Goal: Task Accomplishment & Management: Manage account settings

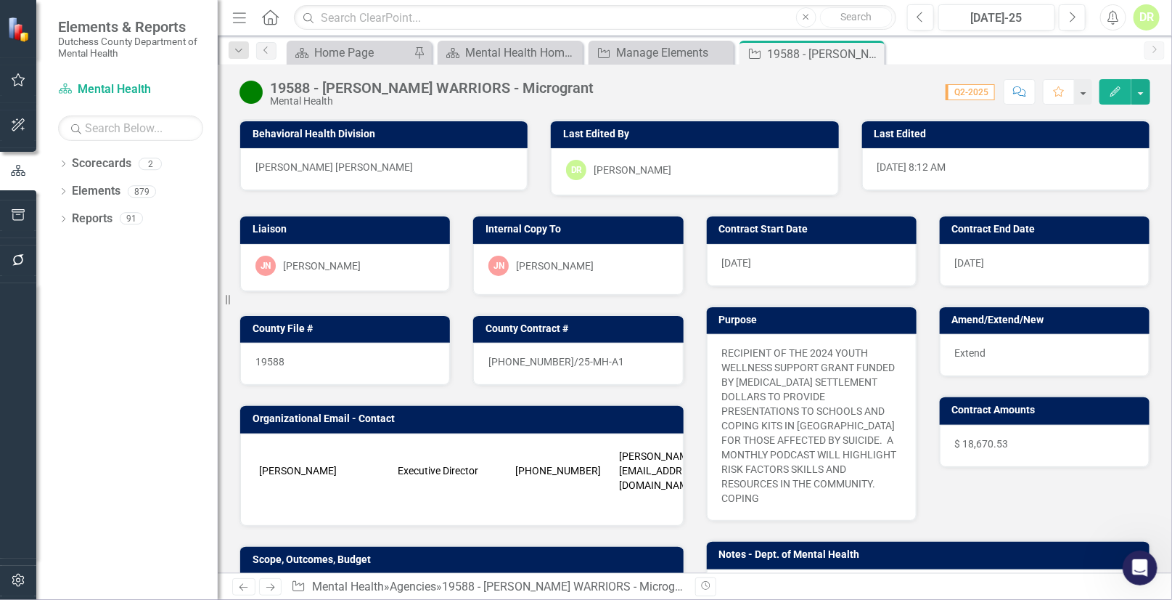
scroll to position [7045, 0]
click at [875, 53] on icon "Close" at bounding box center [871, 54] width 15 height 12
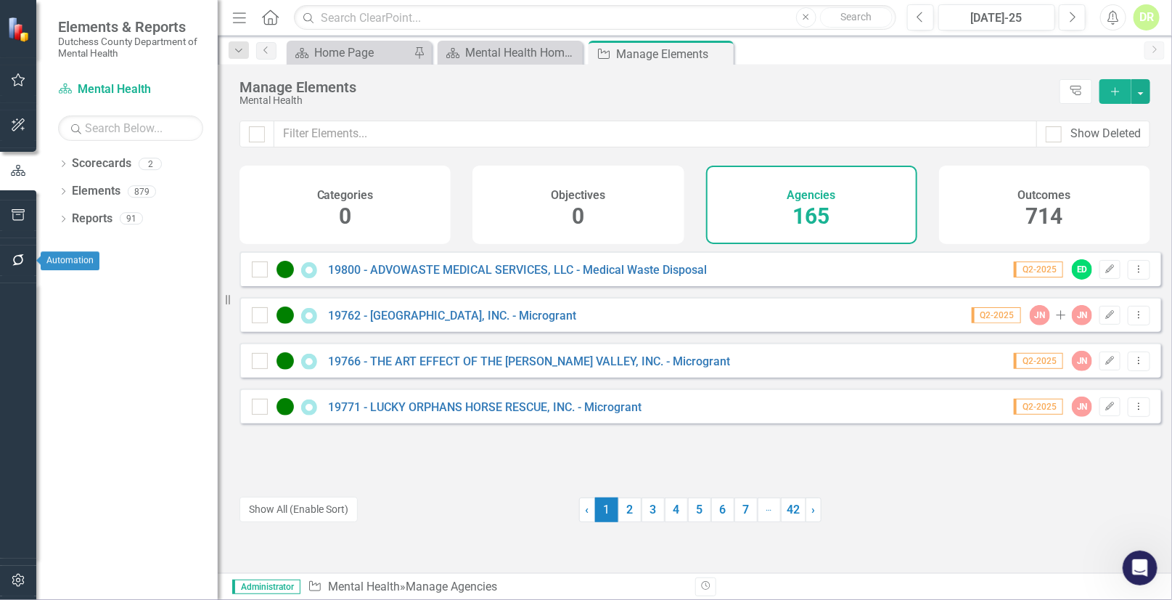
click at [17, 258] on icon "button" at bounding box center [18, 260] width 15 height 12
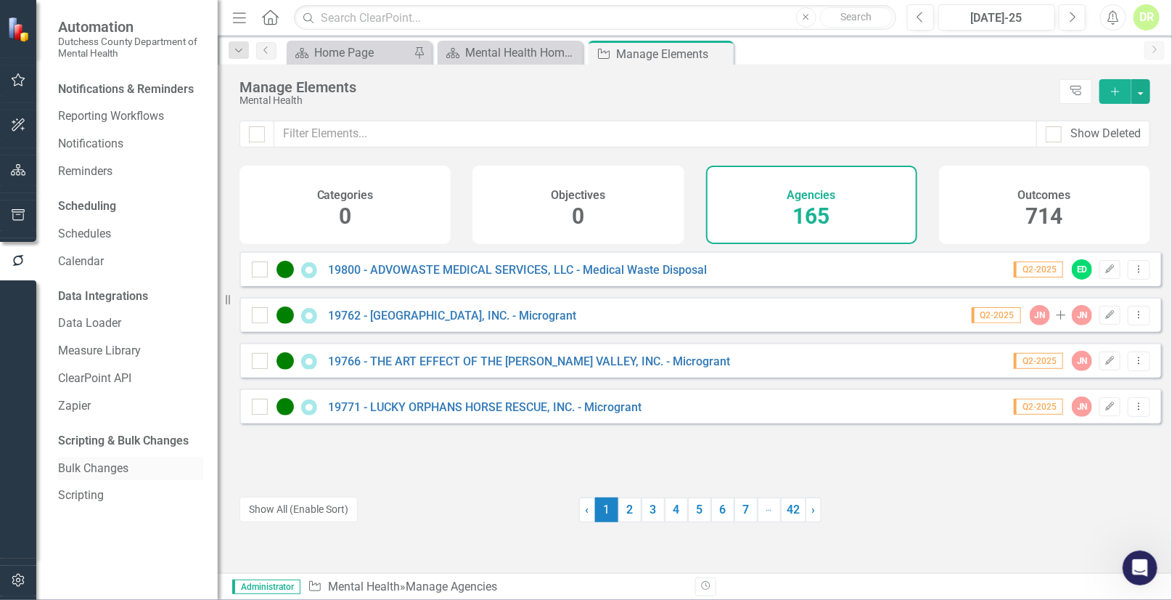
click at [112, 465] on link "Bulk Changes" at bounding box center [130, 468] width 145 height 17
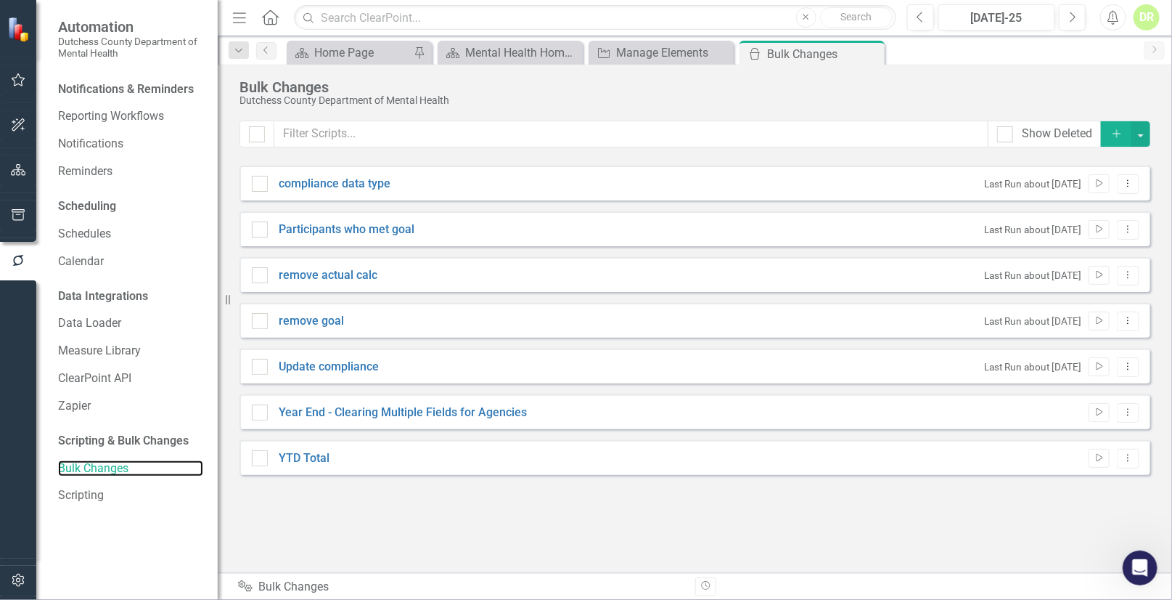
checkbox input "false"
click at [459, 406] on link "Year End - Clearing Multiple Fields for Agencies" at bounding box center [403, 412] width 248 height 17
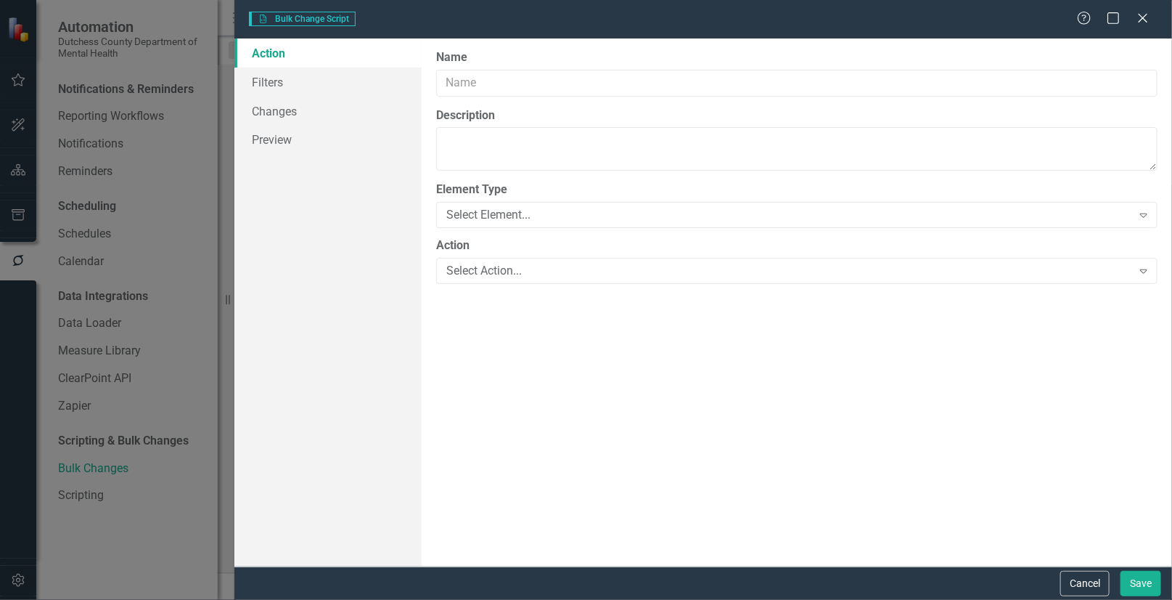
type input "Year End - Clearing Multiple Fields for Agencies"
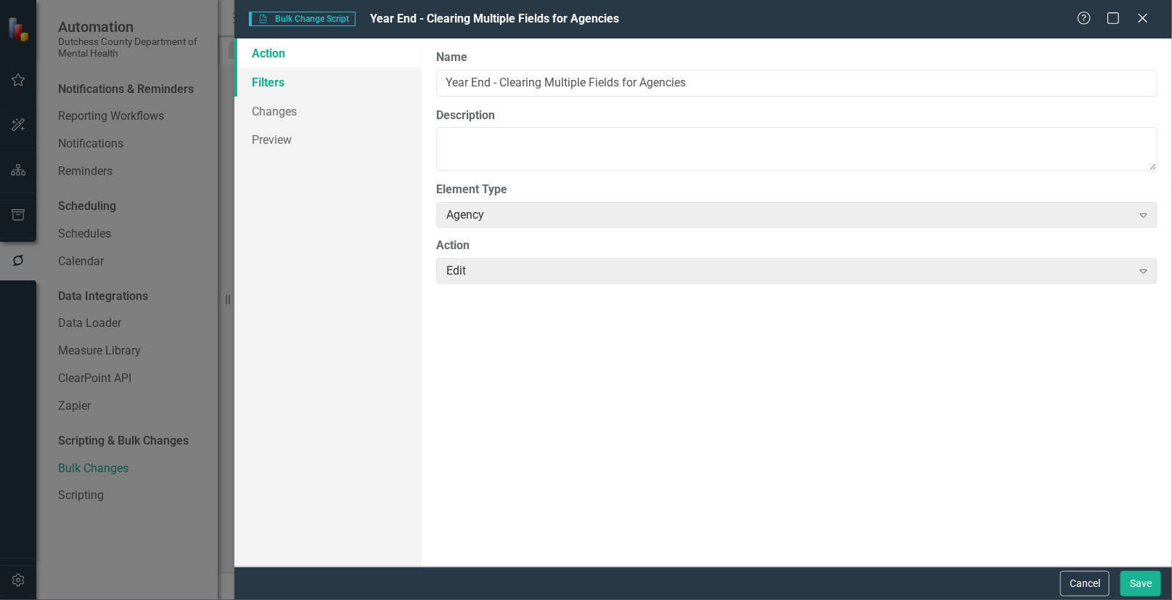
click at [254, 76] on link "Filters" at bounding box center [327, 82] width 187 height 29
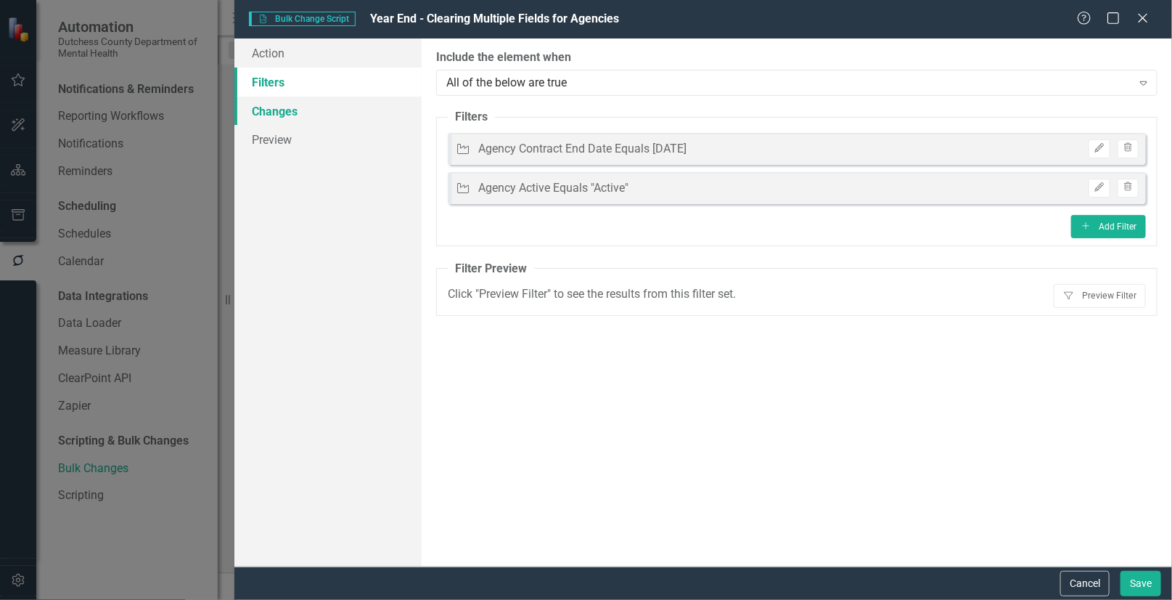
click at [269, 105] on link "Changes" at bounding box center [327, 111] width 187 height 29
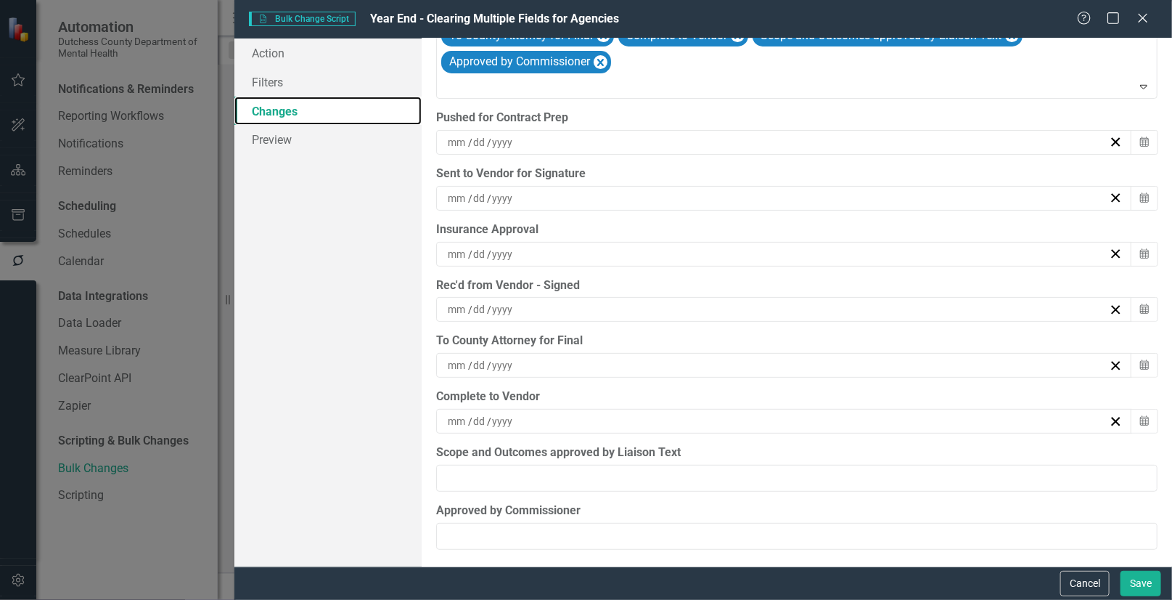
scroll to position [78, 0]
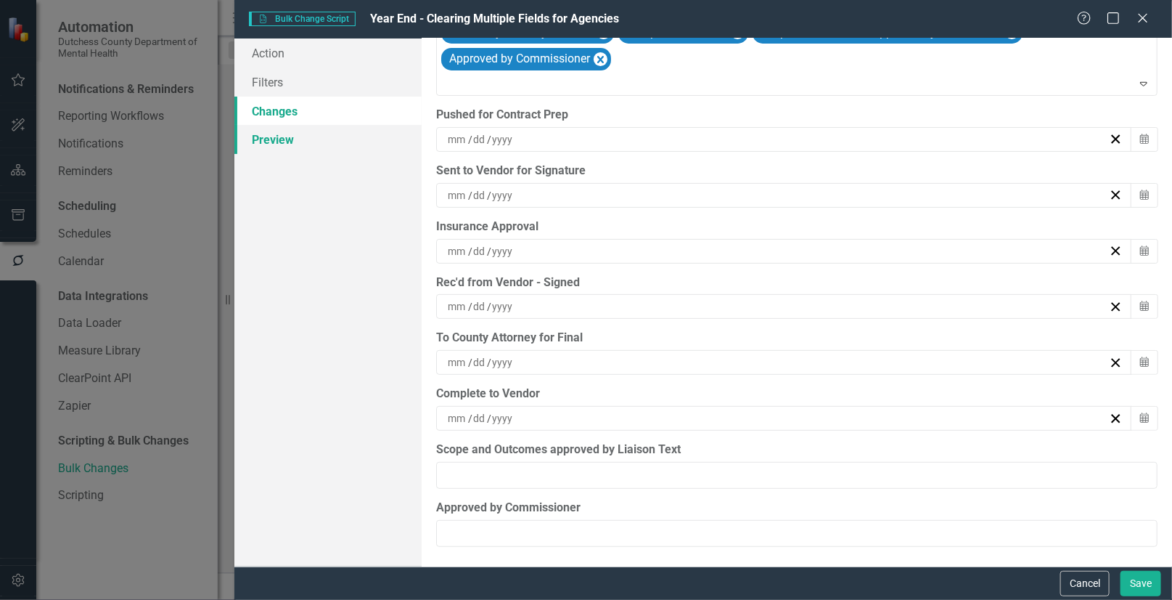
click at [261, 136] on link "Preview" at bounding box center [327, 139] width 187 height 29
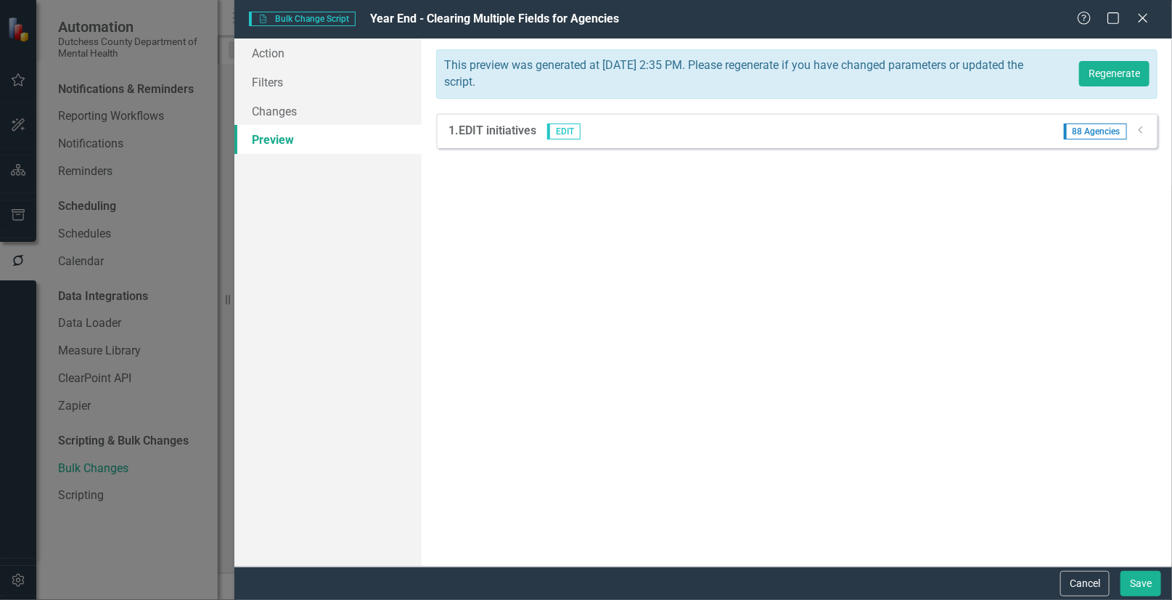
click at [1082, 132] on span "88 Agencies" at bounding box center [1095, 131] width 63 height 16
click at [1082, 131] on span "88 Agencies" at bounding box center [1095, 131] width 63 height 16
click at [502, 128] on strong "1. EDIT initiatives" at bounding box center [493, 130] width 88 height 14
click at [1143, 130] on icon "Dropdown" at bounding box center [1141, 130] width 11 height 9
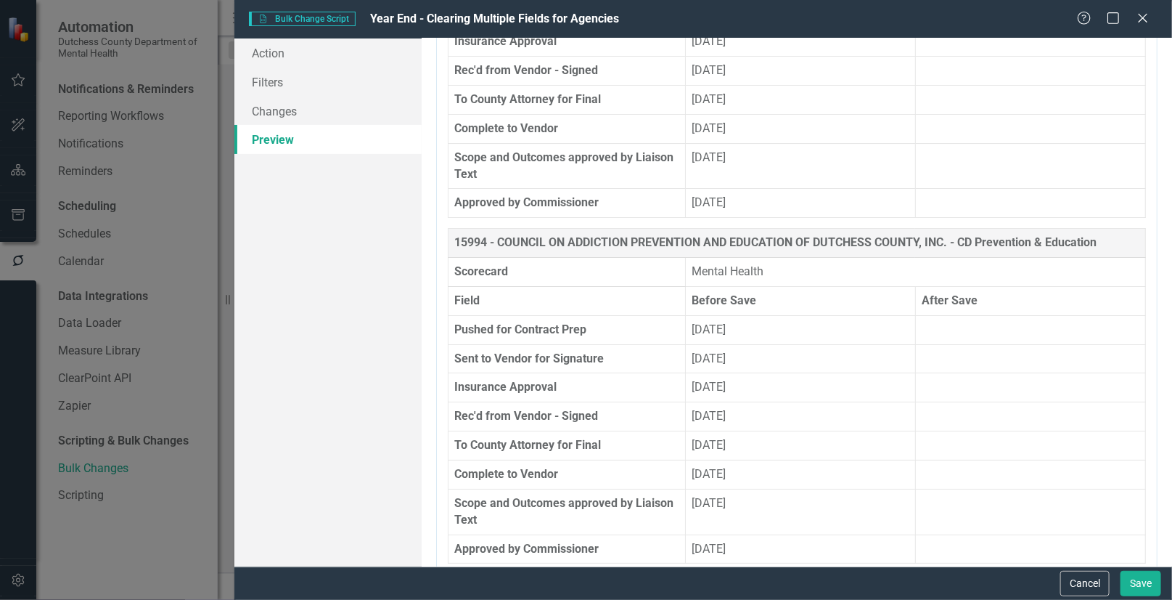
scroll to position [2375, 0]
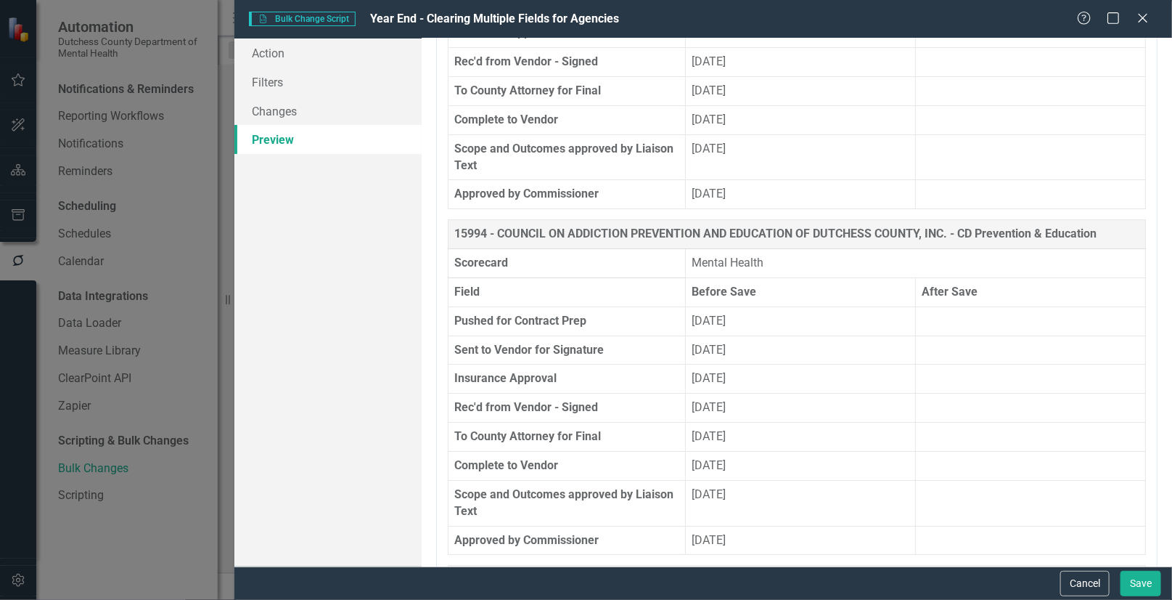
drag, startPoint x: 1099, startPoint y: 582, endPoint x: 1087, endPoint y: 562, distance: 23.4
click at [1098, 582] on button "Cancel" at bounding box center [1085, 583] width 49 height 25
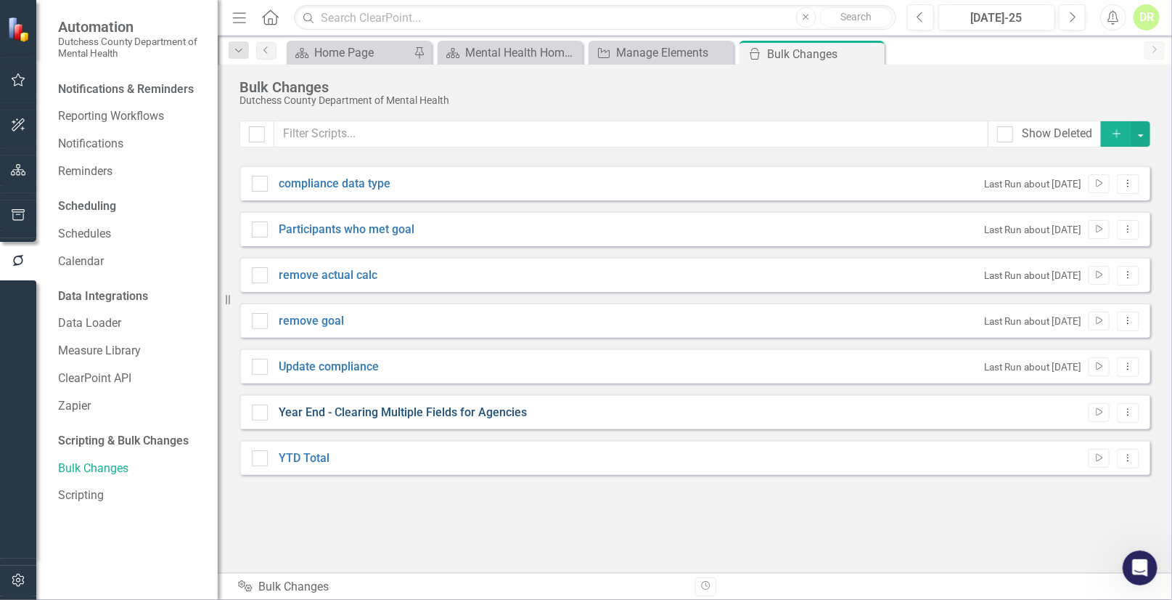
click at [398, 409] on link "Year End - Clearing Multiple Fields for Agencies" at bounding box center [403, 412] width 248 height 17
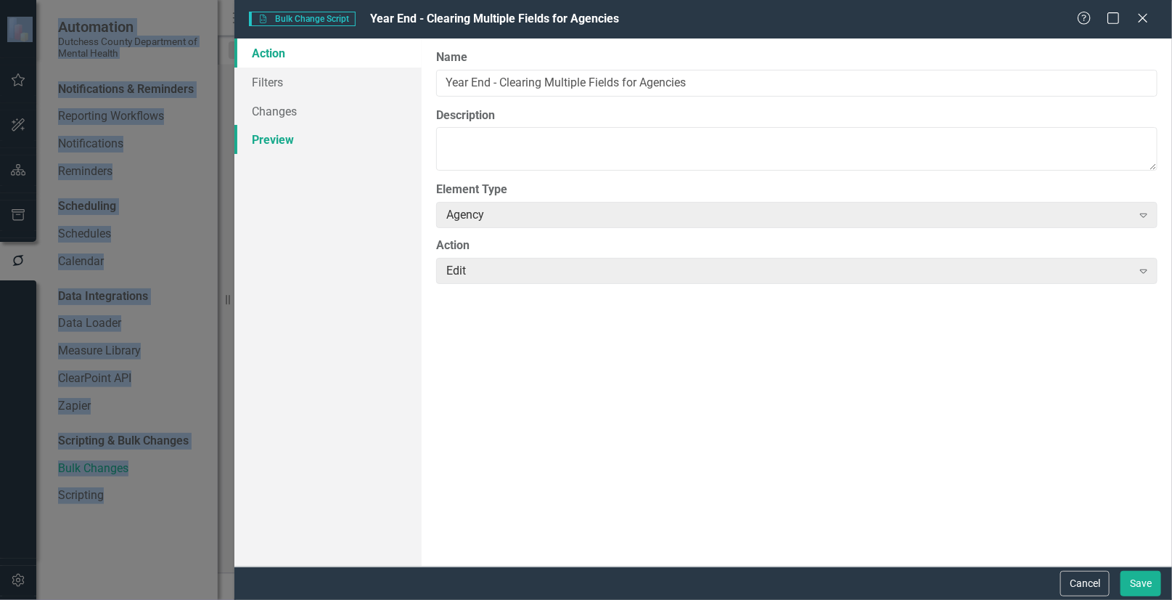
click at [275, 141] on link "Preview" at bounding box center [327, 139] width 187 height 29
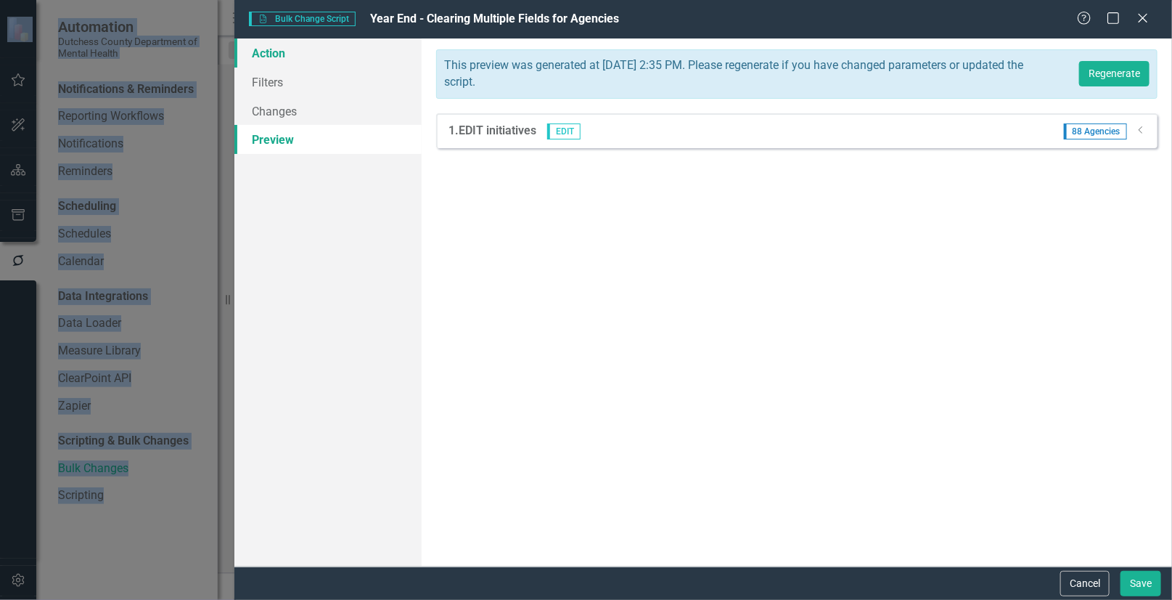
click at [279, 53] on link "Action" at bounding box center [327, 52] width 187 height 29
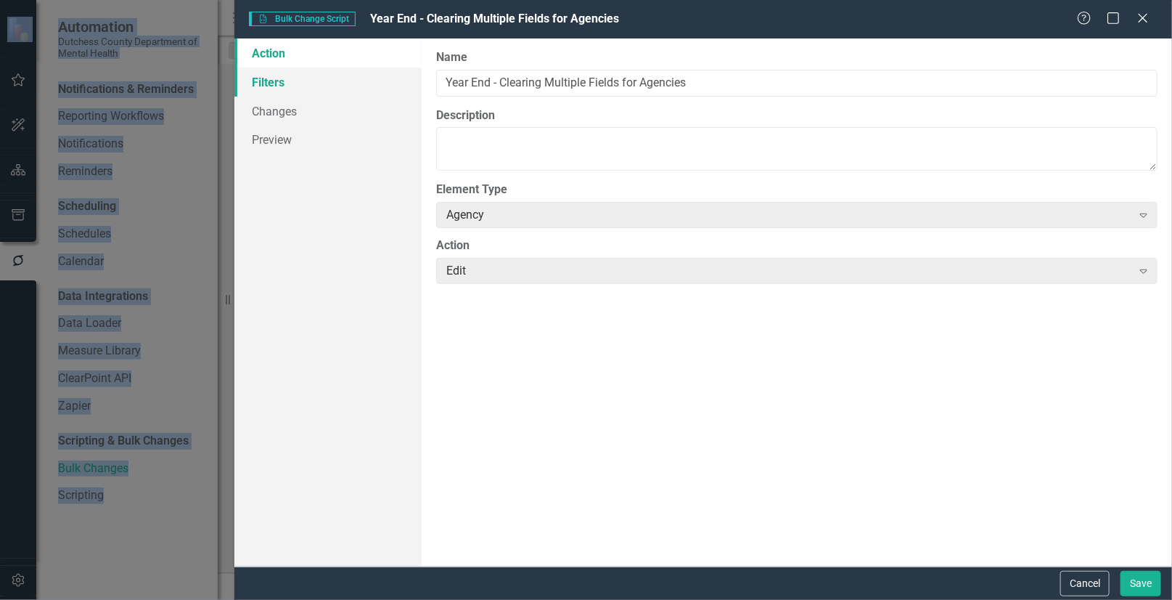
click at [276, 80] on link "Filters" at bounding box center [327, 82] width 187 height 29
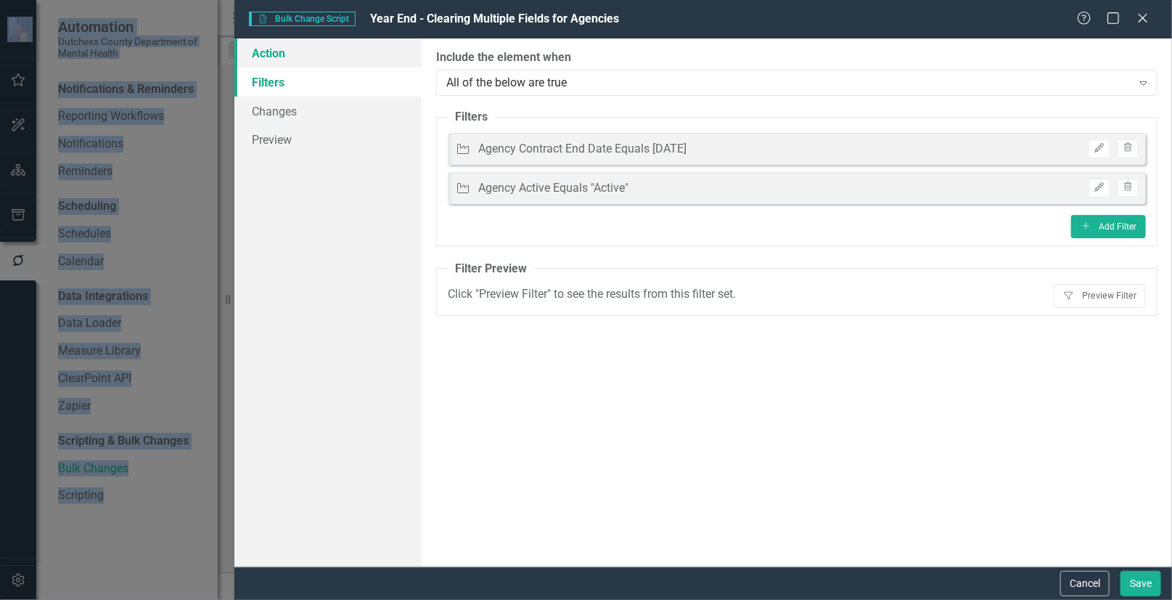
click at [273, 53] on link "Action" at bounding box center [327, 52] width 187 height 29
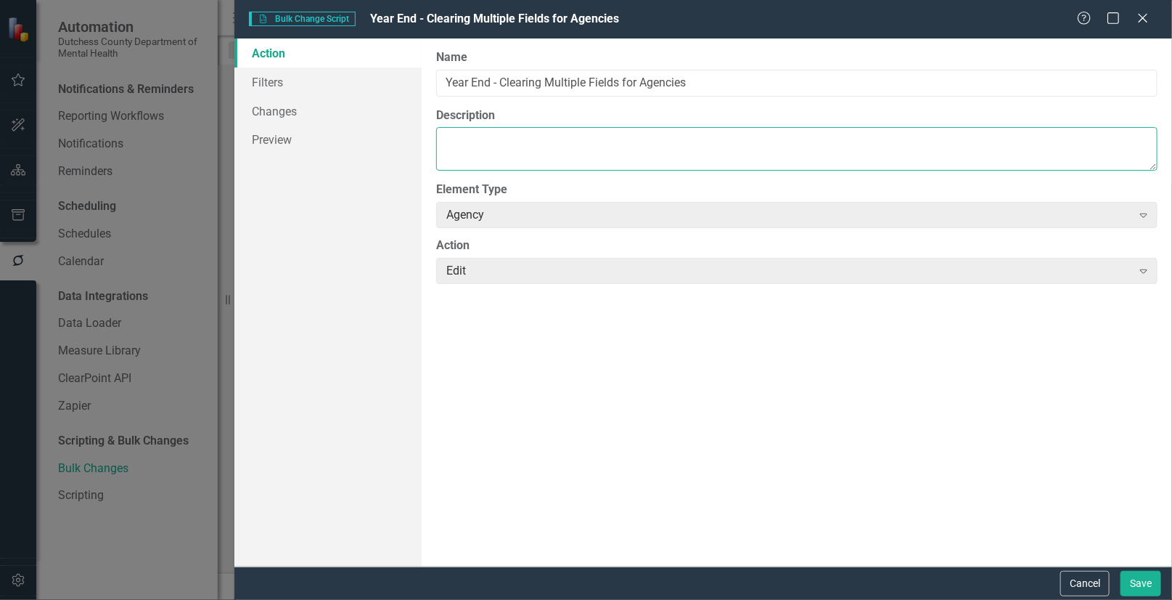
click at [462, 130] on textarea "Description" at bounding box center [797, 149] width 722 height 44
type textarea "Preparing for a new contract year"
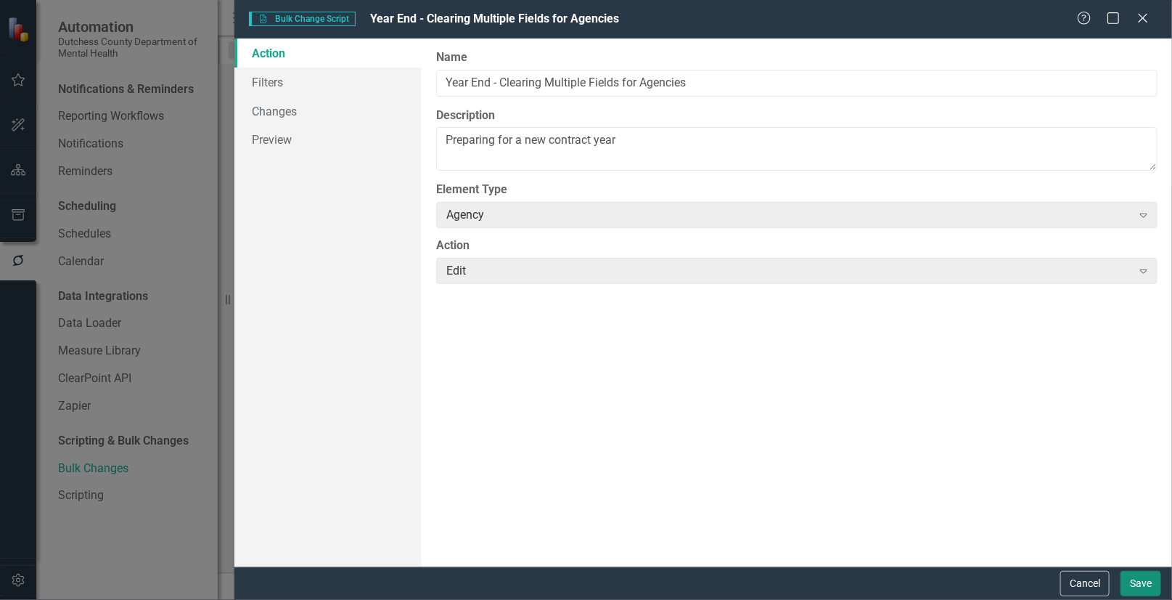
drag, startPoint x: 1139, startPoint y: 586, endPoint x: 1059, endPoint y: 541, distance: 91.7
click at [1132, 582] on button "Save" at bounding box center [1141, 583] width 41 height 25
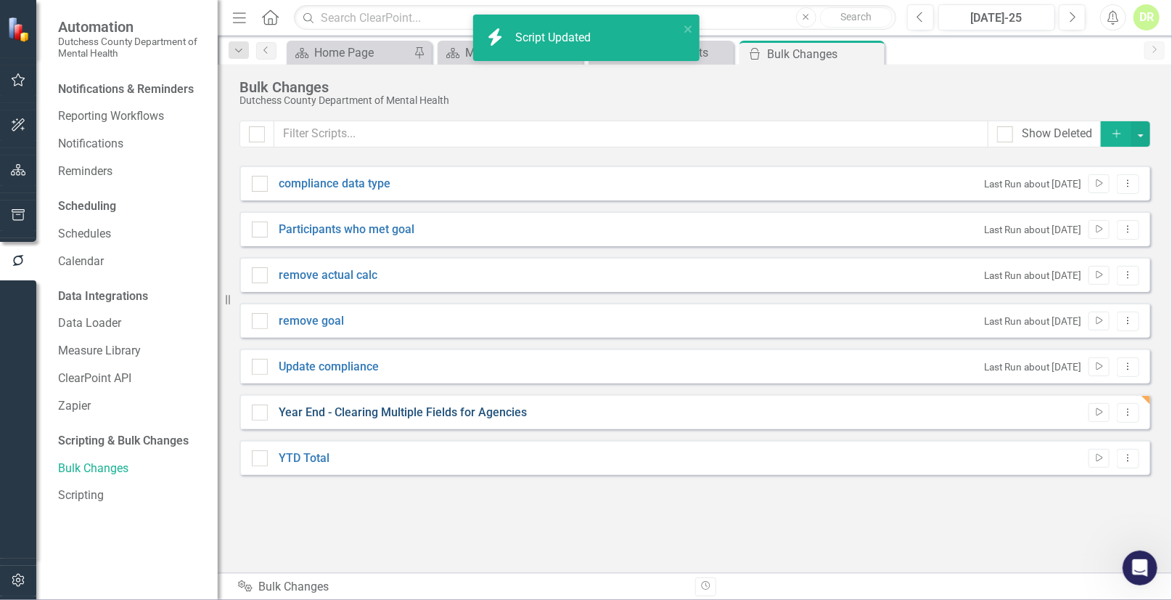
click at [415, 404] on link "Year End - Clearing Multiple Fields for Agencies" at bounding box center [403, 412] width 248 height 17
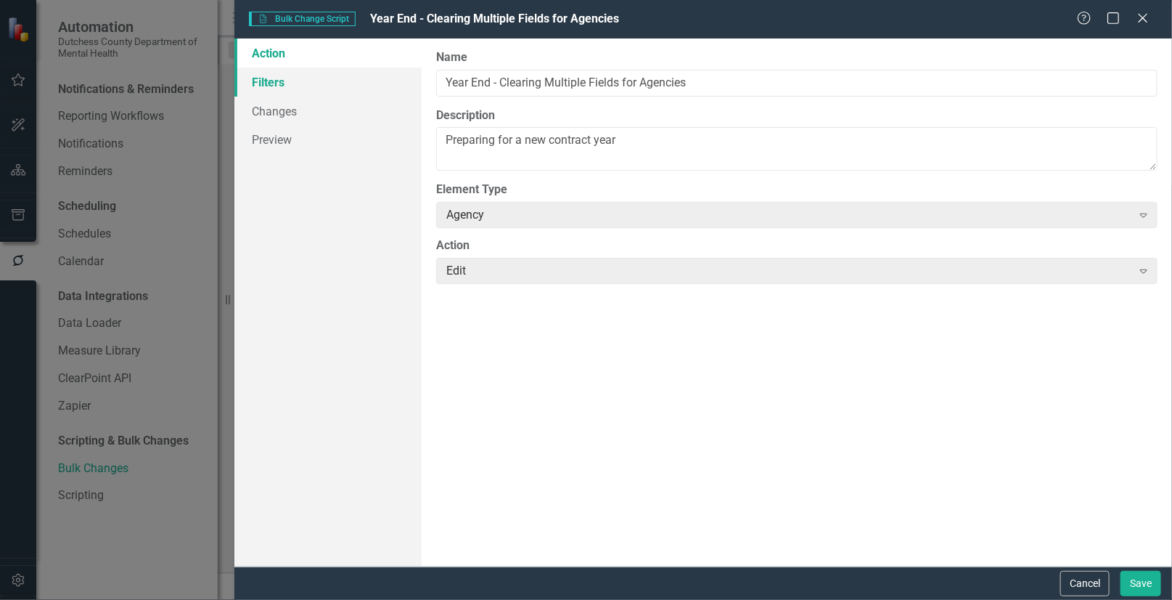
click at [274, 79] on link "Filters" at bounding box center [327, 82] width 187 height 29
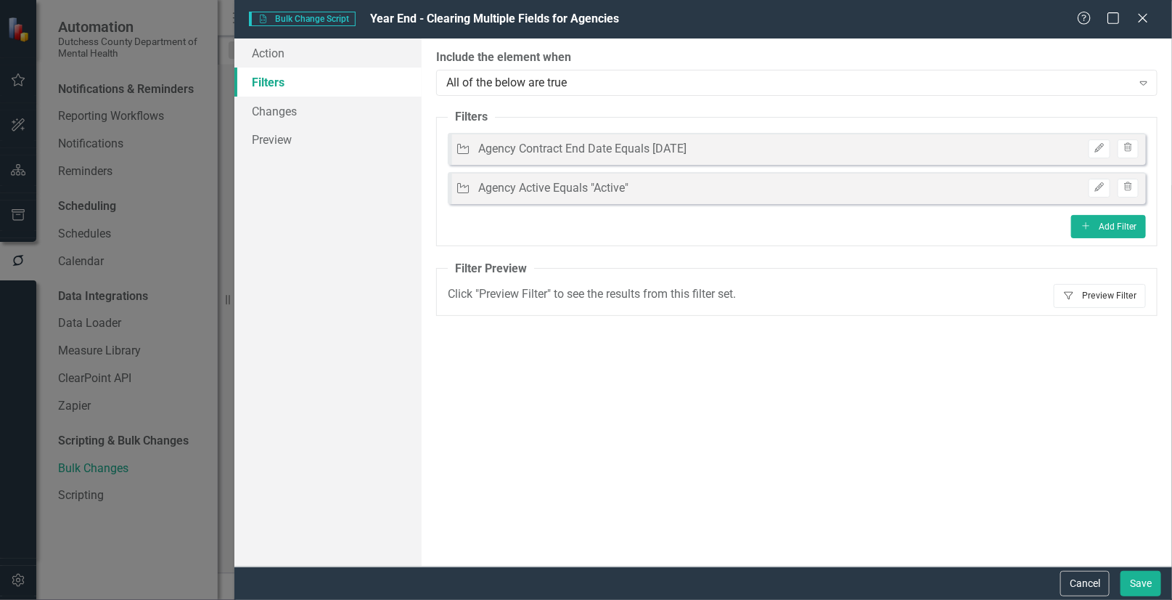
click at [1111, 295] on button "Filter Preview Filter" at bounding box center [1100, 295] width 92 height 23
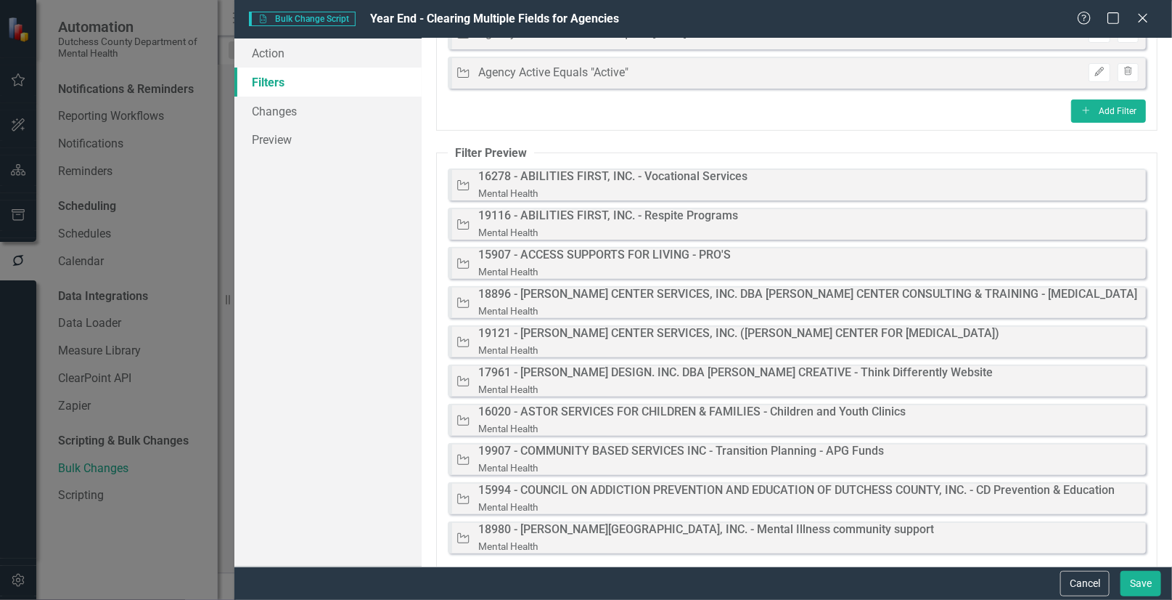
scroll to position [27, 0]
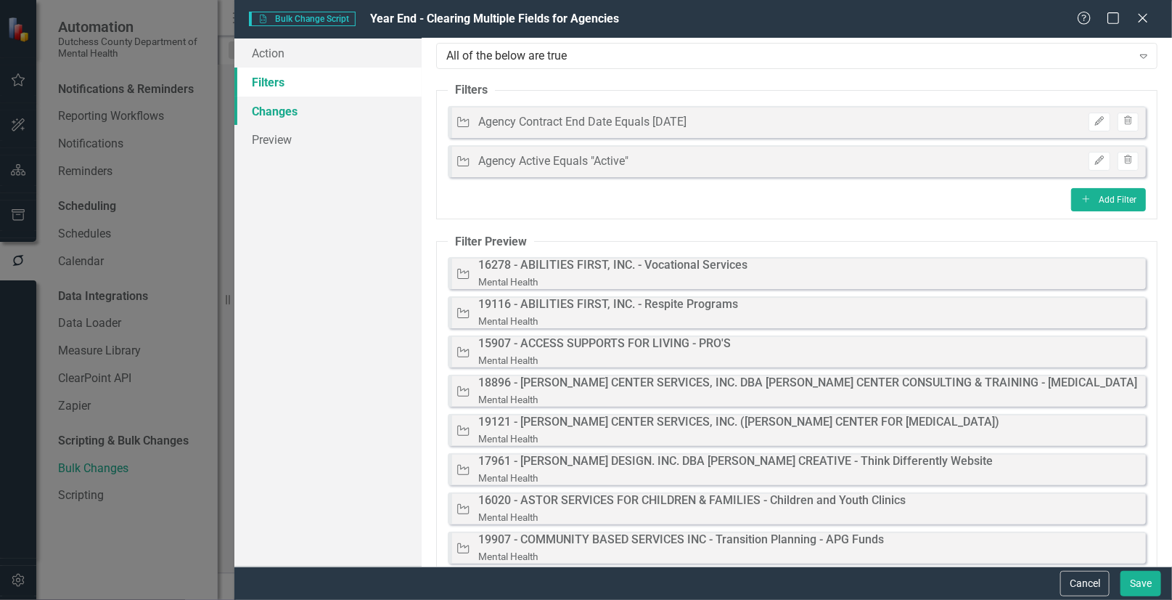
click at [263, 113] on link "Changes" at bounding box center [327, 111] width 187 height 29
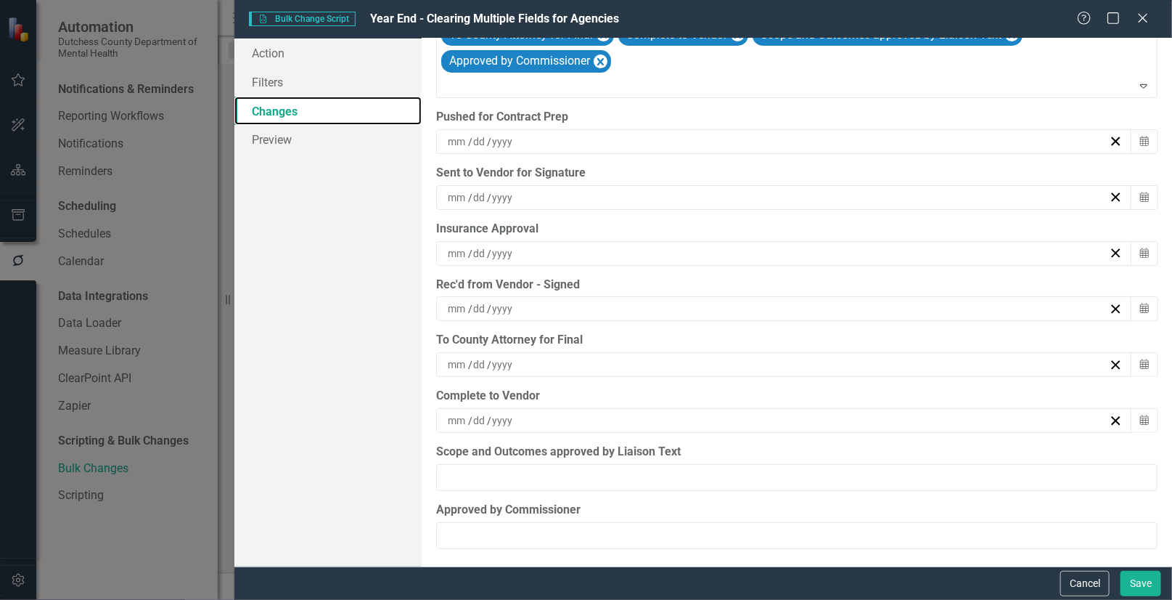
scroll to position [78, 0]
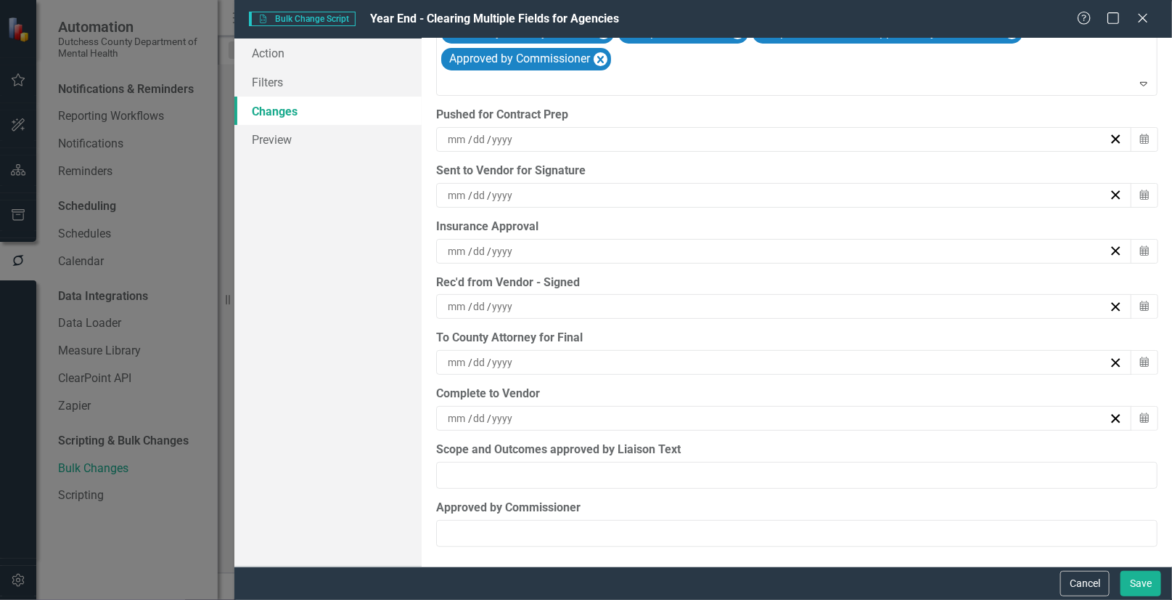
drag, startPoint x: 1140, startPoint y: 15, endPoint x: 965, endPoint y: 86, distance: 188.2
click at [1140, 15] on icon at bounding box center [1143, 18] width 9 height 9
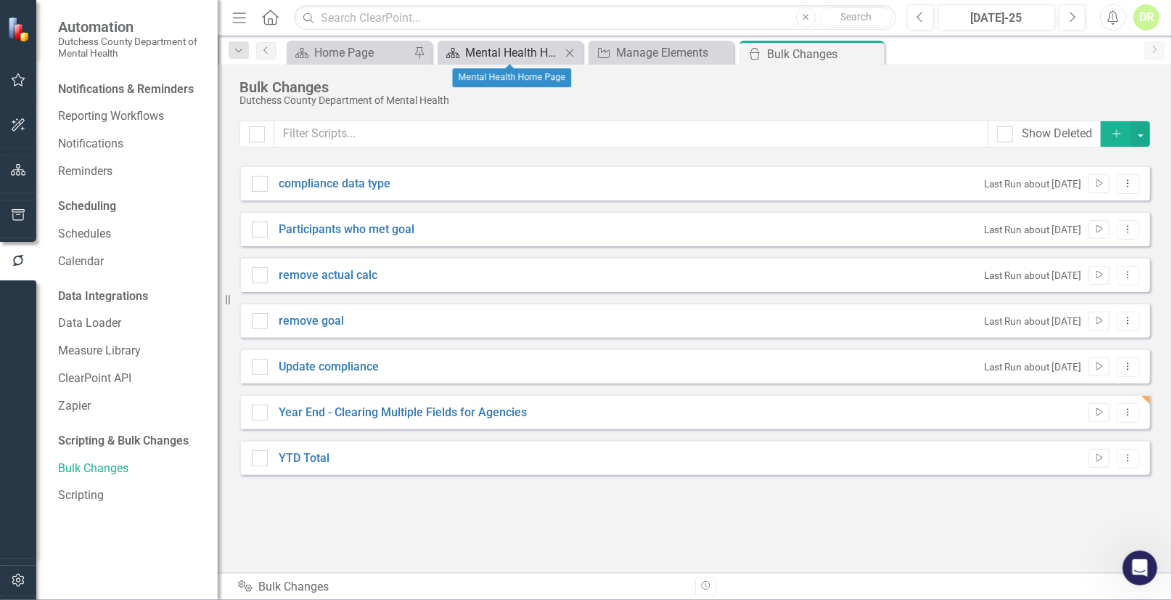
click at [512, 47] on div "Mental Health Home Page" at bounding box center [513, 53] width 96 height 18
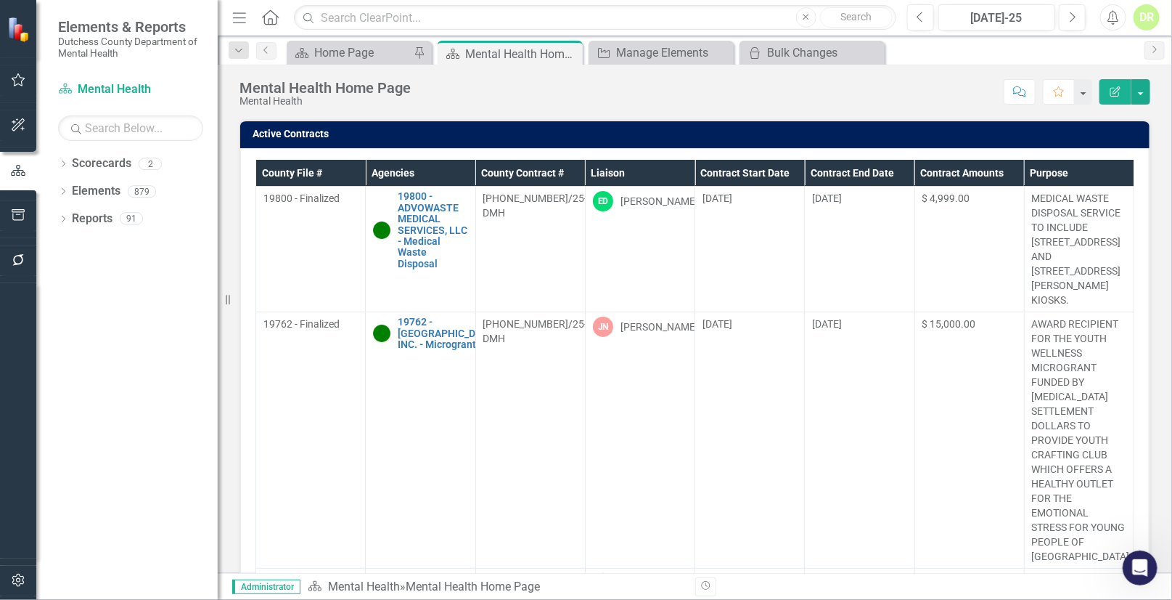
click at [749, 171] on th "Contract Start Date" at bounding box center [750, 173] width 110 height 27
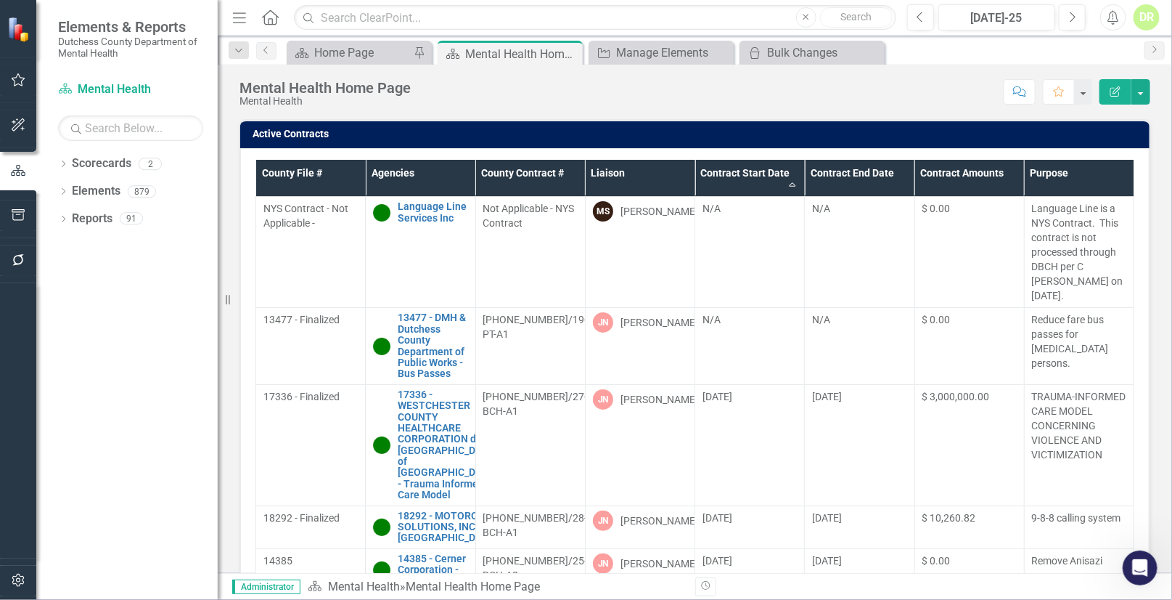
click at [865, 176] on th "Contract End Date" at bounding box center [860, 178] width 110 height 37
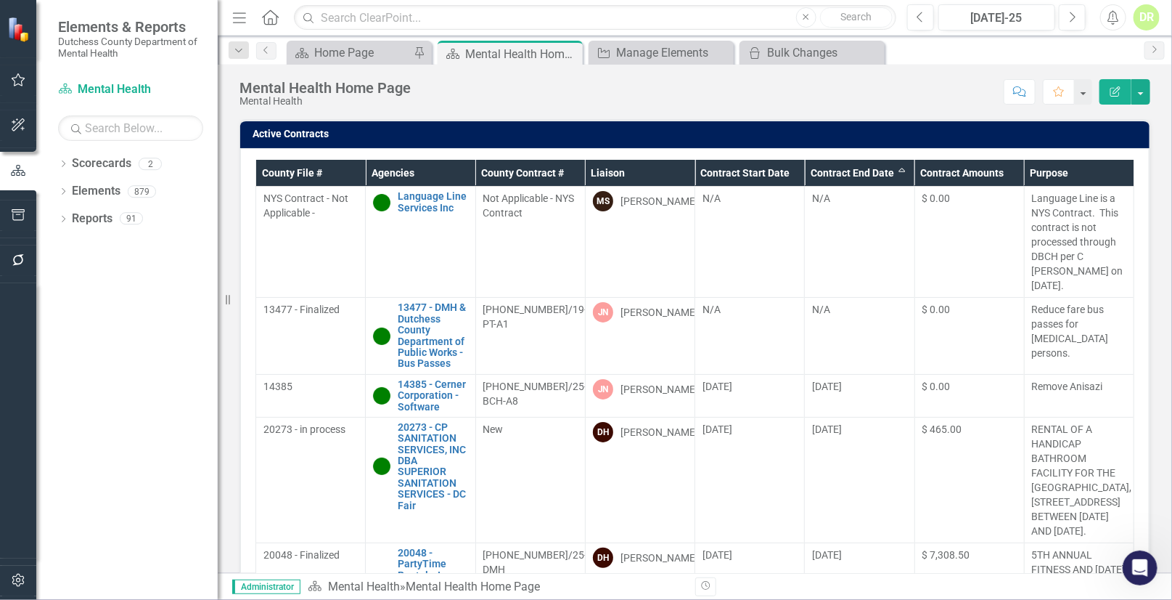
click at [865, 173] on th "Contract End Date Sort Ascending" at bounding box center [860, 173] width 110 height 27
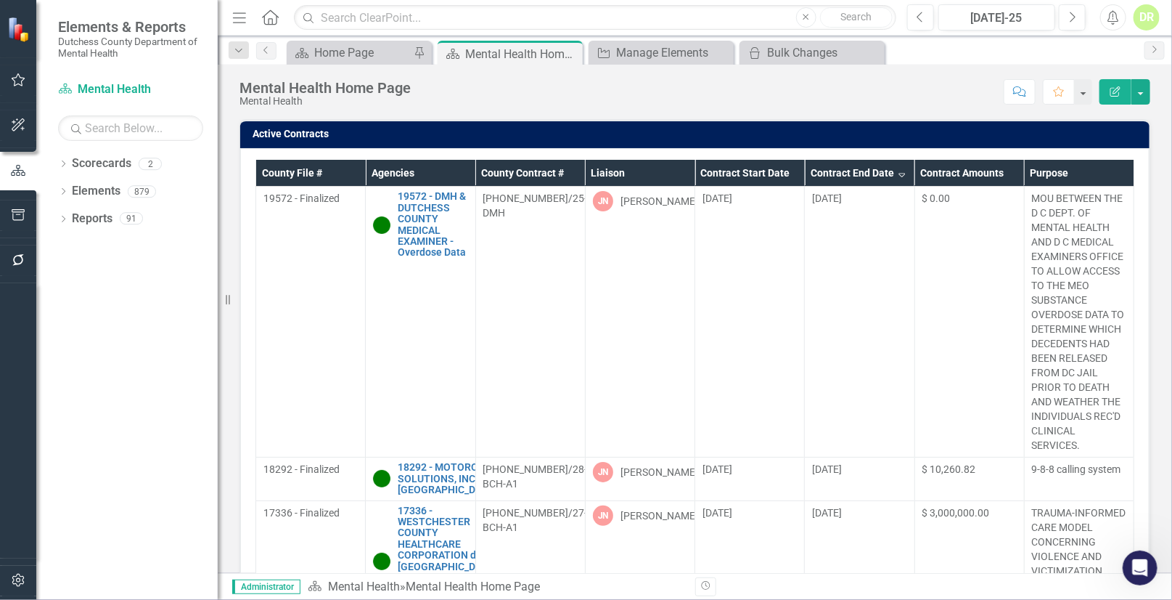
click at [865, 173] on th "Contract End Date Sort Descending" at bounding box center [860, 173] width 110 height 27
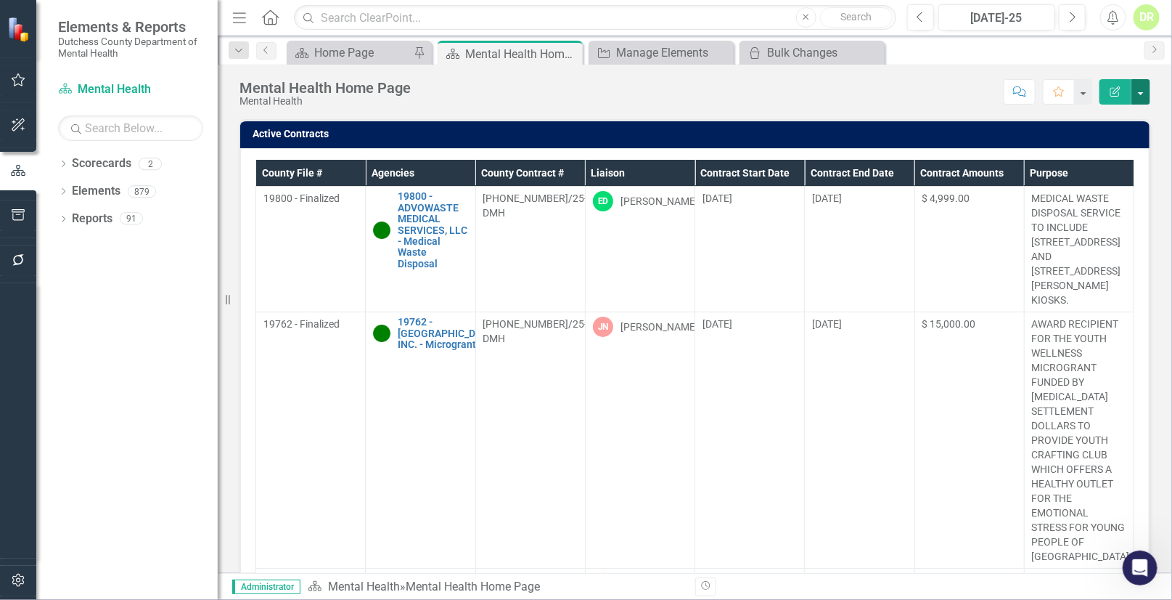
click at [1144, 93] on button "button" at bounding box center [1141, 91] width 19 height 25
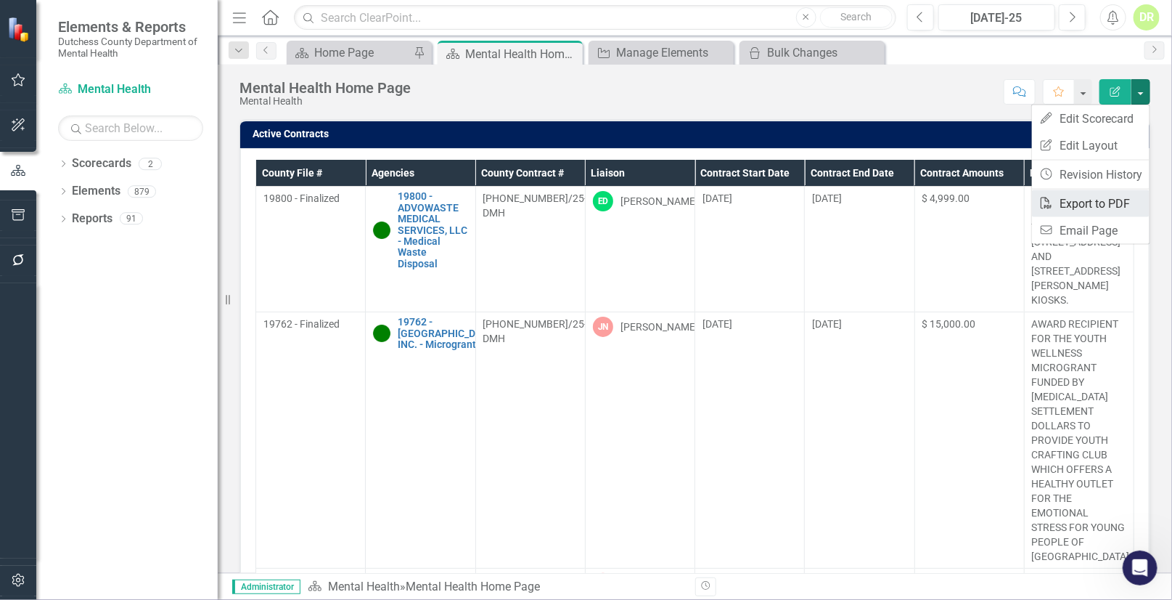
click at [1103, 204] on link "PDF Export to PDF" at bounding box center [1091, 203] width 118 height 27
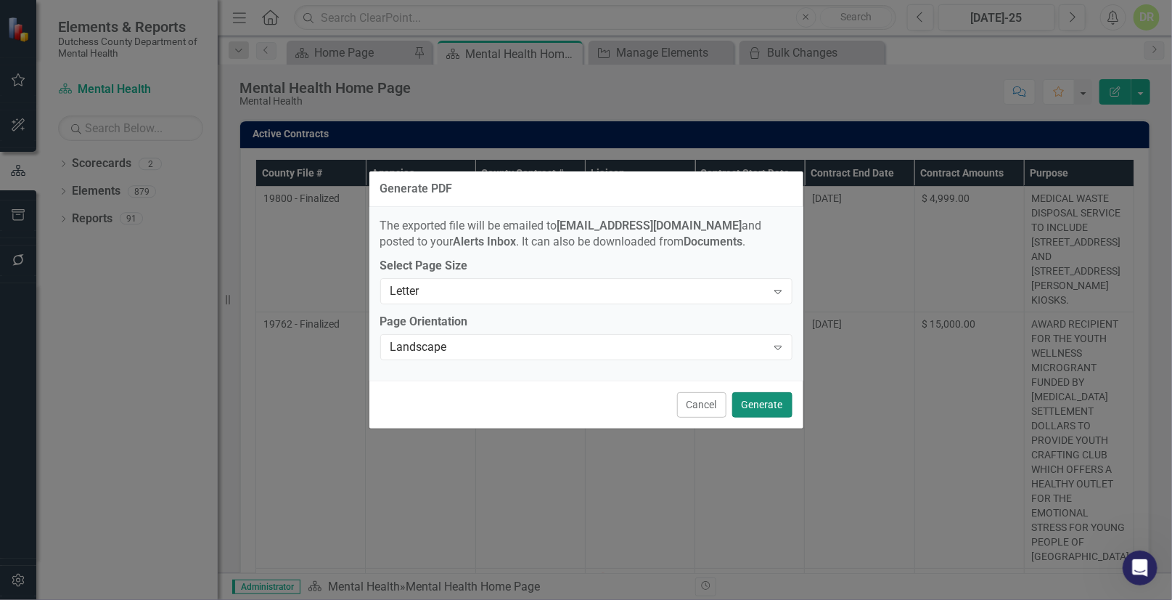
click at [755, 406] on button "Generate" at bounding box center [762, 404] width 60 height 25
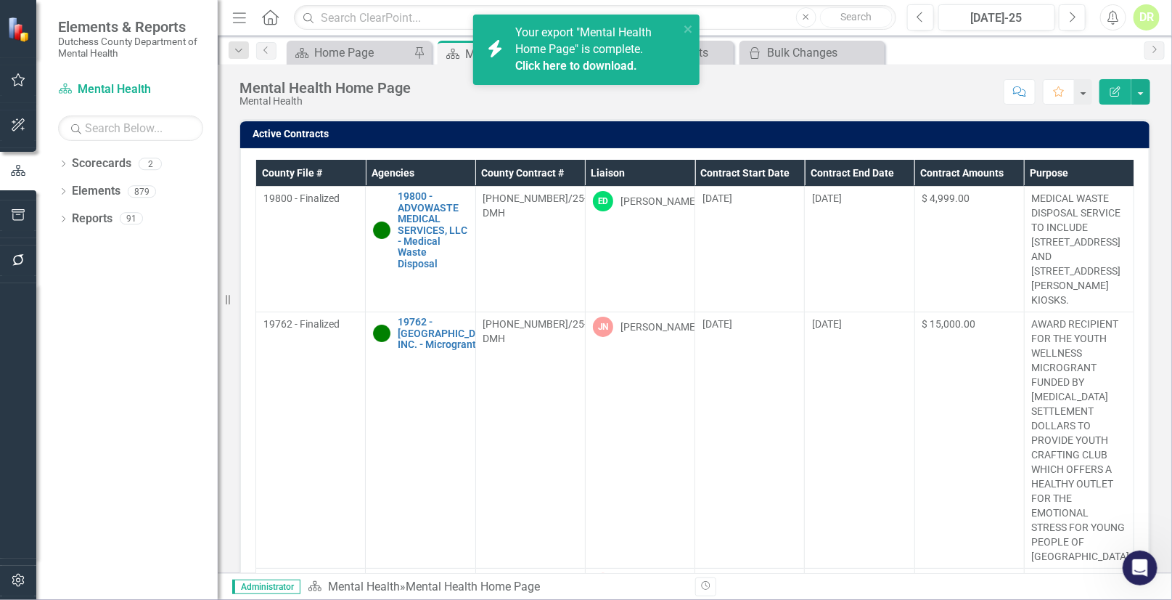
click at [584, 28] on span "Your export "Mental Health Home Page" is complete. Click here to download." at bounding box center [595, 49] width 160 height 49
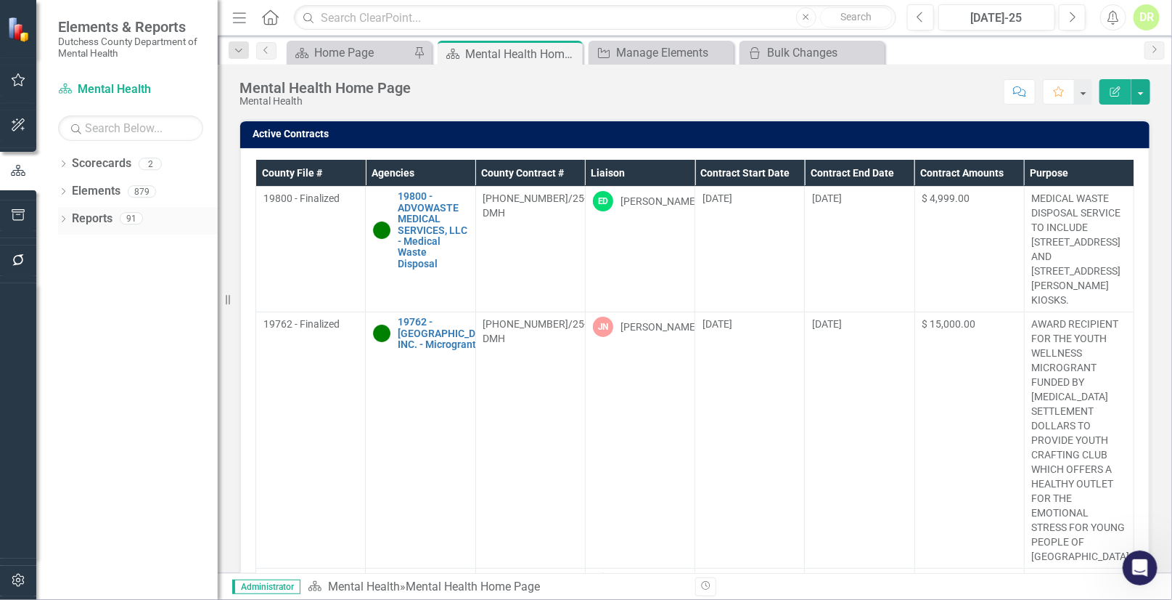
click at [84, 218] on link "Reports" at bounding box center [92, 219] width 41 height 17
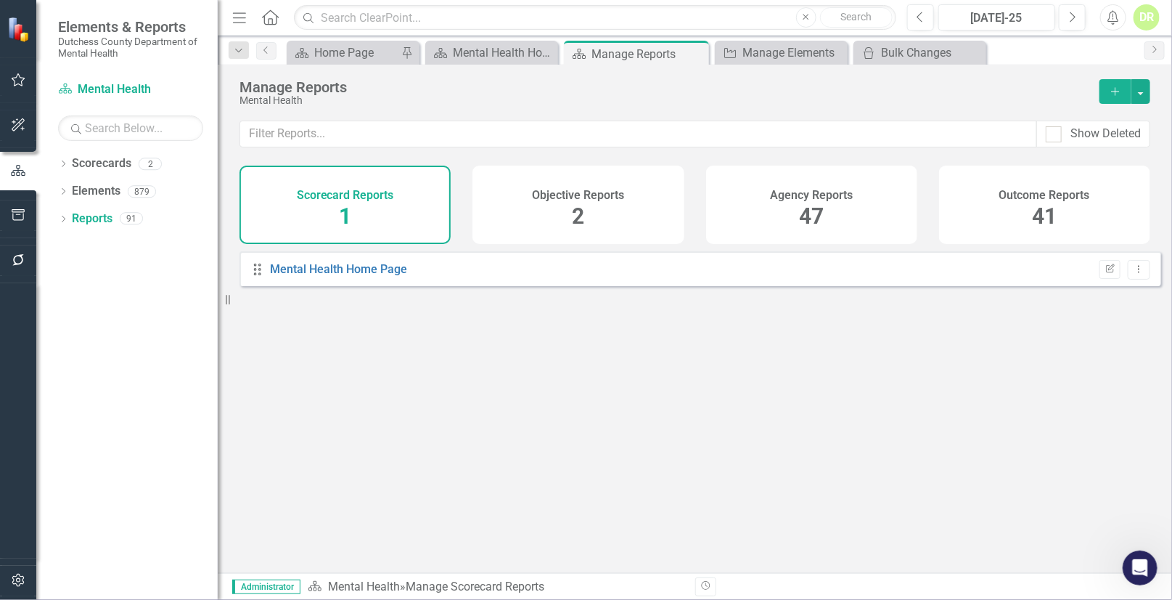
click at [801, 197] on h4 "Agency Reports" at bounding box center [811, 195] width 83 height 13
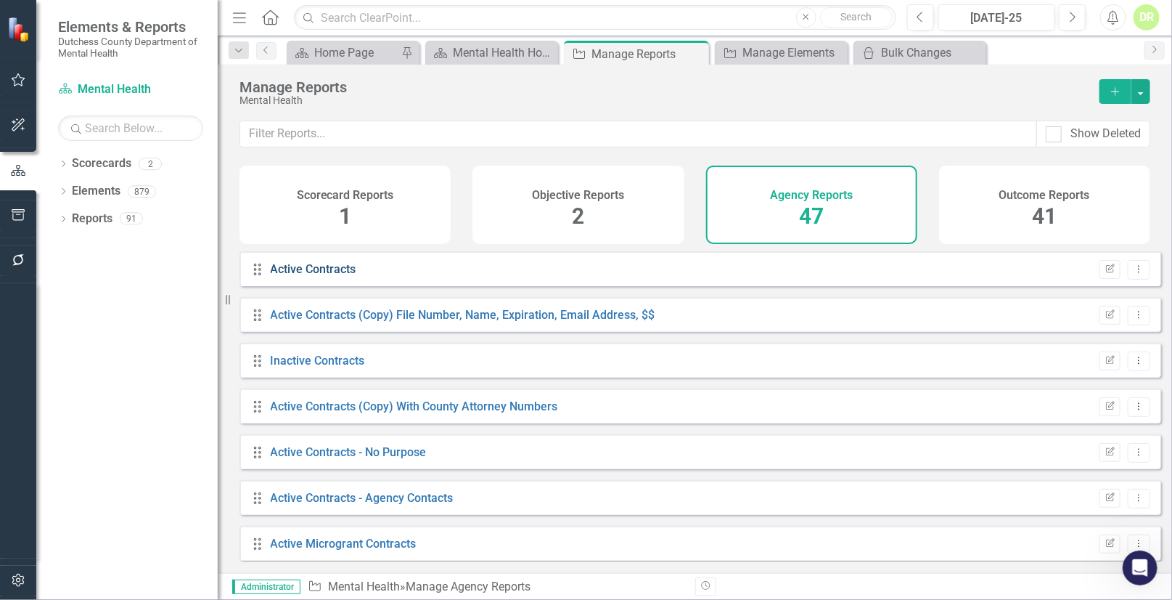
click at [338, 276] on link "Active Contracts" at bounding box center [314, 269] width 86 height 14
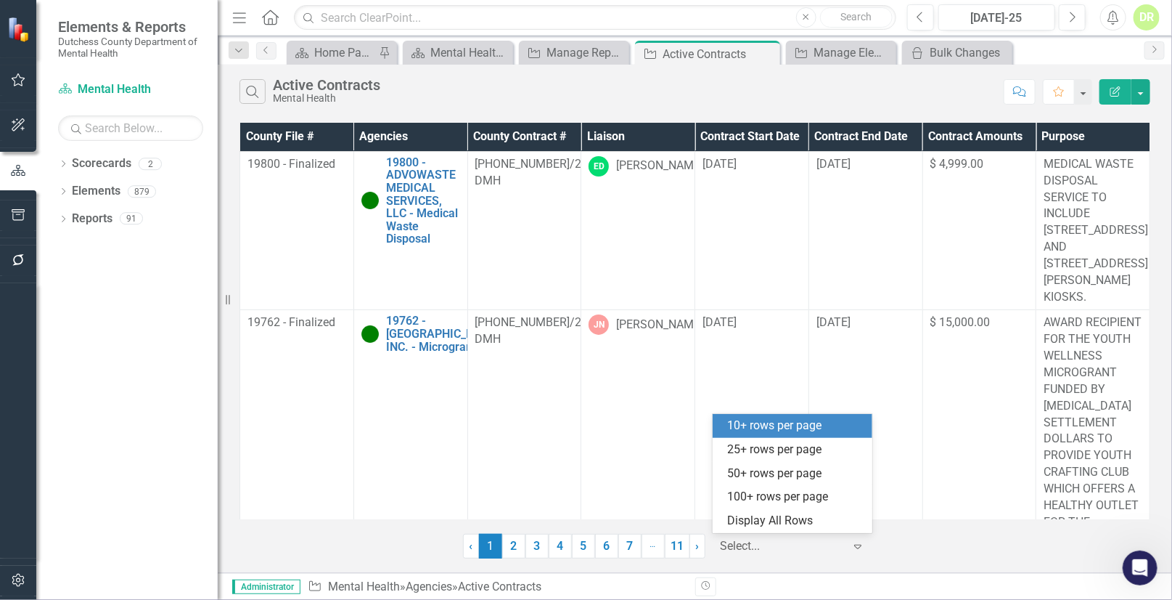
click at [854, 544] on icon "Expand" at bounding box center [858, 546] width 15 height 12
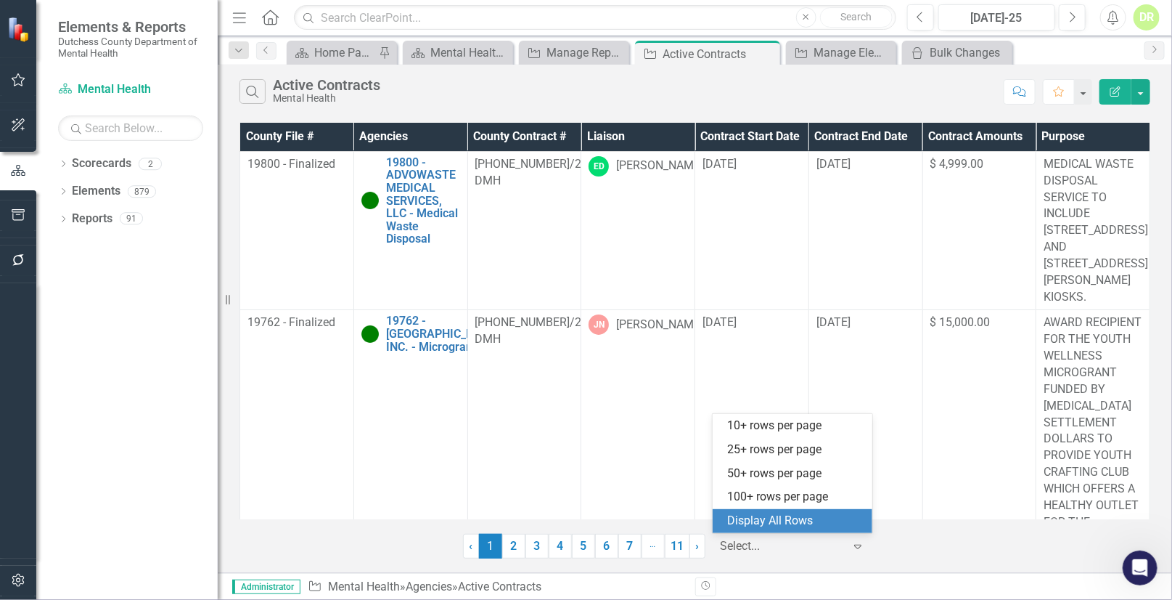
click at [769, 528] on div "Display All Rows" at bounding box center [795, 520] width 136 height 17
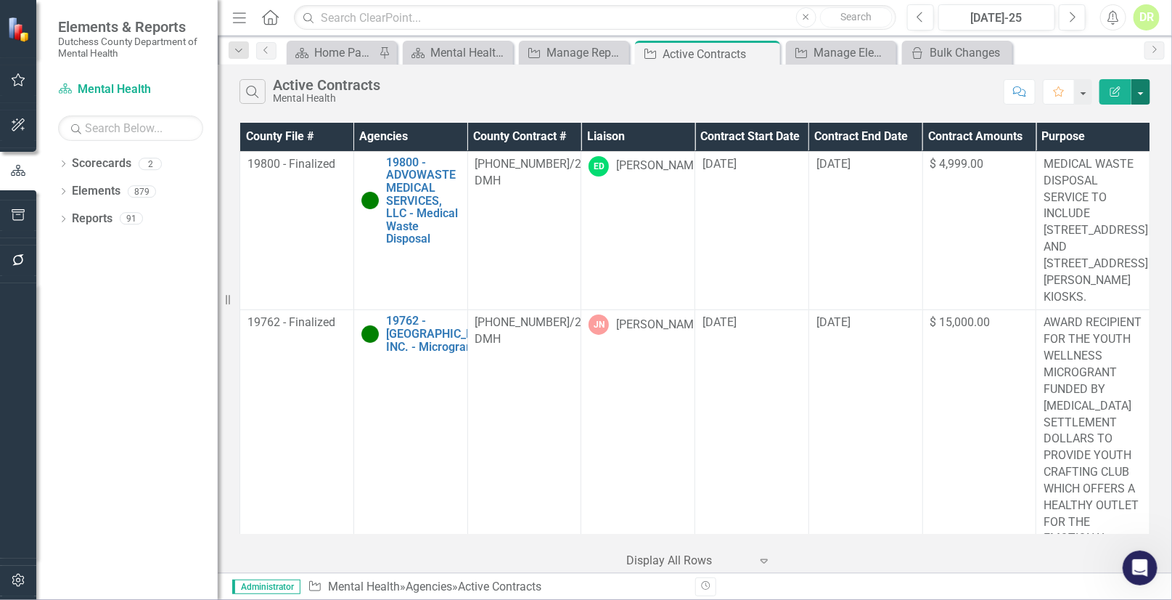
click at [1147, 87] on button "button" at bounding box center [1141, 91] width 19 height 25
click at [1118, 173] on link "Excel Export to Excel" at bounding box center [1092, 174] width 115 height 27
click at [1141, 571] on icon "Open Intercom Messenger" at bounding box center [1140, 567] width 24 height 24
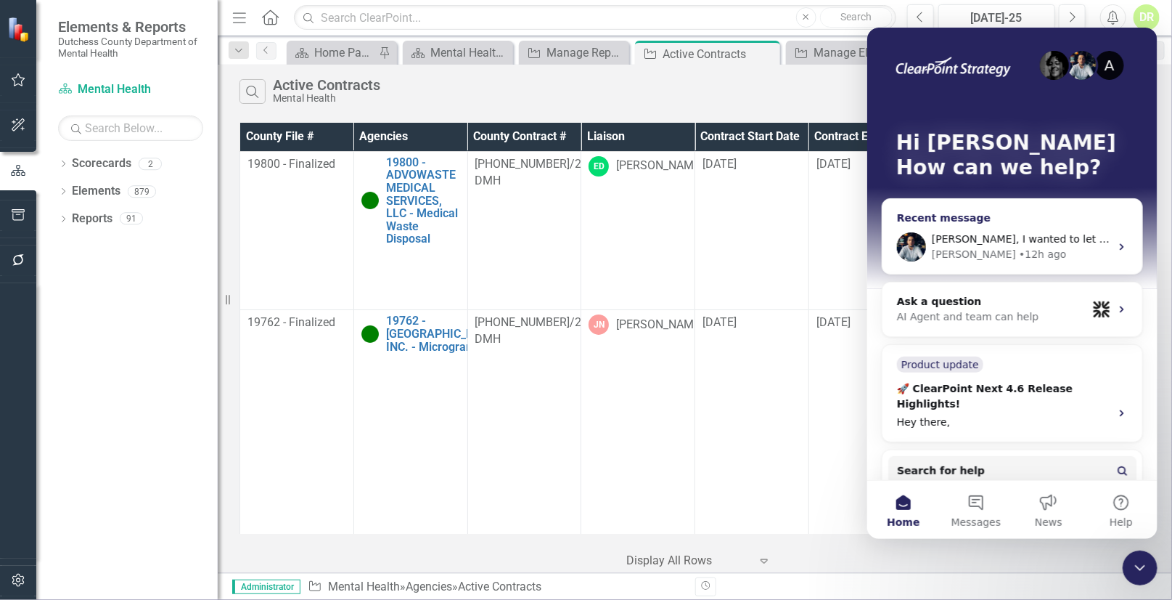
click at [1119, 243] on icon "Intercom messenger" at bounding box center [1121, 246] width 4 height 7
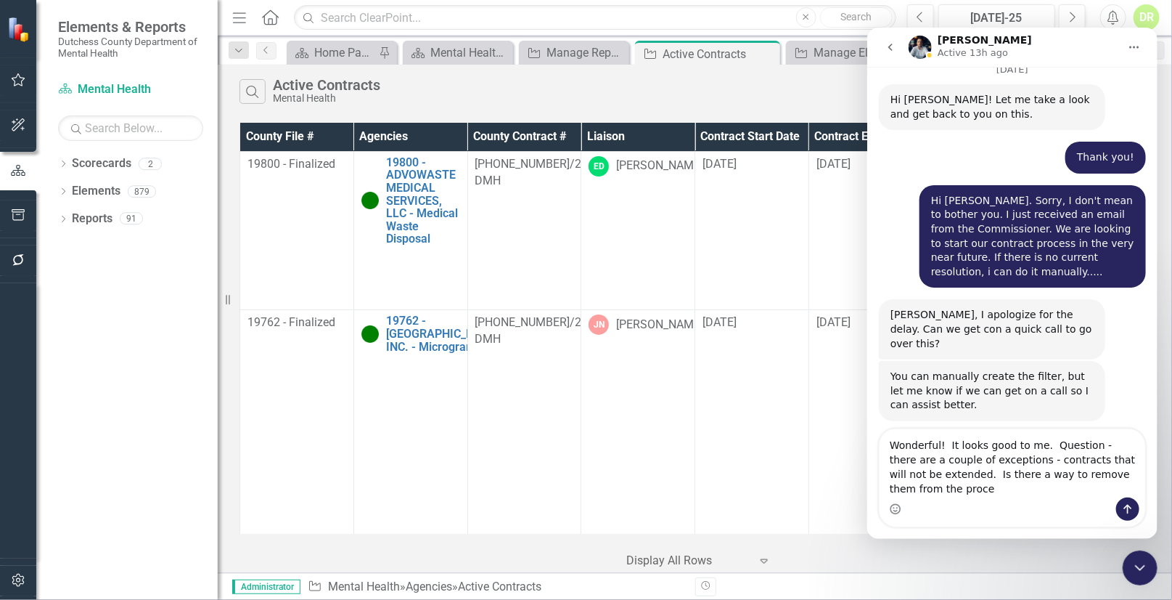
scroll to position [7089, 0]
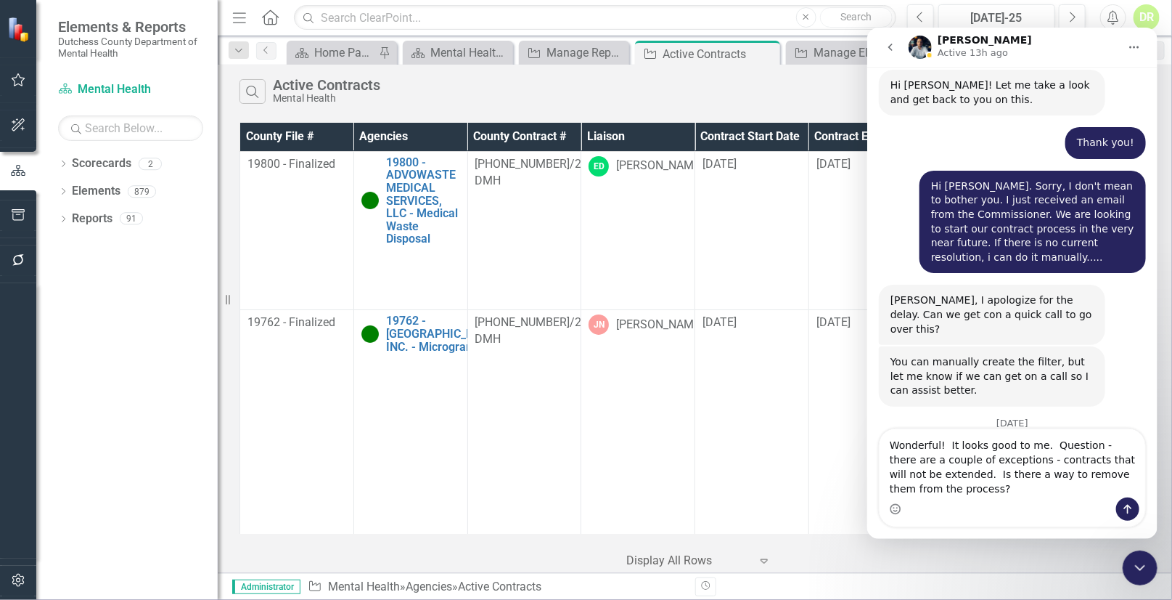
drag, startPoint x: 1013, startPoint y: 474, endPoint x: 1049, endPoint y: 472, distance: 35.6
click at [1049, 472] on textarea "Wonderful! It looks good to me. Question - there are a couple of exceptions - c…" at bounding box center [1012, 462] width 266 height 68
type textarea "Wonderful! It looks good to me. Question - there are a couple of exceptions - c…"
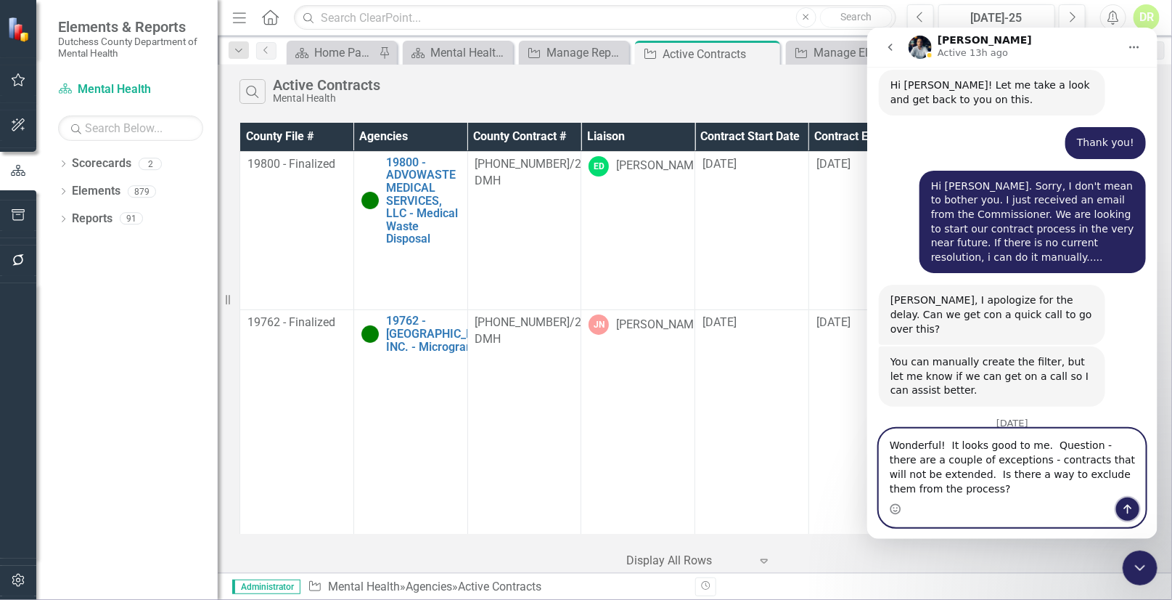
click at [1120, 507] on button "Send a message…" at bounding box center [1127, 508] width 23 height 23
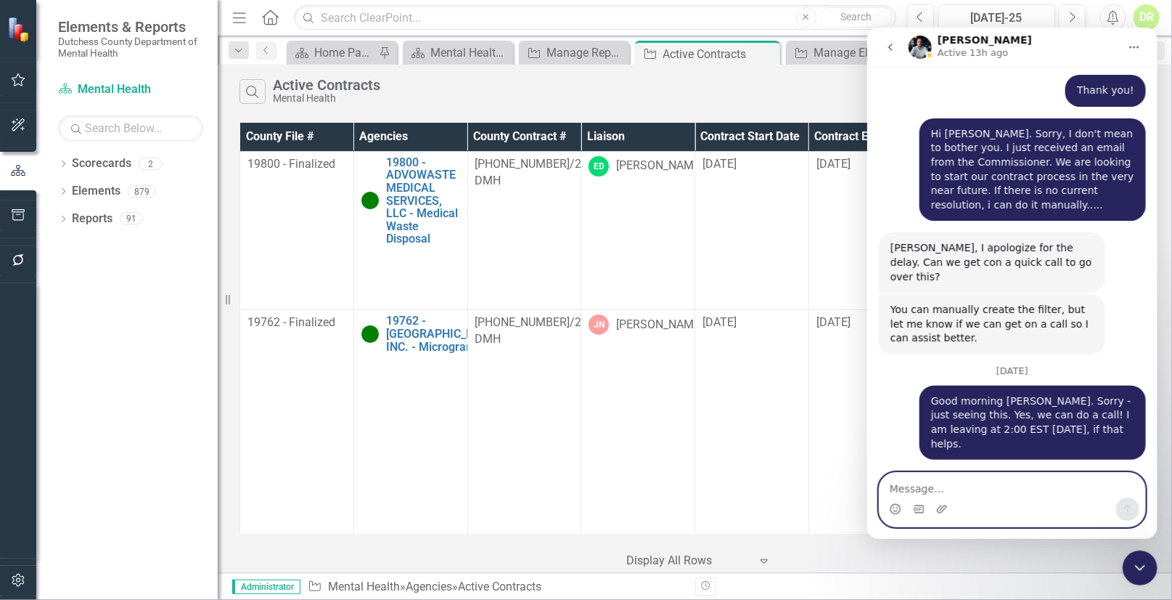
scroll to position [7151, 0]
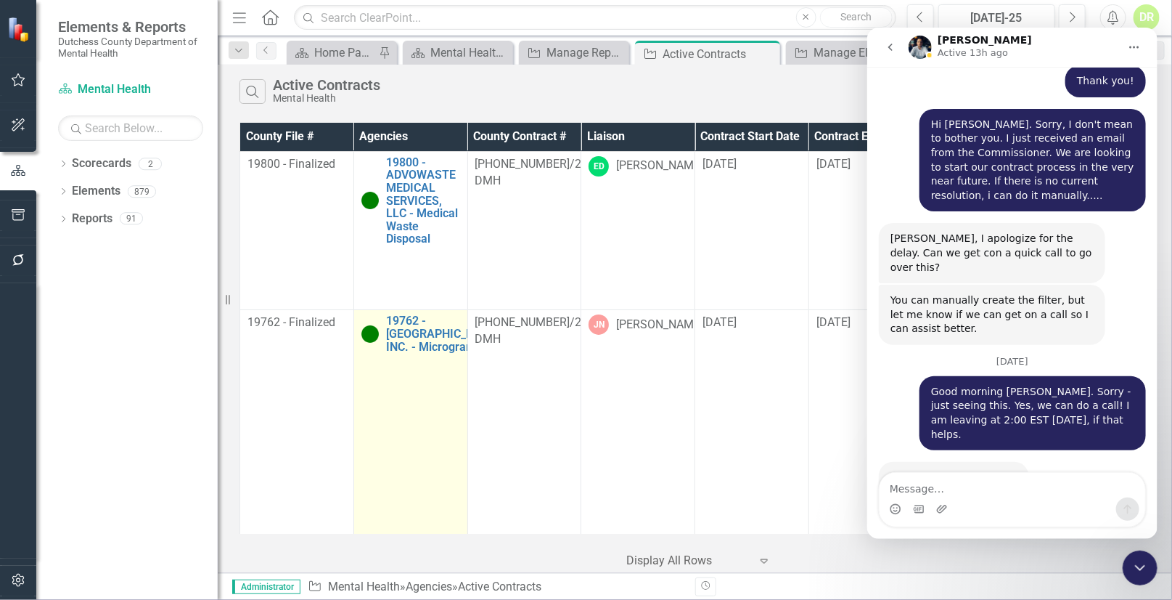
click at [367, 353] on div "19762 - [GEOGRAPHIC_DATA], INC. - Microgrant" at bounding box center [410, 333] width 99 height 38
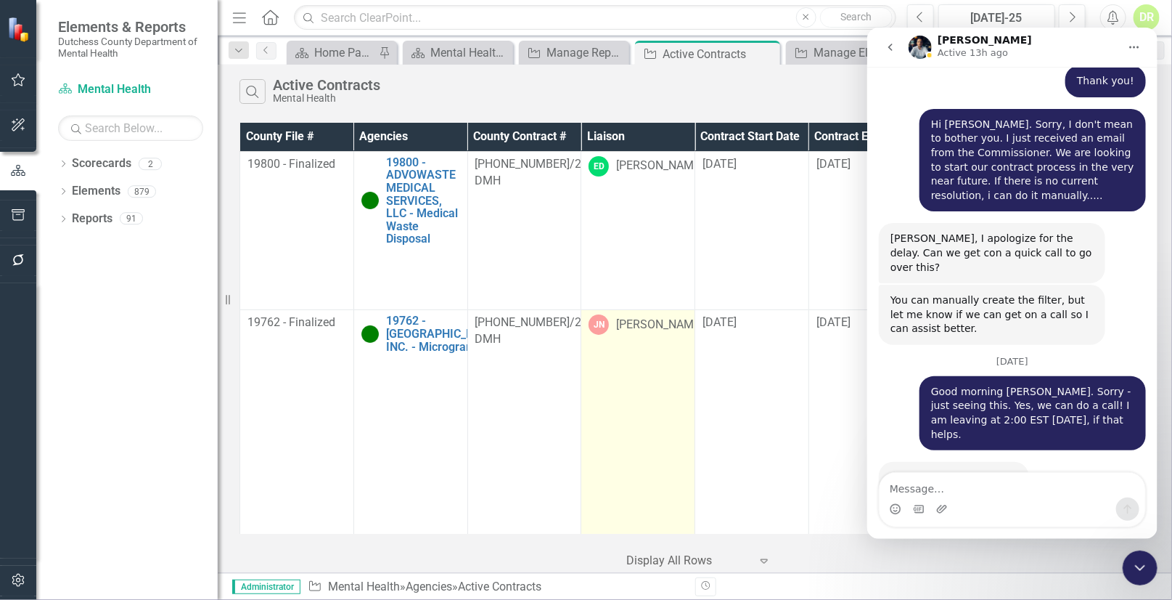
click at [605, 440] on td "JN Jean-Marie Niebuhr" at bounding box center [638, 464] width 114 height 308
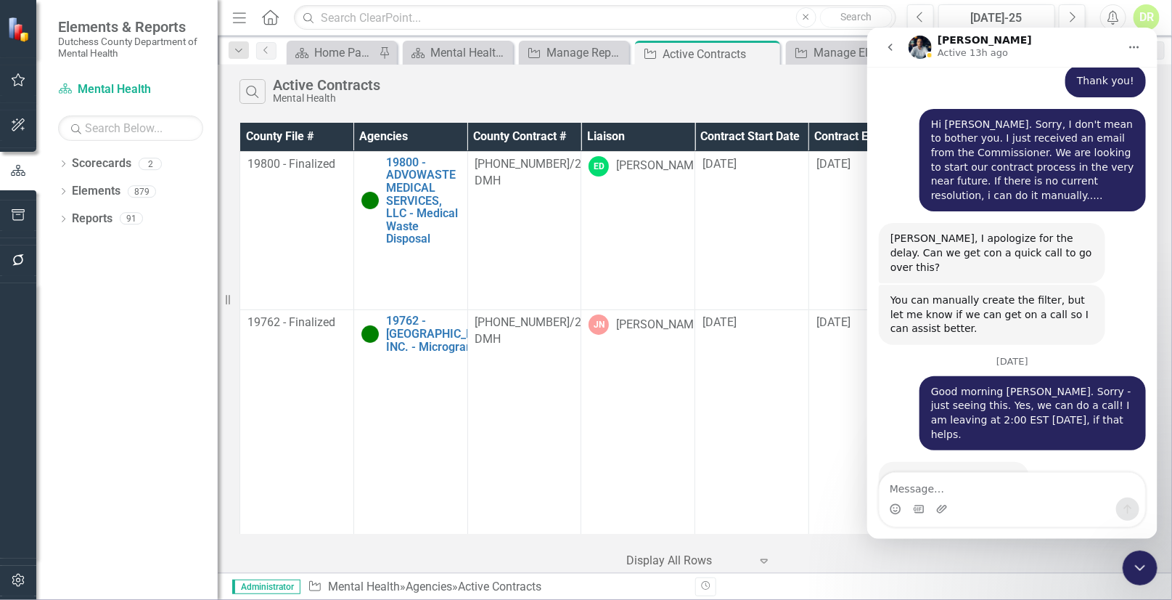
click at [887, 571] on div "Is now a good time for your? Diane • 20h ago" at bounding box center [1011, 593] width 267 height 44
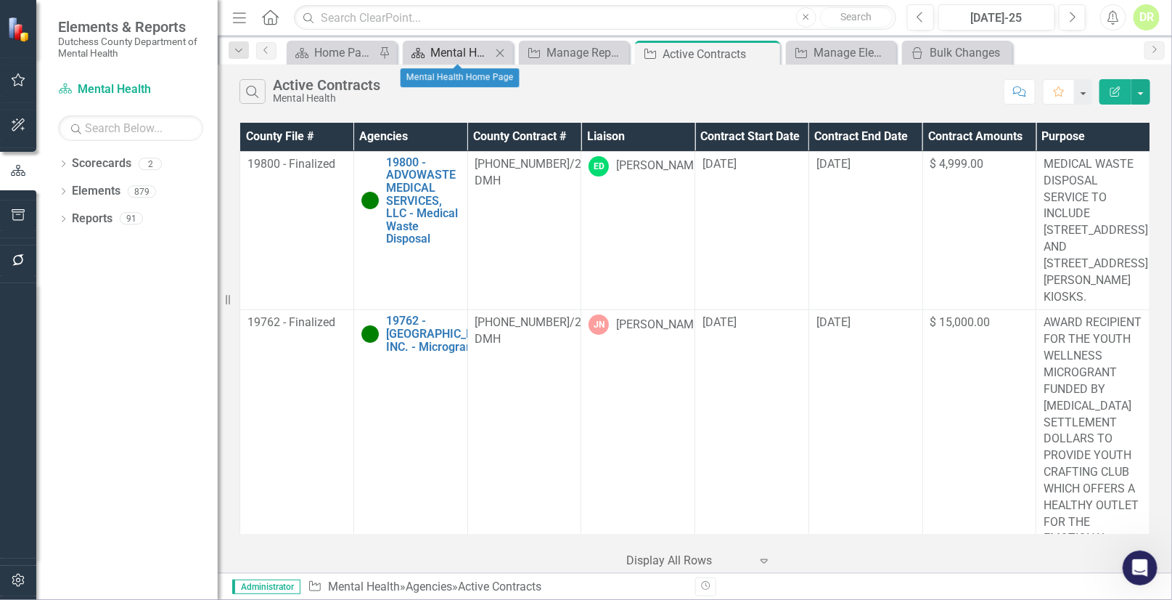
click at [478, 46] on div "Mental Health Home Page" at bounding box center [460, 53] width 61 height 18
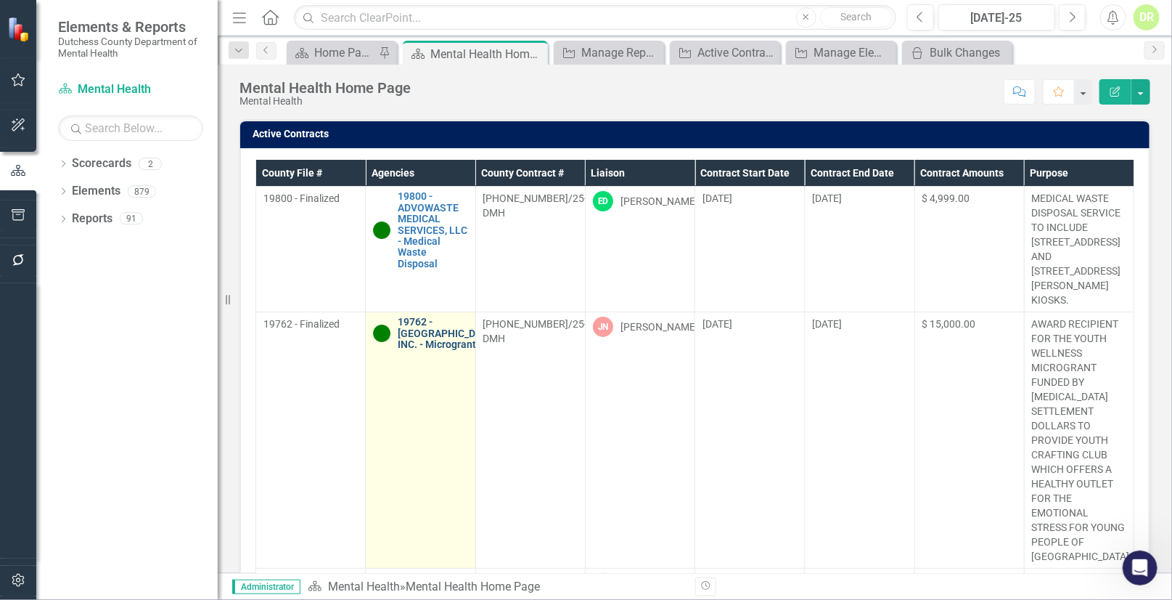
click at [412, 324] on link "19762 - [GEOGRAPHIC_DATA], INC. - Microgrant" at bounding box center [448, 332] width 101 height 33
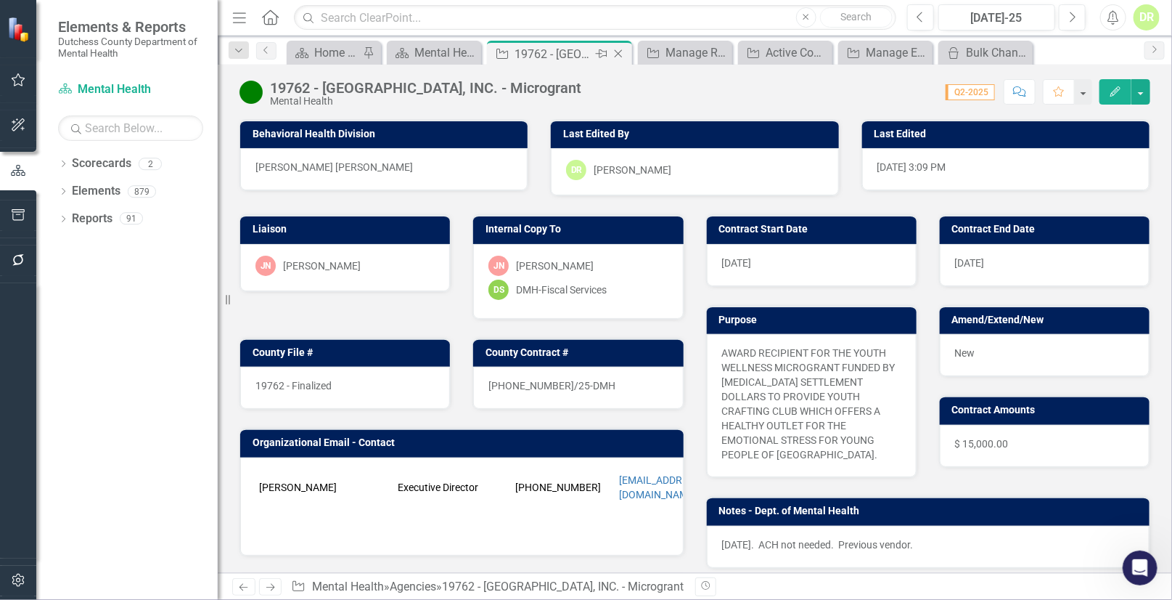
click at [619, 52] on icon "Close" at bounding box center [618, 54] width 15 height 12
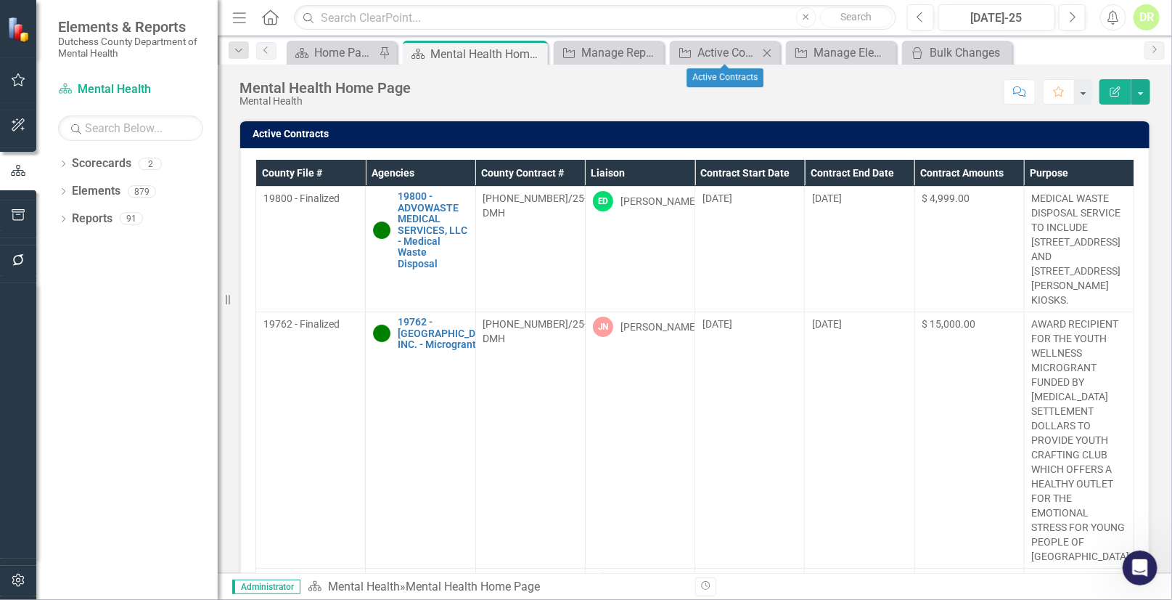
click at [770, 51] on icon "Close" at bounding box center [767, 53] width 15 height 12
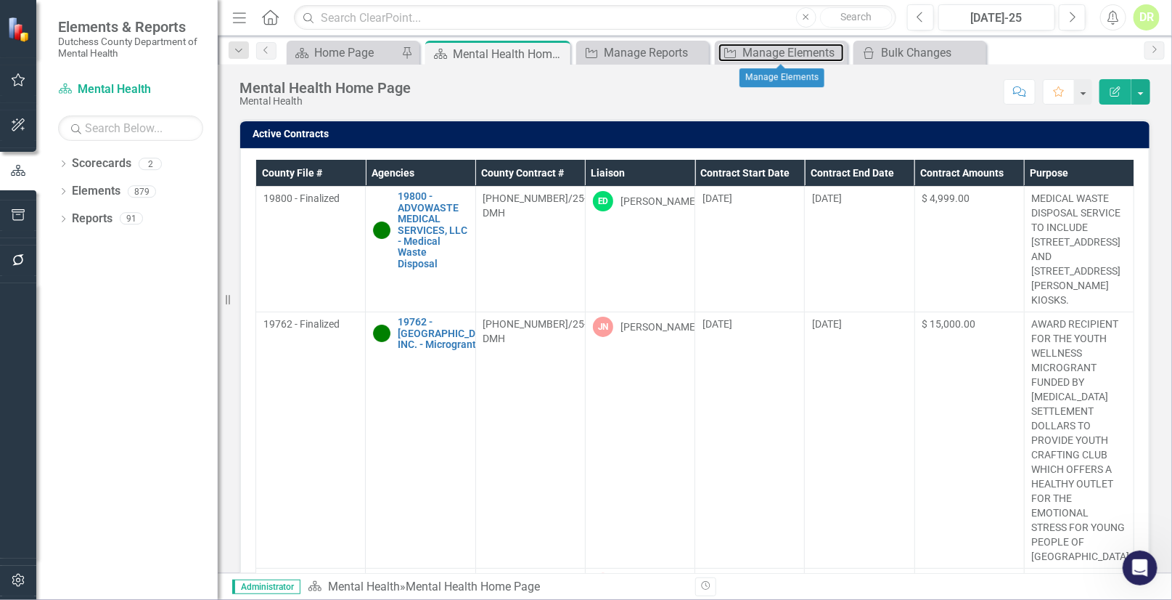
click at [749, 44] on div "Manage Elements" at bounding box center [794, 53] width 102 height 18
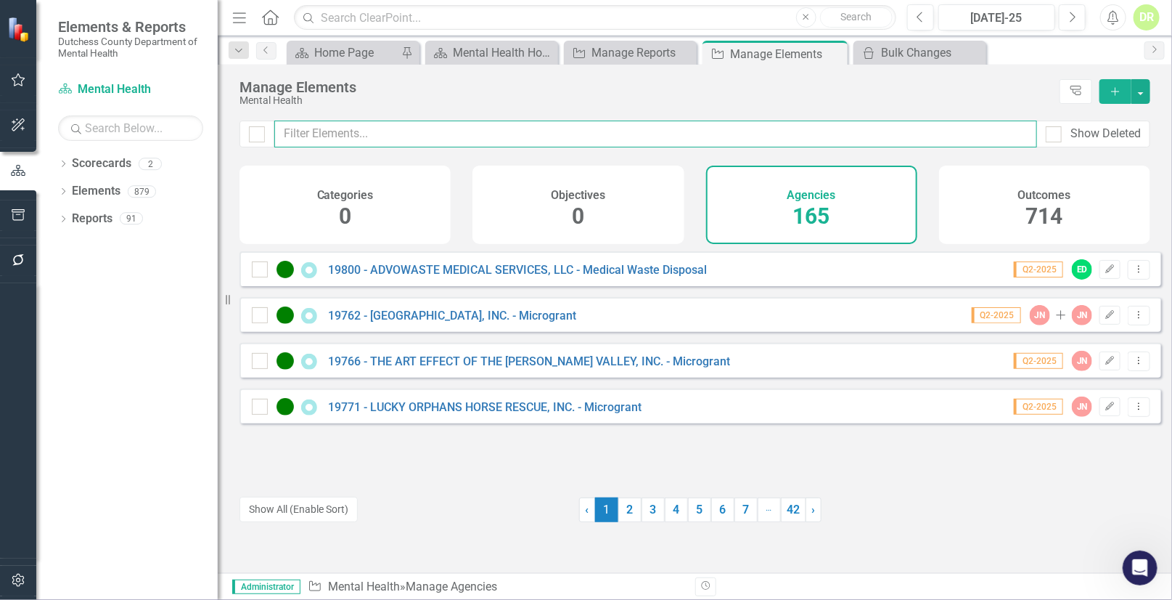
click at [396, 134] on input "text" at bounding box center [655, 133] width 763 height 27
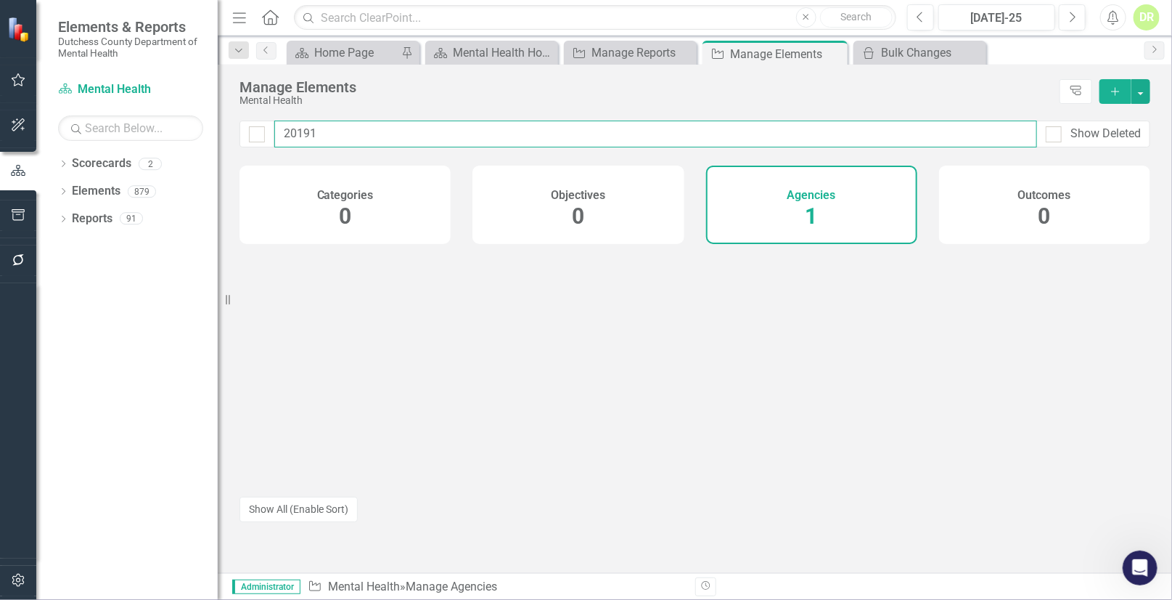
type input "20191"
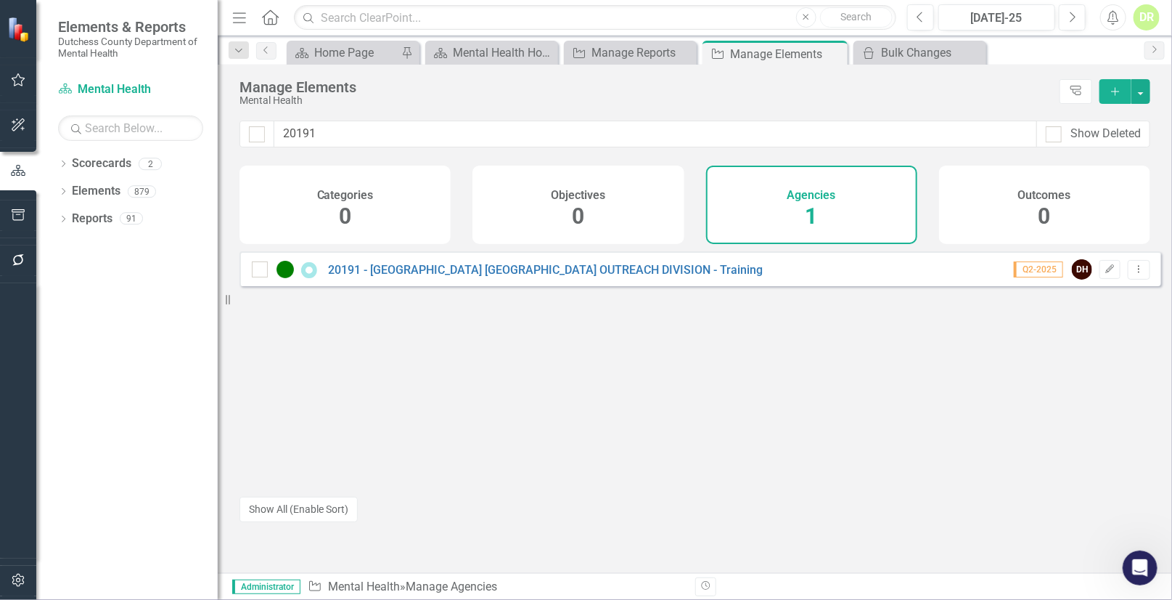
click at [453, 271] on div "20191 - CORNELL UNIVERSITY ILR OUTREACH DIVISION - Training Q2-2025 DH Edit Dro…" at bounding box center [701, 268] width 922 height 35
click at [463, 277] on link "20191 - [GEOGRAPHIC_DATA] [GEOGRAPHIC_DATA] OUTREACH DIVISION - Training" at bounding box center [545, 270] width 435 height 14
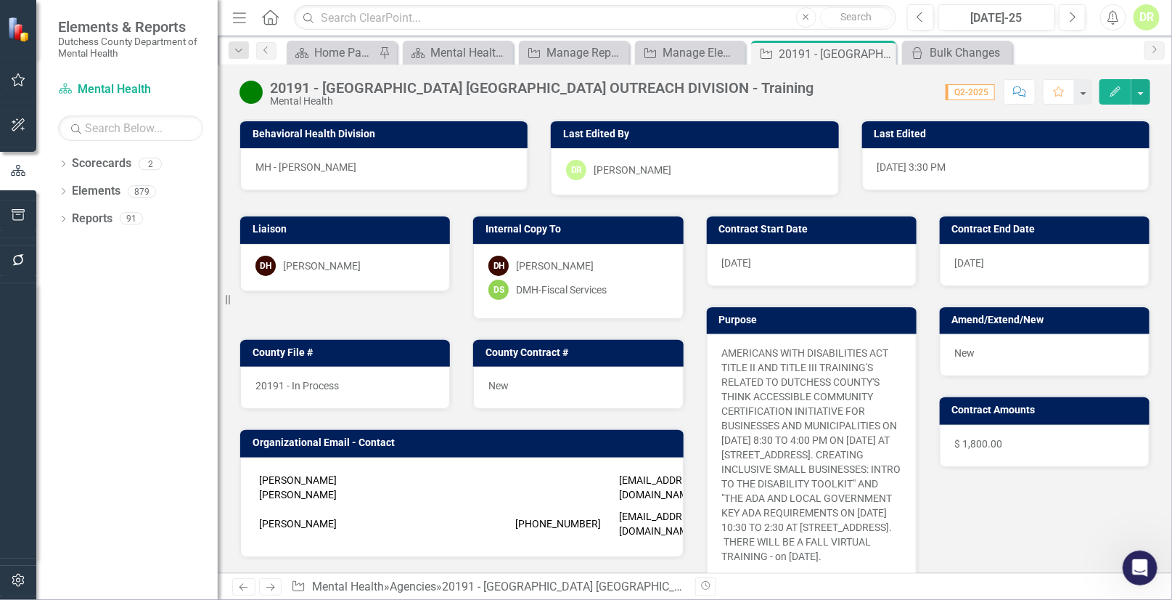
click at [967, 438] on span "$ 1,800.00" at bounding box center [979, 444] width 48 height 12
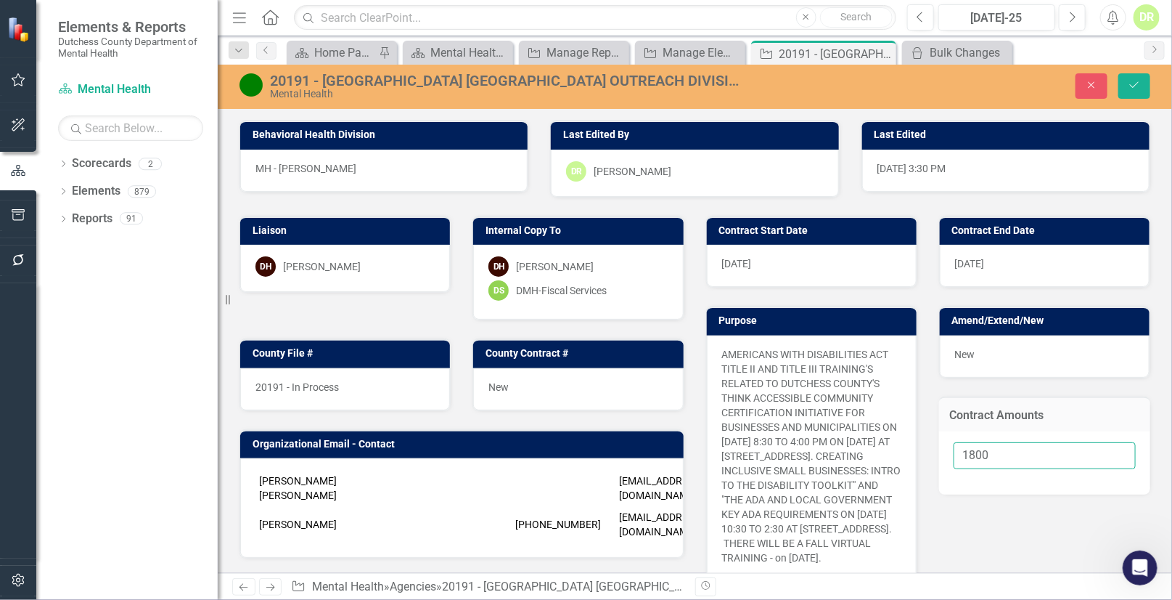
click at [968, 454] on input "1800" at bounding box center [1045, 455] width 182 height 27
type input "1000"
click at [1147, 78] on button "Save" at bounding box center [1135, 85] width 32 height 25
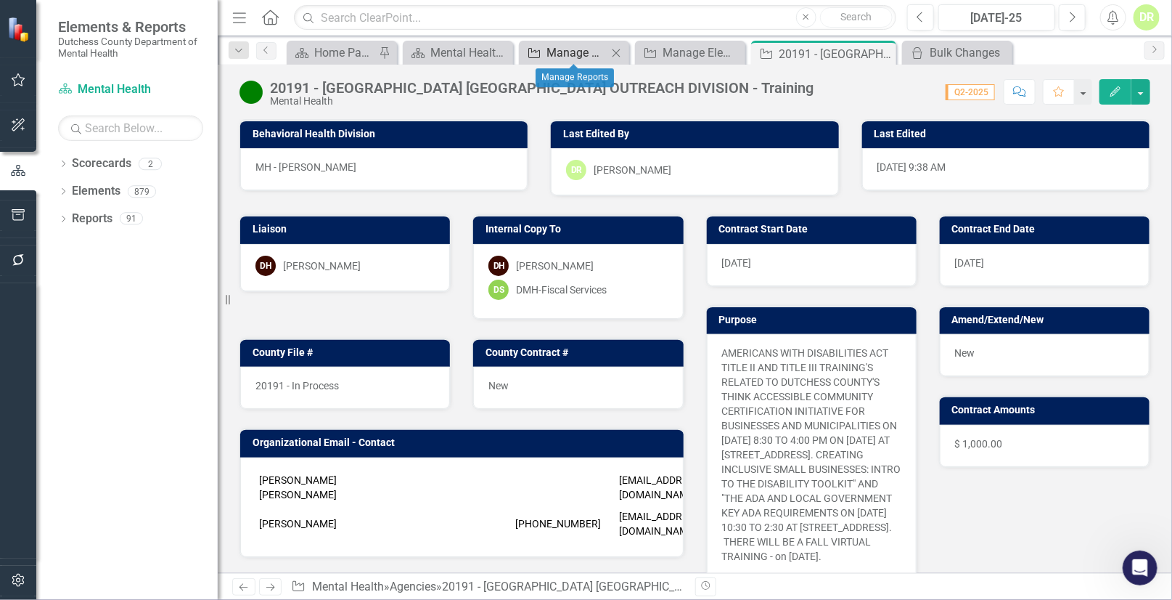
click at [575, 51] on div "Manage Reports" at bounding box center [577, 53] width 61 height 18
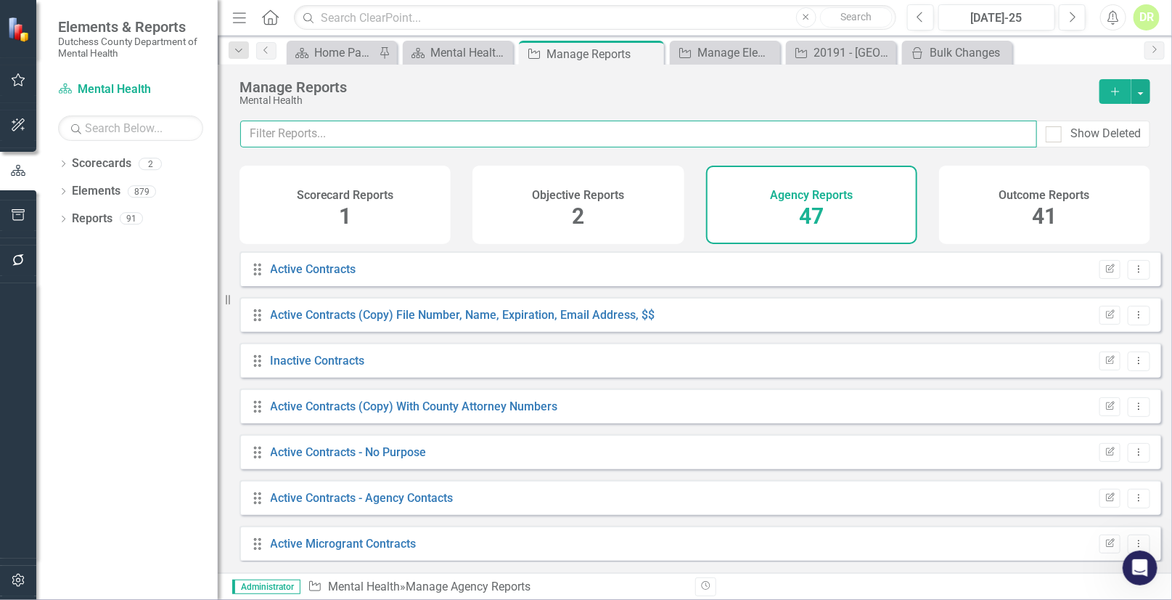
click at [379, 128] on input "text" at bounding box center [638, 133] width 797 height 27
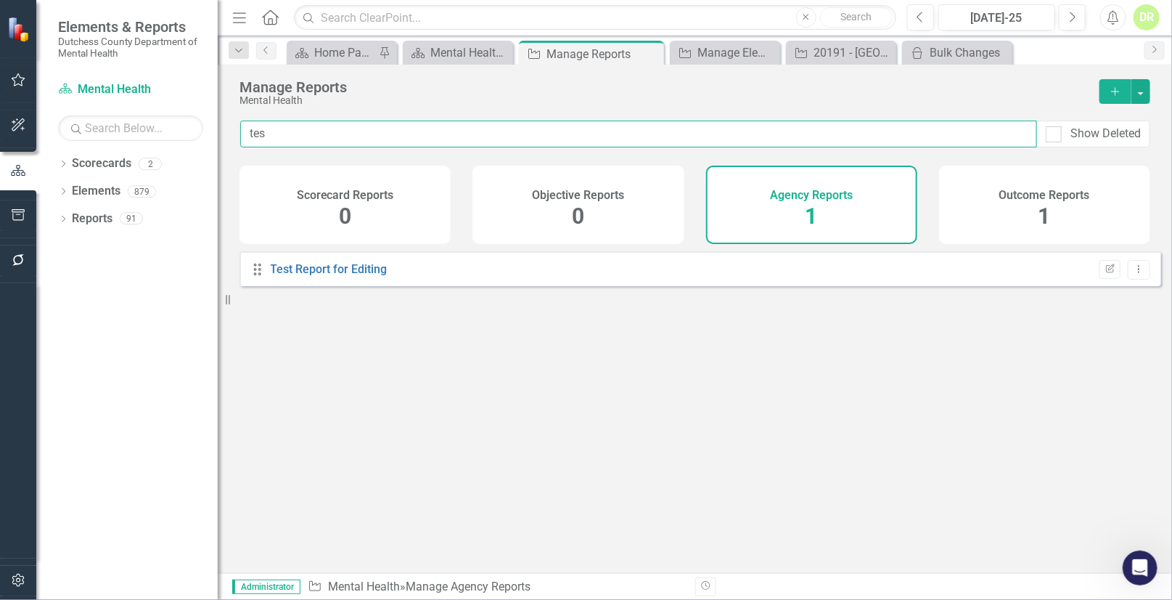
type input "test"
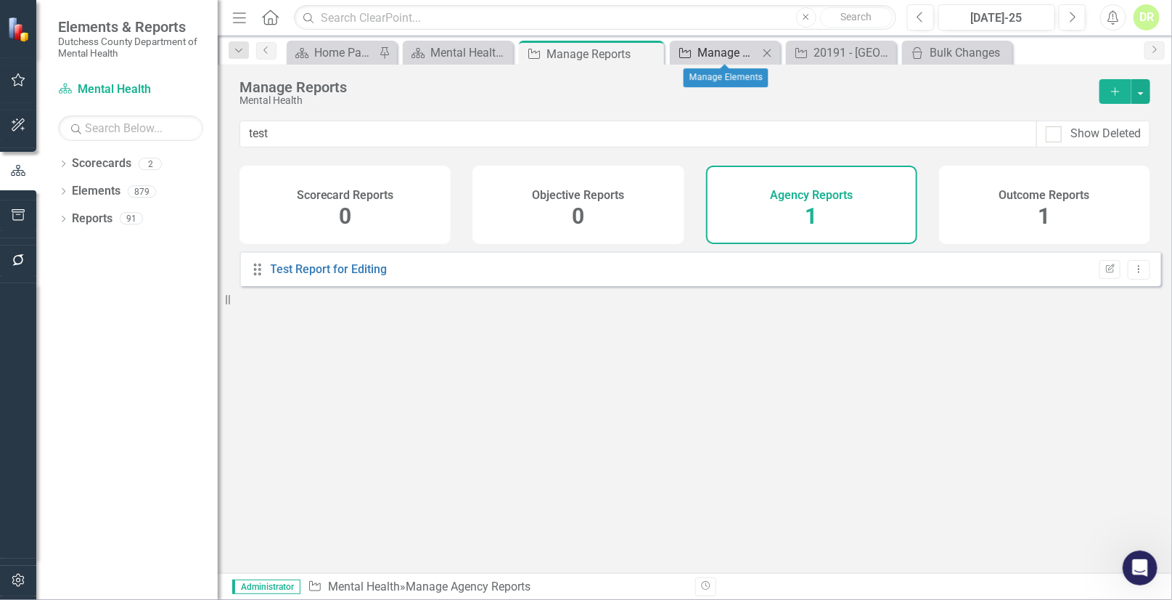
click at [698, 45] on div "Manage Elements" at bounding box center [728, 53] width 61 height 18
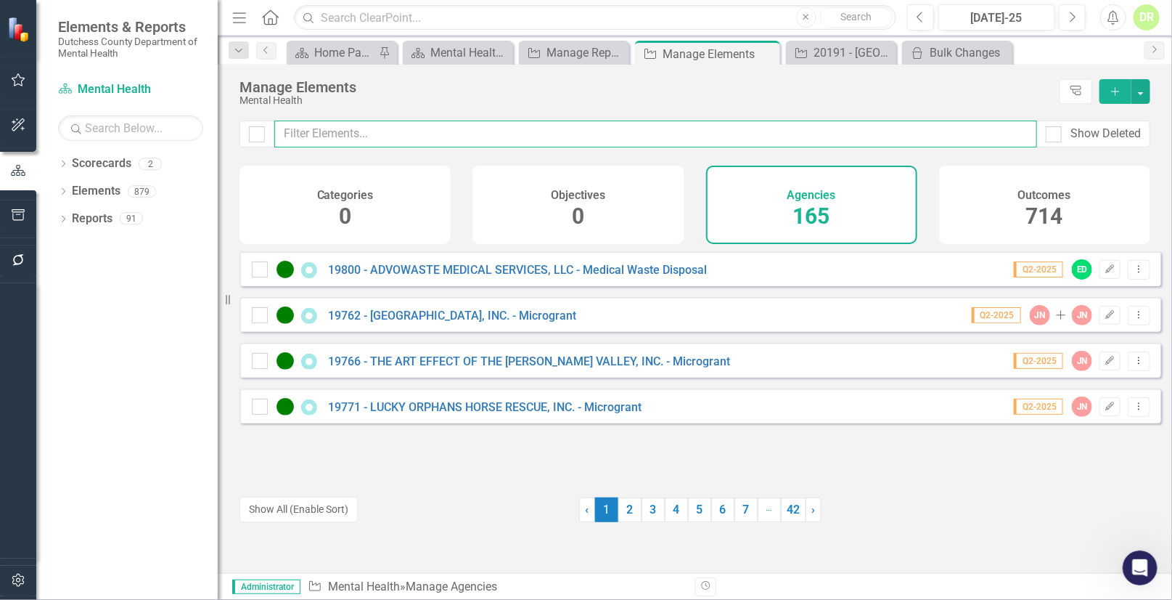
click at [322, 131] on input "text" at bounding box center [655, 133] width 763 height 27
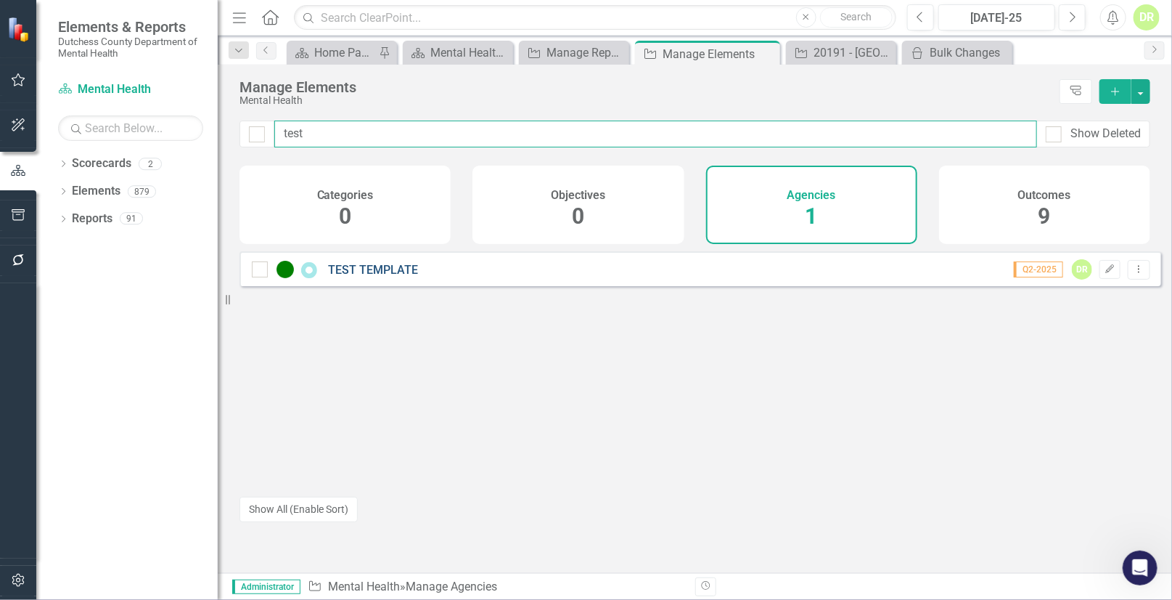
type input "test"
click at [385, 275] on link "TEST TEMPLATE" at bounding box center [373, 270] width 90 height 14
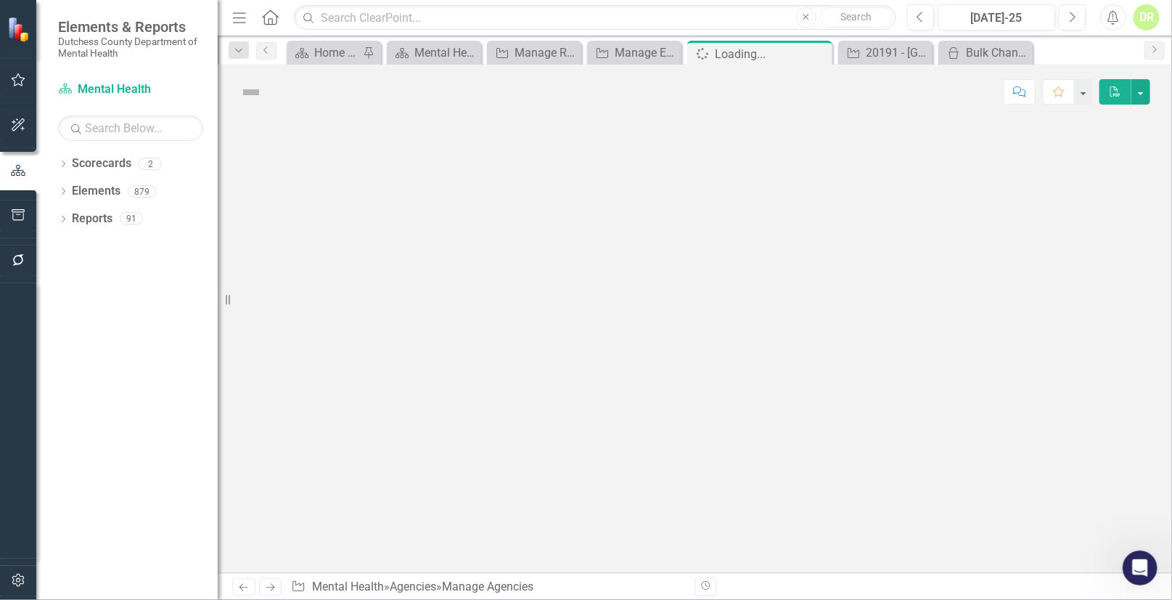
click at [385, 275] on div at bounding box center [695, 346] width 955 height 454
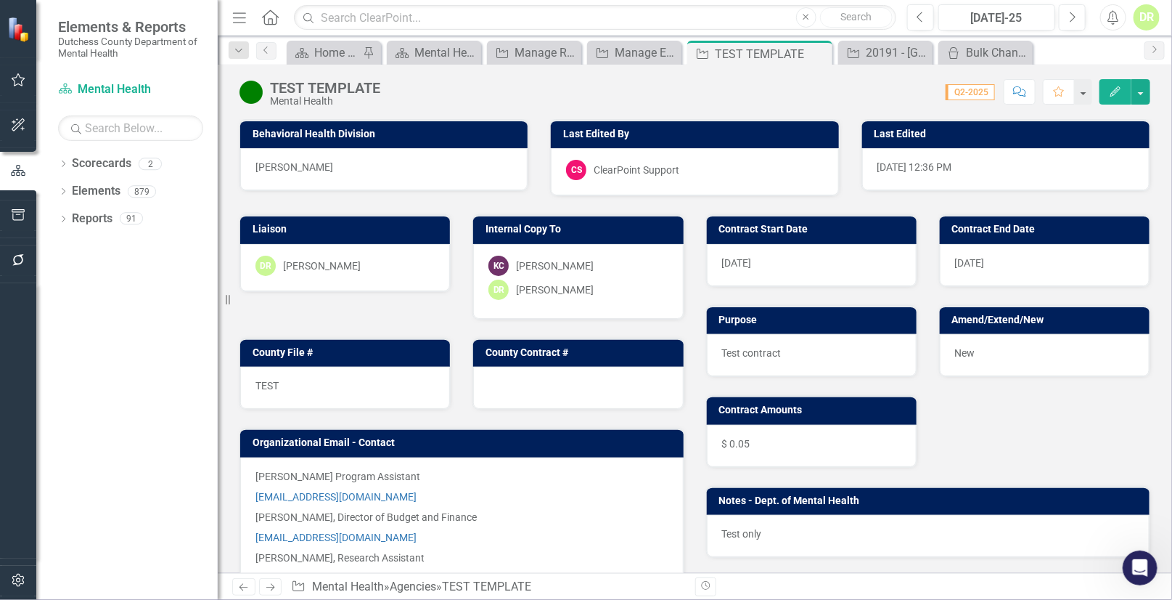
click at [248, 92] on img at bounding box center [251, 92] width 23 height 23
click at [258, 91] on img at bounding box center [251, 92] width 23 height 23
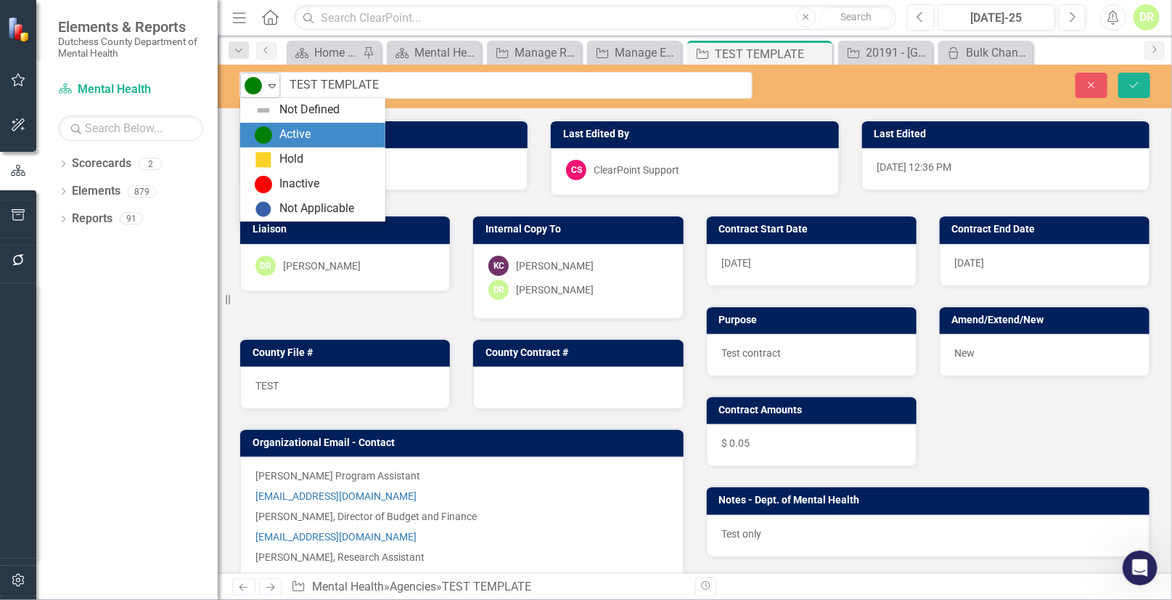
click at [274, 86] on icon "Expand" at bounding box center [272, 86] width 15 height 12
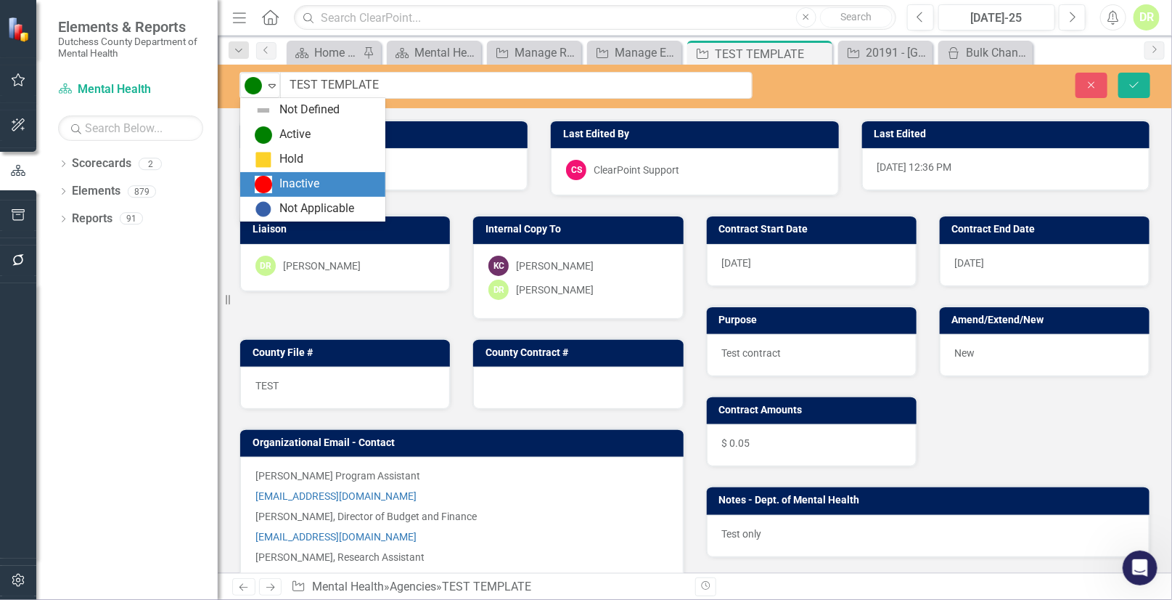
click at [290, 188] on div "Inactive" at bounding box center [299, 184] width 40 height 17
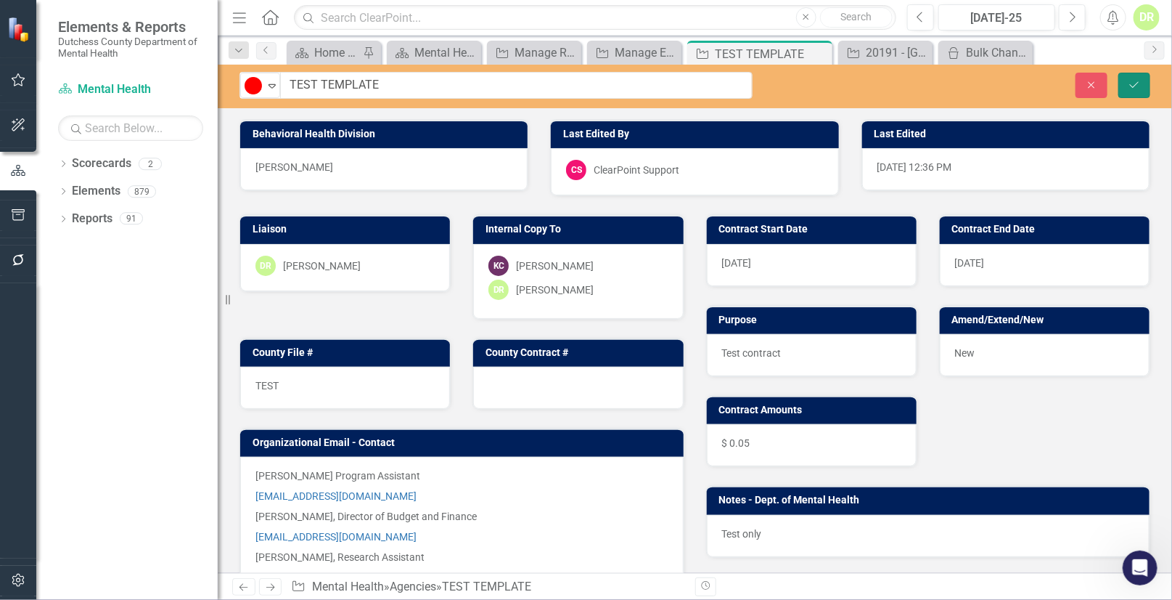
click at [1138, 83] on icon "Save" at bounding box center [1134, 85] width 13 height 10
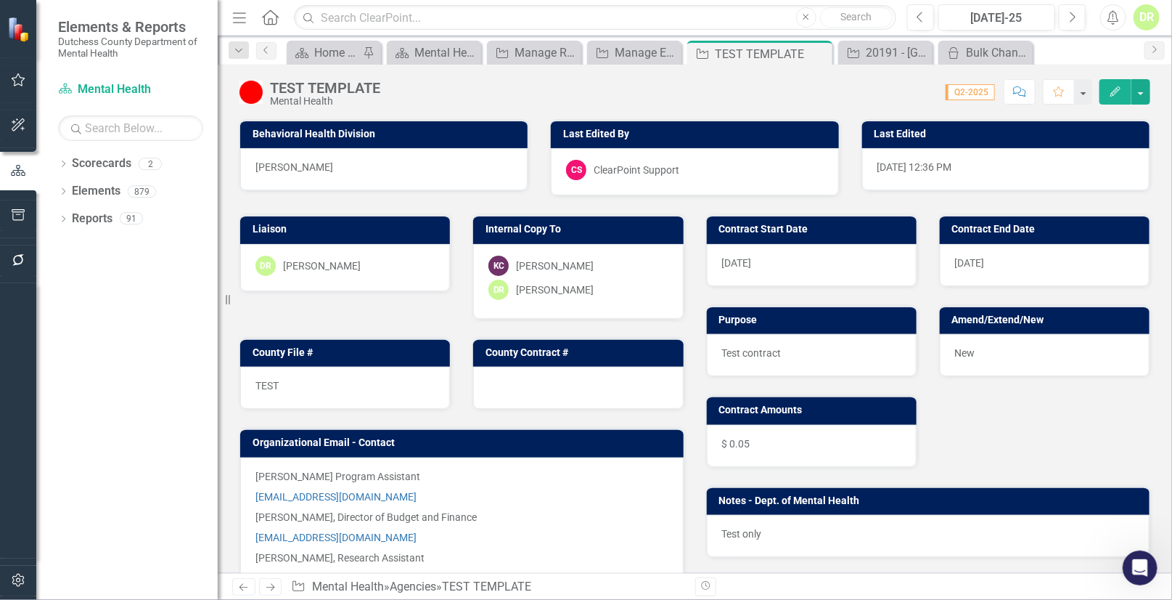
scroll to position [396, 0]
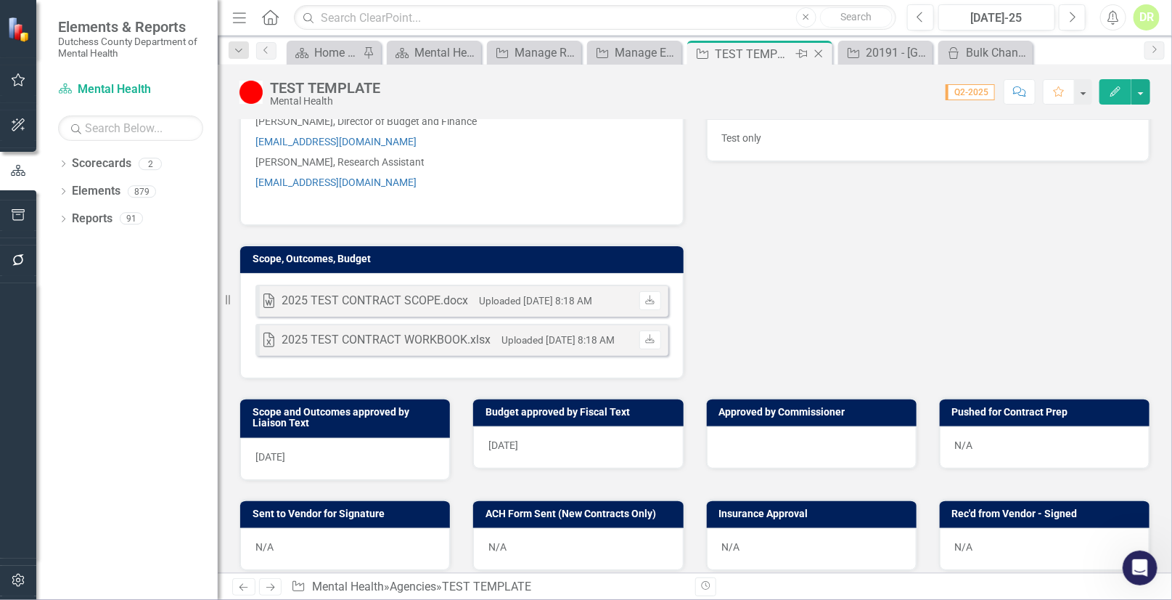
click at [820, 49] on icon "Close" at bounding box center [819, 54] width 15 height 12
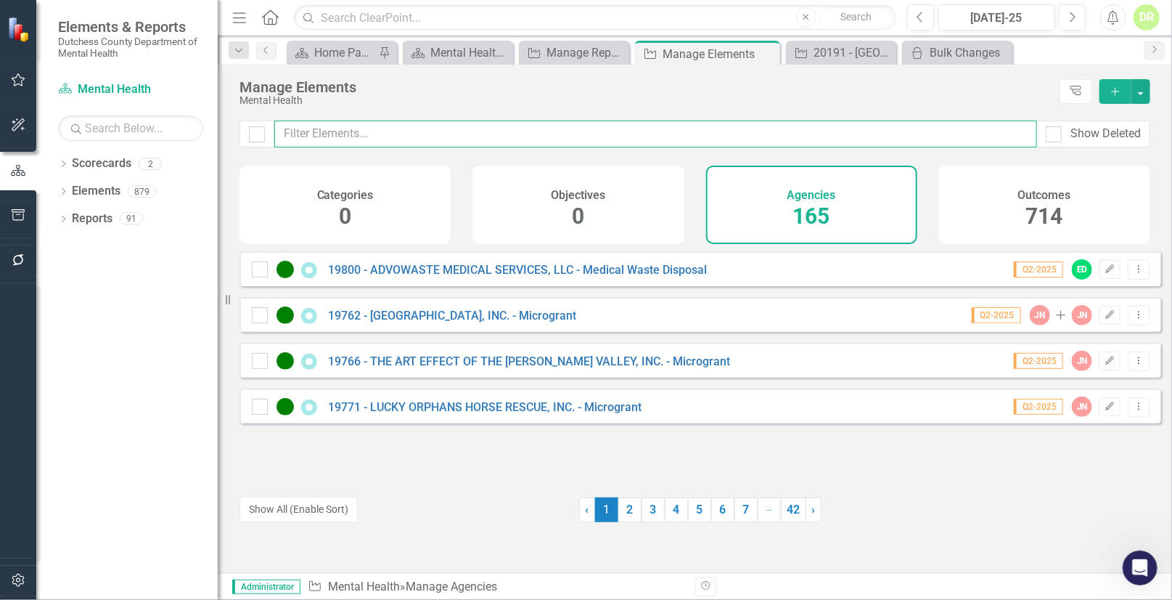
click at [579, 126] on input "text" at bounding box center [655, 133] width 763 height 27
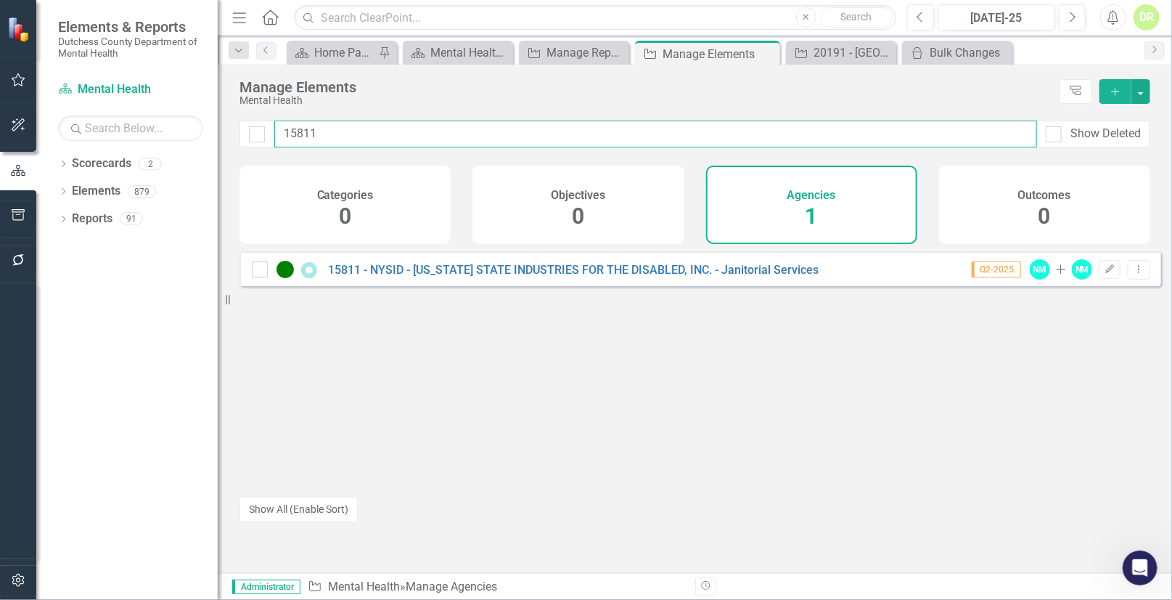
type input "15811"
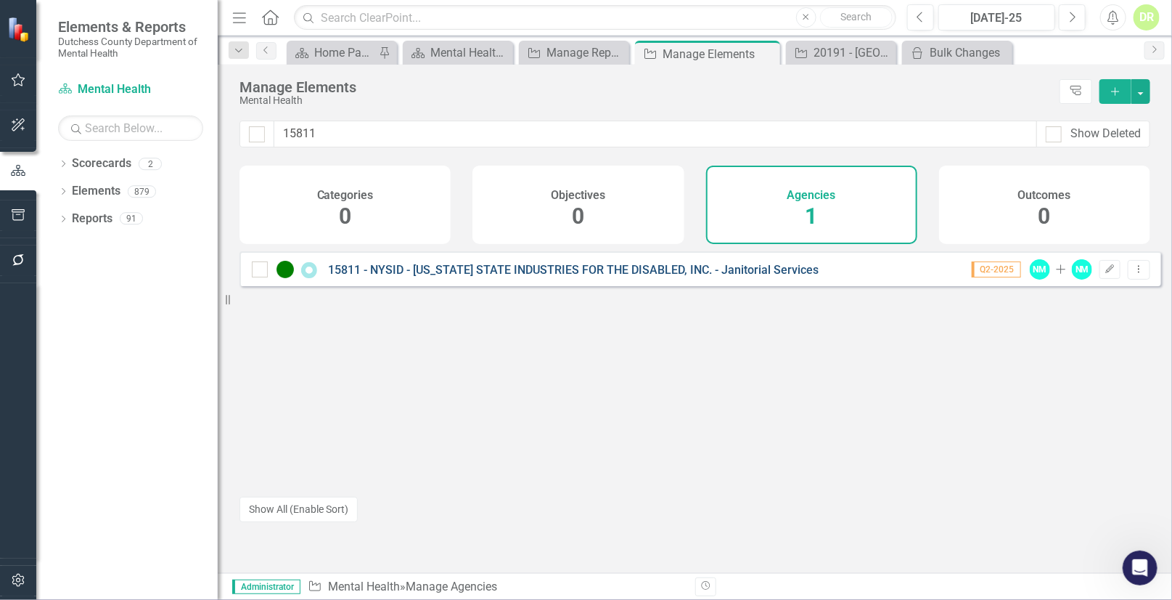
click at [566, 276] on link "15811 - NYSID - [US_STATE] STATE INDUSTRIES FOR THE DISABLED, INC. - Janitorial…" at bounding box center [573, 270] width 491 height 14
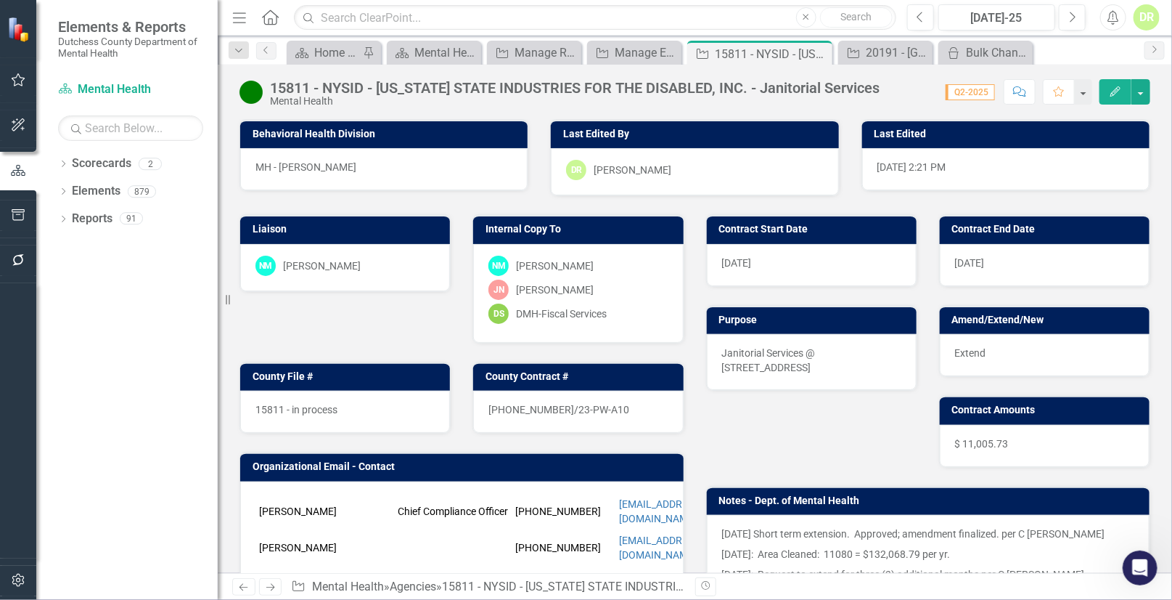
click at [608, 409] on div "20-0520-6/23-PW-A10" at bounding box center [578, 412] width 210 height 42
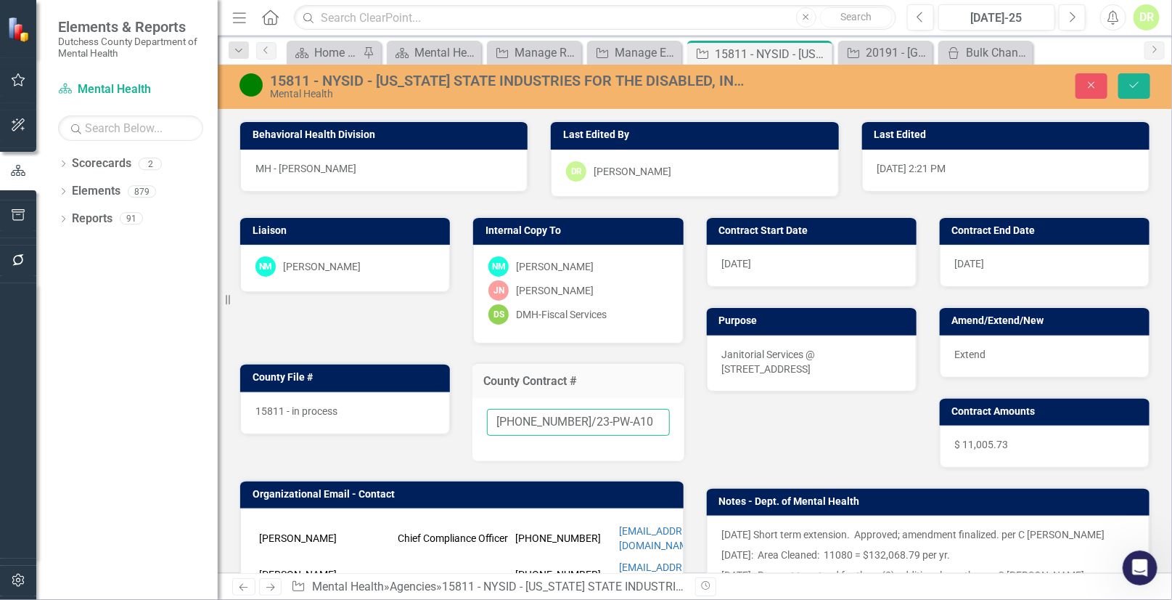
click at [621, 417] on input "20-0520-6/23-PW-A10" at bounding box center [578, 422] width 182 height 27
type input "[PHONE_NUMBER]/23-PW-A11"
click at [1136, 90] on icon "Save" at bounding box center [1134, 85] width 13 height 10
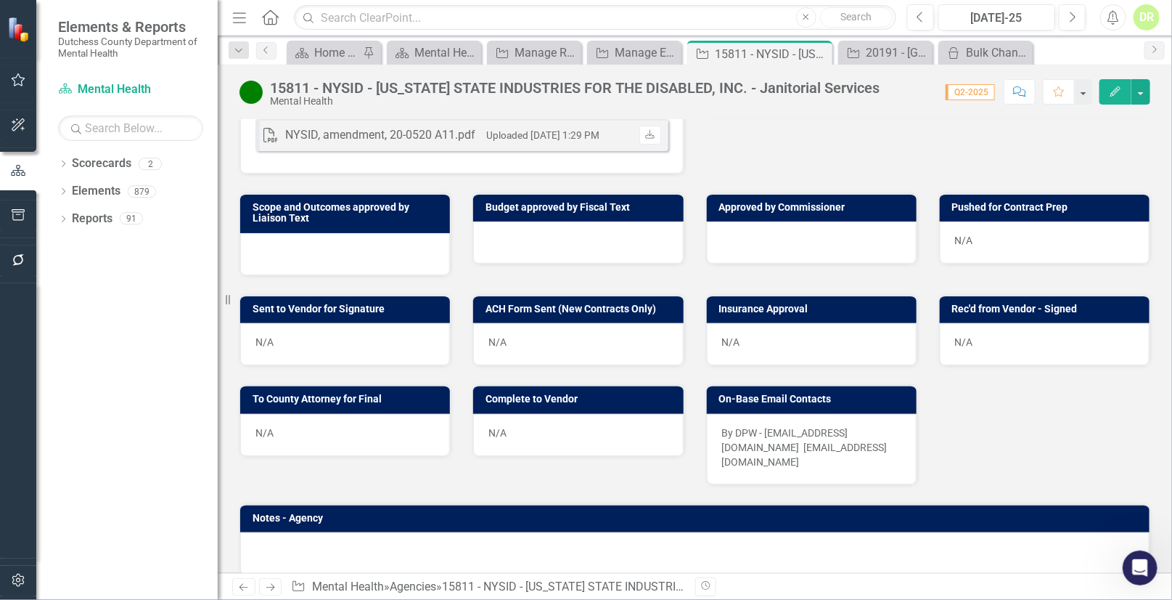
scroll to position [528, 0]
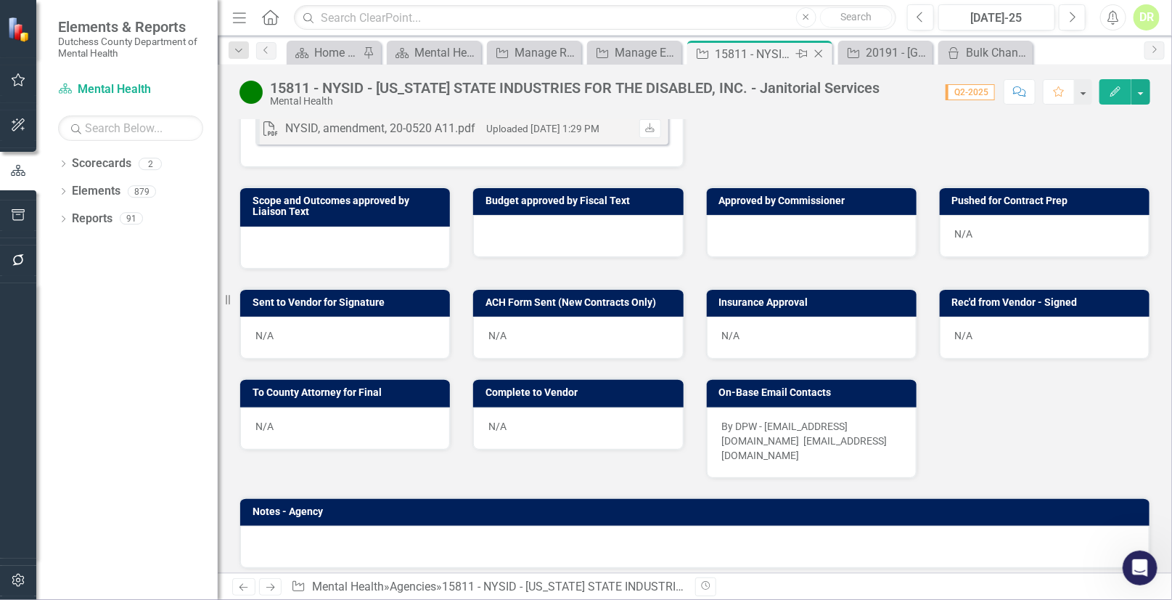
click at [822, 54] on icon "Close" at bounding box center [819, 54] width 15 height 12
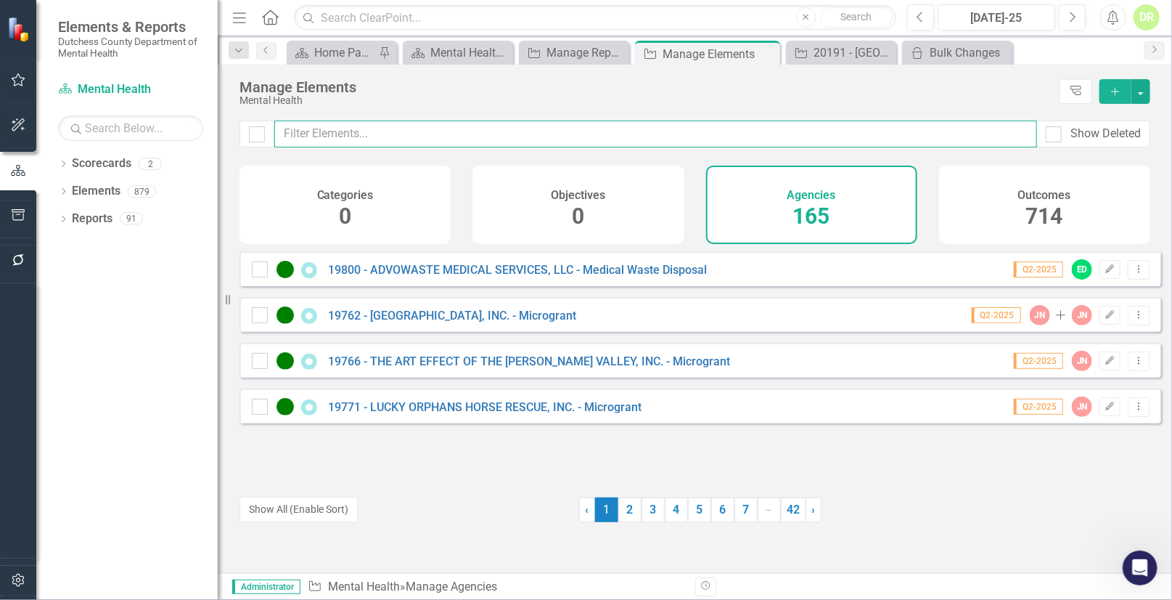
click at [417, 136] on input "text" at bounding box center [655, 133] width 763 height 27
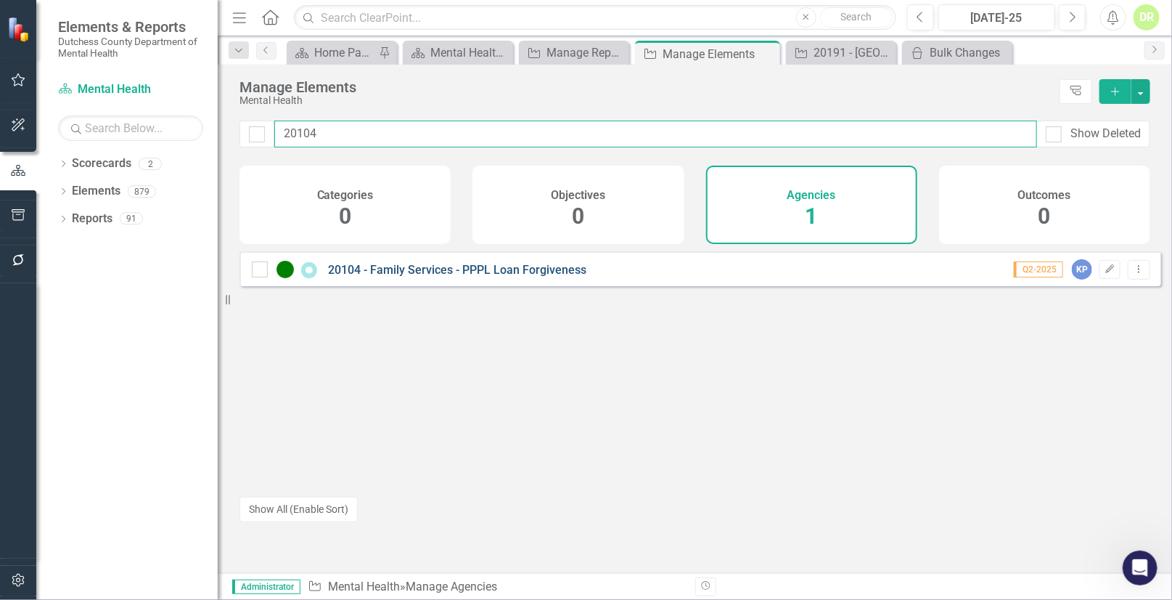
type input "20104"
click at [451, 277] on link "20104 - Family Services - PPPL Loan Forgiveness" at bounding box center [457, 270] width 258 height 14
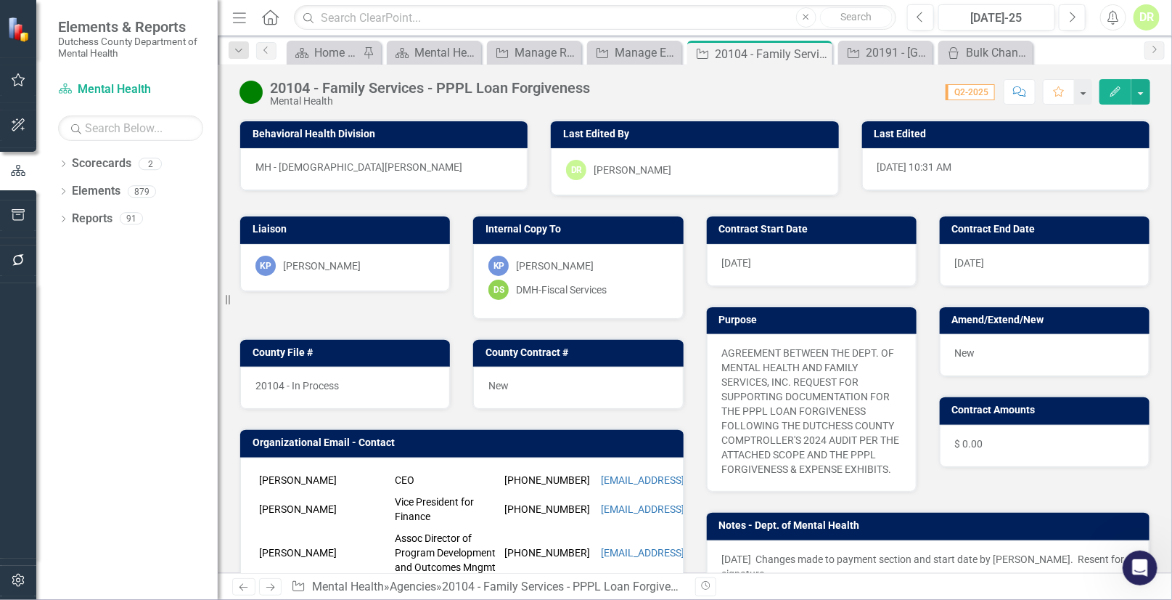
click at [987, 266] on div "[DATE]" at bounding box center [1045, 265] width 210 height 42
click at [982, 265] on span "[DATE]" at bounding box center [970, 263] width 30 height 12
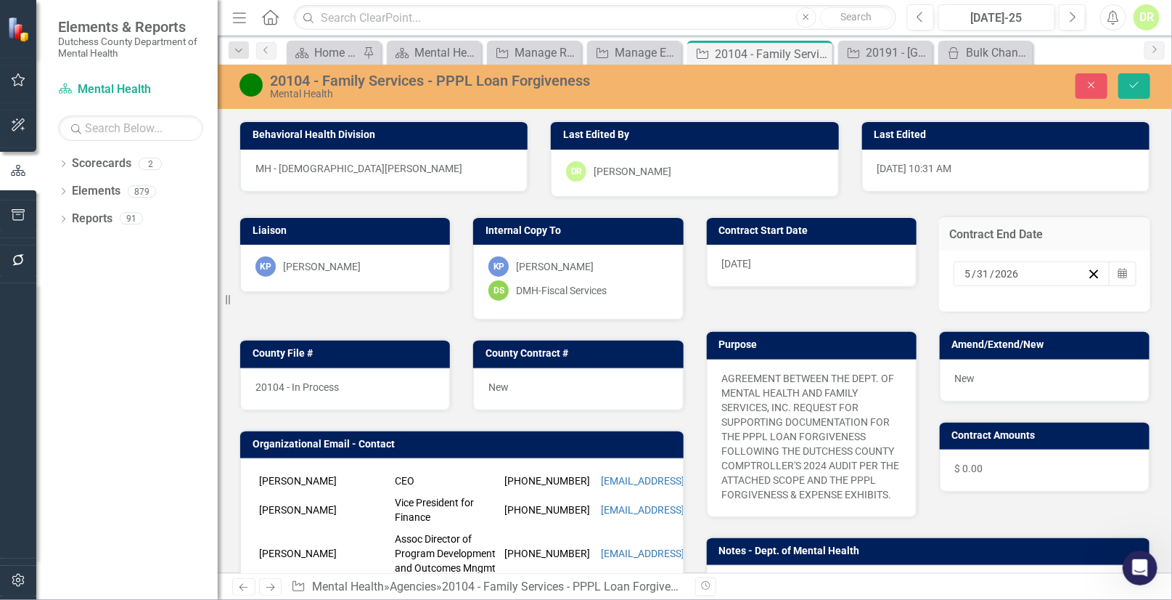
click at [981, 265] on div "5 / 31 / 2026" at bounding box center [1032, 273] width 157 height 25
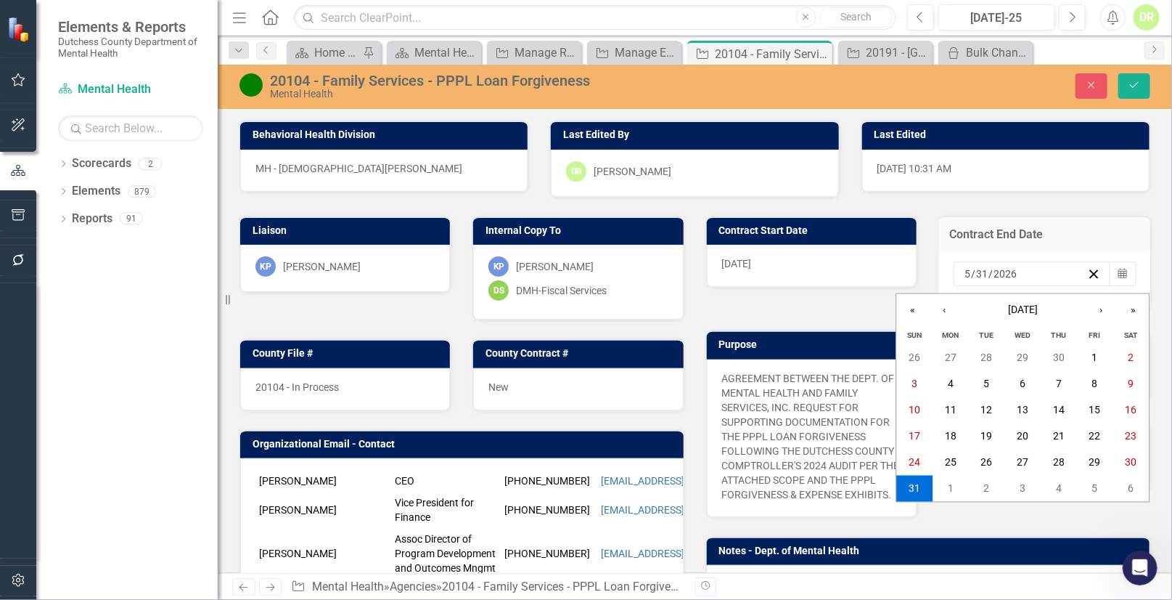
drag, startPoint x: 1005, startPoint y: 274, endPoint x: 1039, endPoint y: 316, distance: 54.8
click at [1006, 274] on input "2026" at bounding box center [1006, 273] width 25 height 15
type input "2027"
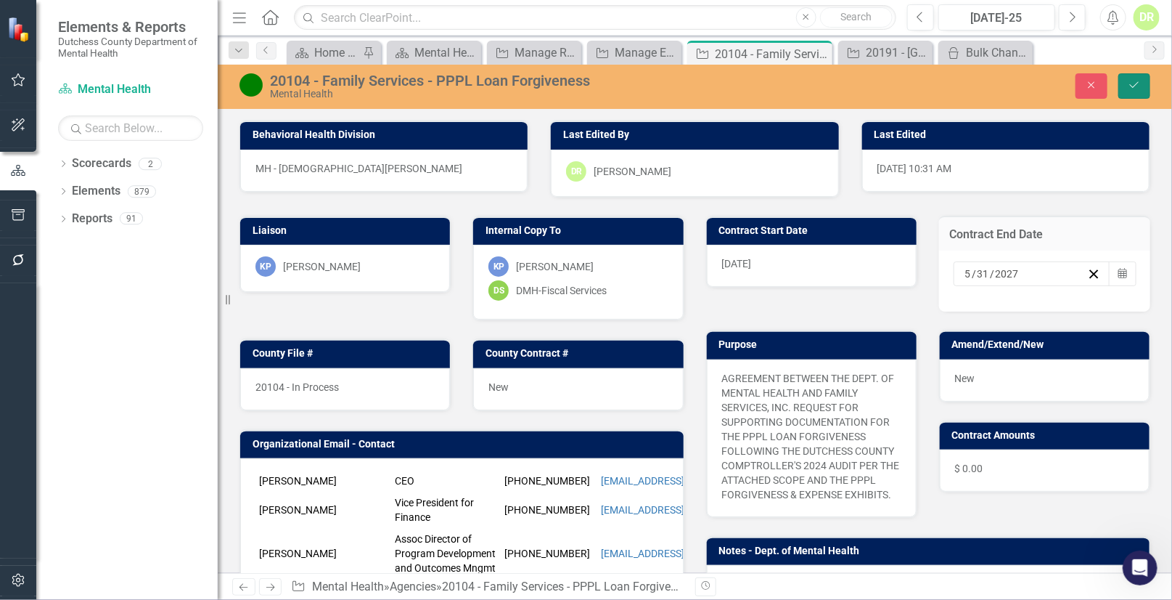
click at [1140, 80] on icon "Save" at bounding box center [1134, 85] width 13 height 10
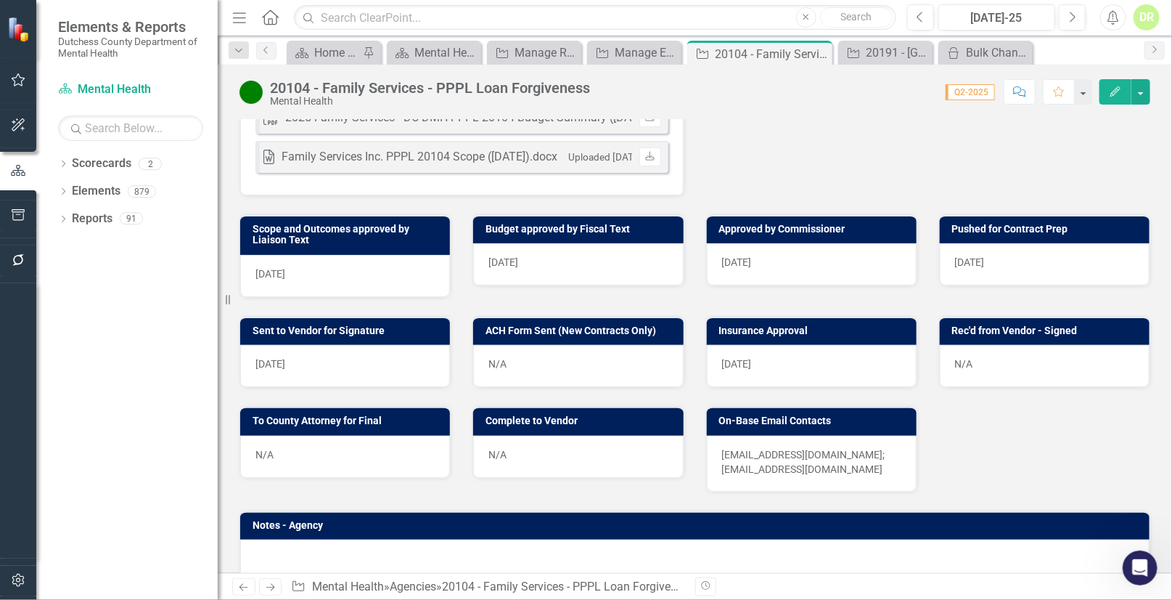
scroll to position [594, 0]
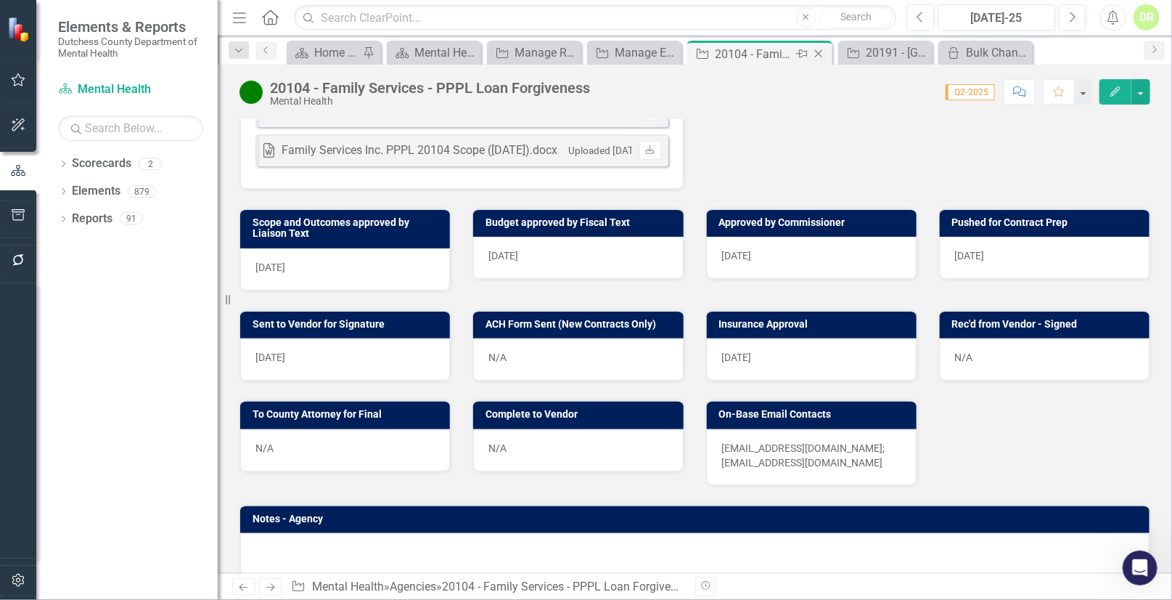
click at [817, 51] on icon "Close" at bounding box center [819, 54] width 15 height 12
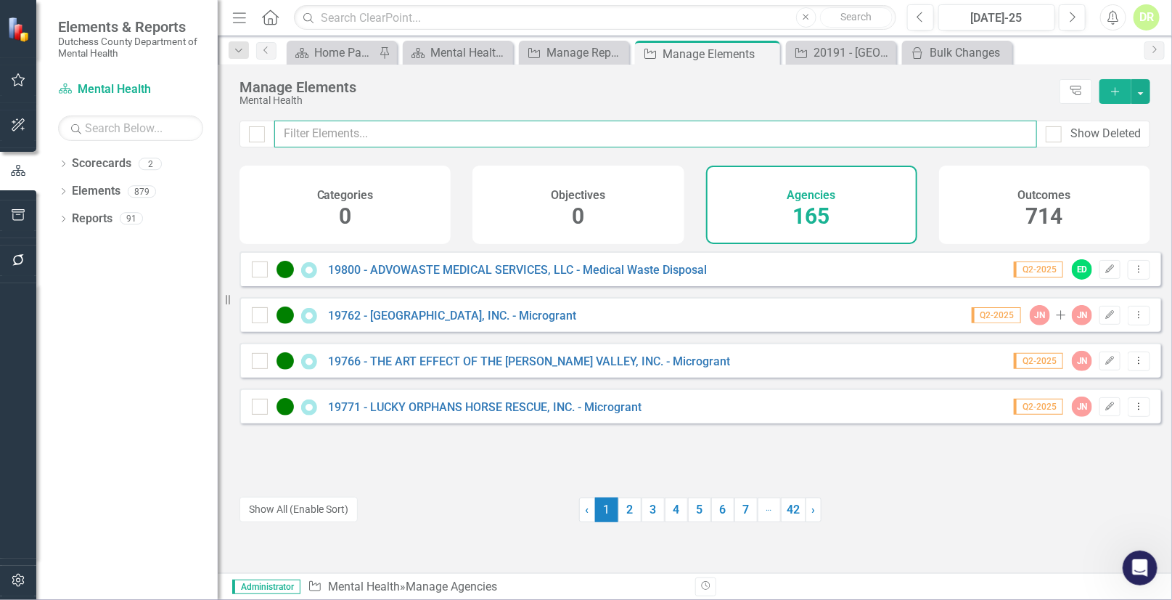
click at [390, 131] on input "text" at bounding box center [655, 133] width 763 height 27
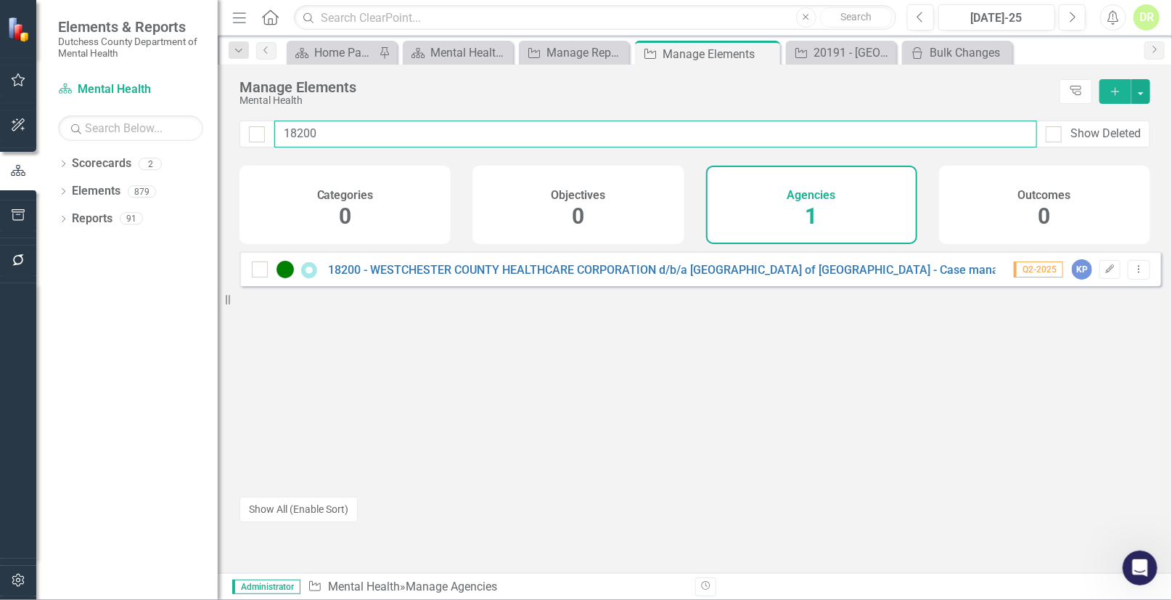
type input "18200"
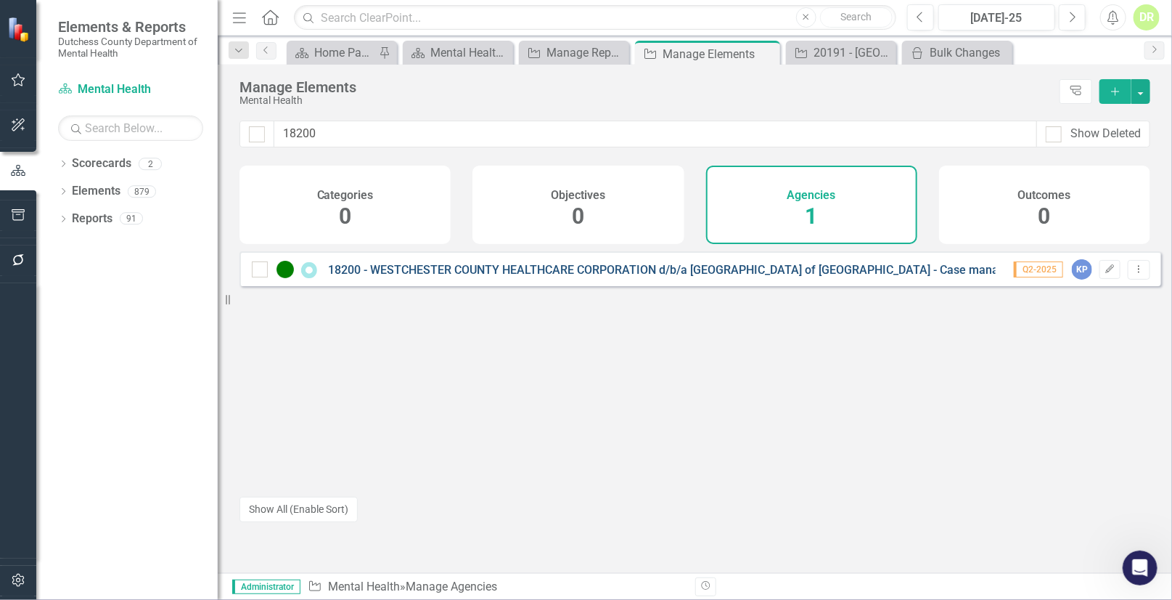
click at [667, 274] on link "18200 - WESTCHESTER COUNTY HEALTHCARE CORPORATION d/b/a [GEOGRAPHIC_DATA] of [G…" at bounding box center [672, 270] width 688 height 14
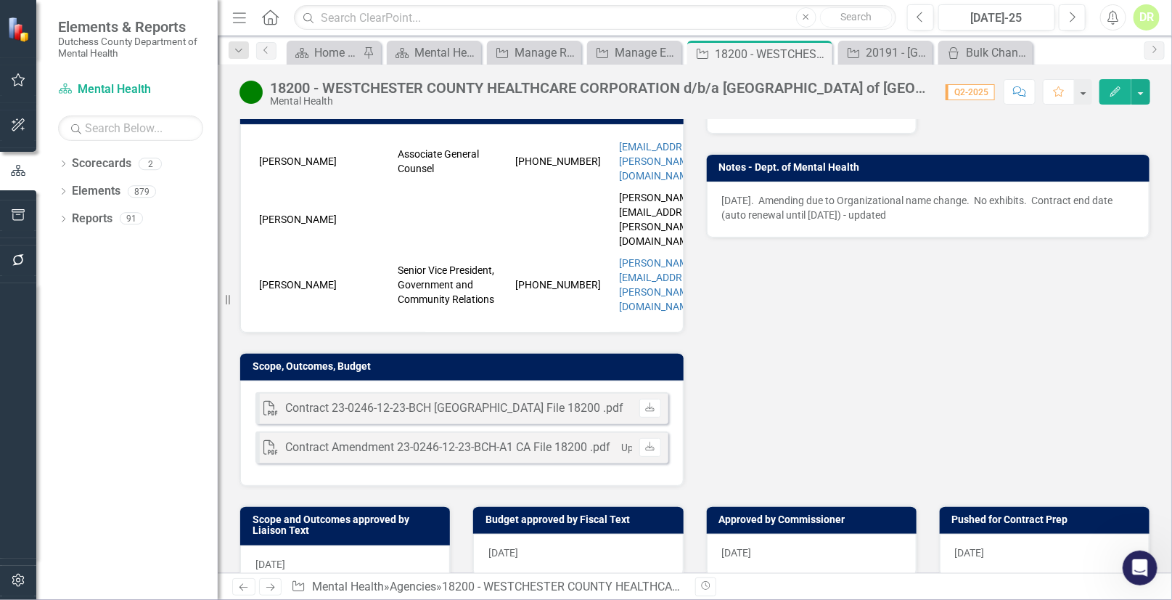
scroll to position [263, 0]
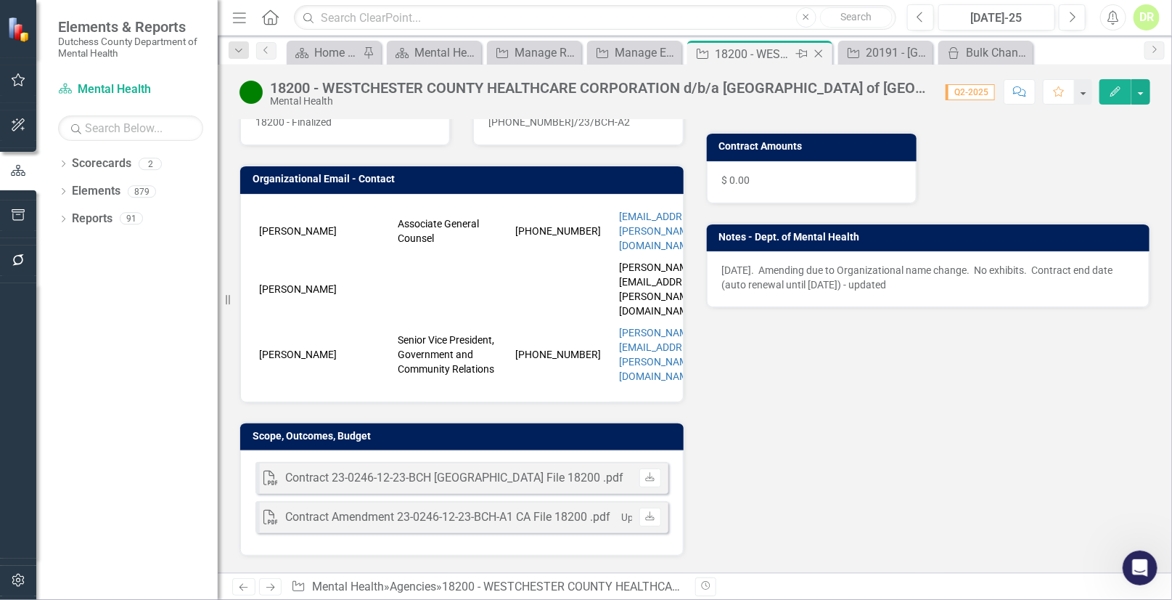
click at [816, 51] on icon at bounding box center [819, 54] width 8 height 8
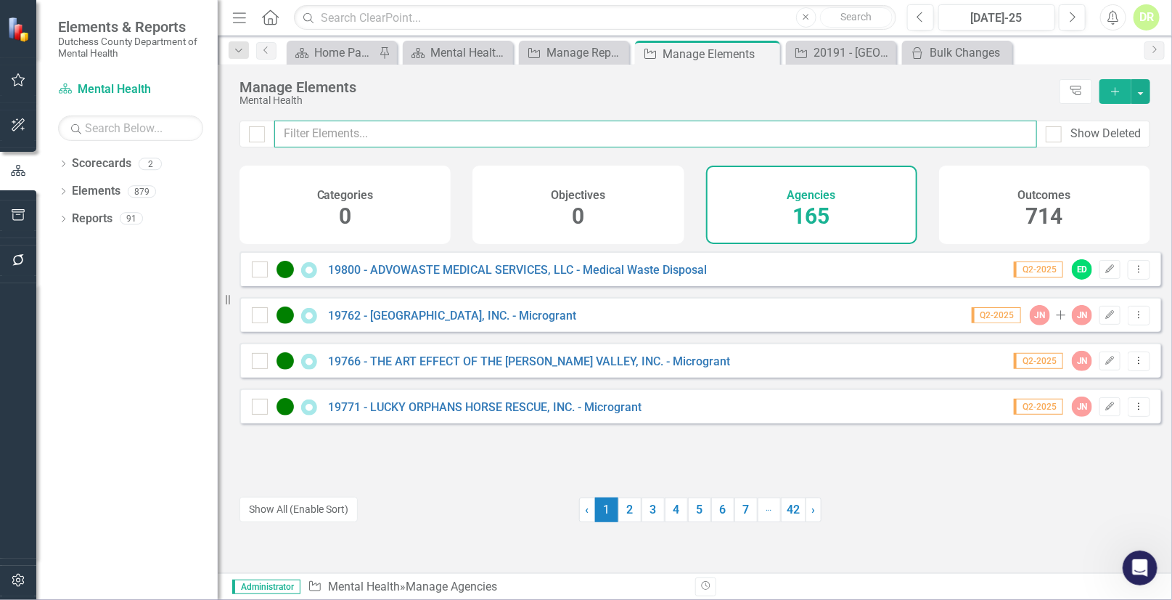
click at [351, 134] on input "text" at bounding box center [655, 133] width 763 height 27
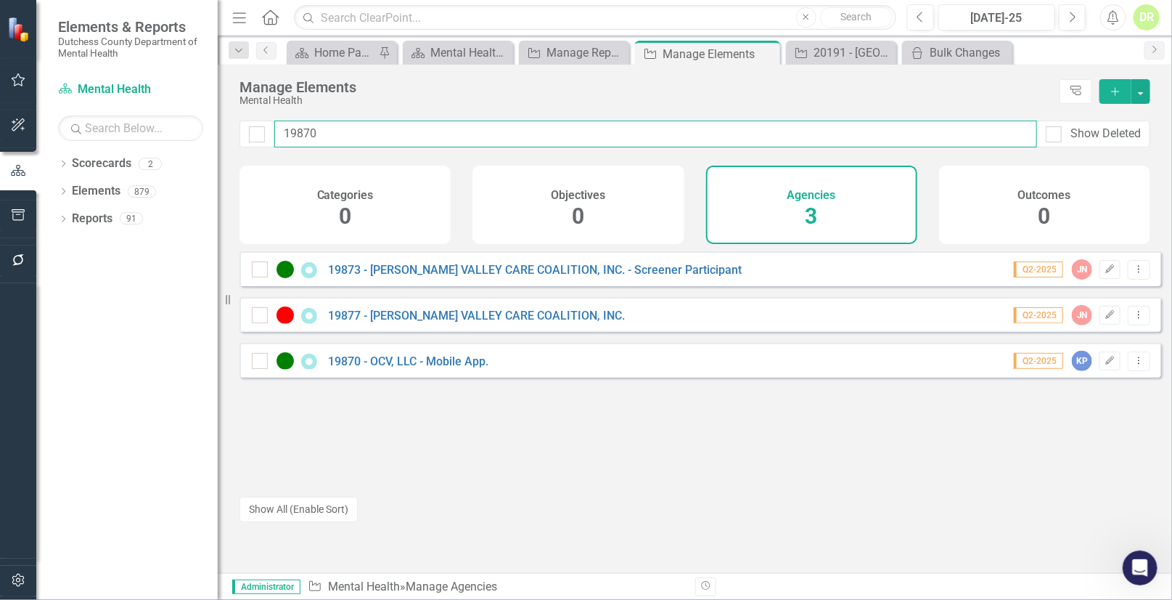
type input "19870"
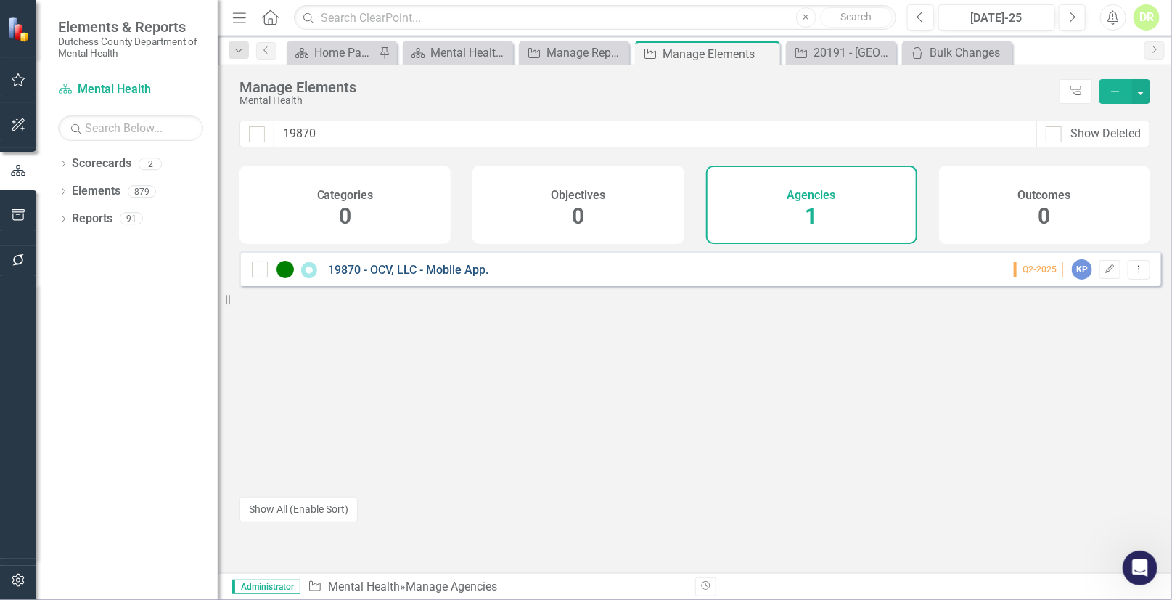
click at [423, 277] on link "19870 - OCV, LLC - Mobile App." at bounding box center [408, 270] width 160 height 14
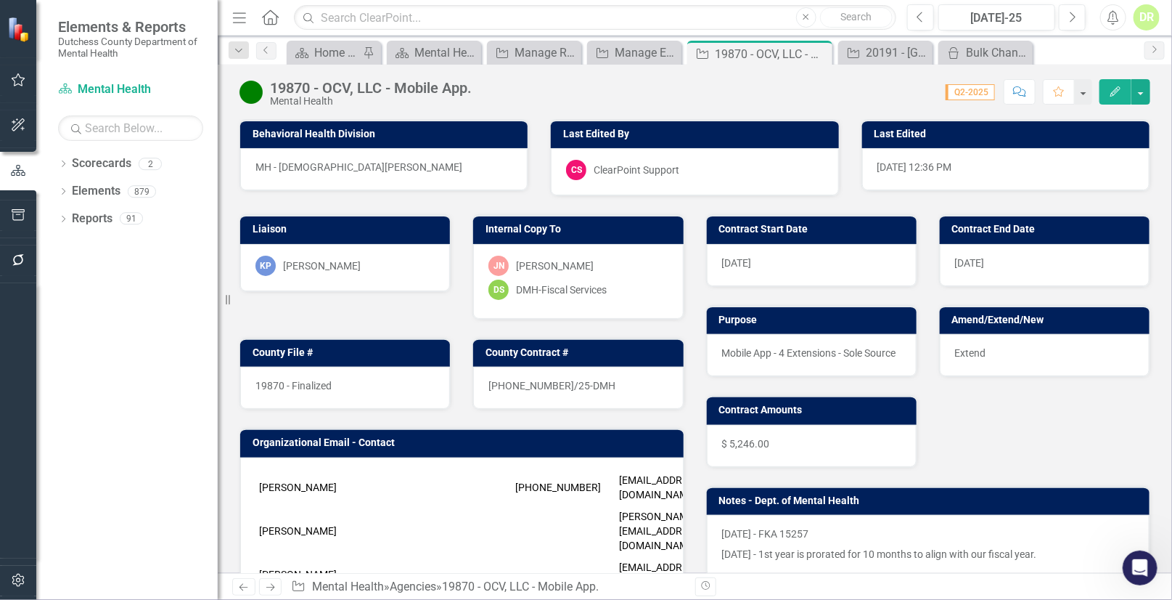
click at [1016, 261] on div "12/31/26" at bounding box center [1045, 265] width 210 height 42
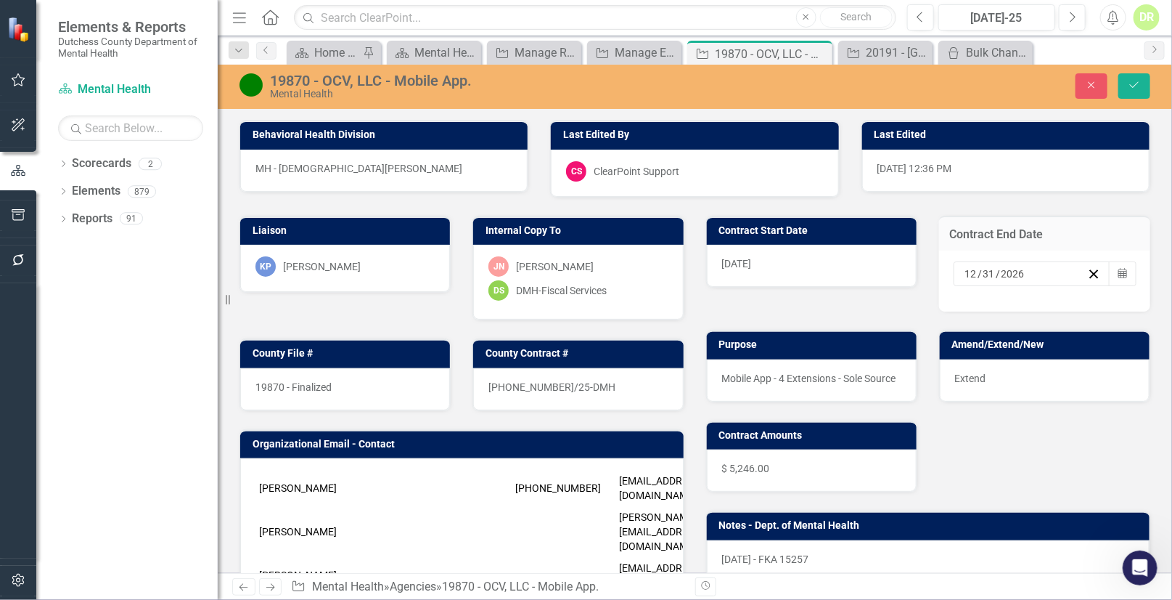
click at [1014, 269] on input "2026" at bounding box center [1013, 273] width 25 height 15
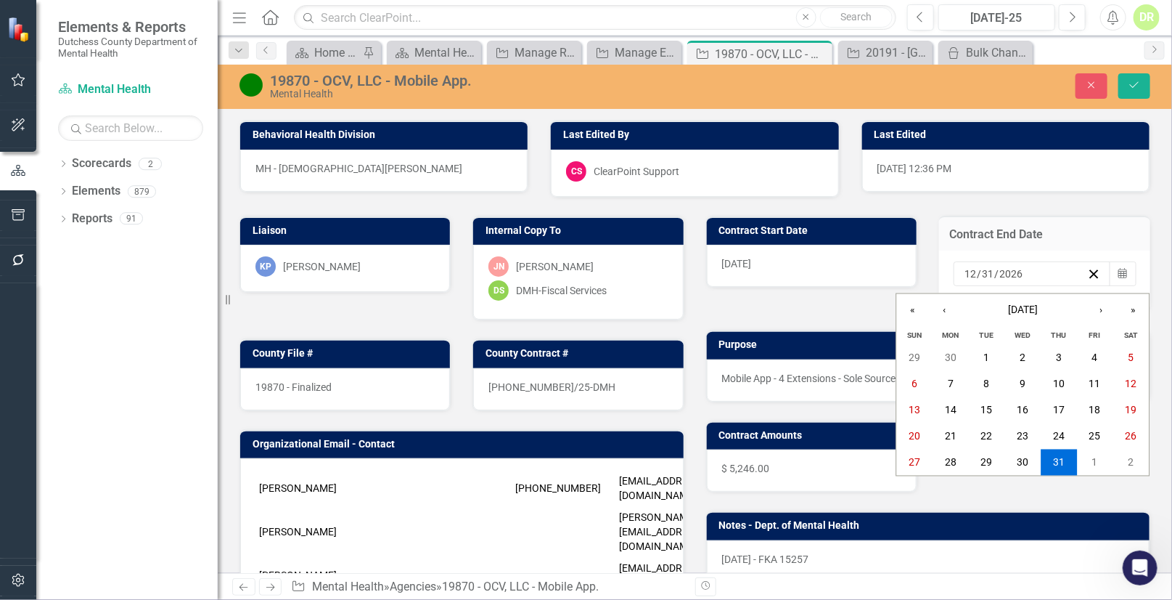
click at [1015, 271] on input "2026" at bounding box center [1012, 273] width 25 height 15
type input "2025"
click at [1132, 83] on icon "Save" at bounding box center [1134, 85] width 13 height 10
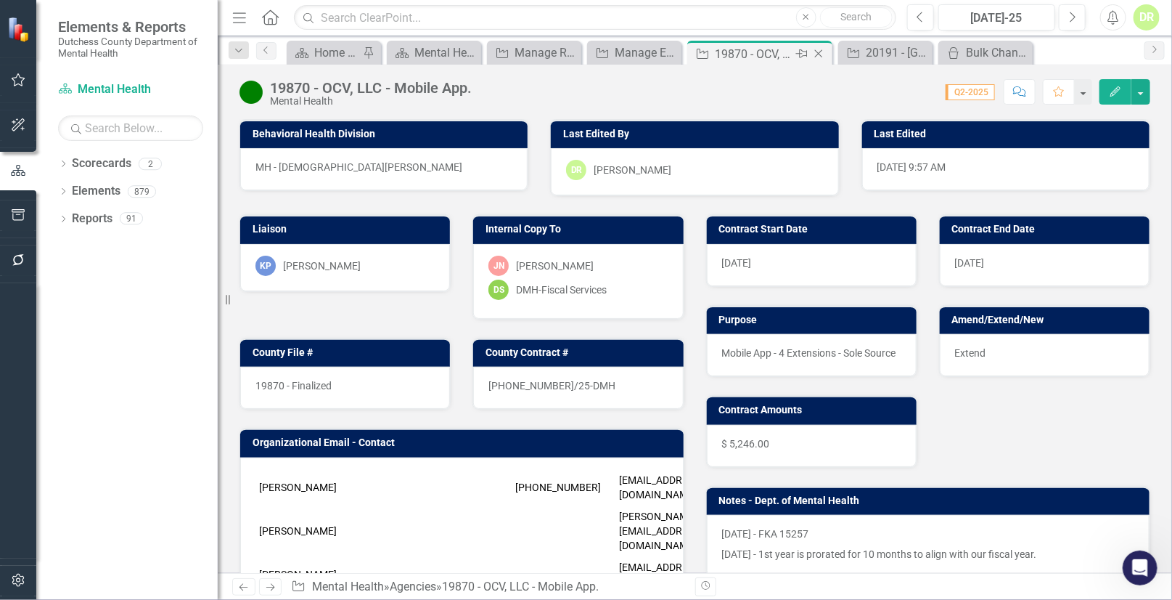
click at [821, 53] on icon "Close" at bounding box center [819, 54] width 15 height 12
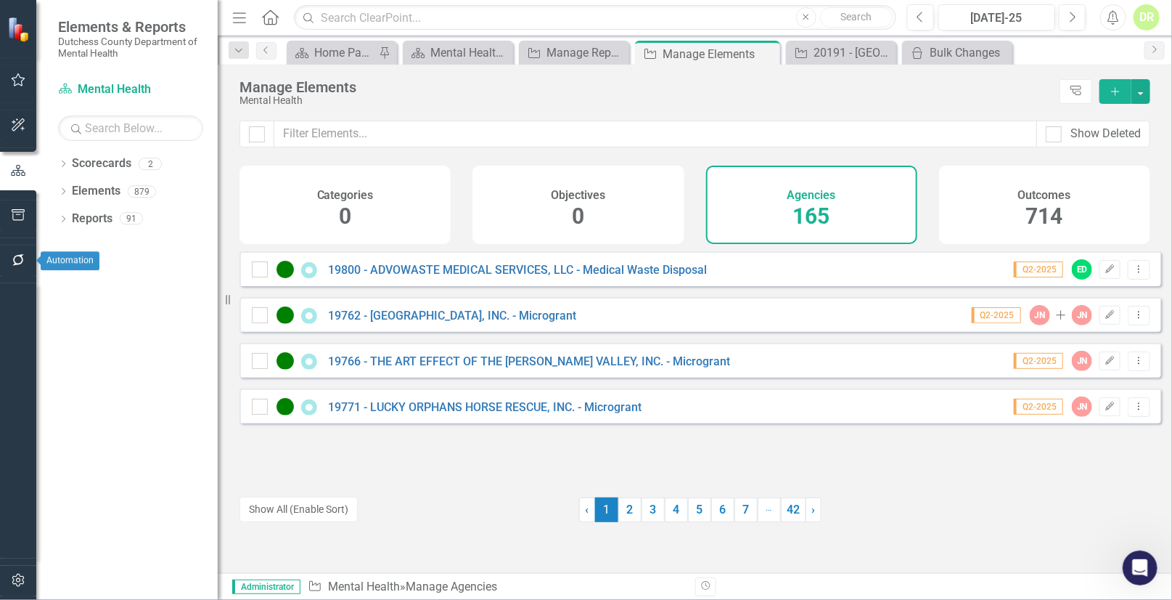
click at [15, 257] on icon "button" at bounding box center [18, 260] width 12 height 12
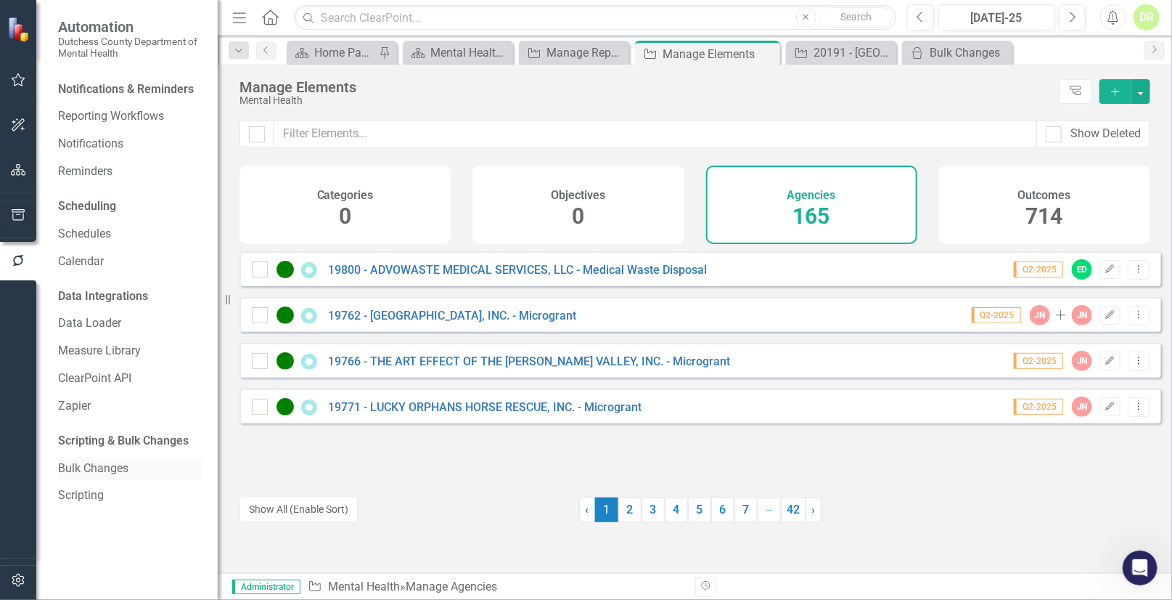
click at [105, 467] on link "Bulk Changes" at bounding box center [130, 468] width 145 height 17
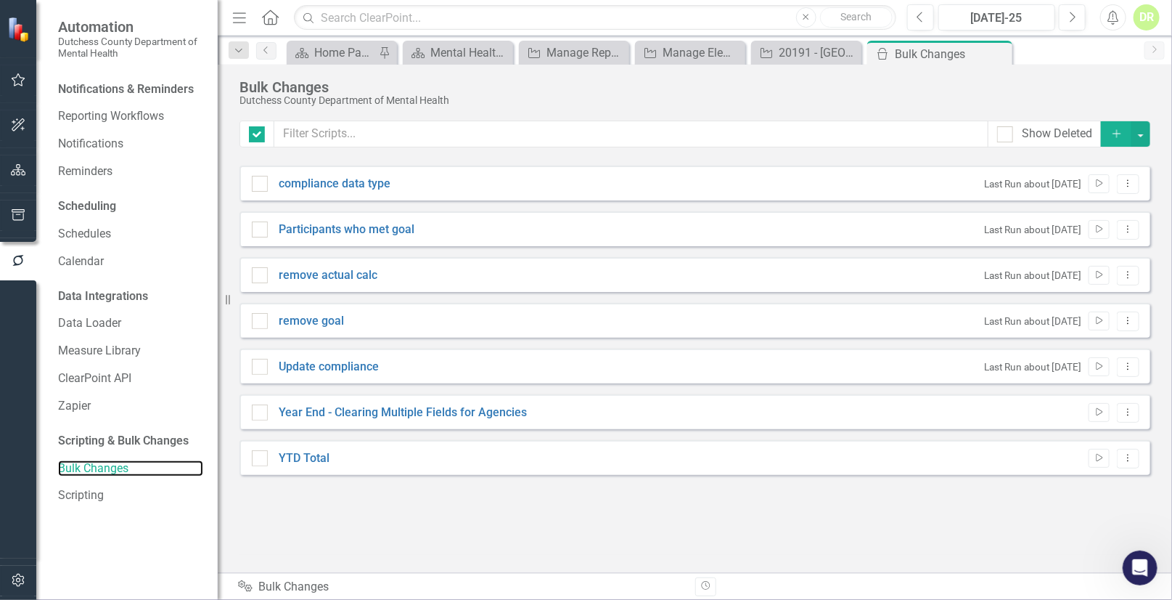
checkbox input "false"
click at [436, 406] on link "Year End - Clearing Multiple Fields for Agencies" at bounding box center [403, 412] width 248 height 17
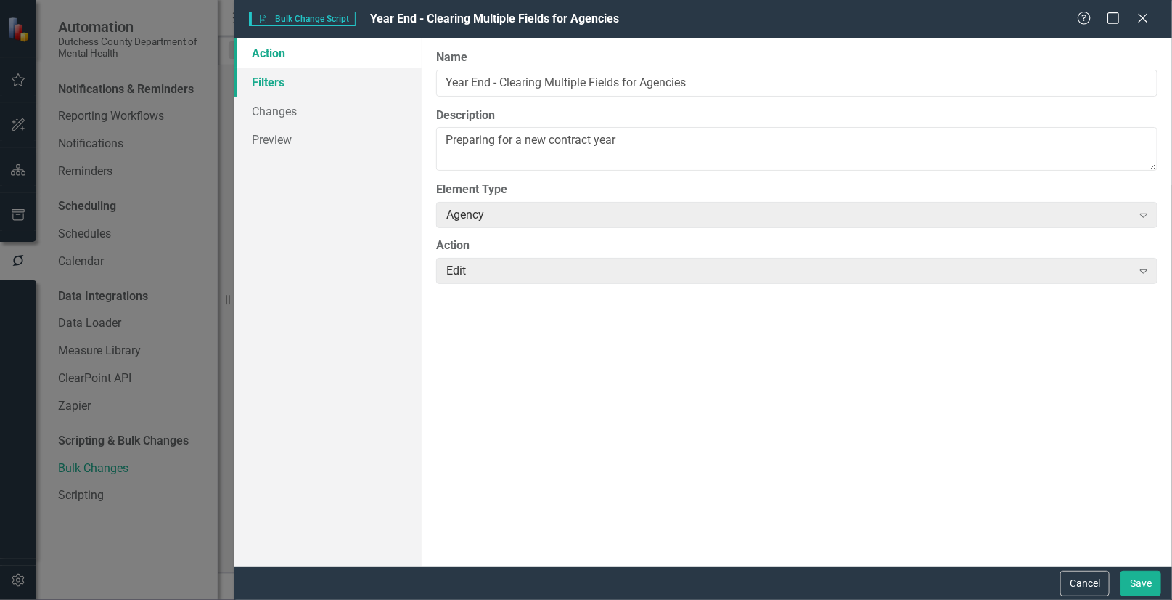
click at [263, 82] on link "Filters" at bounding box center [327, 82] width 187 height 29
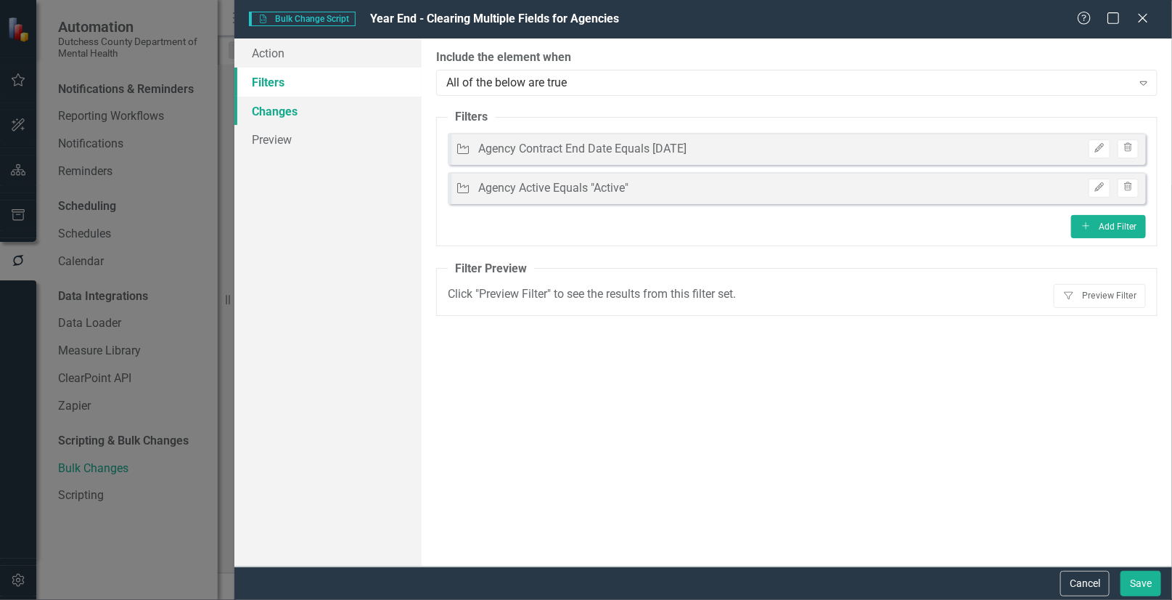
click at [269, 112] on link "Changes" at bounding box center [327, 111] width 187 height 29
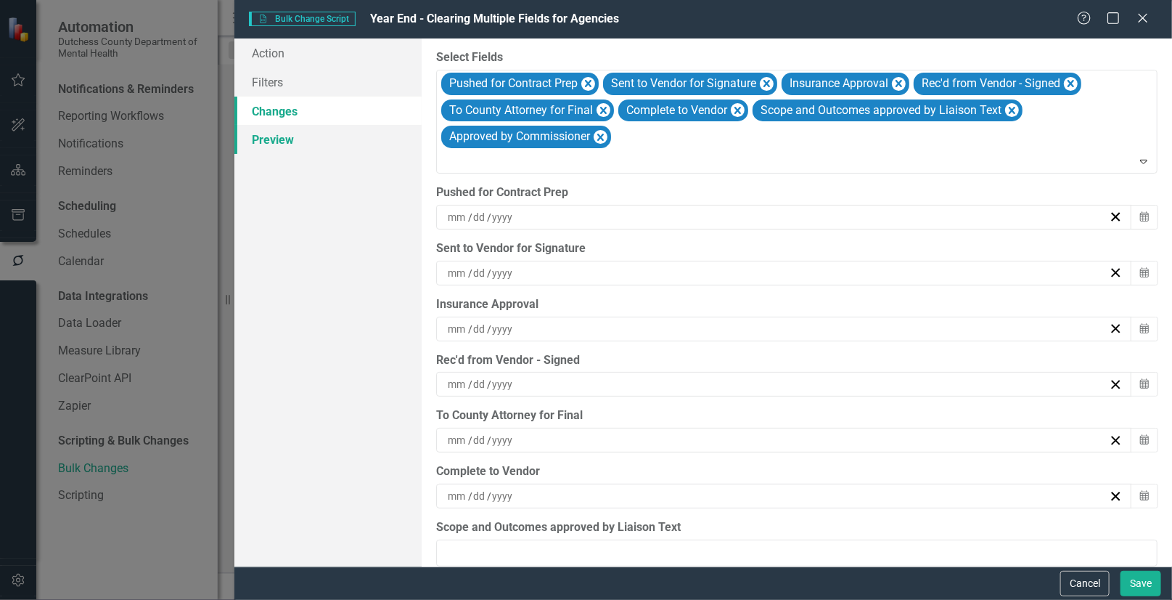
click at [272, 137] on link "Preview" at bounding box center [327, 139] width 187 height 29
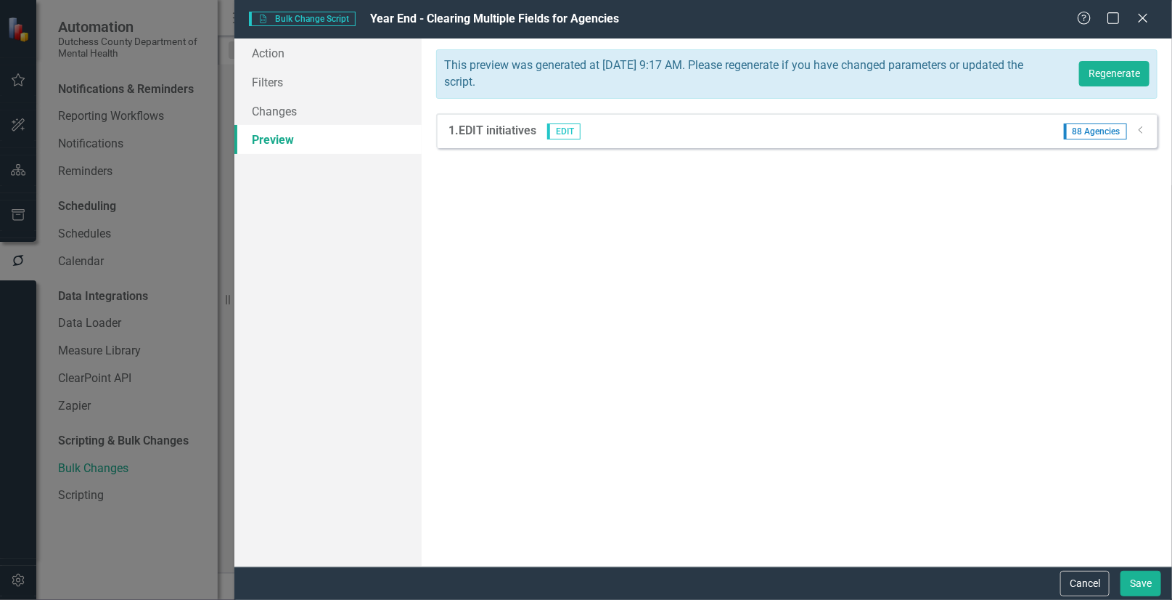
click at [1092, 129] on span "88 Agencies" at bounding box center [1095, 131] width 63 height 16
click at [1145, 131] on icon "Dropdown" at bounding box center [1141, 130] width 11 height 9
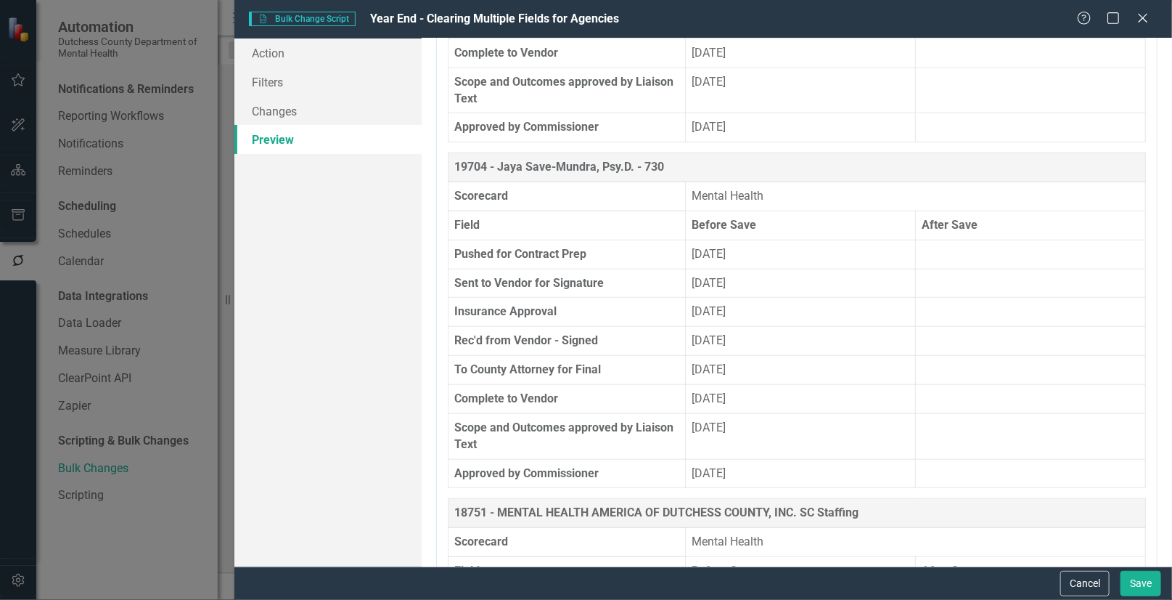
scroll to position [5938, 0]
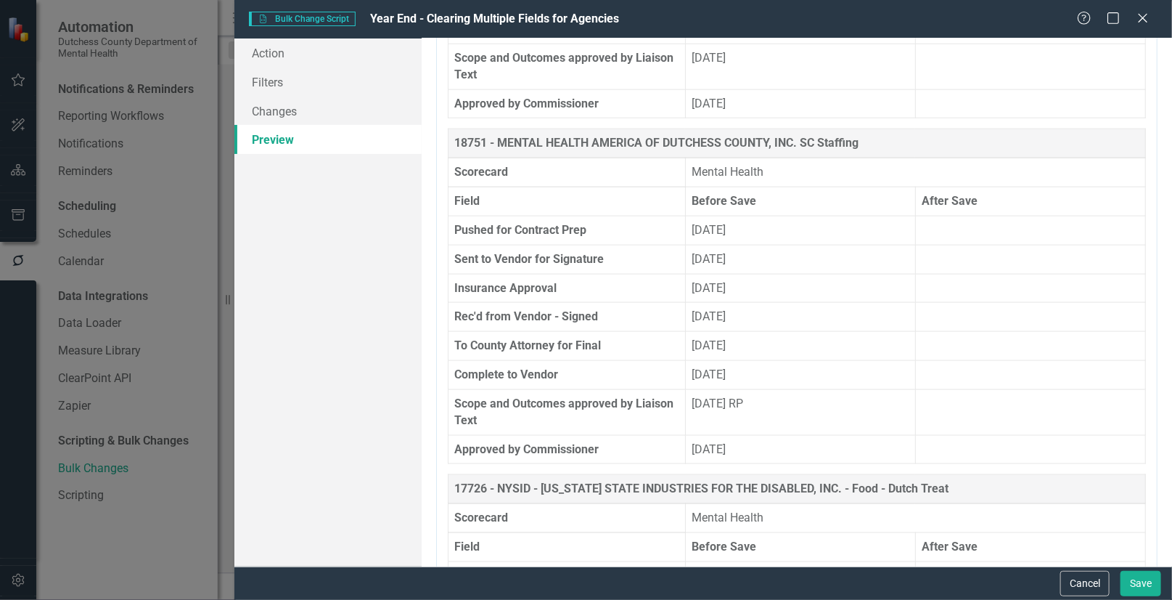
click at [865, 187] on th "Before Save" at bounding box center [800, 201] width 230 height 29
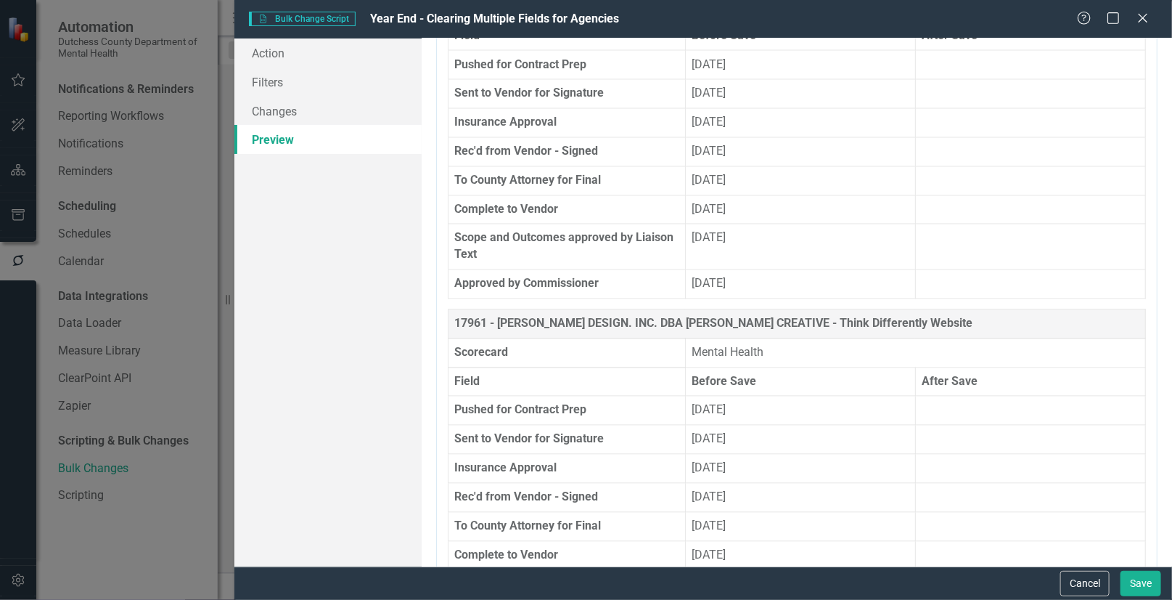
scroll to position [1254, 0]
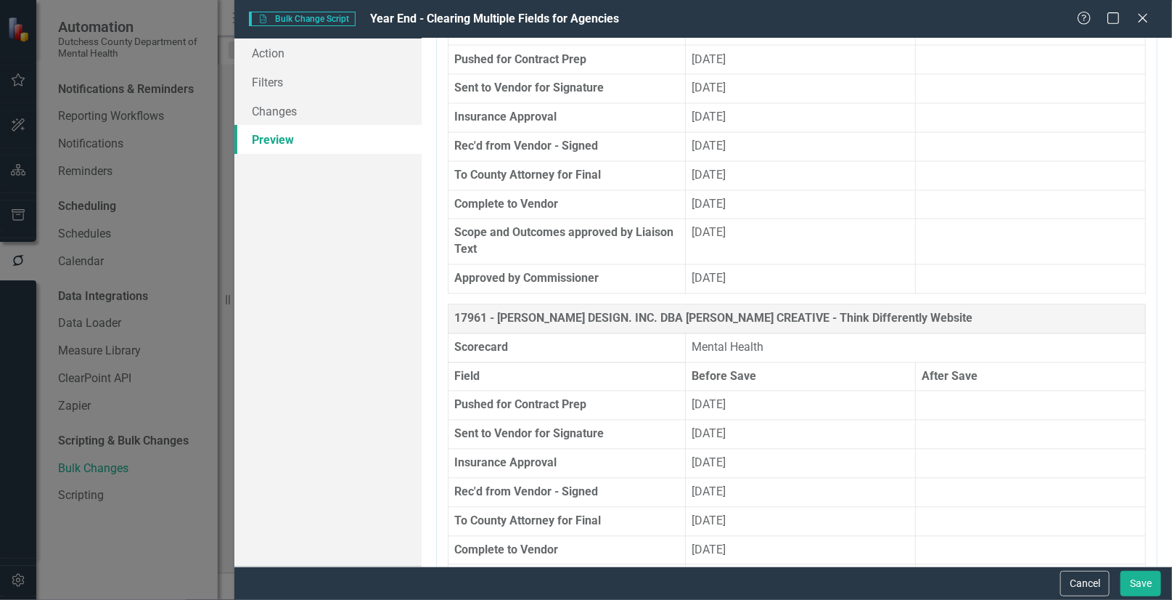
click at [494, 308] on th "17961 - [PERSON_NAME] DESIGN. INC. DBA [PERSON_NAME] CREATIVE - Think Different…" at bounding box center [798, 318] width 698 height 29
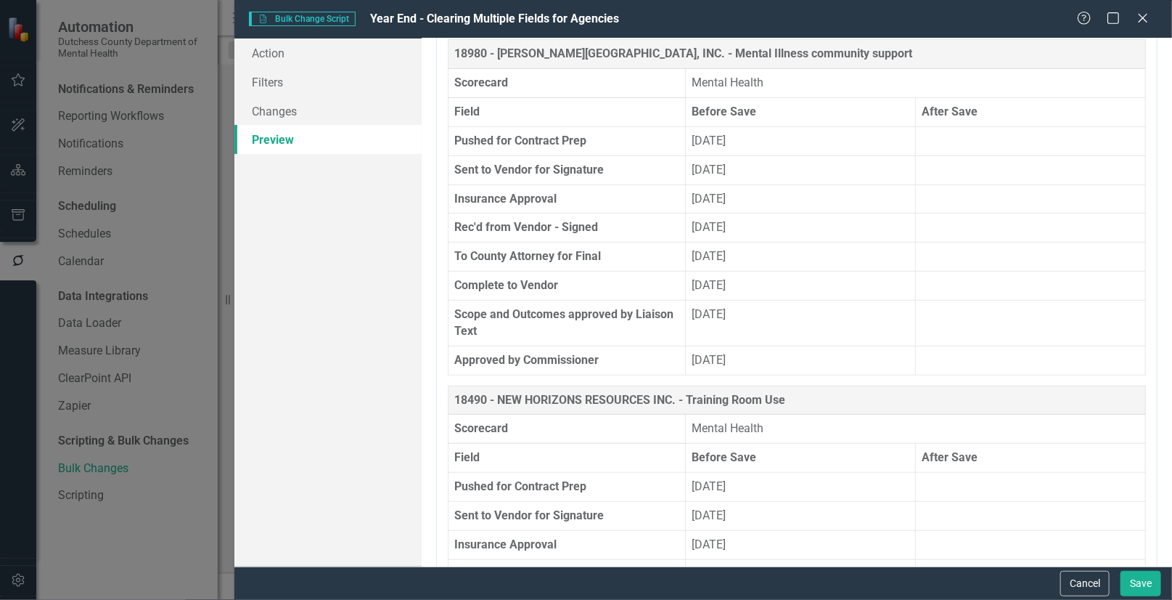
scroll to position [2904, 0]
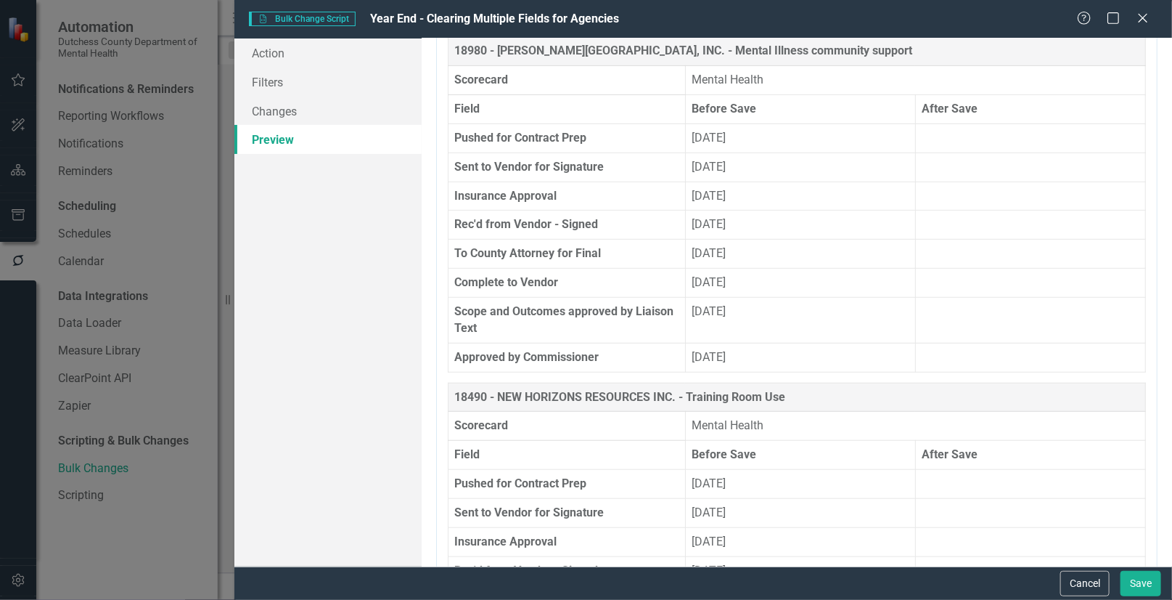
drag, startPoint x: 1147, startPoint y: 15, endPoint x: 1132, endPoint y: 15, distance: 15.2
click at [1147, 15] on icon "Close" at bounding box center [1143, 18] width 15 height 12
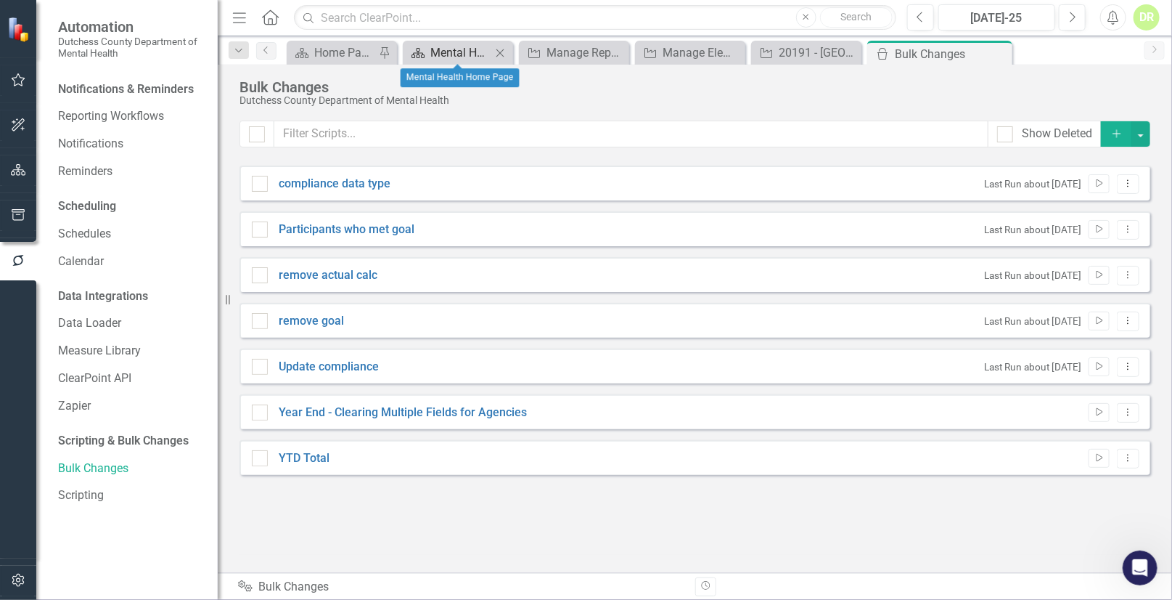
click at [451, 46] on div "Mental Health Home Page" at bounding box center [460, 53] width 61 height 18
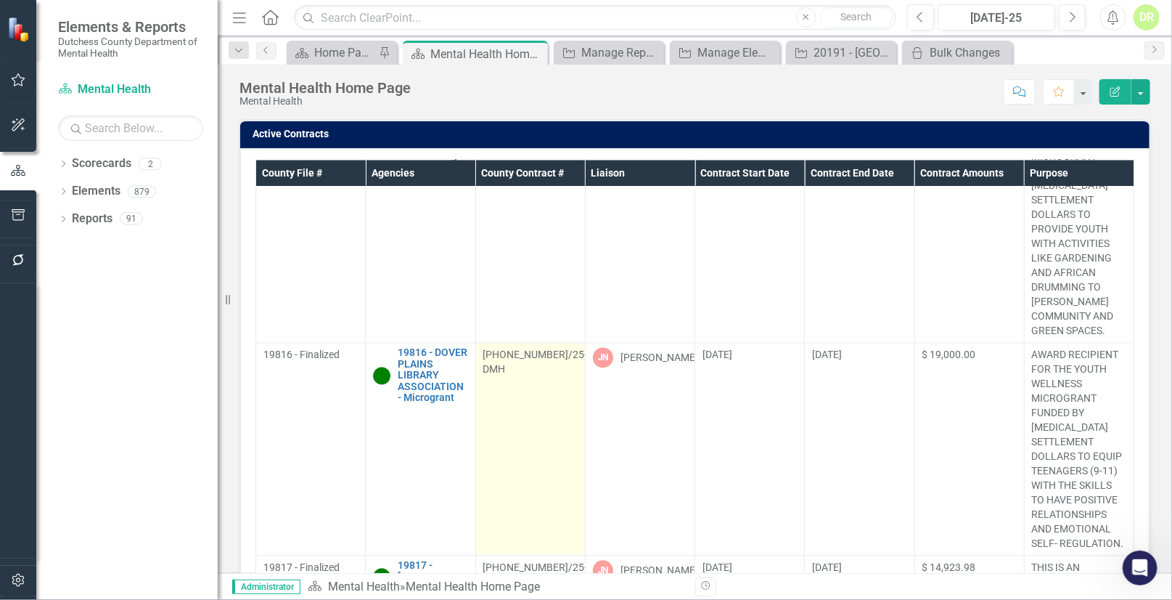
scroll to position [1055, 0]
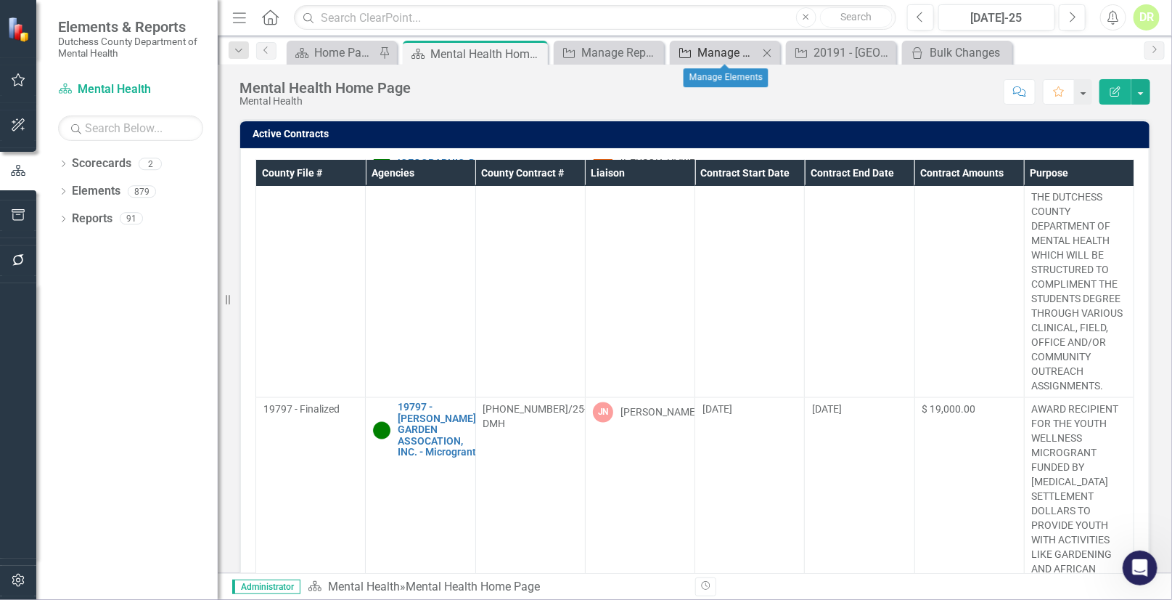
click at [718, 44] on div "Manage Elements" at bounding box center [728, 53] width 61 height 18
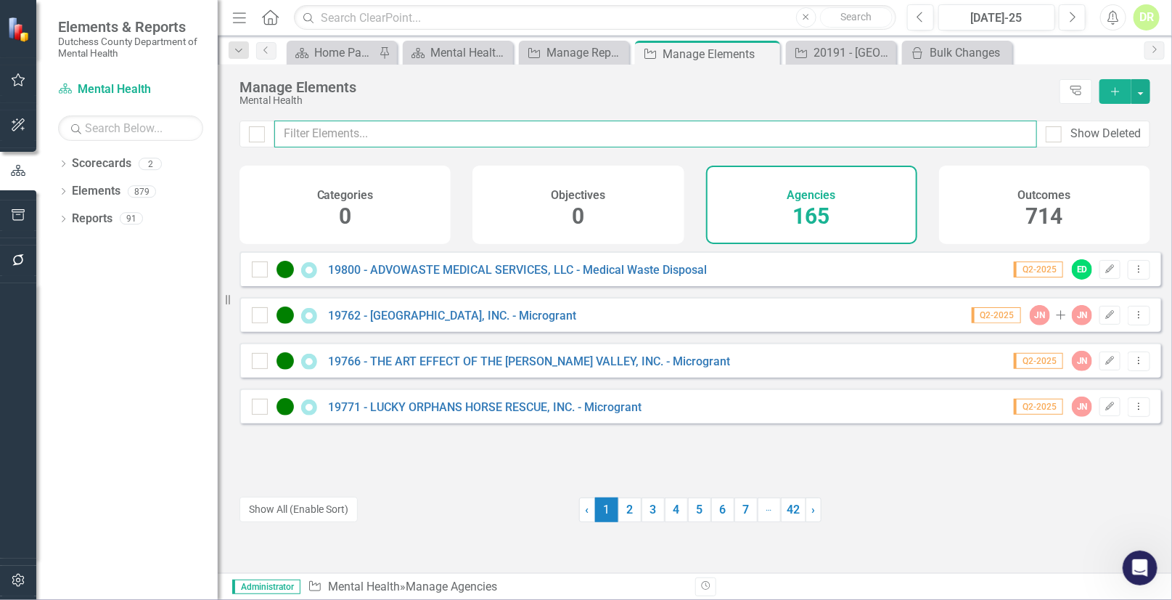
click at [372, 133] on input "text" at bounding box center [655, 133] width 763 height 27
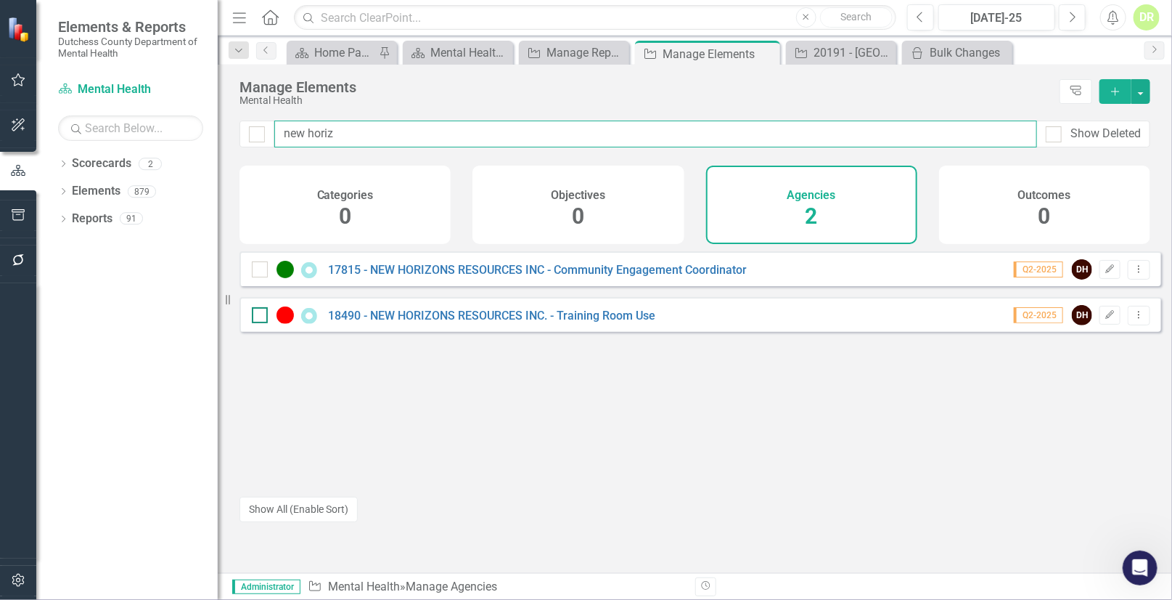
type input "new horiz"
click at [292, 321] on img at bounding box center [285, 314] width 17 height 17
click at [261, 316] on input "checkbox" at bounding box center [256, 311] width 9 height 9
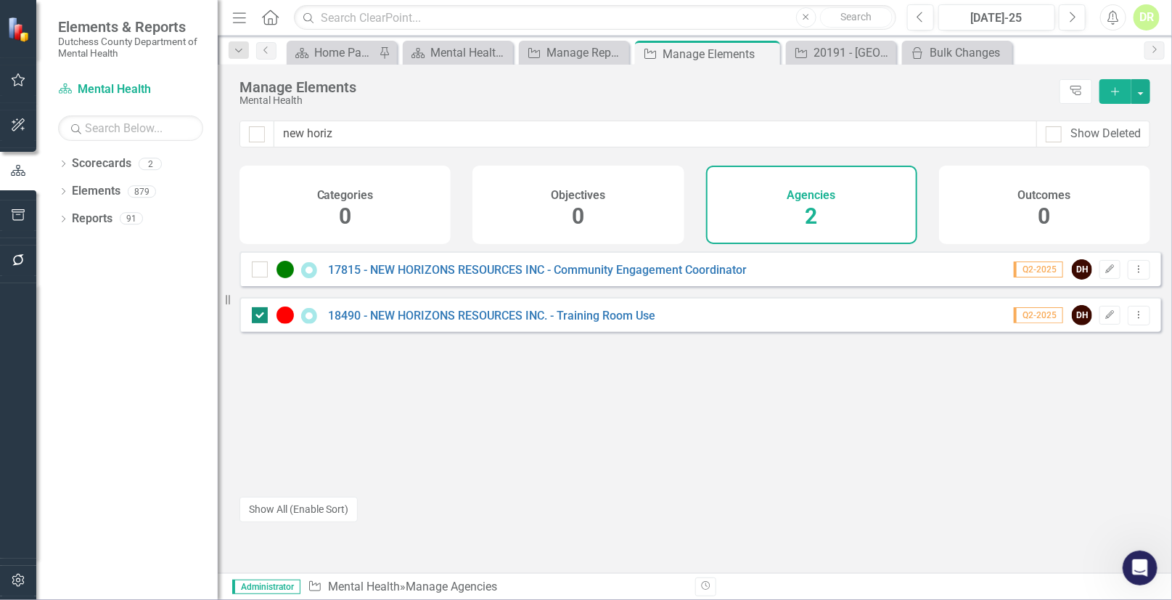
click at [292, 321] on img at bounding box center [285, 314] width 17 height 17
click at [261, 316] on input "checkbox" at bounding box center [256, 311] width 9 height 9
checkbox input "false"
click at [428, 322] on link "18490 - NEW HORIZONS RESOURCES INC. - Training Room Use" at bounding box center [491, 315] width 327 height 14
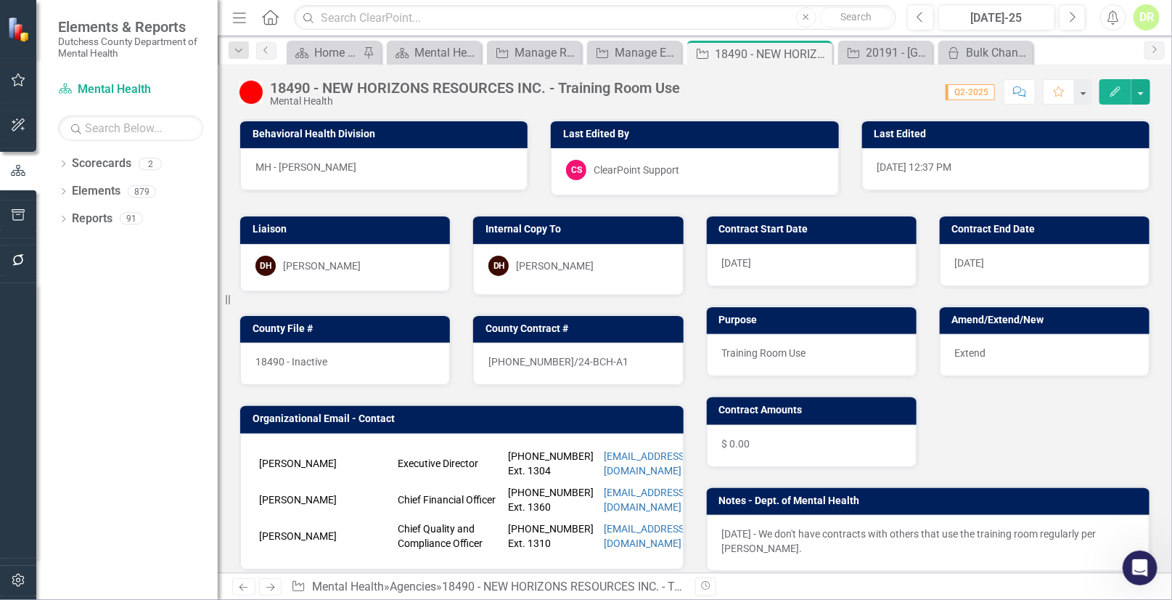
click at [263, 94] on div "18490 - NEW HORIZONS RESOURCES INC. - Training Room Use Mental Health" at bounding box center [464, 93] width 448 height 28
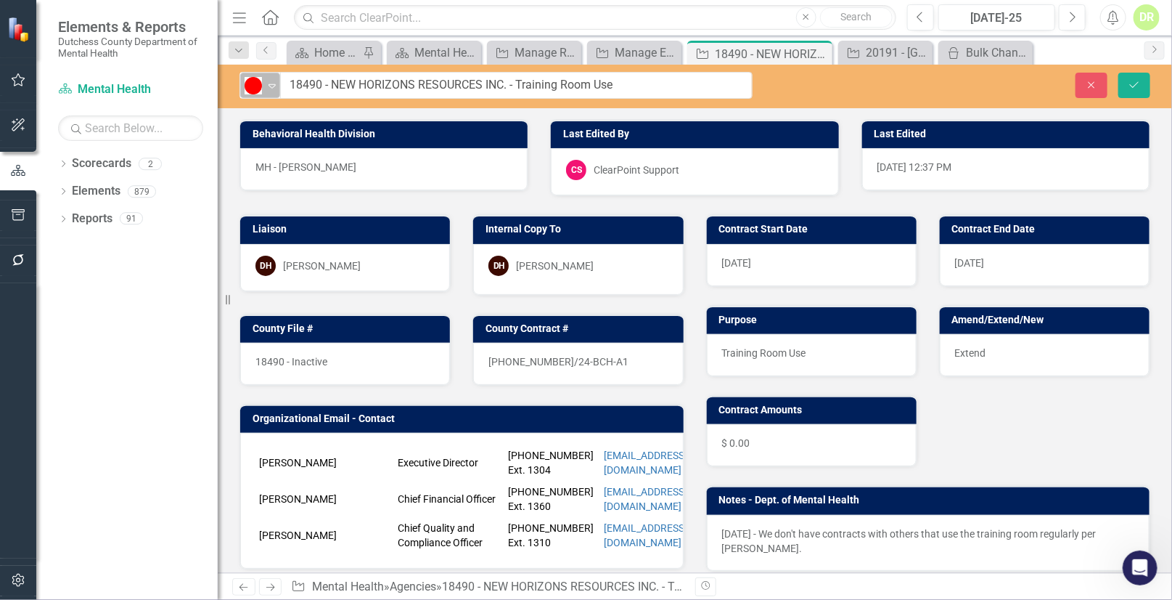
click at [271, 84] on icon "Expand" at bounding box center [272, 86] width 15 height 12
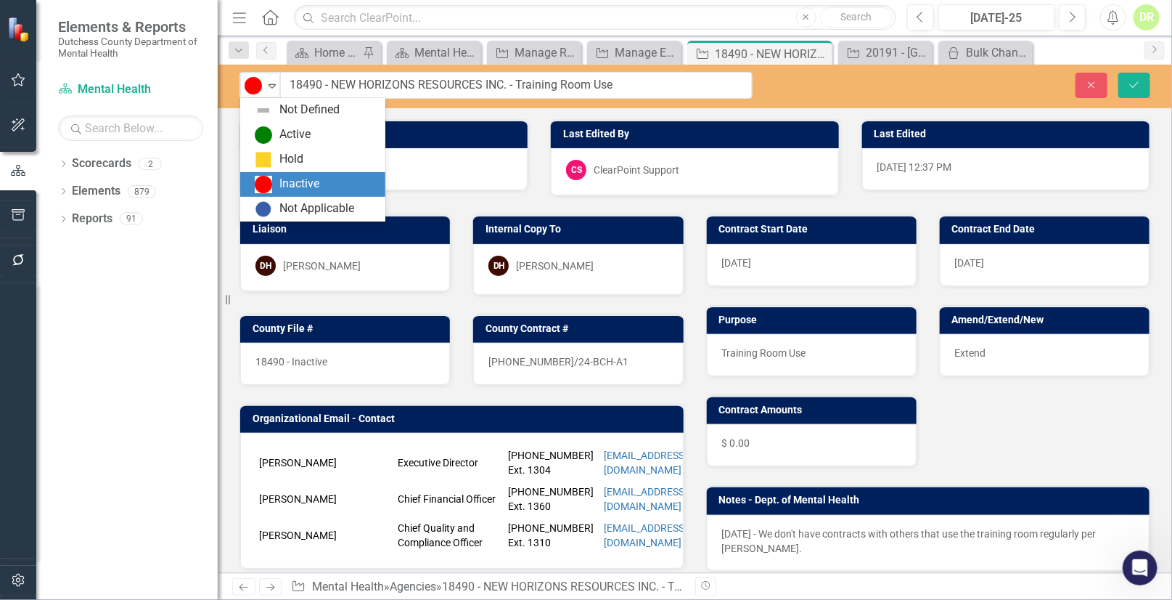
click at [286, 186] on div "Inactive" at bounding box center [299, 184] width 40 height 17
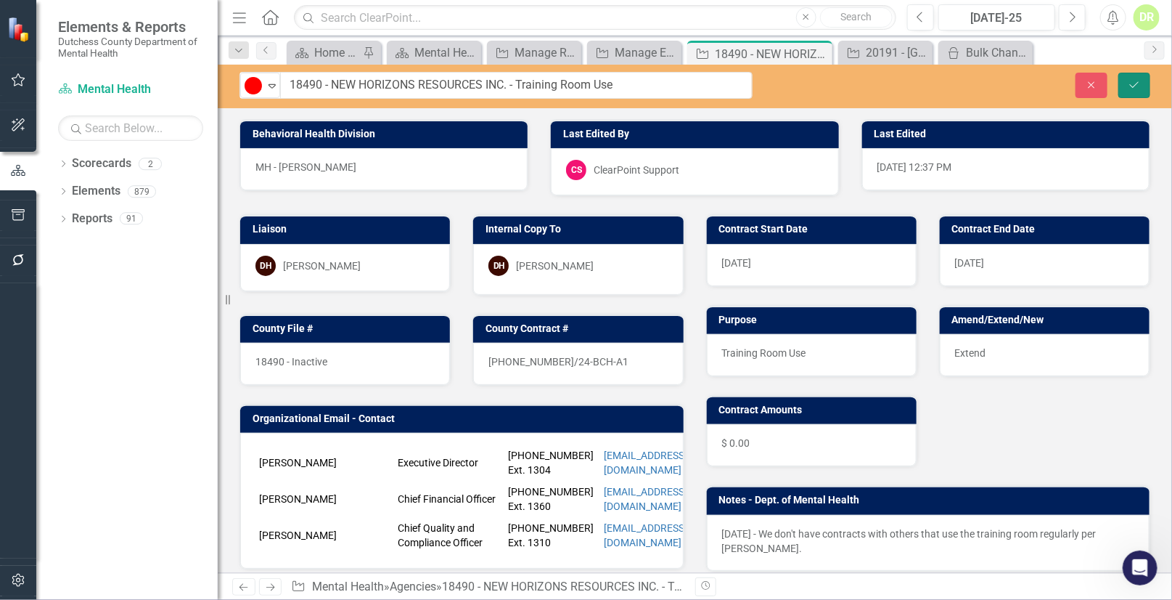
drag, startPoint x: 1139, startPoint y: 81, endPoint x: 769, endPoint y: 162, distance: 378.2
click at [1138, 81] on icon "Save" at bounding box center [1134, 85] width 13 height 10
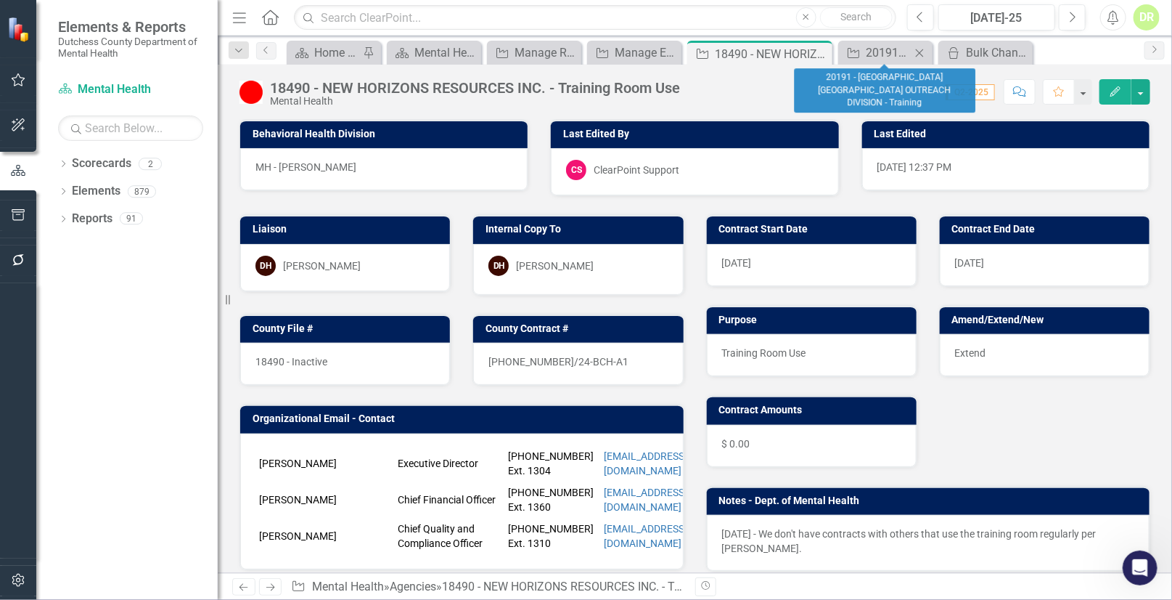
click at [920, 50] on icon "Close" at bounding box center [919, 53] width 15 height 12
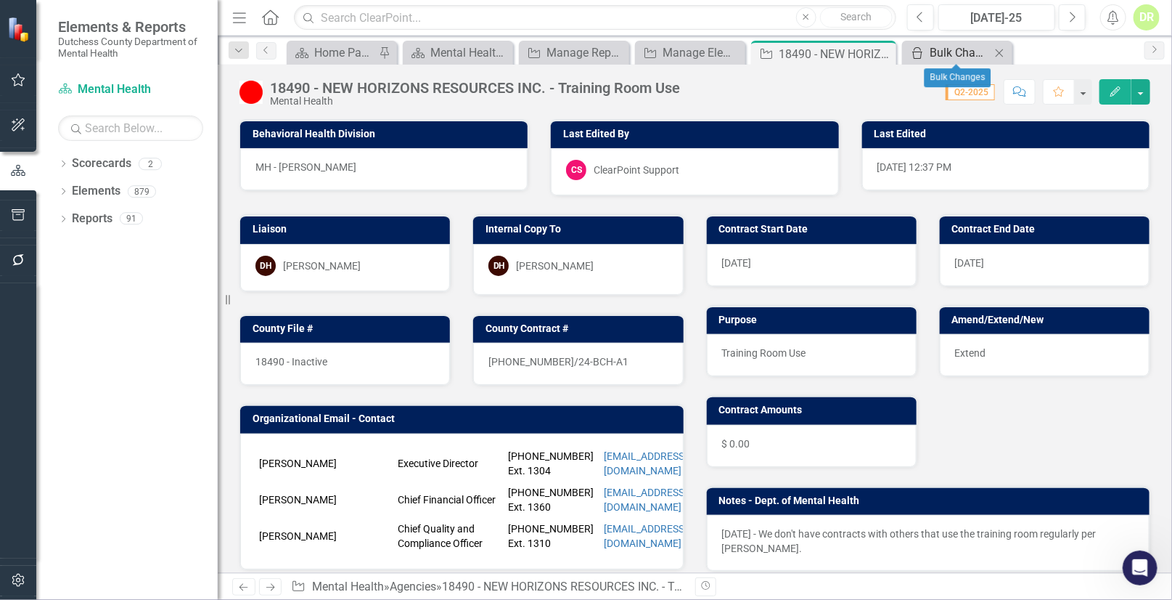
click at [970, 49] on div "Bulk Changes" at bounding box center [960, 53] width 61 height 18
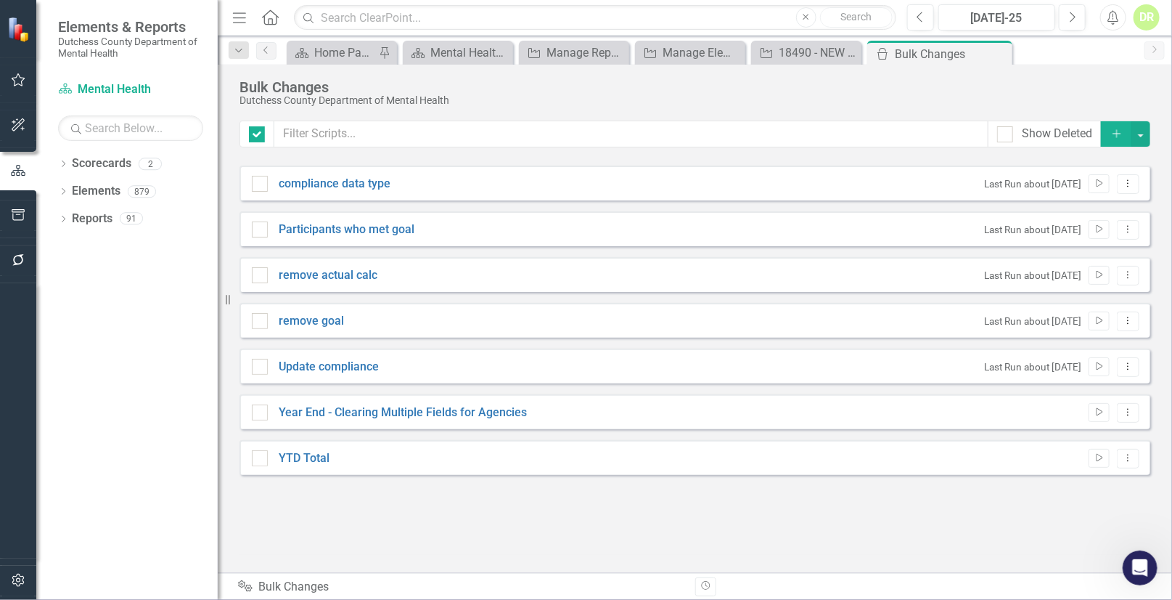
checkbox input "false"
click at [373, 411] on link "Year End - Clearing Multiple Fields for Agencies" at bounding box center [403, 412] width 248 height 17
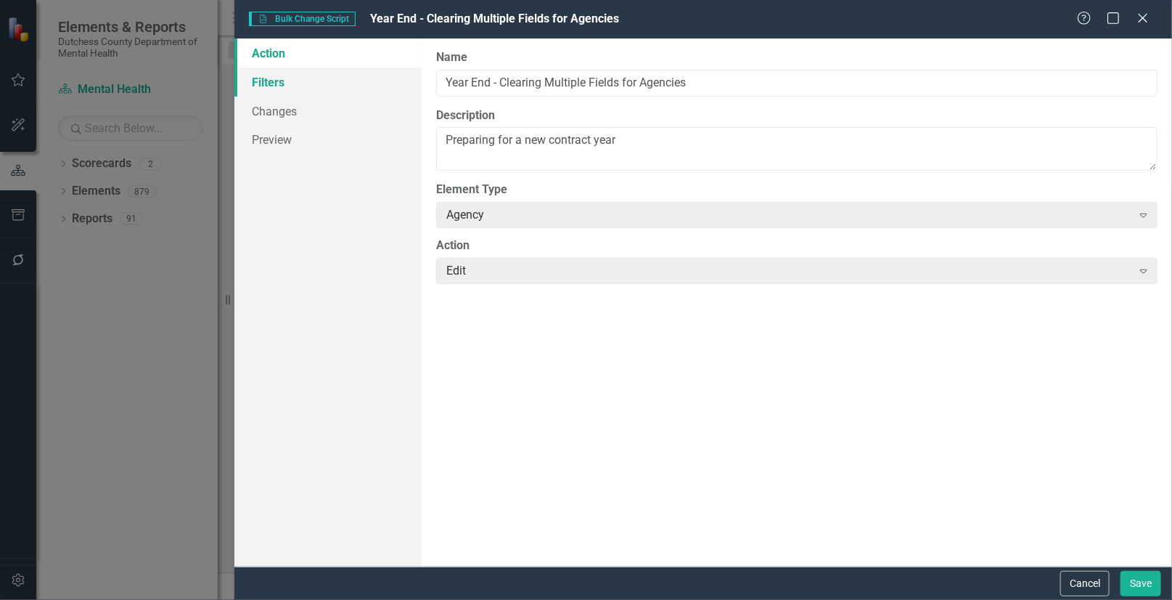
click at [261, 83] on link "Filters" at bounding box center [327, 82] width 187 height 29
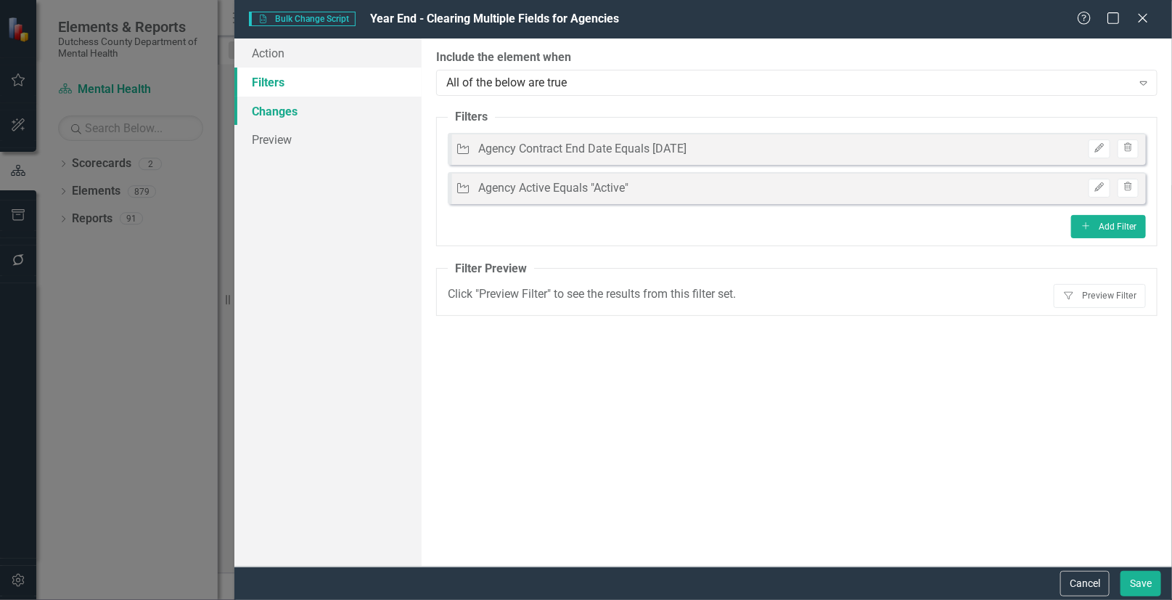
click at [272, 108] on link "Changes" at bounding box center [327, 111] width 187 height 29
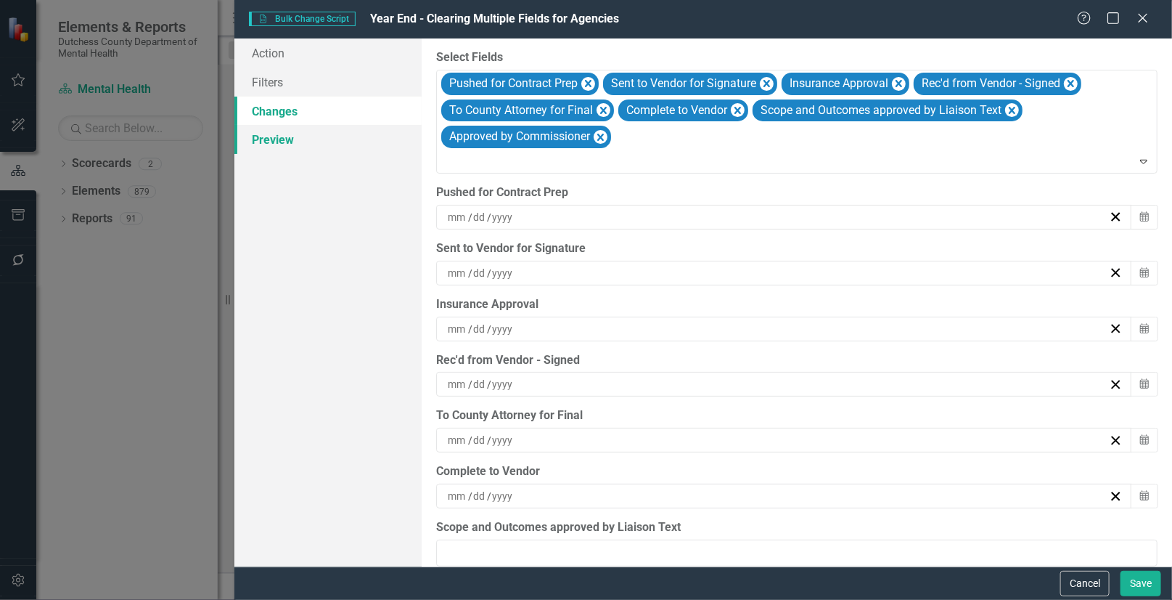
click at [266, 142] on link "Preview" at bounding box center [327, 139] width 187 height 29
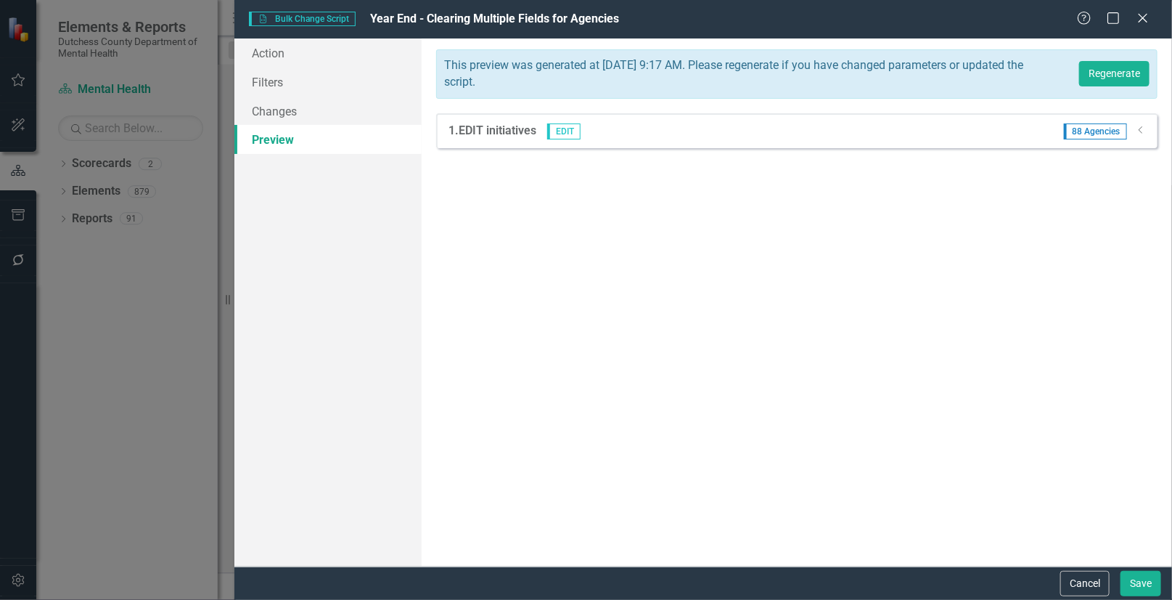
click at [1089, 127] on span "88 Agencies" at bounding box center [1095, 131] width 63 height 16
click at [1138, 131] on icon "Dropdown" at bounding box center [1141, 130] width 11 height 9
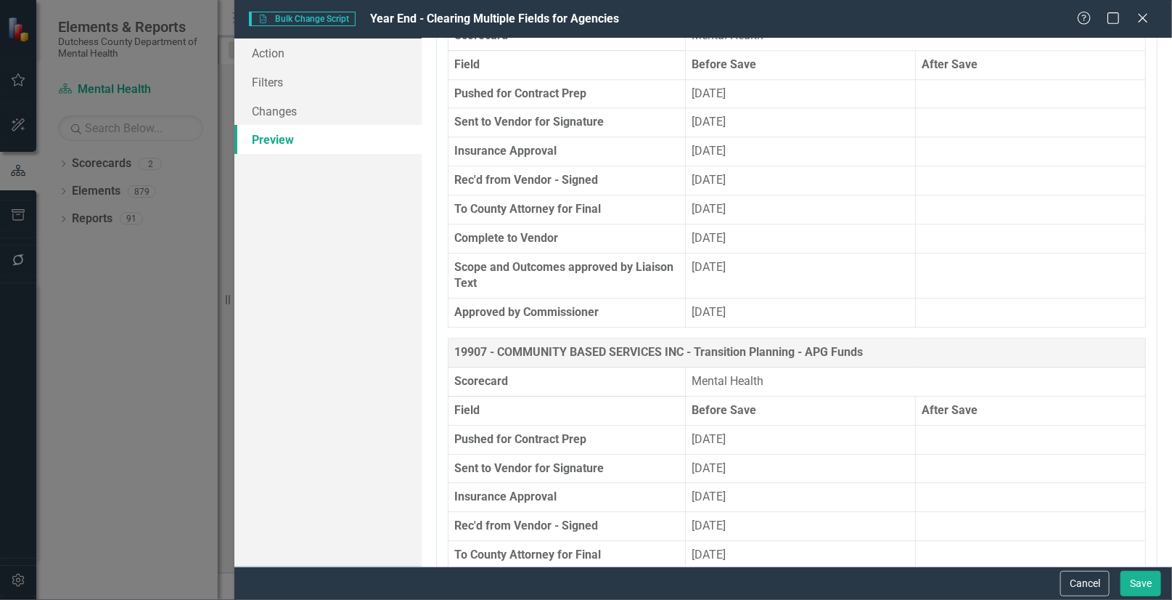
scroll to position [1913, 0]
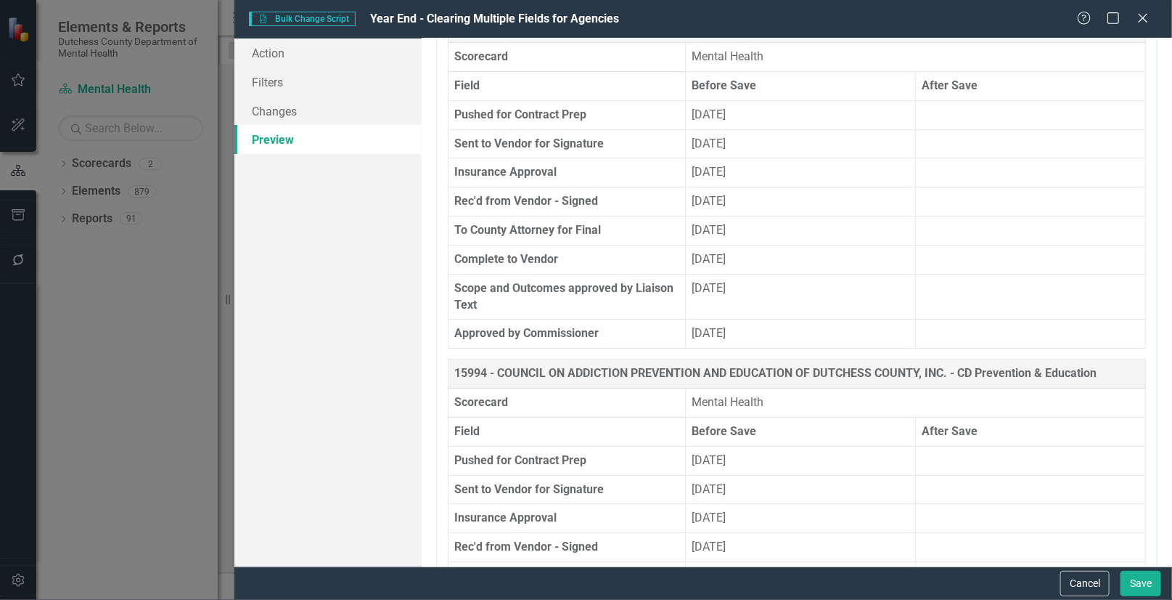
scroll to position [2243, 0]
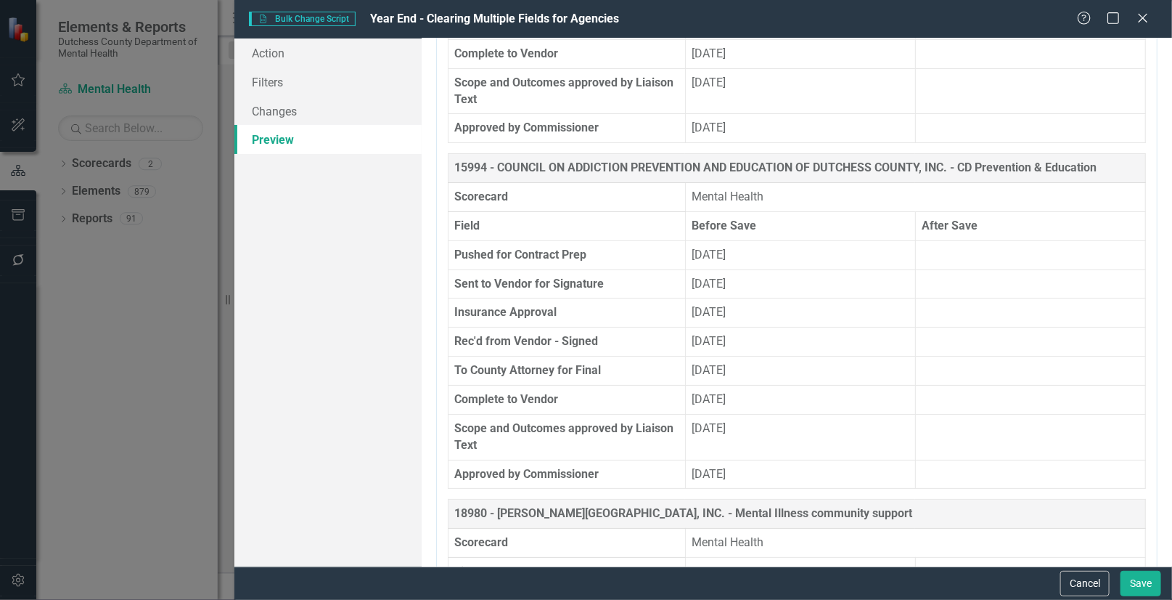
scroll to position [2573, 0]
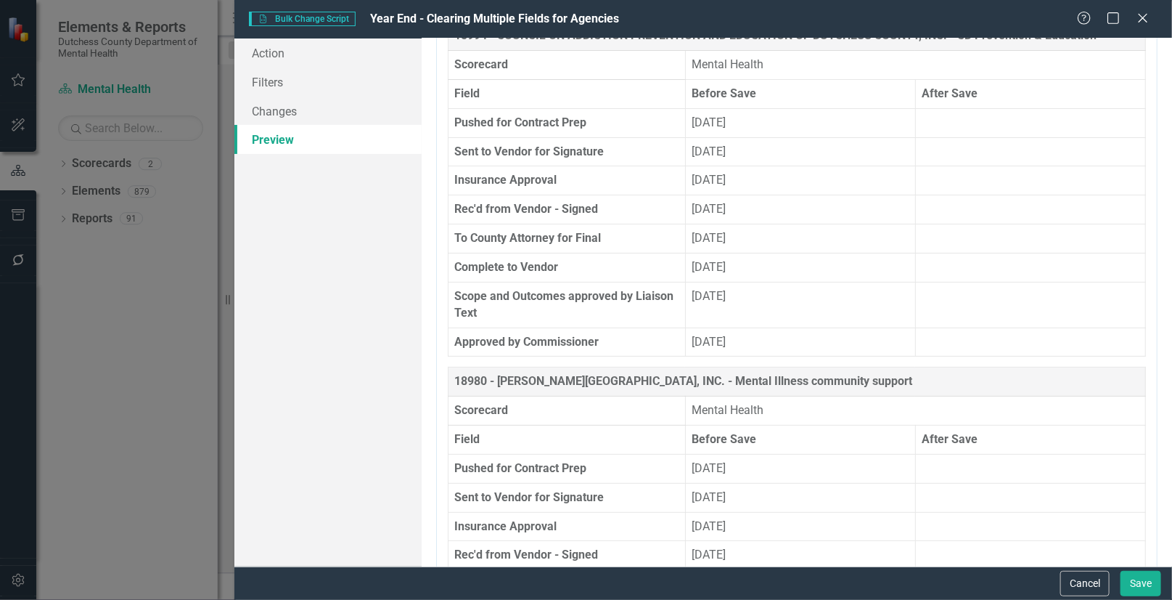
click at [598, 367] on th "18980 - [PERSON_NAME][GEOGRAPHIC_DATA], INC. - Mental Illness community support" at bounding box center [798, 381] width 698 height 29
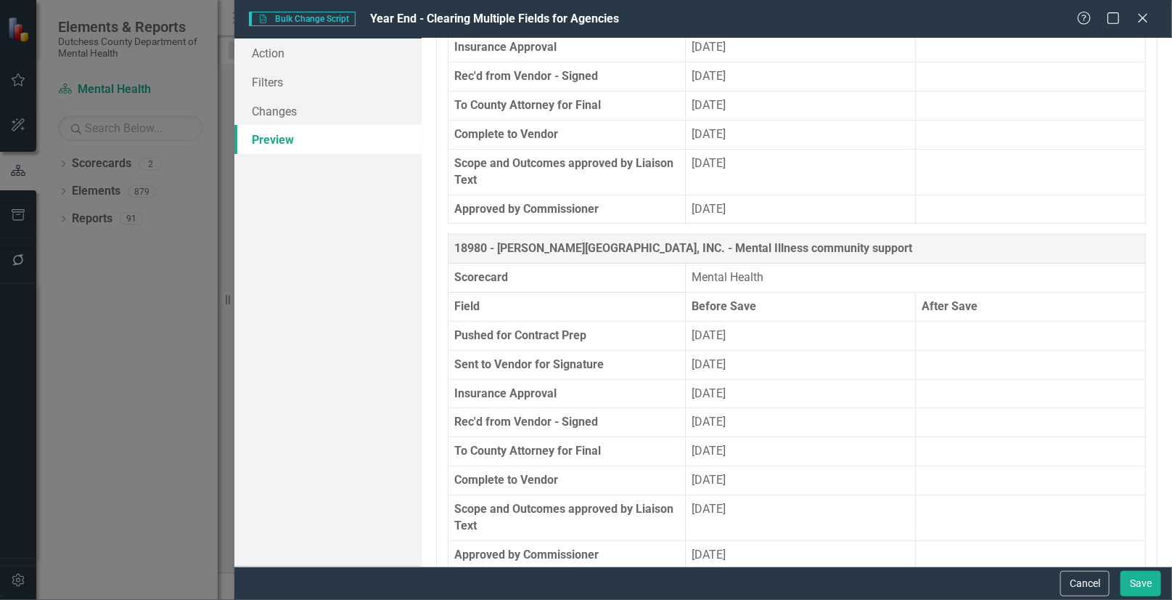
scroll to position [2837, 0]
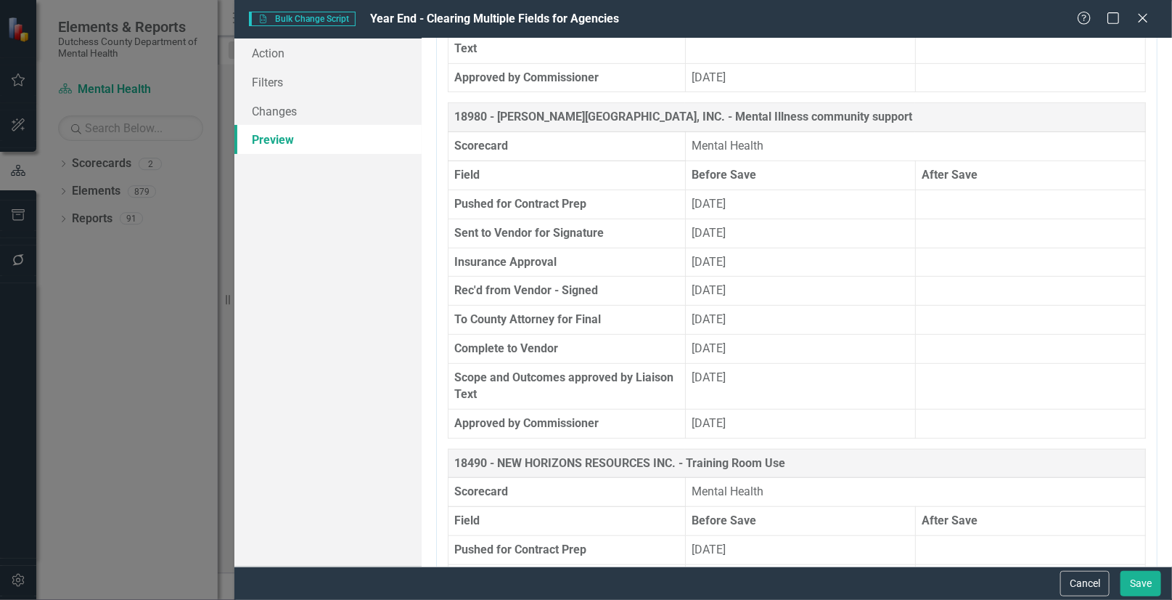
click at [664, 455] on th "18490 - NEW HORIZONS RESOURCES INC. - Training Room Use" at bounding box center [798, 463] width 698 height 29
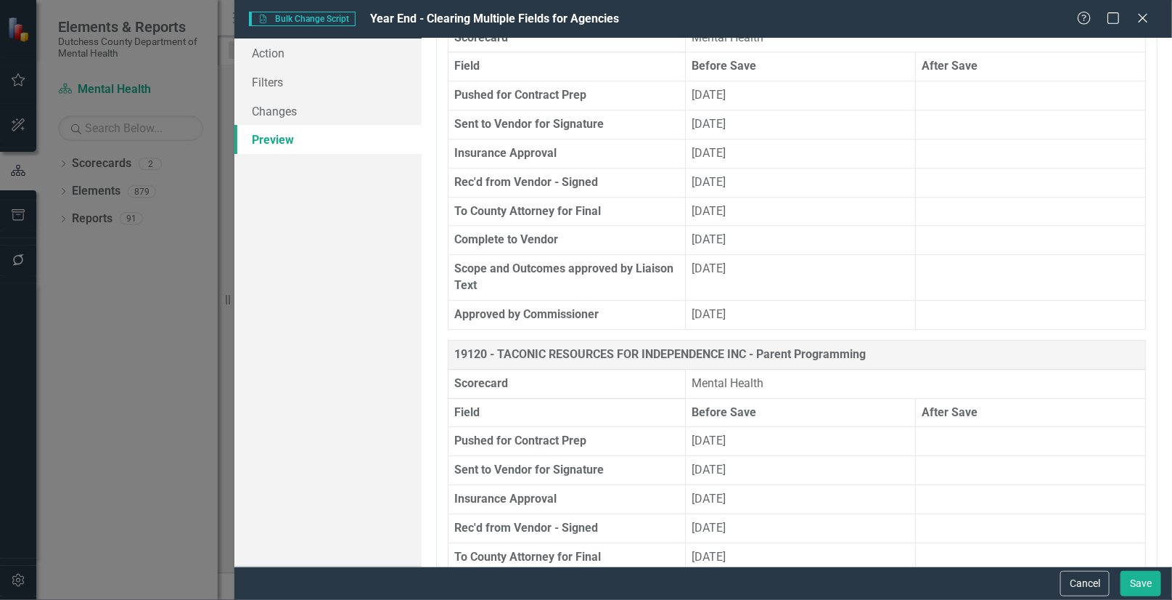
scroll to position [4355, 0]
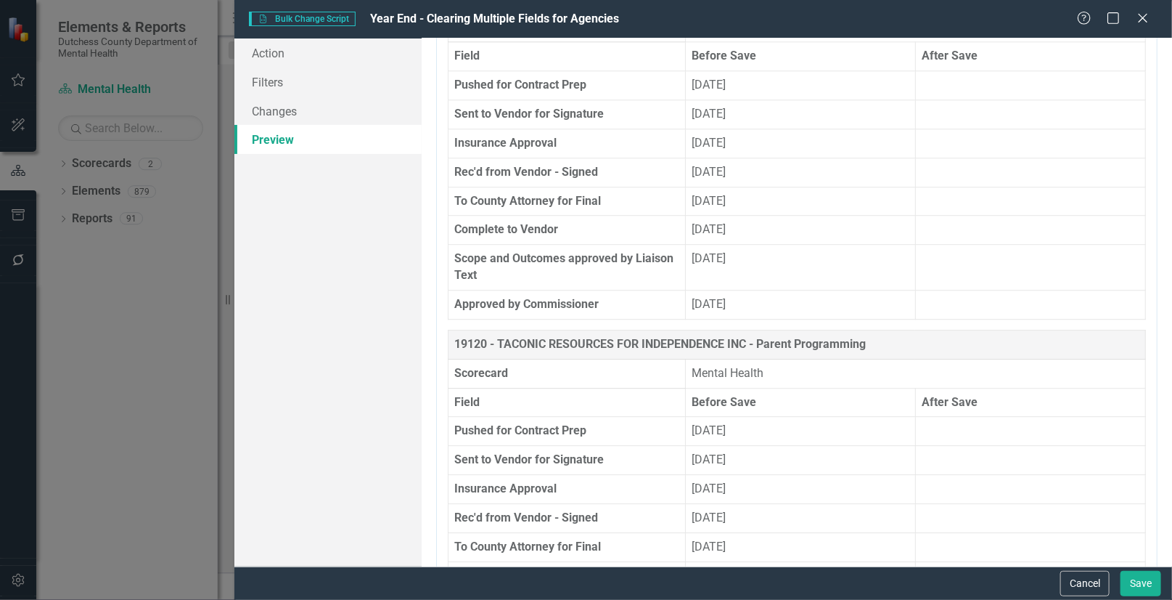
click at [542, 363] on th "Scorecard" at bounding box center [567, 373] width 237 height 29
click at [472, 340] on th "19120 - TACONIC RESOURCES FOR INDEPENDENCE INC - Parent Programming" at bounding box center [798, 344] width 698 height 29
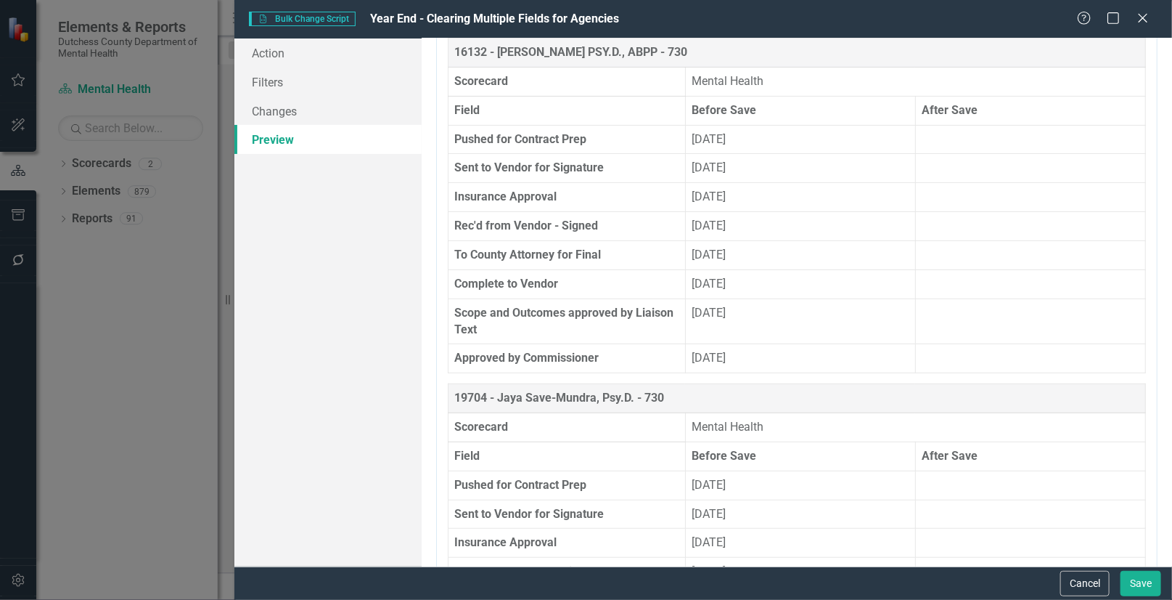
scroll to position [5345, 0]
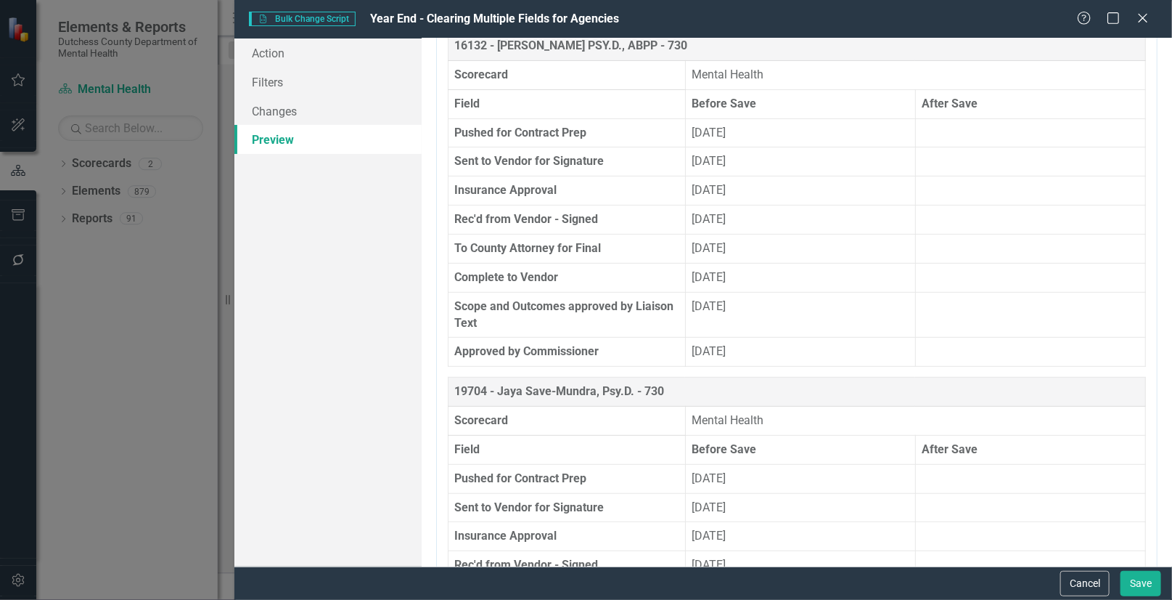
click at [958, 152] on td at bounding box center [1030, 161] width 230 height 29
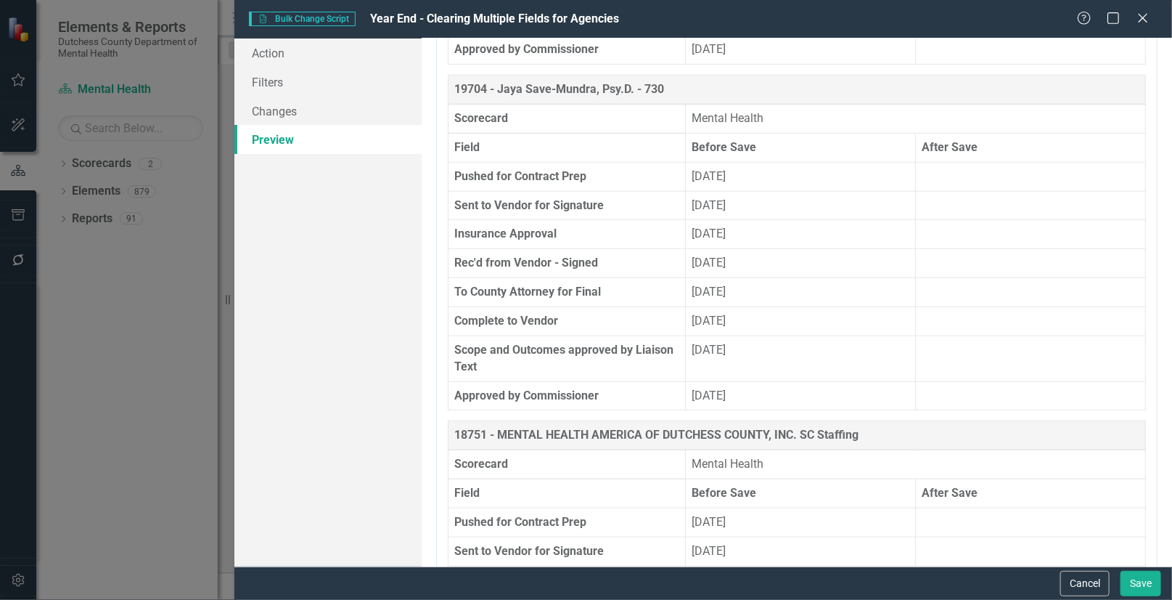
scroll to position [5675, 0]
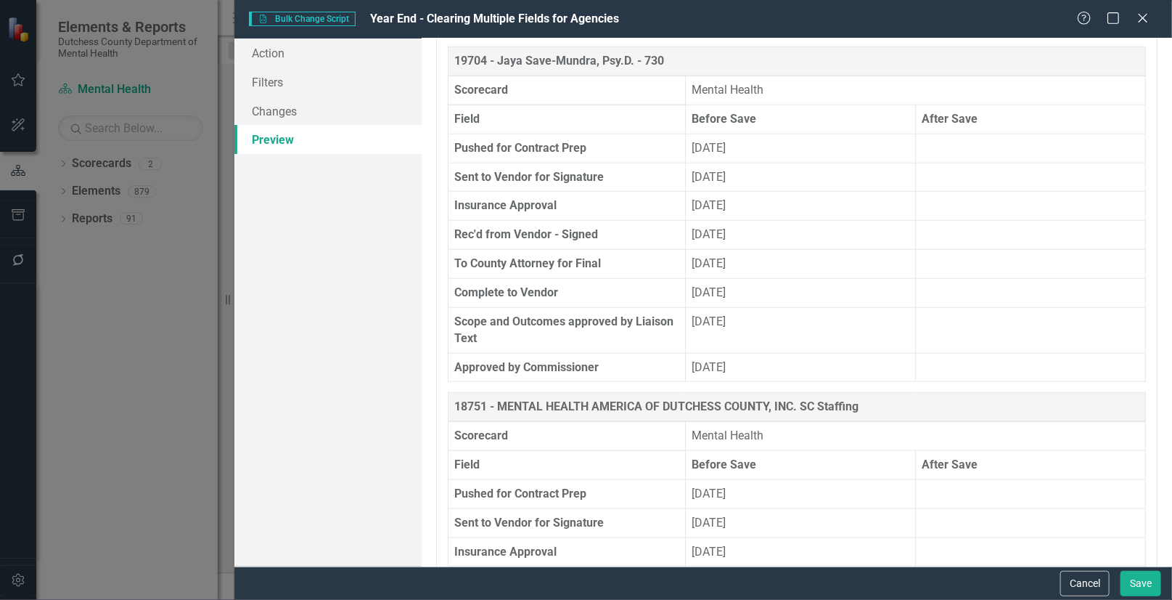
drag, startPoint x: 1144, startPoint y: 20, endPoint x: 806, endPoint y: 106, distance: 348.2
click at [1144, 20] on icon at bounding box center [1143, 18] width 9 height 9
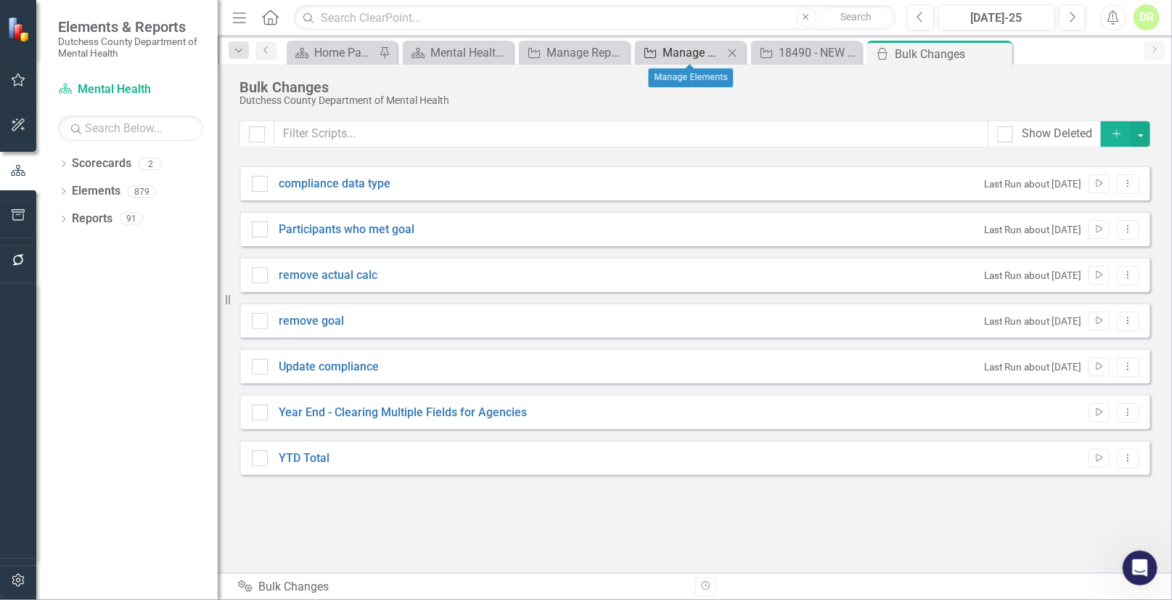
click at [687, 51] on div "Manage Elements" at bounding box center [693, 53] width 61 height 18
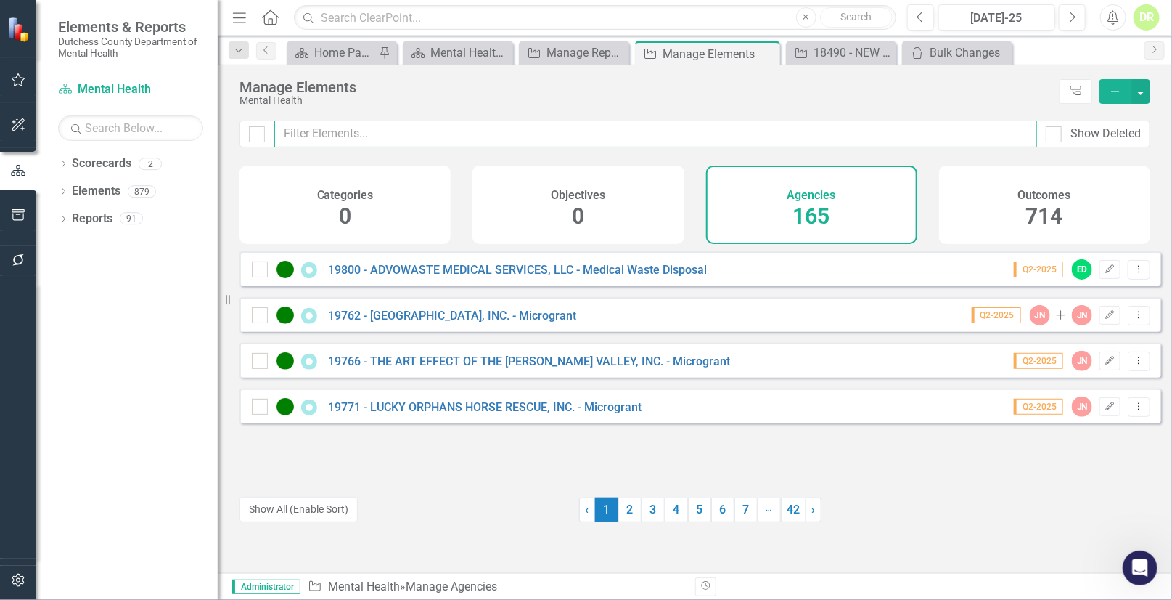
click at [346, 130] on input "text" at bounding box center [655, 133] width 763 height 27
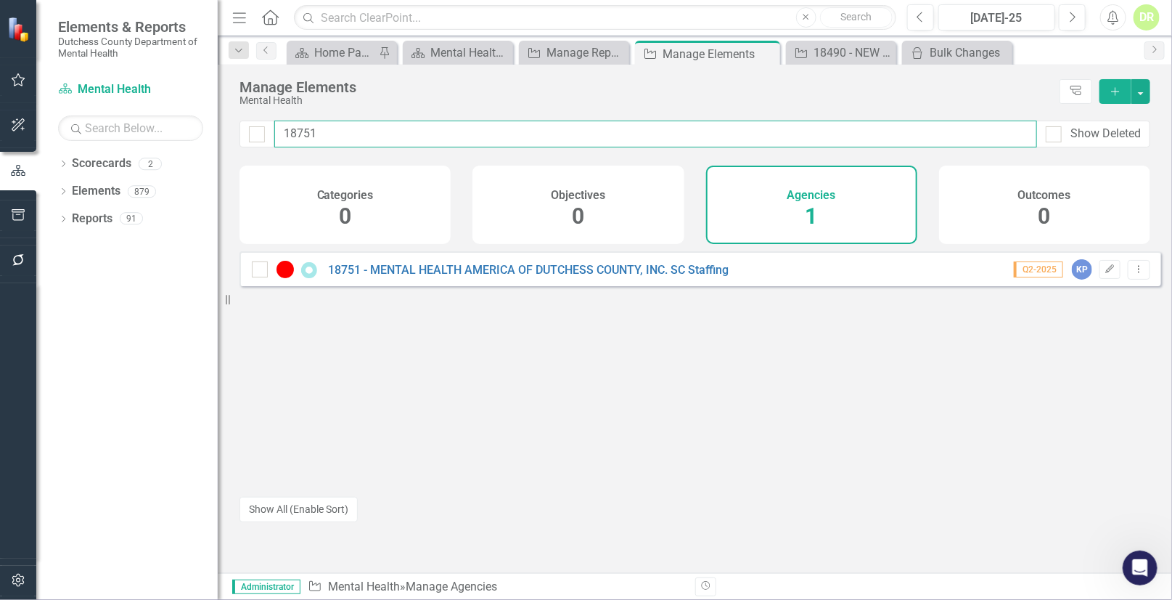
type input "18751"
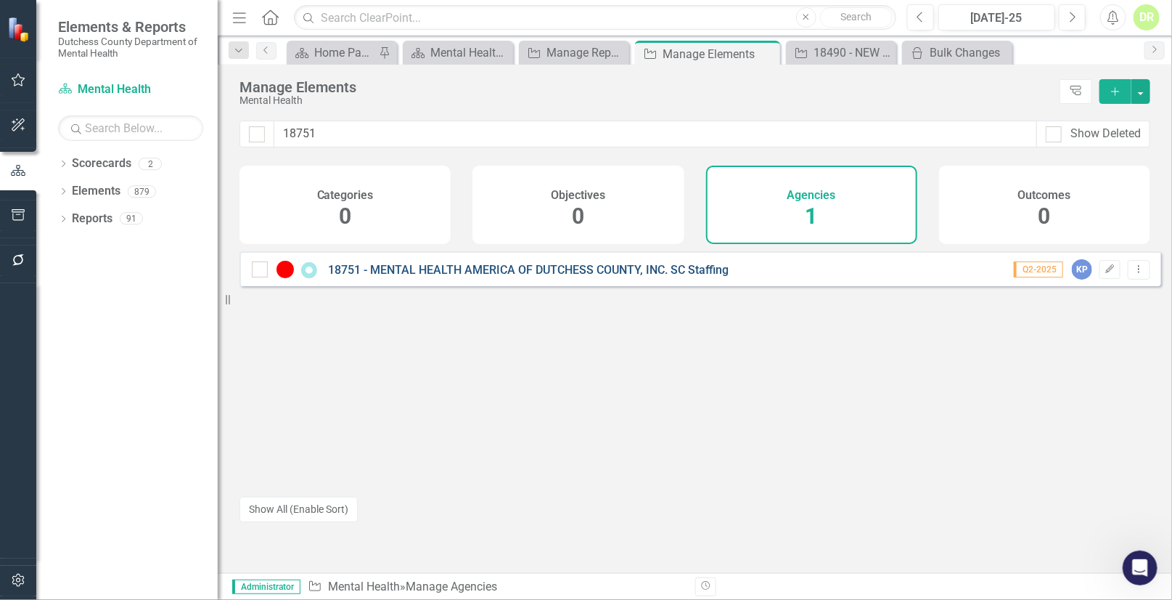
click at [617, 274] on link "18751 - MENTAL HEALTH AMERICA OF DUTCHESS COUNTY, INC. SC Staffing" at bounding box center [528, 270] width 401 height 14
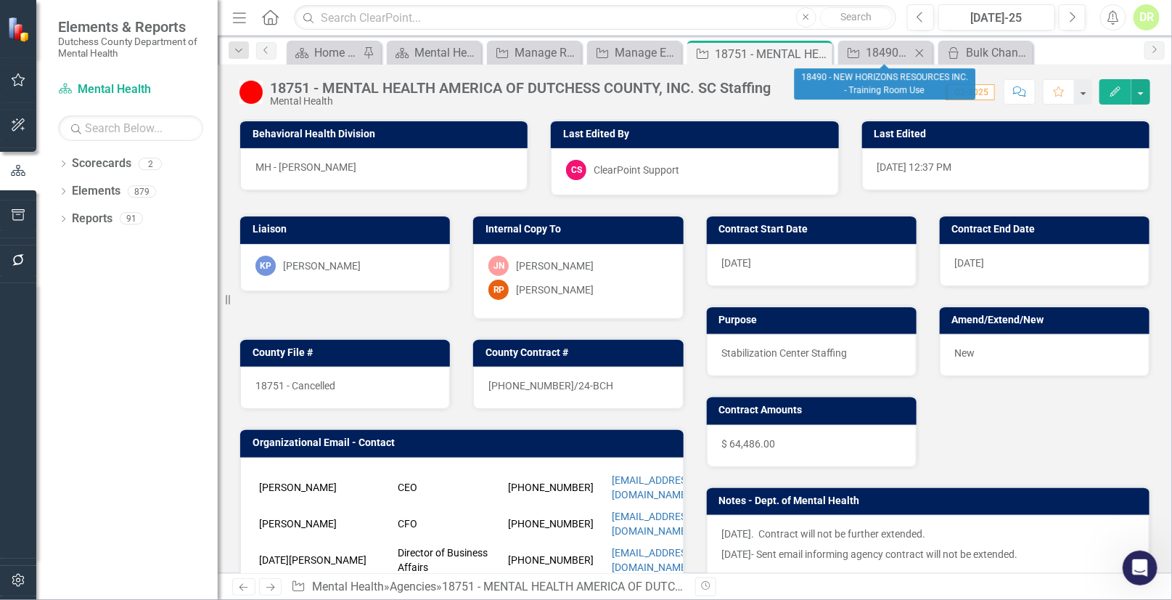
click at [917, 50] on icon at bounding box center [920, 53] width 8 height 8
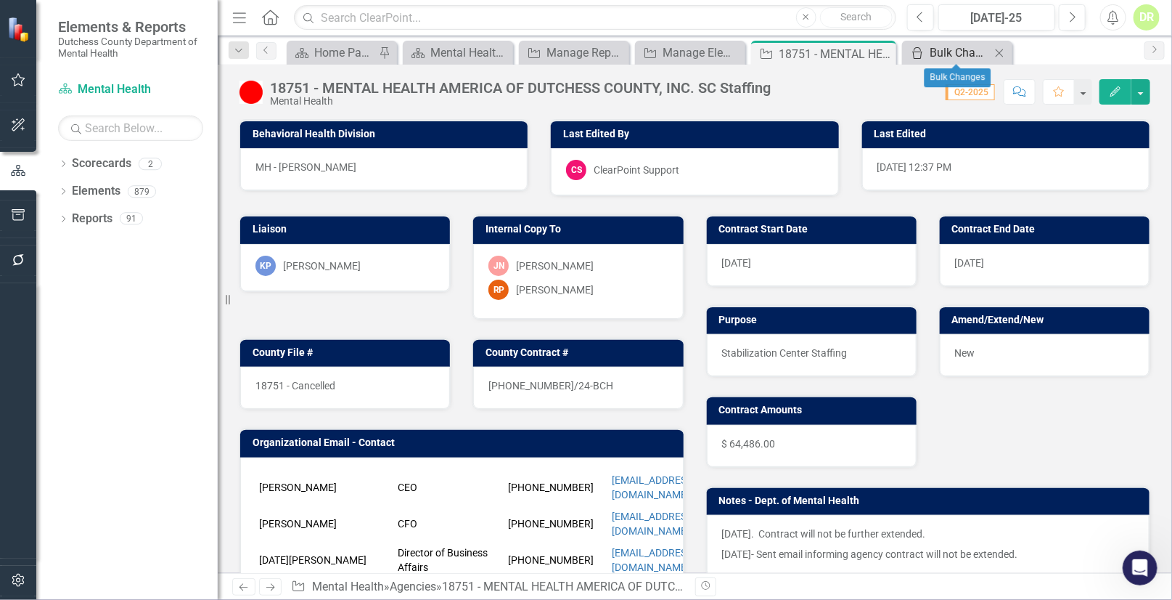
click at [949, 52] on div "Bulk Changes" at bounding box center [960, 53] width 61 height 18
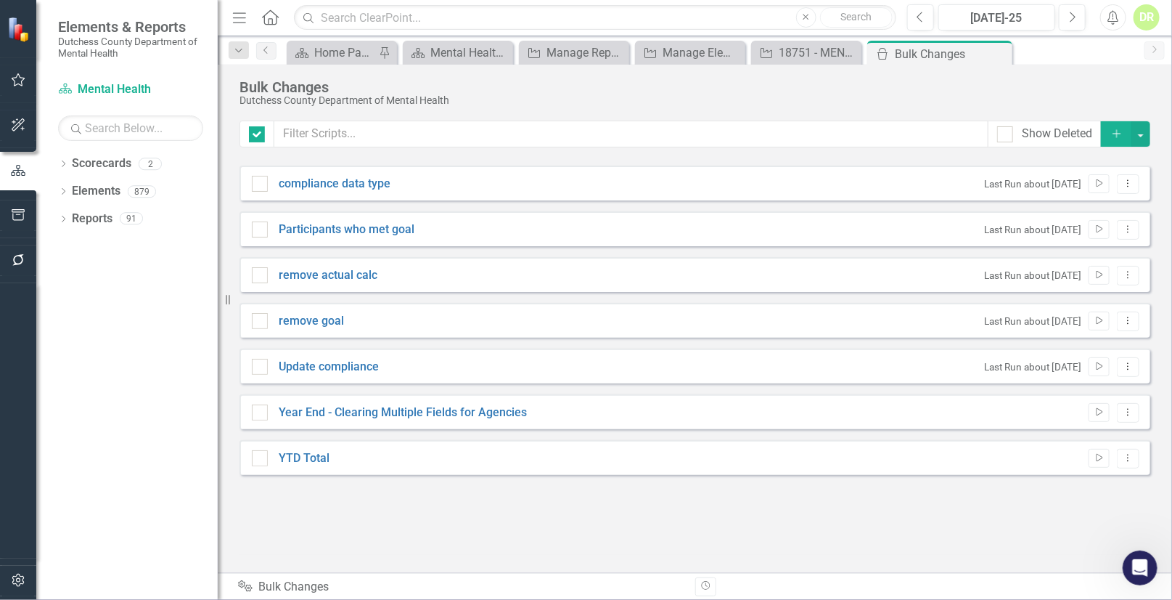
checkbox input "false"
click at [493, 413] on link "Year End - Clearing Multiple Fields for Agencies" at bounding box center [403, 412] width 248 height 17
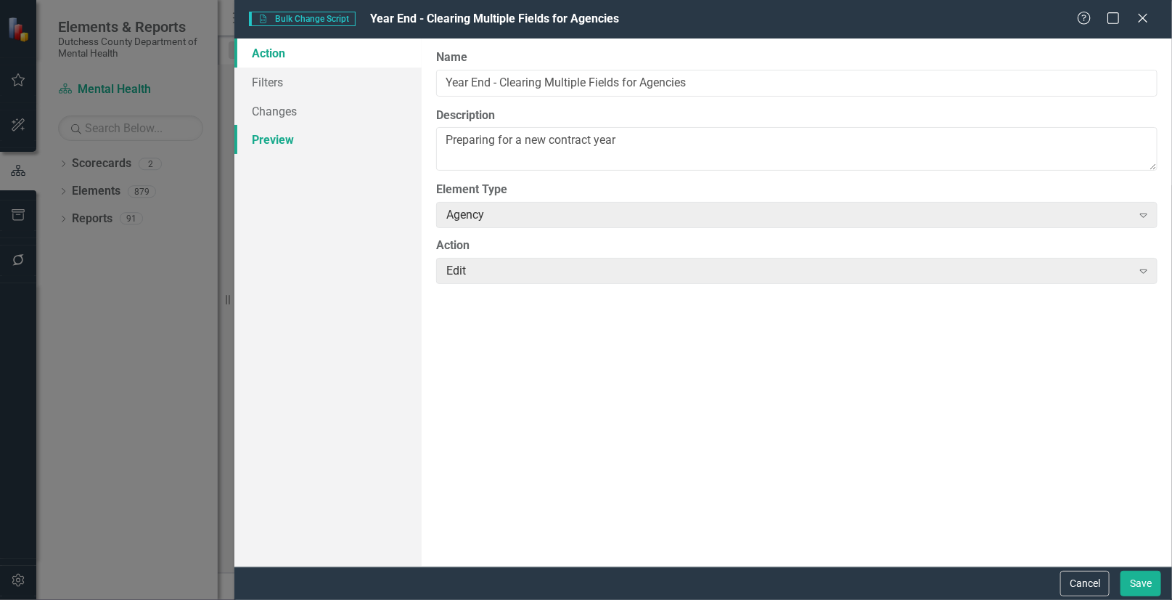
click at [256, 139] on link "Preview" at bounding box center [327, 139] width 187 height 29
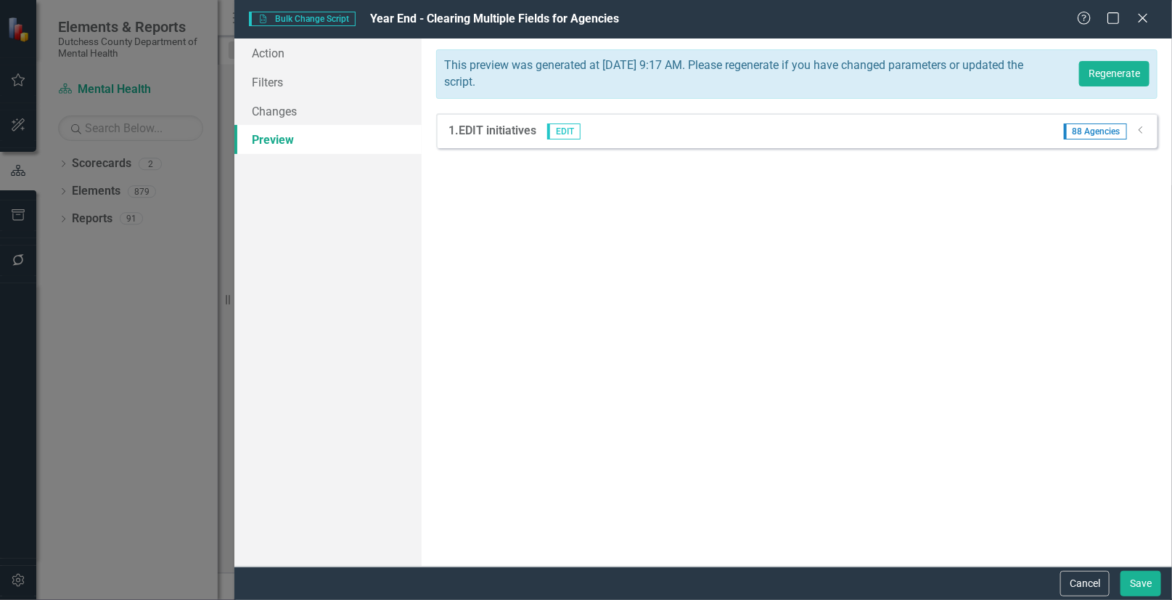
click at [1083, 126] on span "88 Agencies" at bounding box center [1095, 131] width 63 height 16
click at [1140, 130] on icon "Dropdown" at bounding box center [1141, 130] width 11 height 9
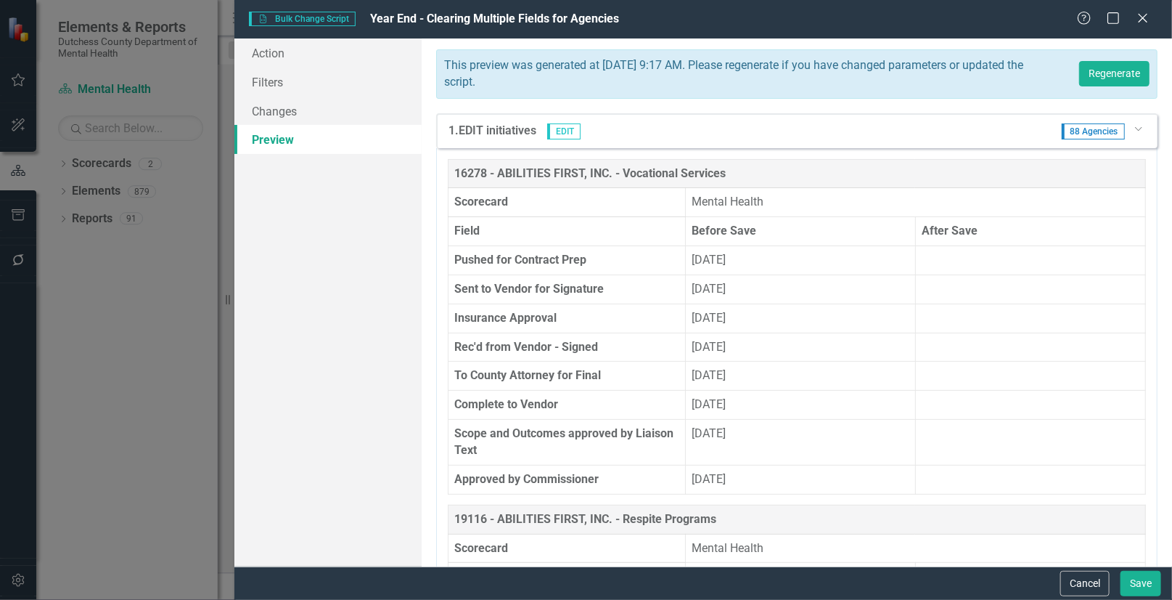
click at [638, 275] on th "Sent to Vendor for Signature" at bounding box center [567, 288] width 237 height 29
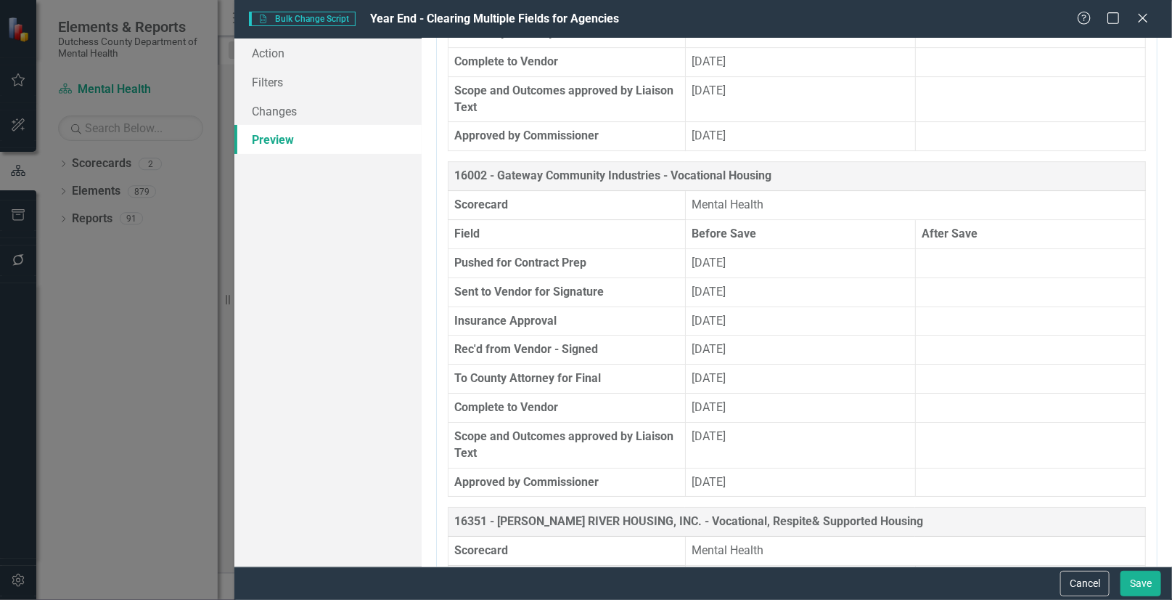
scroll to position [10039, 0]
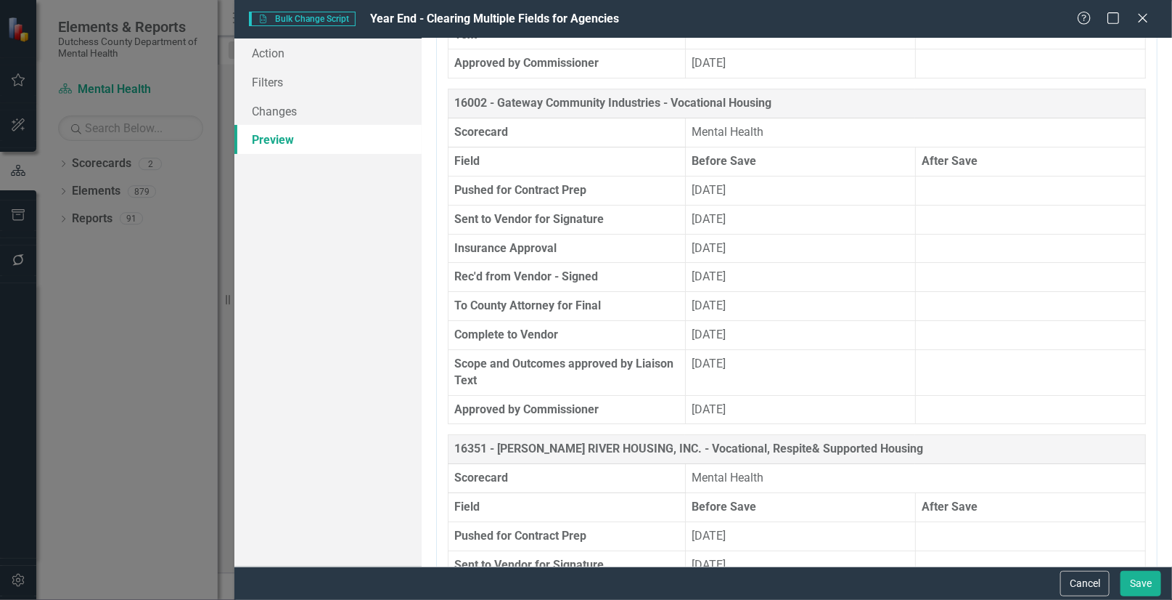
click at [717, 435] on th "16351 - [PERSON_NAME] RIVER HOUSING, INC. - Vocational, Respite& Supported Hous…" at bounding box center [798, 449] width 698 height 29
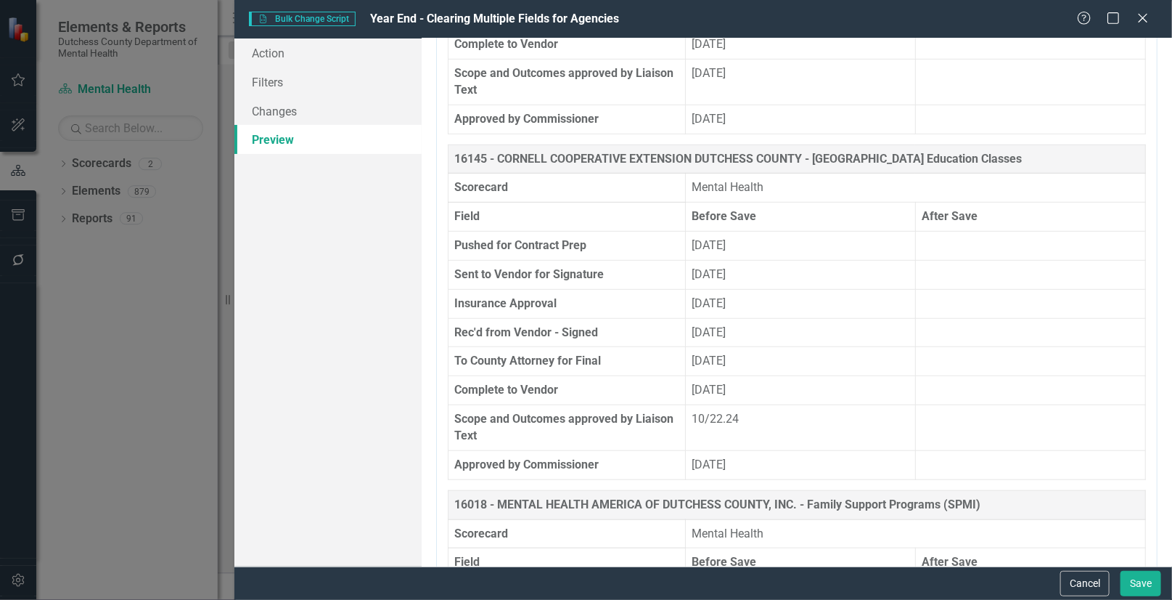
scroll to position [10699, 0]
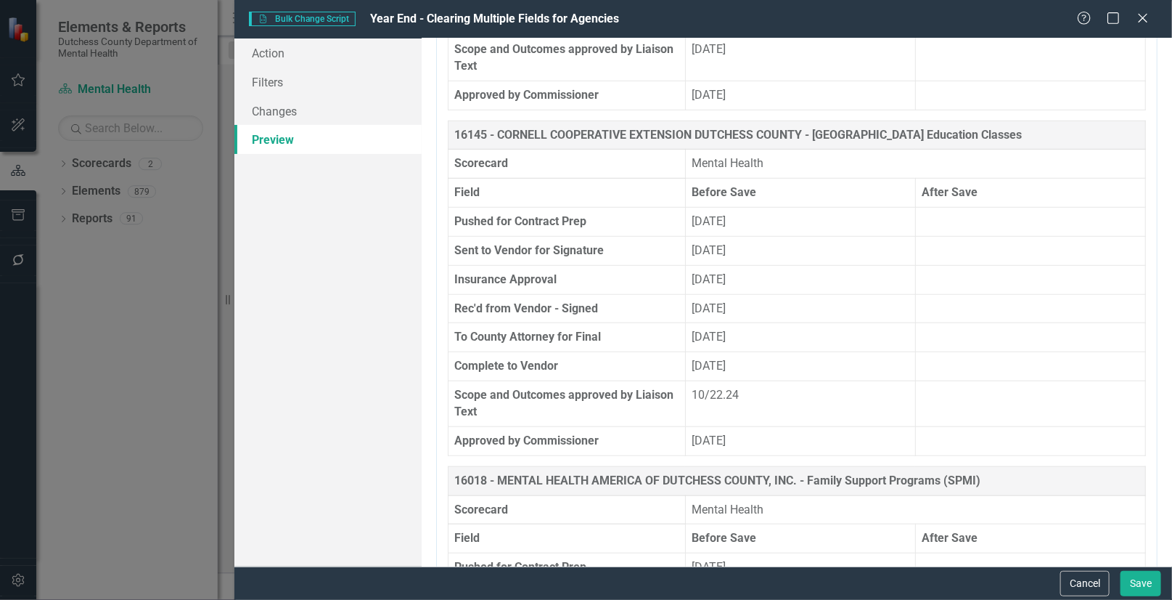
click at [604, 495] on th "Scorecard" at bounding box center [567, 509] width 237 height 29
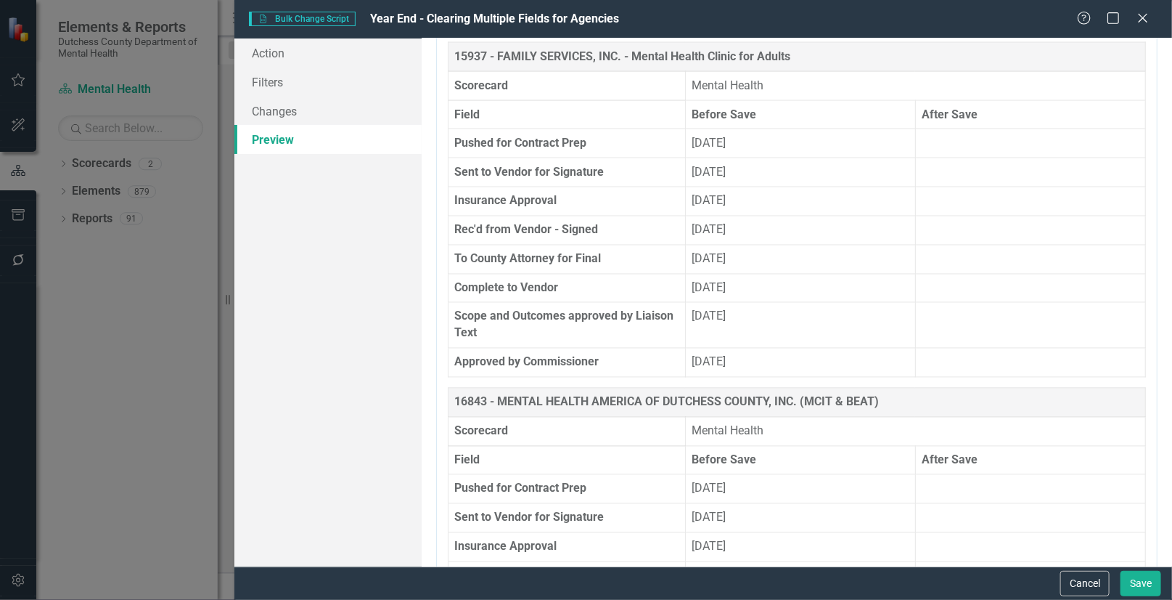
scroll to position [11491, 0]
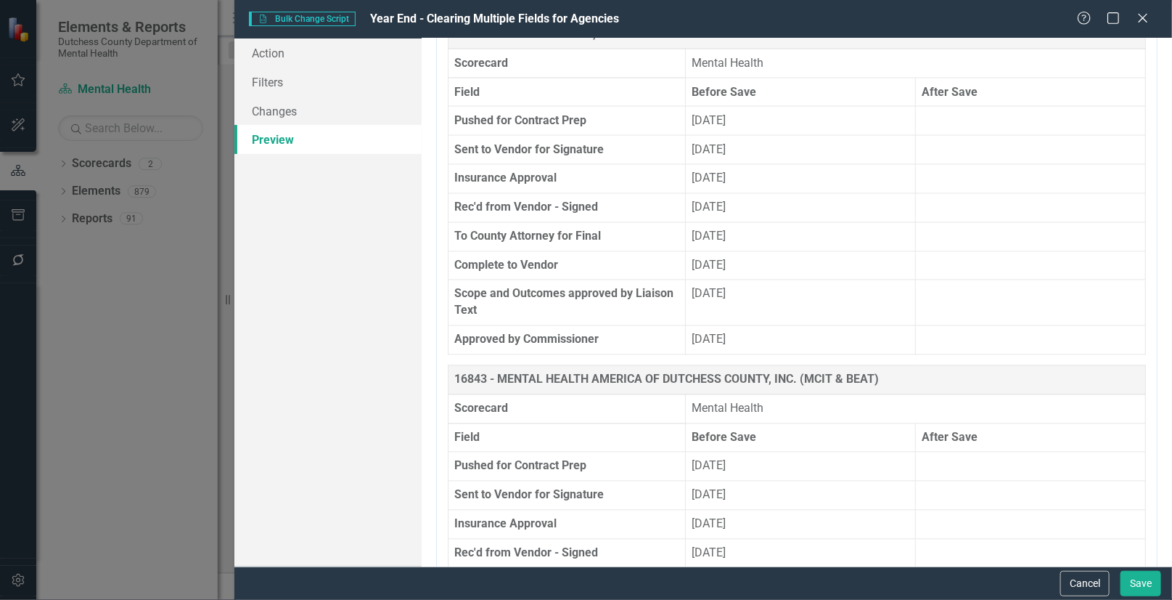
click at [622, 510] on th "Insurance Approval" at bounding box center [567, 524] width 237 height 29
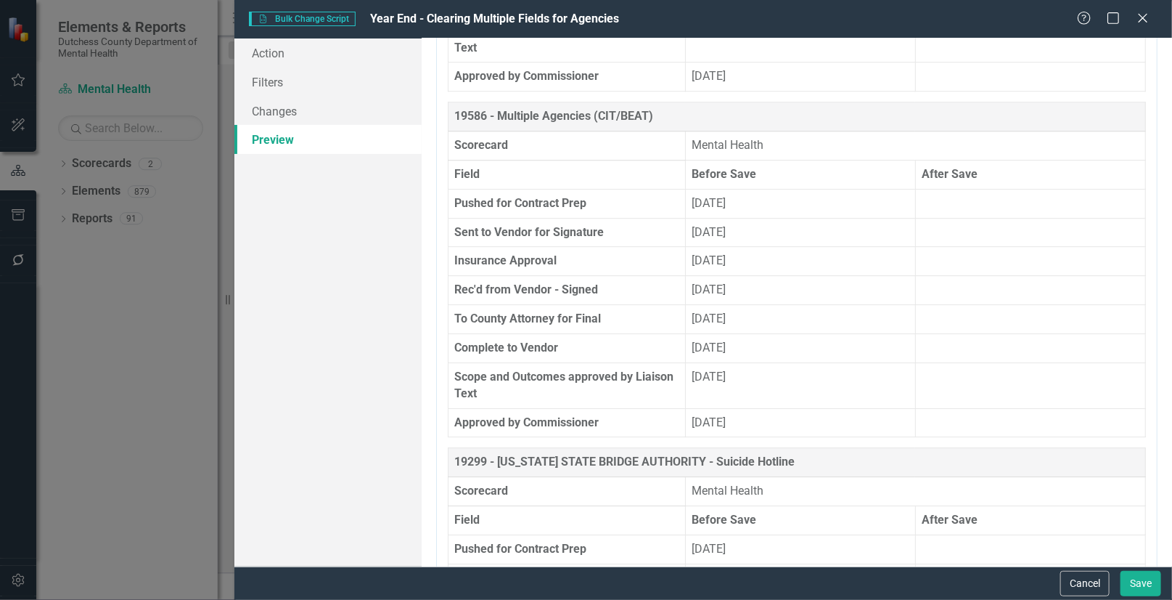
scroll to position [14856, 0]
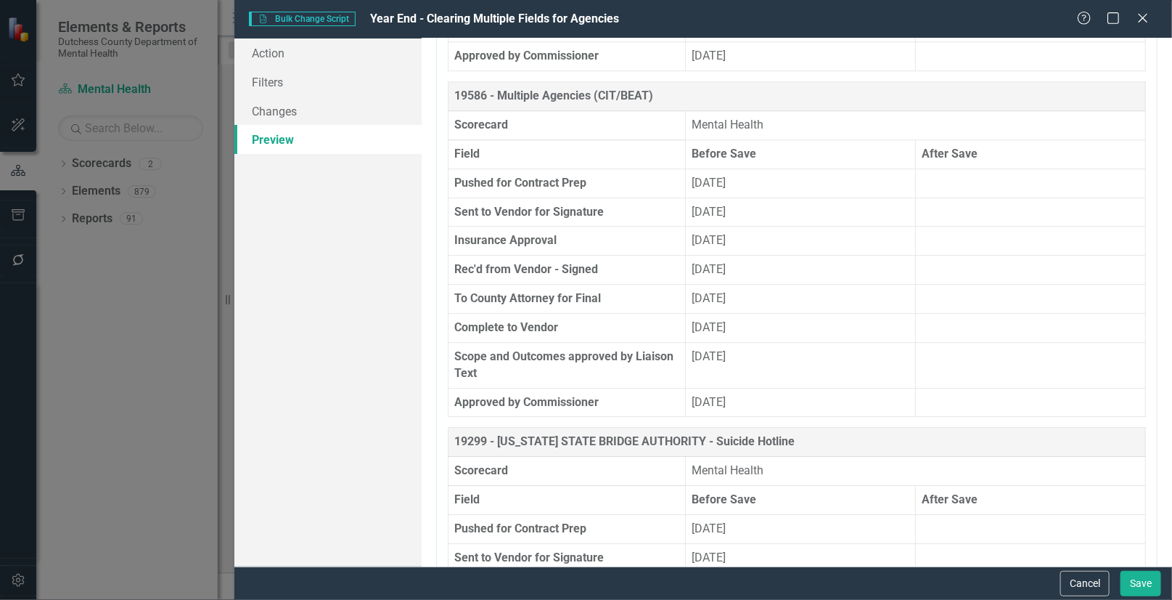
click at [582, 388] on th "Approved by Commissioner" at bounding box center [567, 402] width 237 height 29
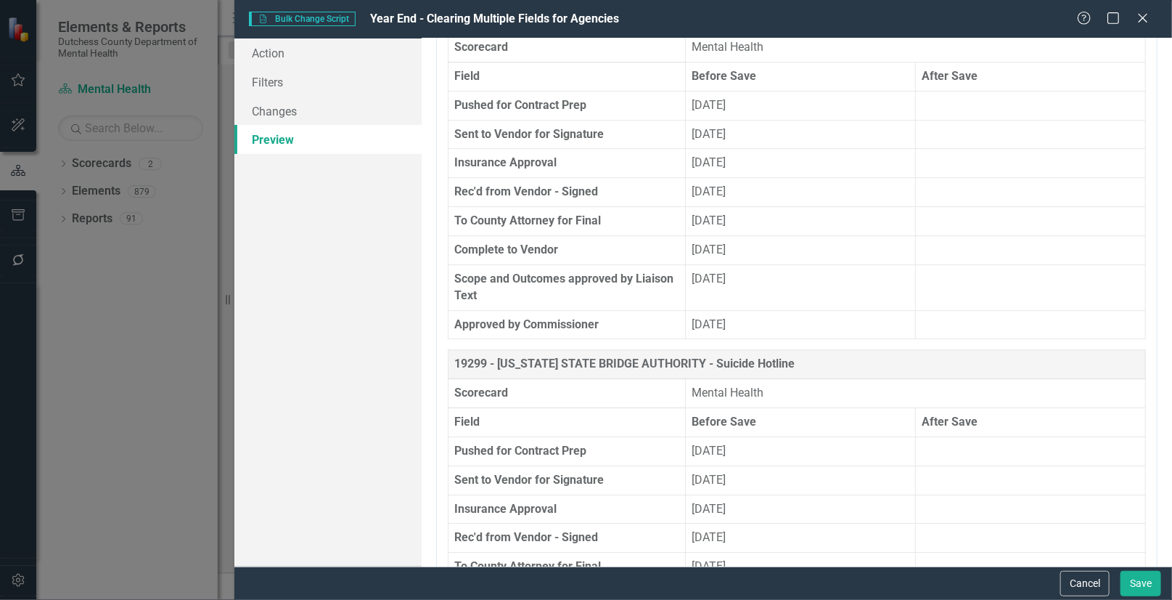
scroll to position [15120, 0]
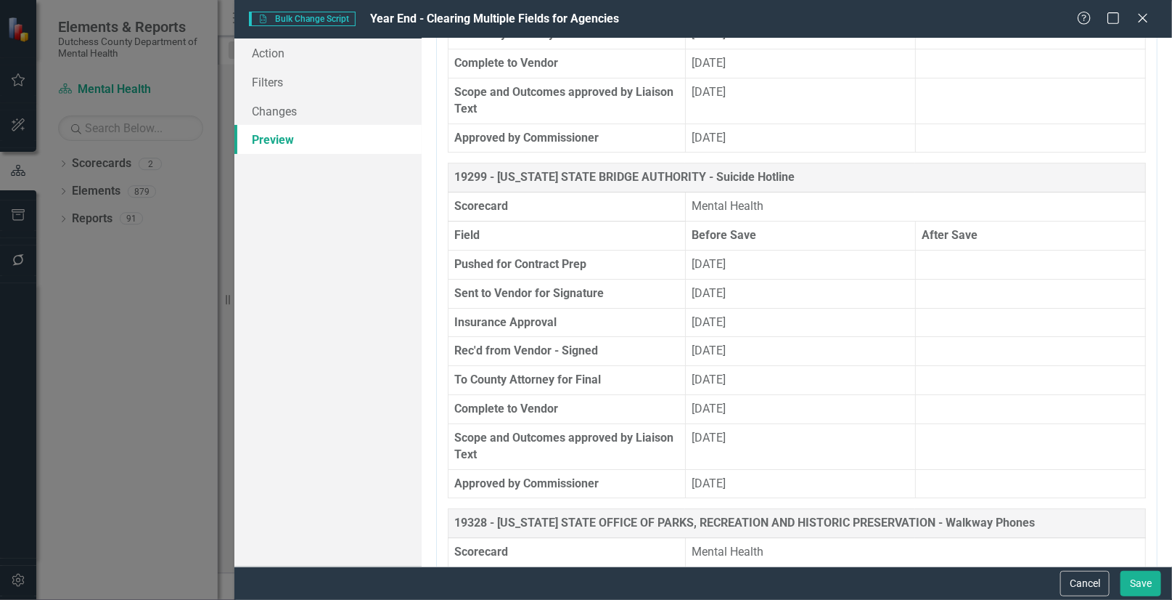
click at [589, 509] on th "19328 - [US_STATE] STATE OFFICE OF PARKS, RECREATION AND HISTORIC PRESERVATION …" at bounding box center [798, 523] width 698 height 29
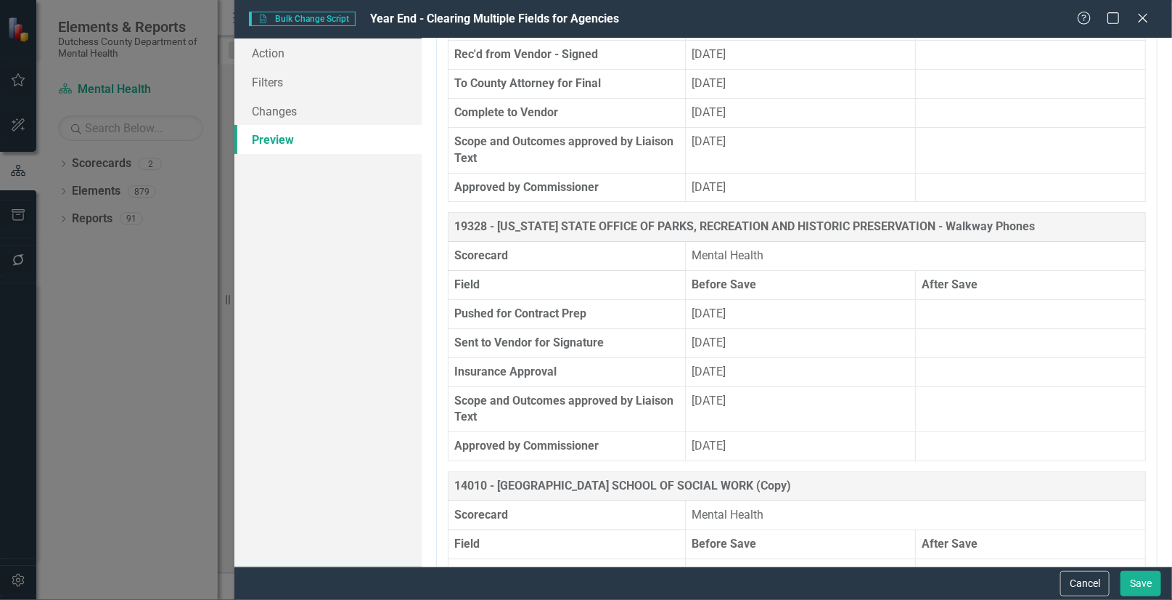
scroll to position [15450, 0]
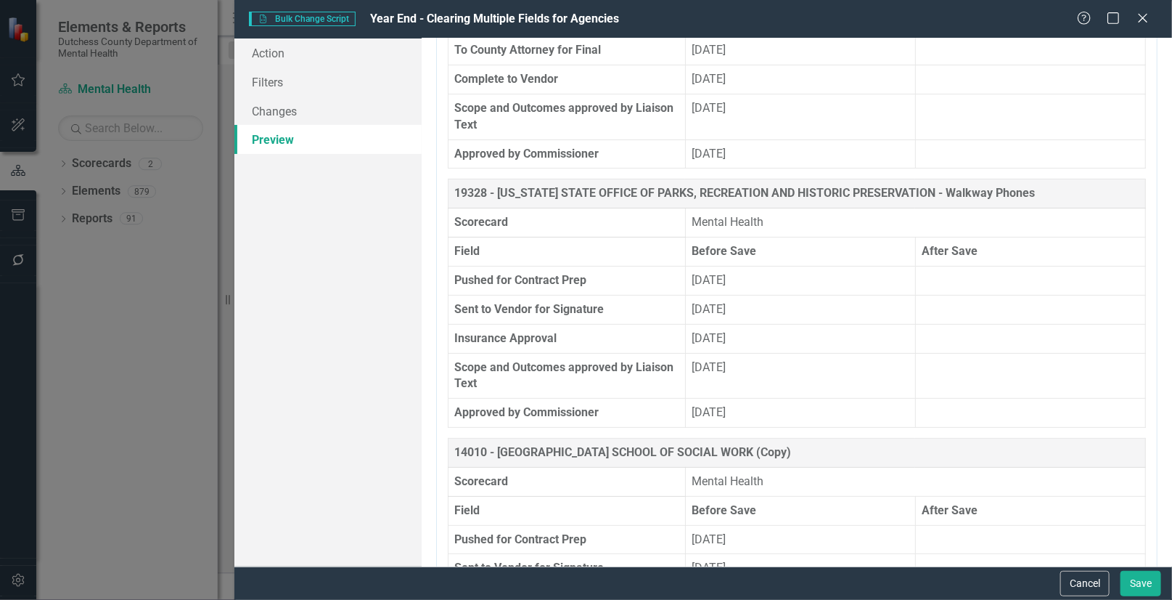
click at [538, 438] on th "14010 - [GEOGRAPHIC_DATA] SCHOOL OF SOCIAL WORK (Copy)" at bounding box center [798, 452] width 698 height 29
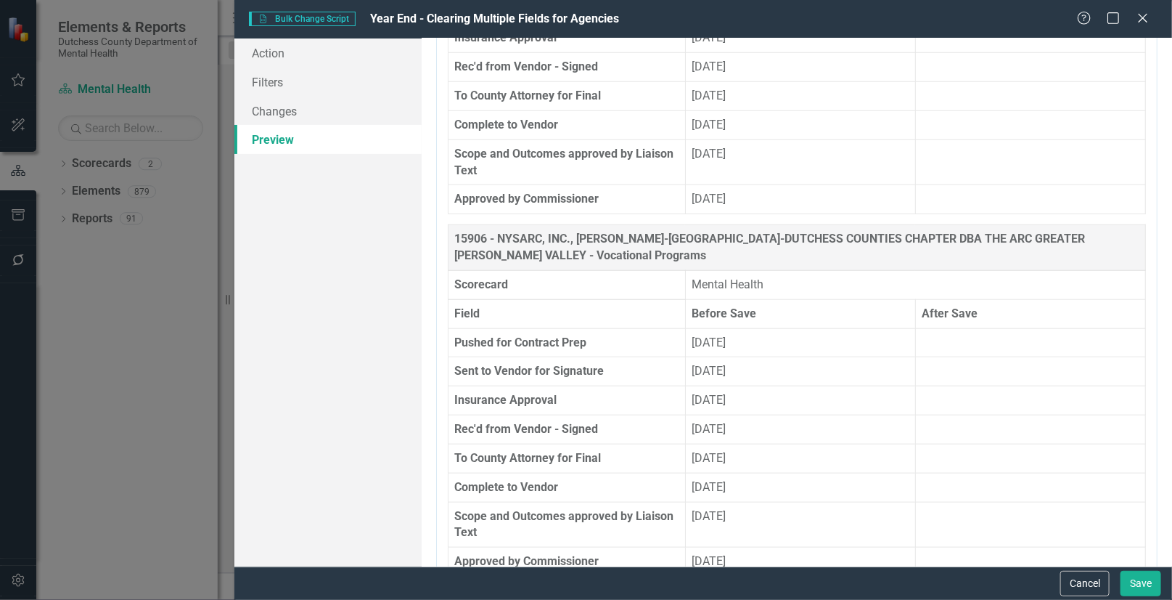
scroll to position [16043, 0]
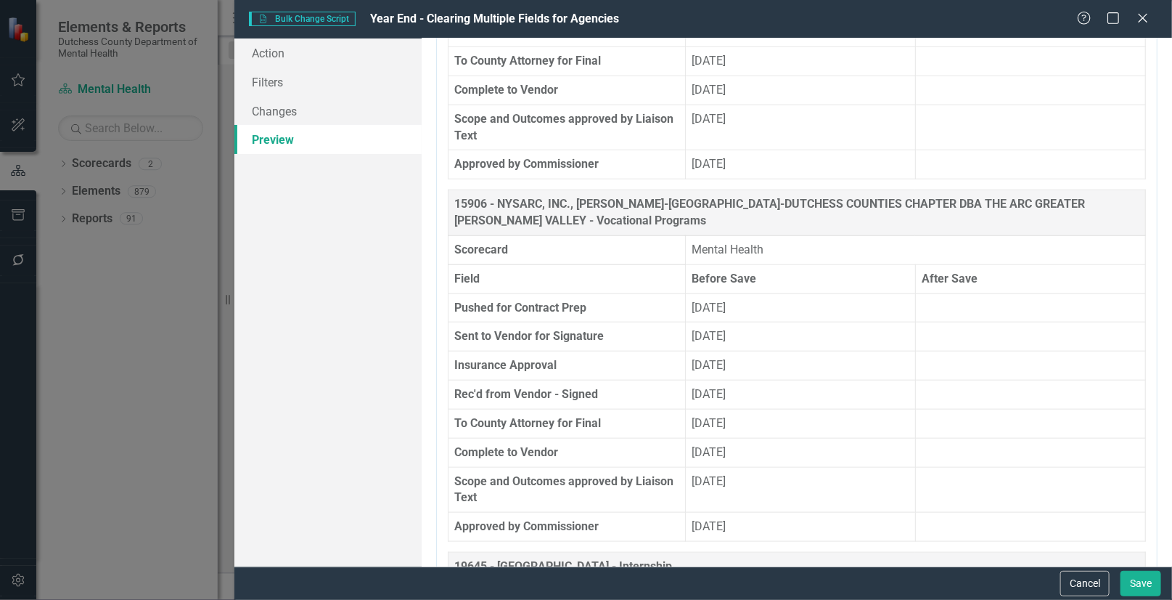
click at [660, 322] on th "Sent to Vendor for Signature" at bounding box center [567, 336] width 237 height 29
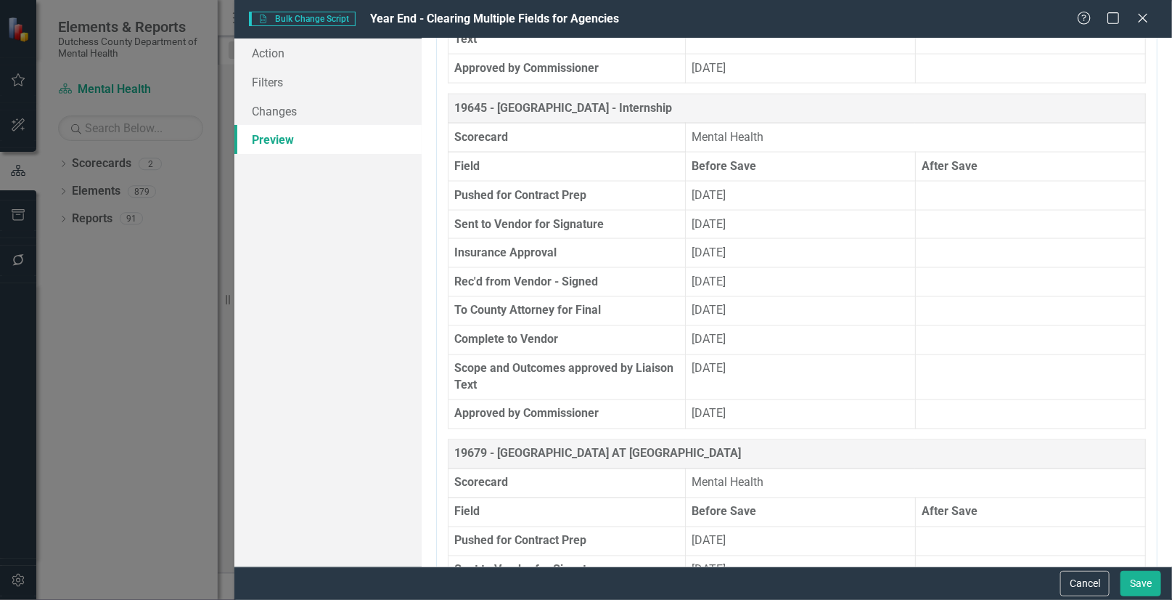
scroll to position [16506, 0]
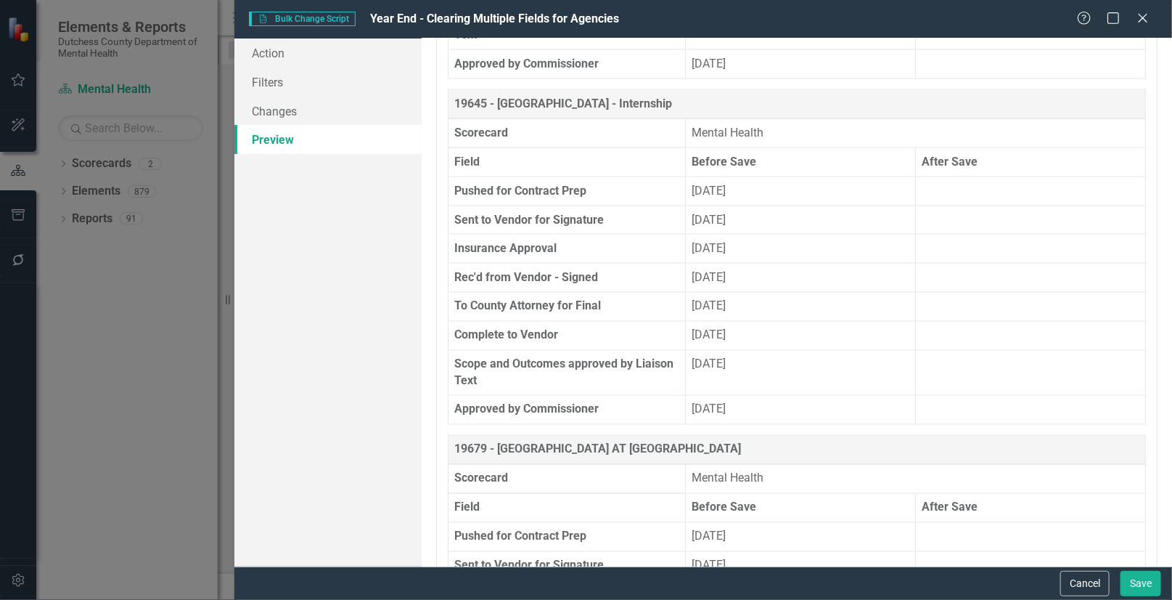
drag, startPoint x: 1143, startPoint y: 23, endPoint x: 700, endPoint y: 116, distance: 453.1
click at [1143, 23] on icon "Close" at bounding box center [1143, 18] width 15 height 12
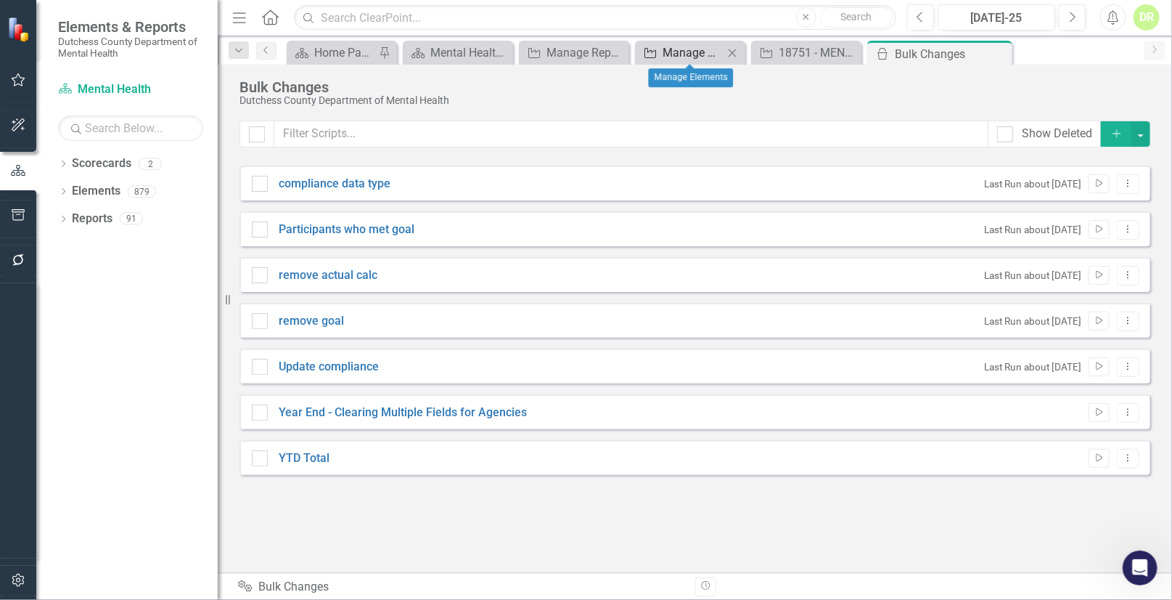
click at [679, 49] on div "Manage Elements" at bounding box center [693, 53] width 61 height 18
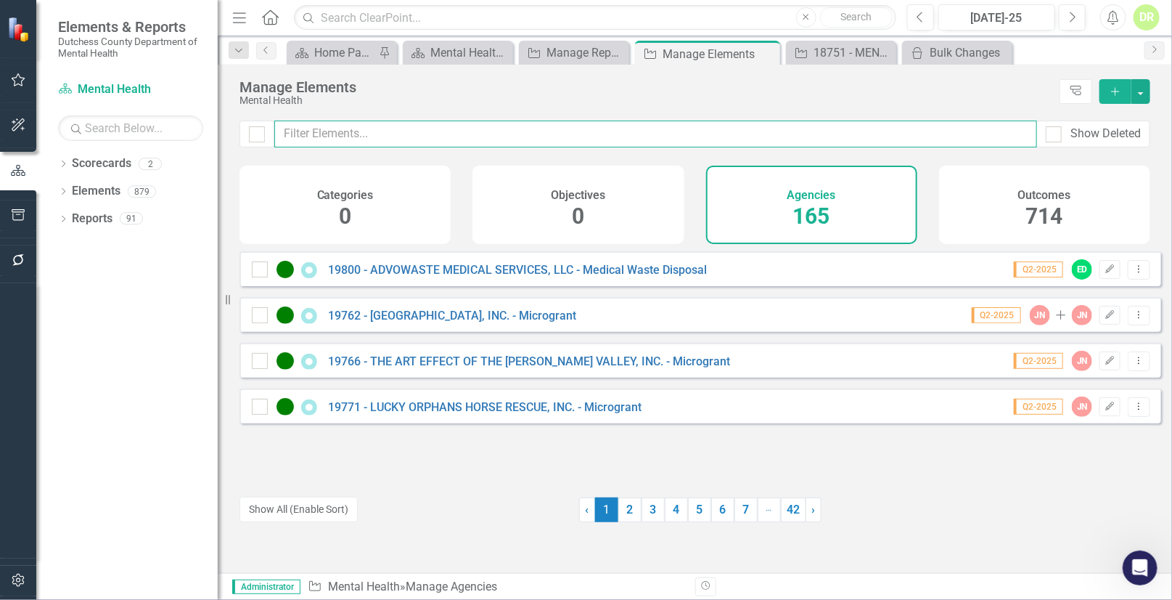
click at [368, 125] on input "text" at bounding box center [655, 133] width 763 height 27
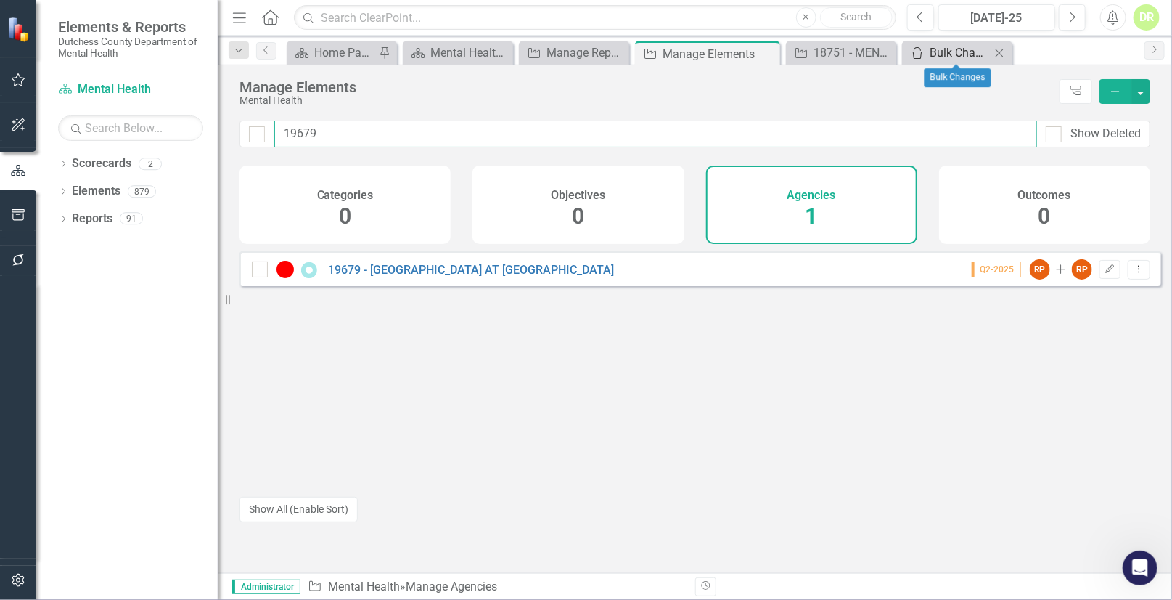
type input "19679"
click at [938, 49] on div "Bulk Changes" at bounding box center [960, 53] width 61 height 18
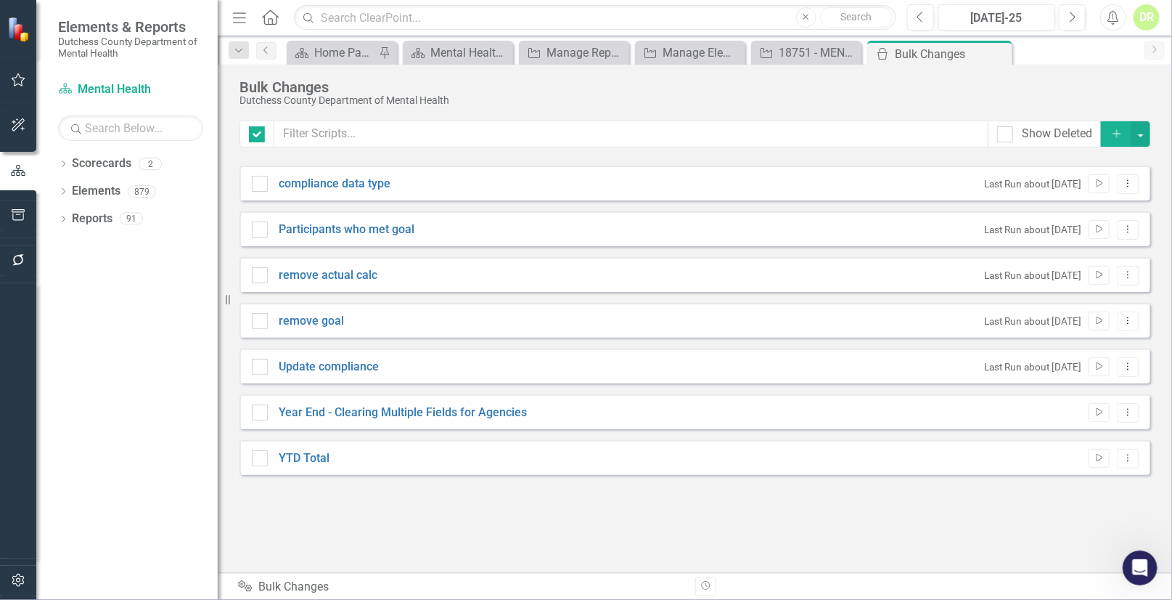
checkbox input "false"
click at [385, 407] on link "Year End - Clearing Multiple Fields for Agencies" at bounding box center [403, 412] width 248 height 17
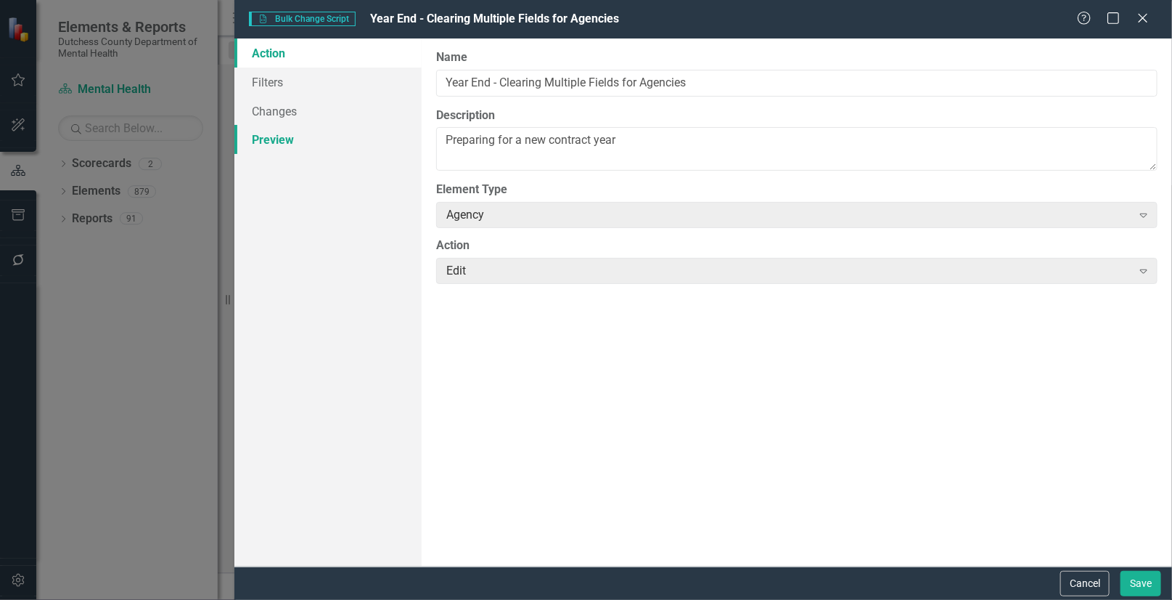
click at [258, 138] on link "Preview" at bounding box center [327, 139] width 187 height 29
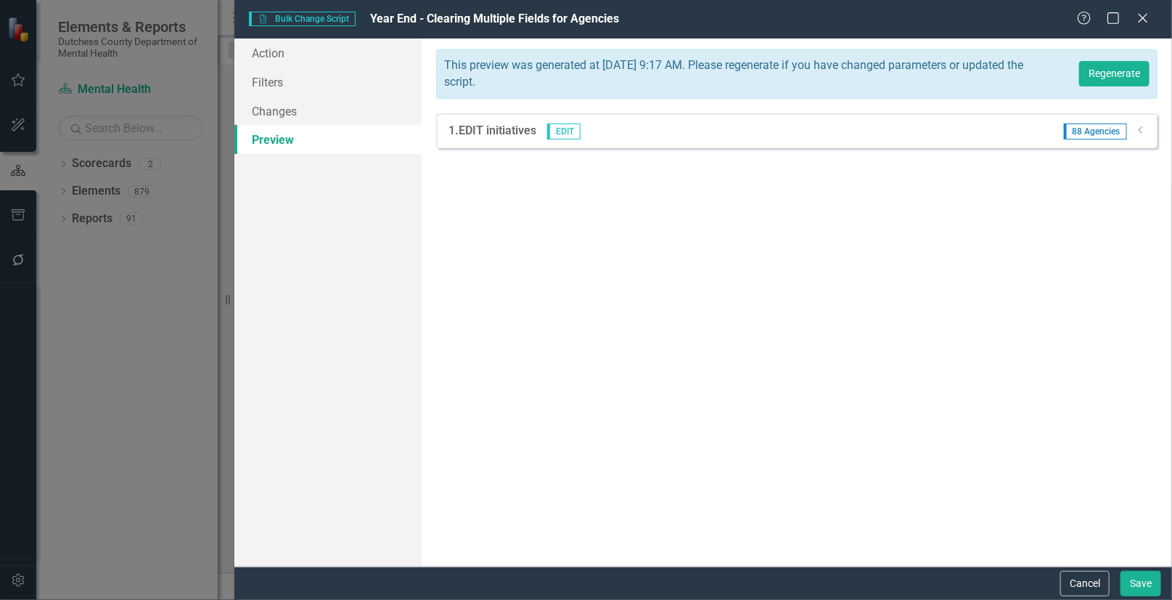
click at [1092, 128] on span "88 Agencies" at bounding box center [1095, 131] width 63 height 16
click at [1143, 128] on icon "Dropdown" at bounding box center [1141, 130] width 11 height 9
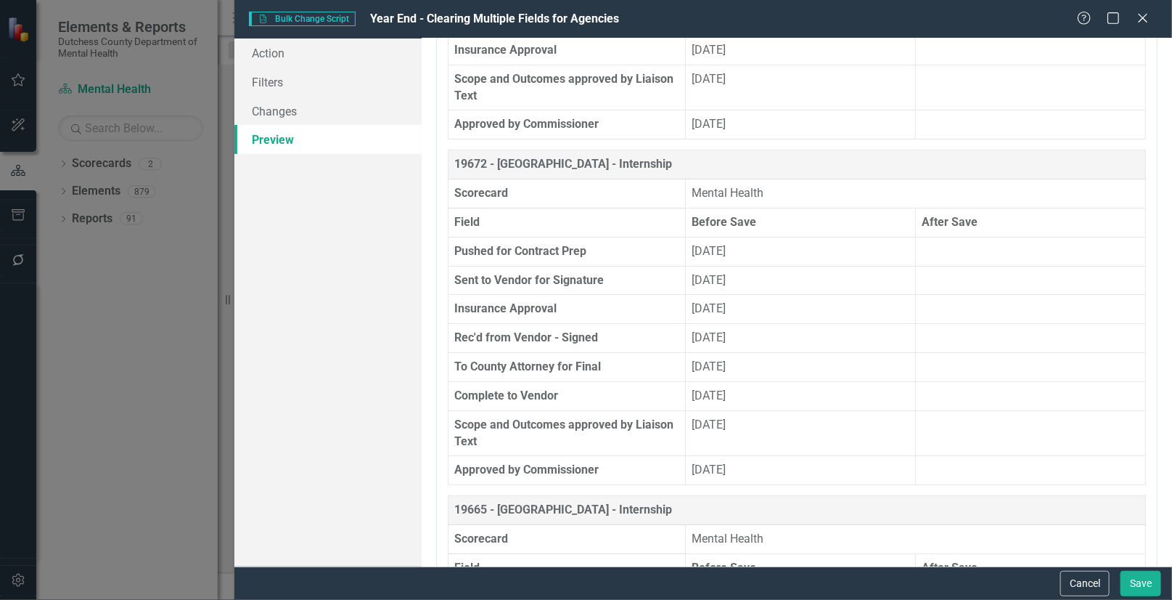
scroll to position [17930, 0]
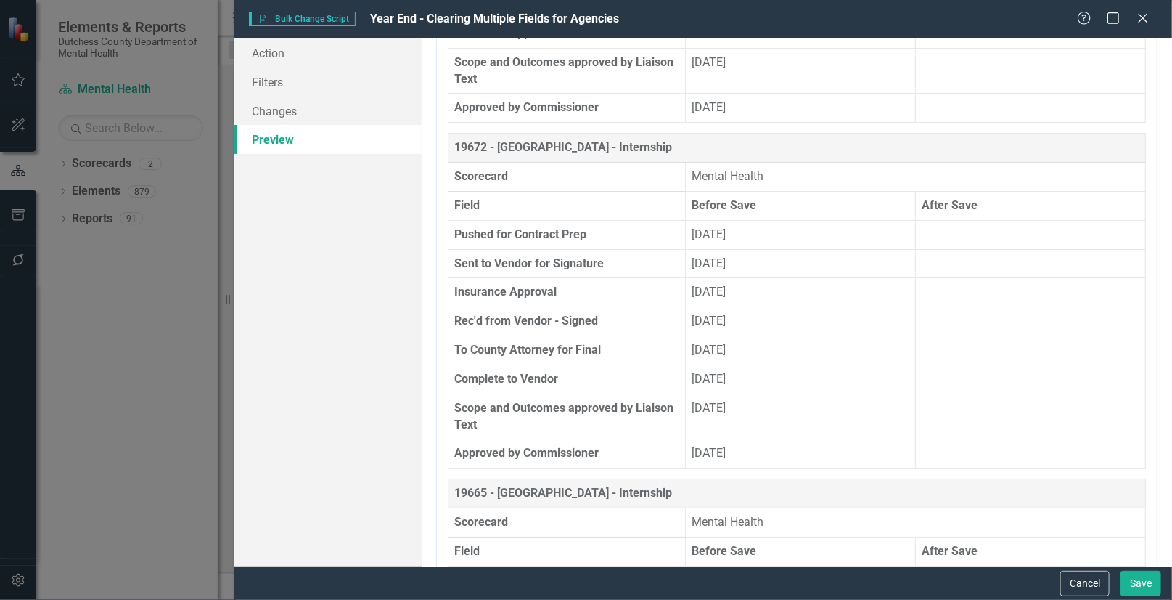
click at [621, 479] on th "19665 - [GEOGRAPHIC_DATA] - Internship" at bounding box center [798, 493] width 698 height 29
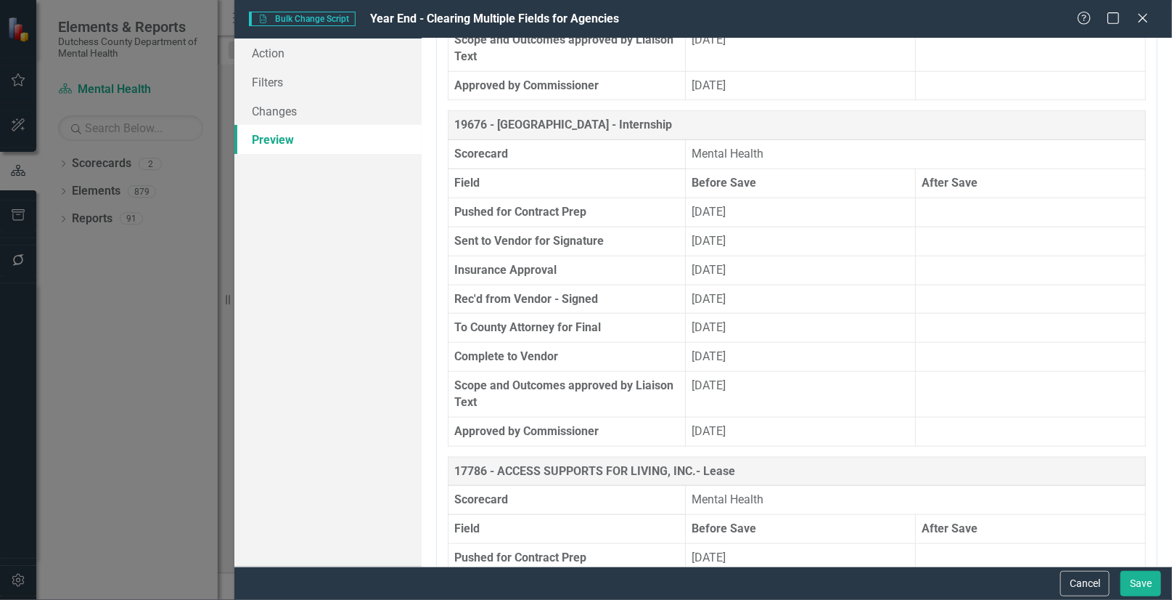
scroll to position [18656, 0]
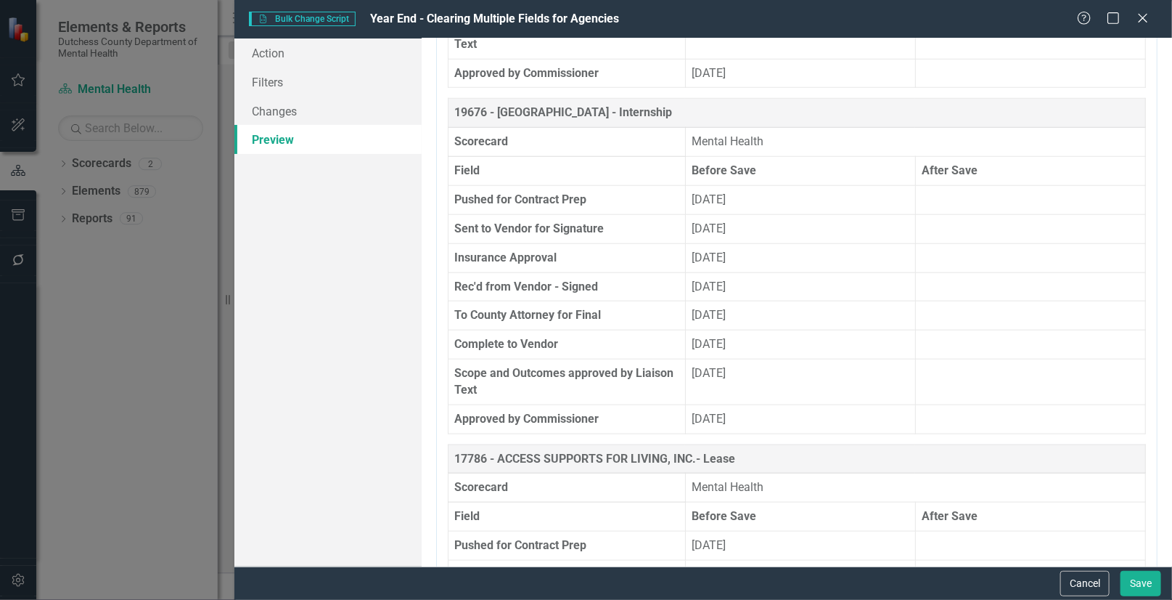
click at [526, 301] on th "To County Attorney for Final" at bounding box center [567, 315] width 237 height 29
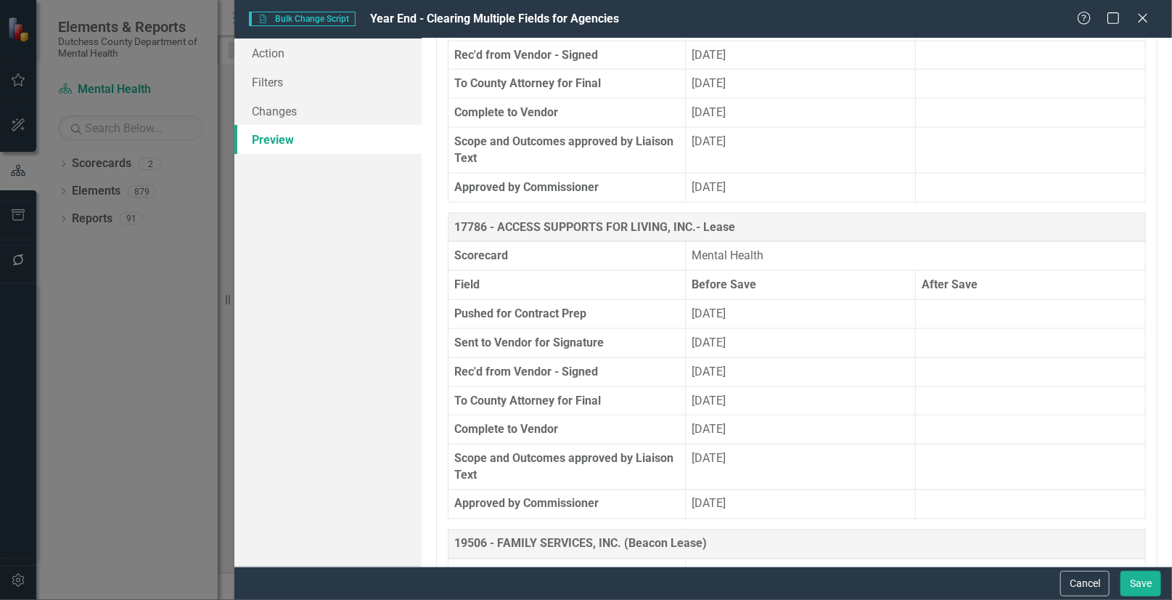
scroll to position [18920, 0]
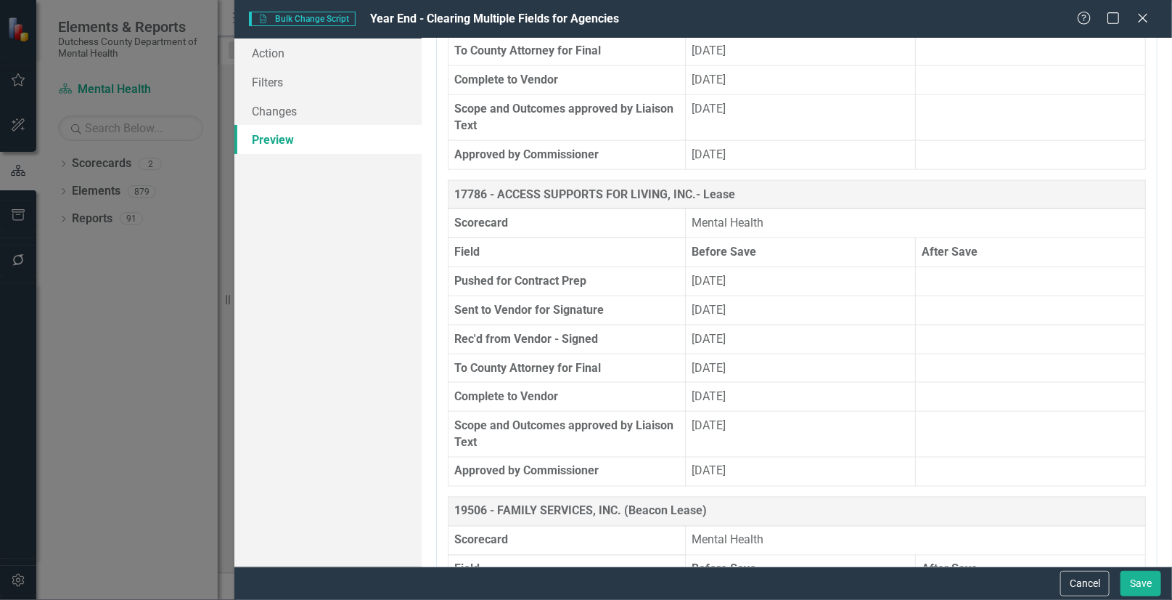
click at [772, 457] on td "[DATE]" at bounding box center [800, 471] width 230 height 29
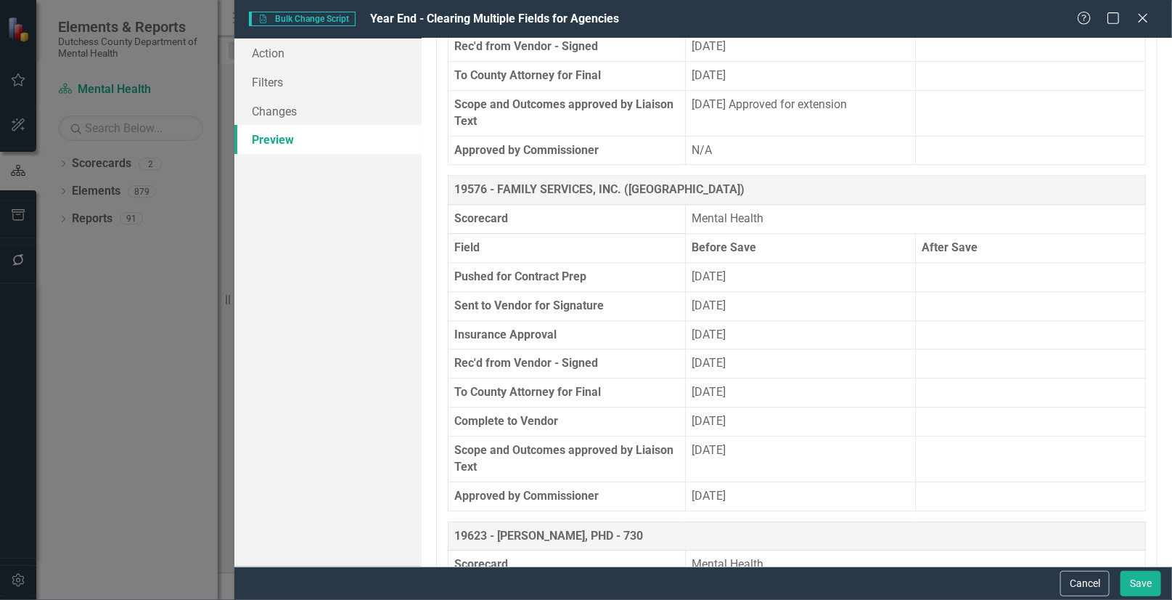
scroll to position [19976, 0]
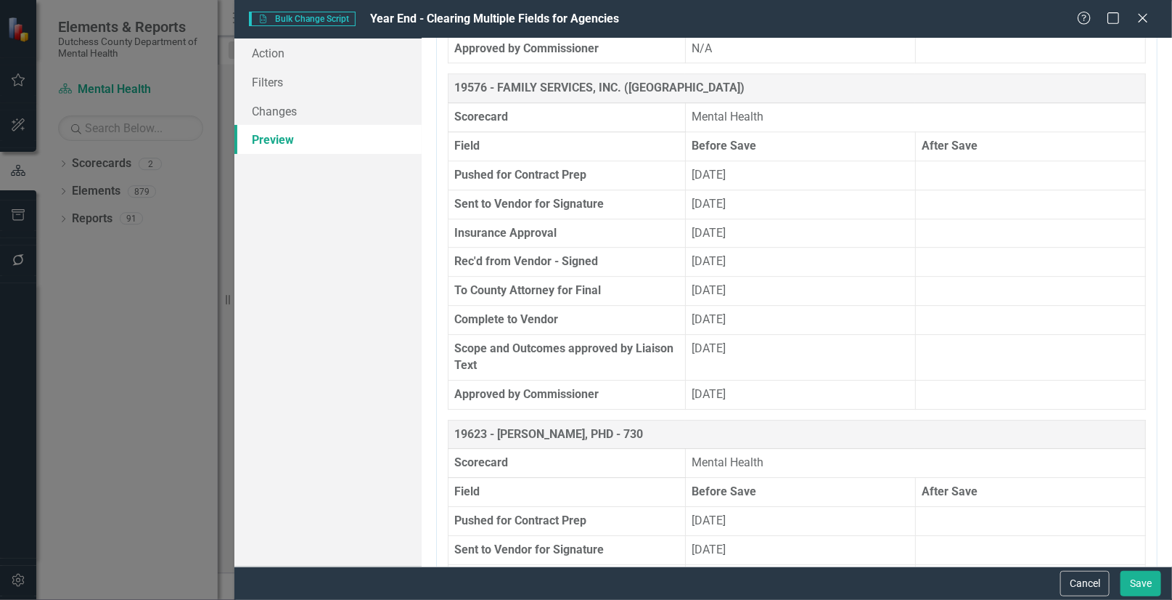
click at [562, 420] on th "19623 - [PERSON_NAME], PHD - 730" at bounding box center [798, 434] width 698 height 29
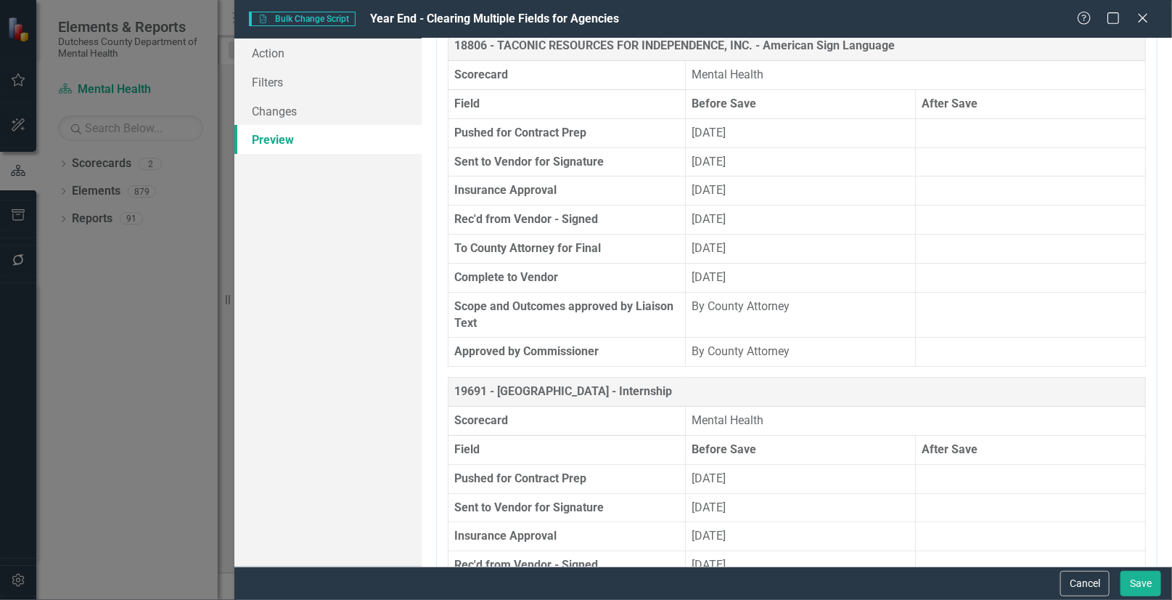
scroll to position [20636, 0]
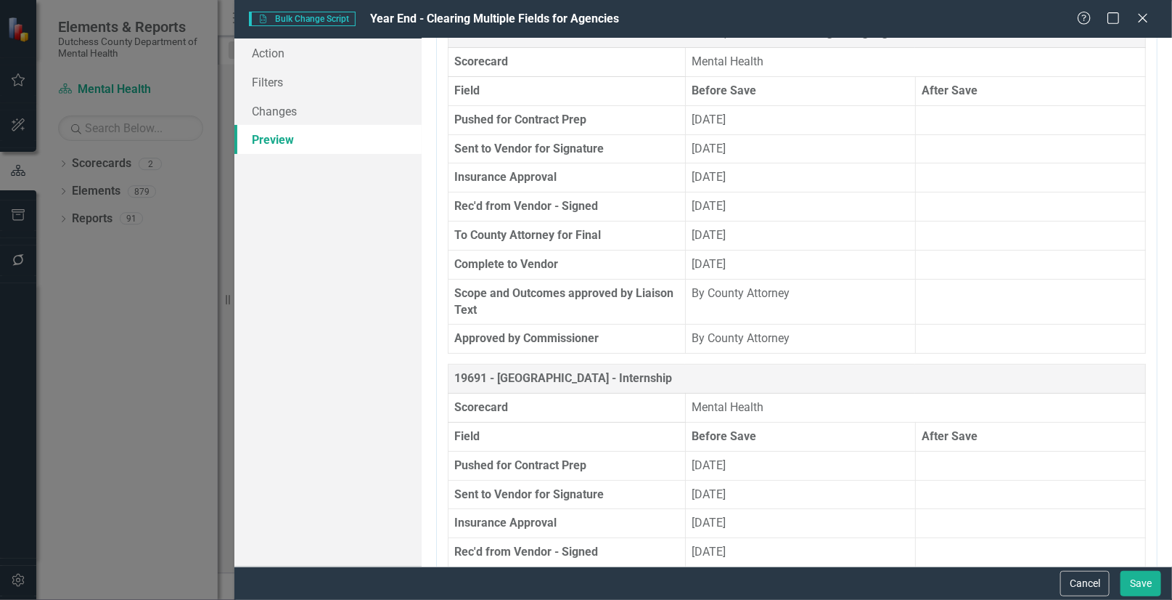
click at [458, 364] on th "19691 - [GEOGRAPHIC_DATA] - Internship" at bounding box center [798, 378] width 698 height 29
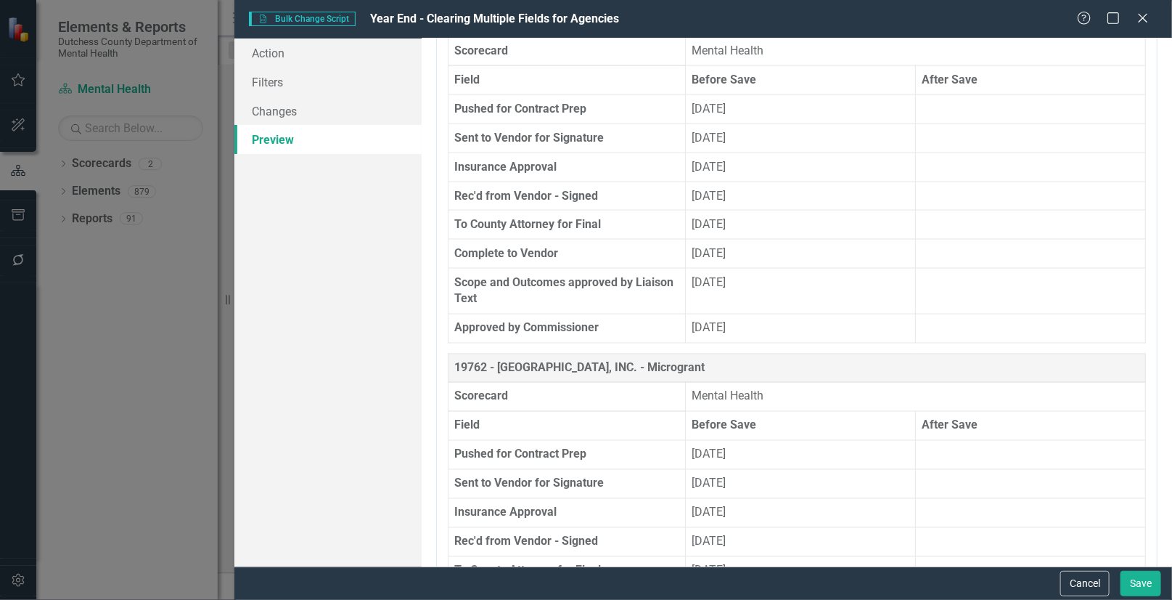
scroll to position [21692, 0]
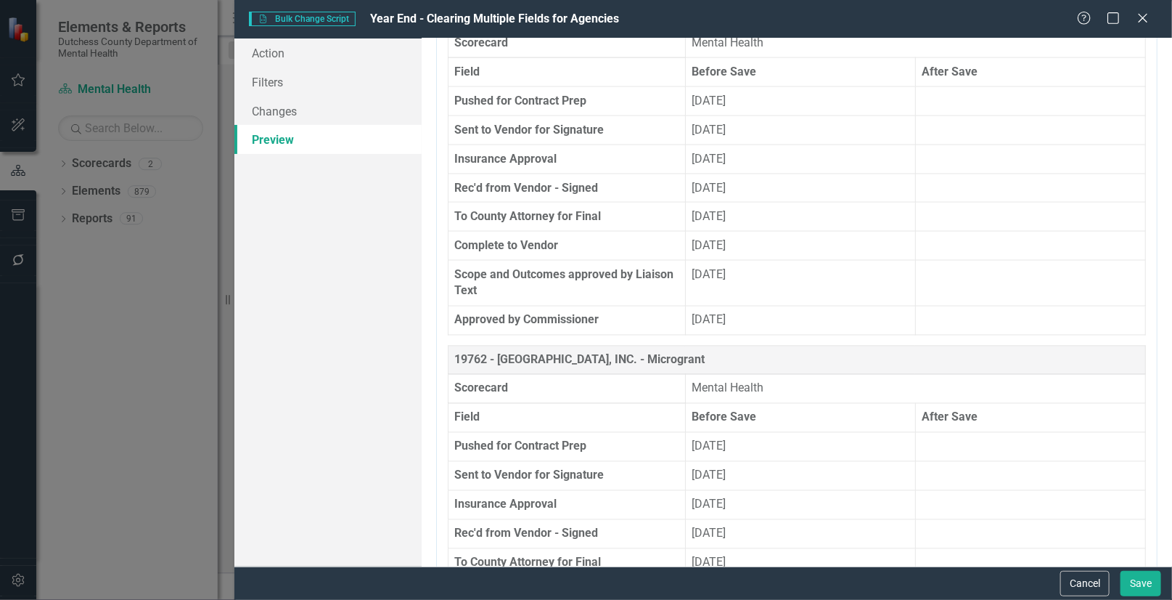
click at [690, 346] on th "19762 - [GEOGRAPHIC_DATA], INC. - Microgrant" at bounding box center [798, 360] width 698 height 29
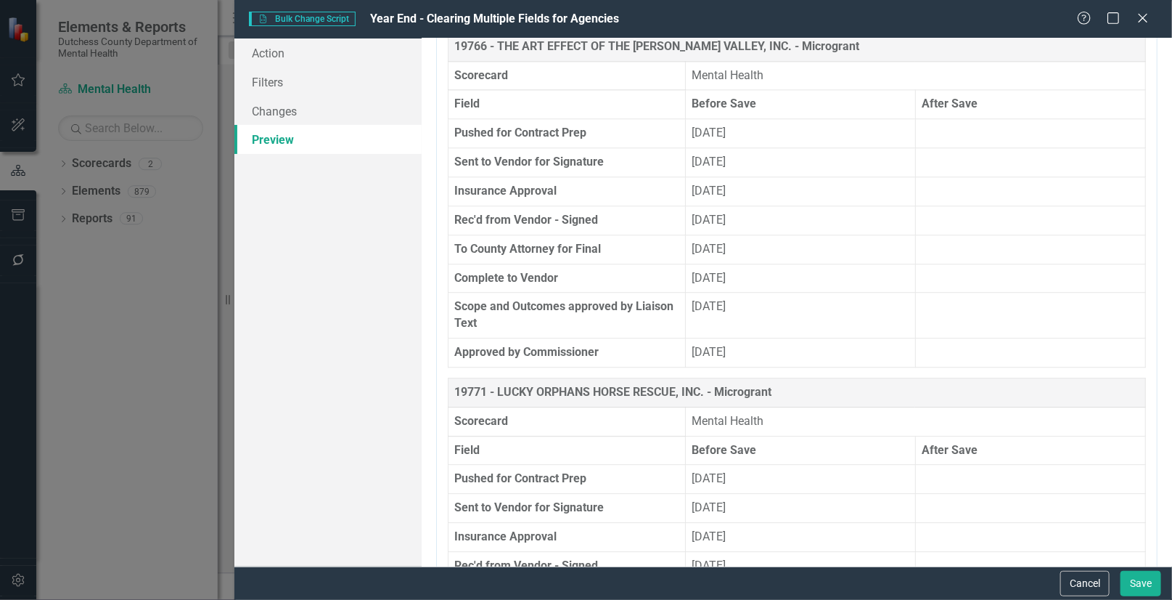
scroll to position [22417, 0]
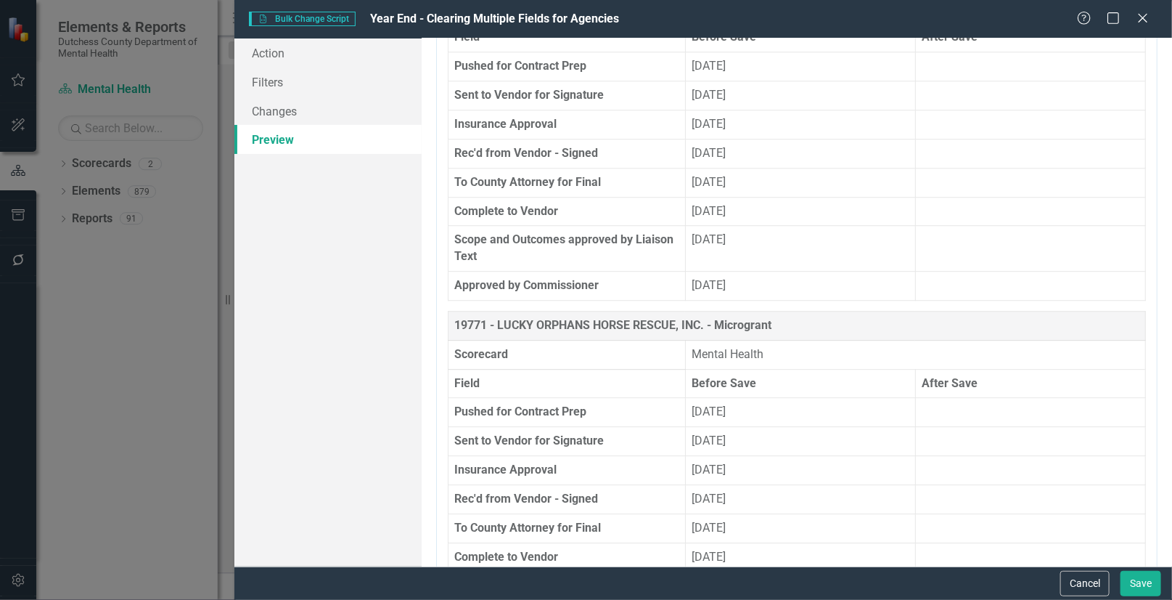
click at [1025, 542] on td at bounding box center [1030, 556] width 230 height 29
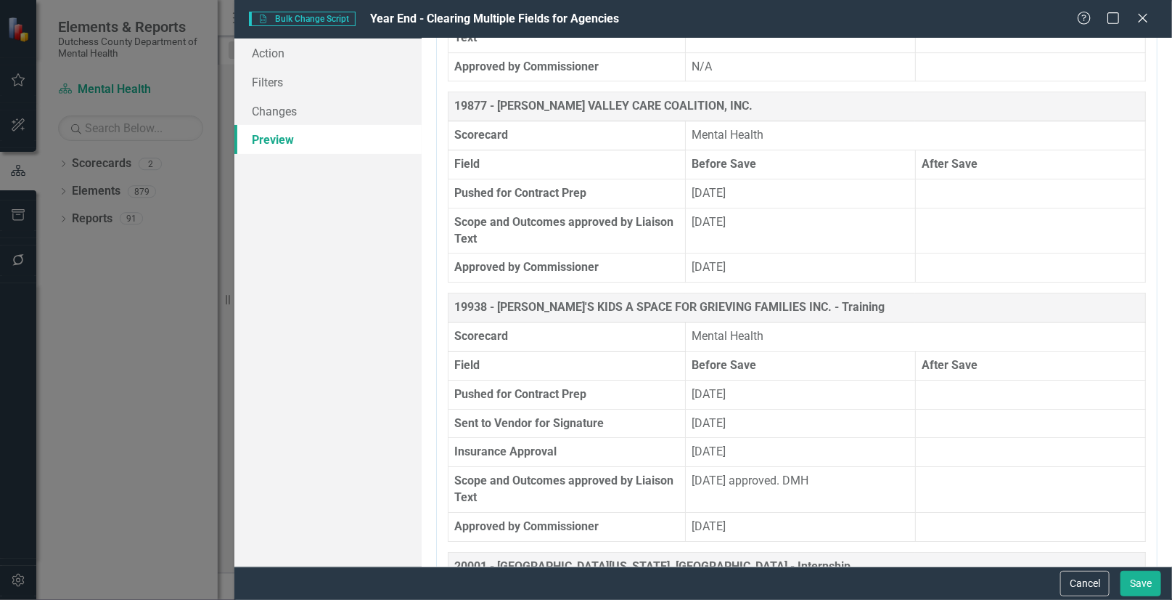
scroll to position [25321, 0]
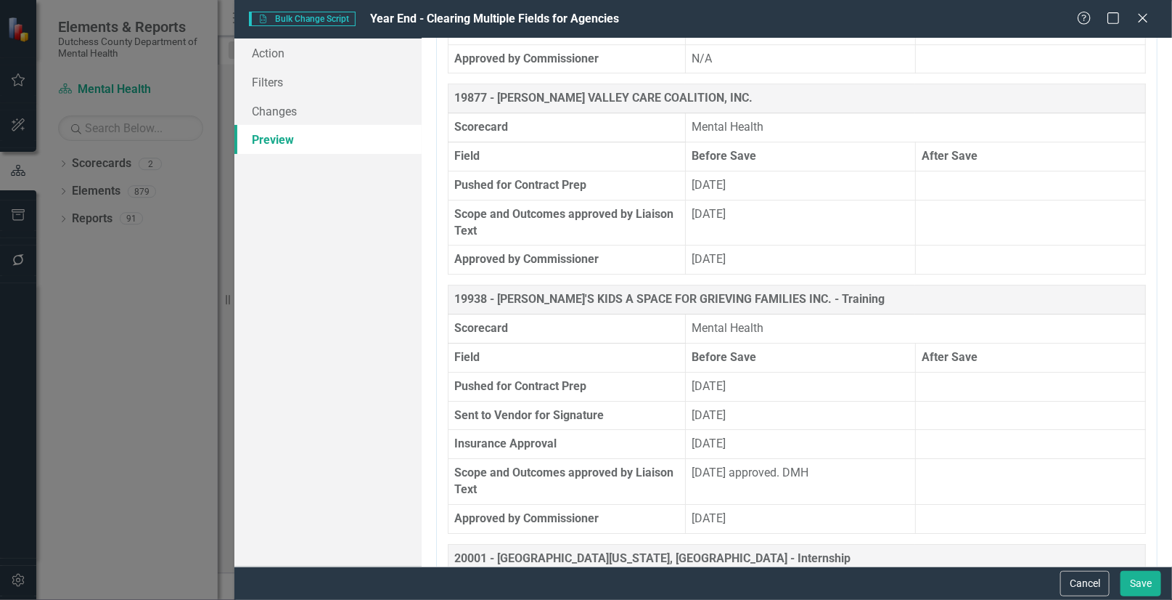
click at [852, 459] on td "[DATE] approved. DMH" at bounding box center [800, 482] width 230 height 46
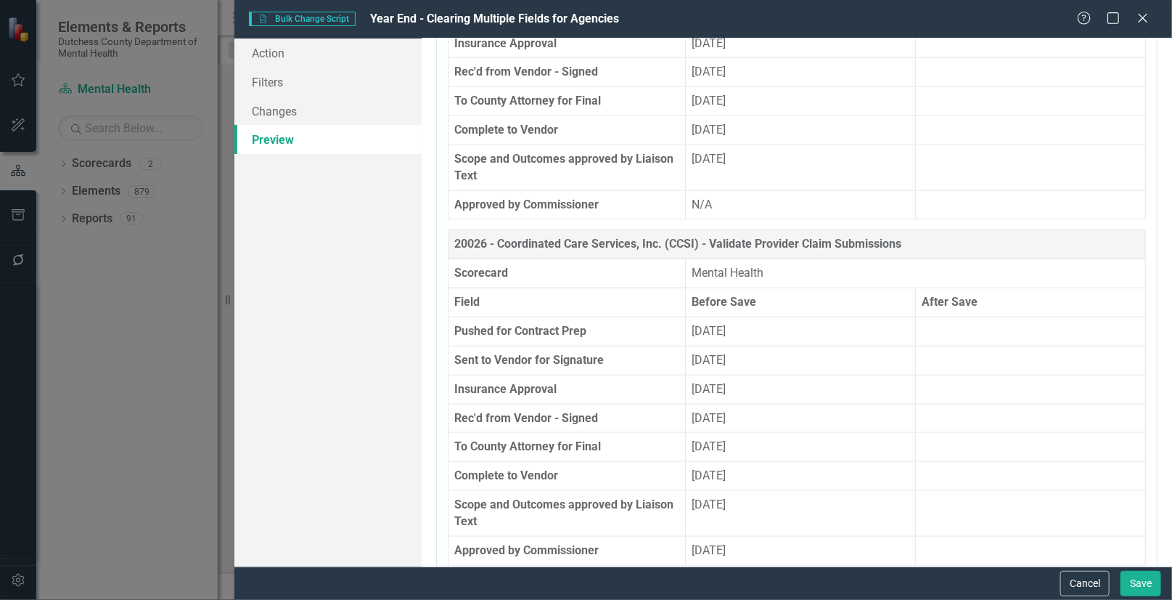
scroll to position [26443, 0]
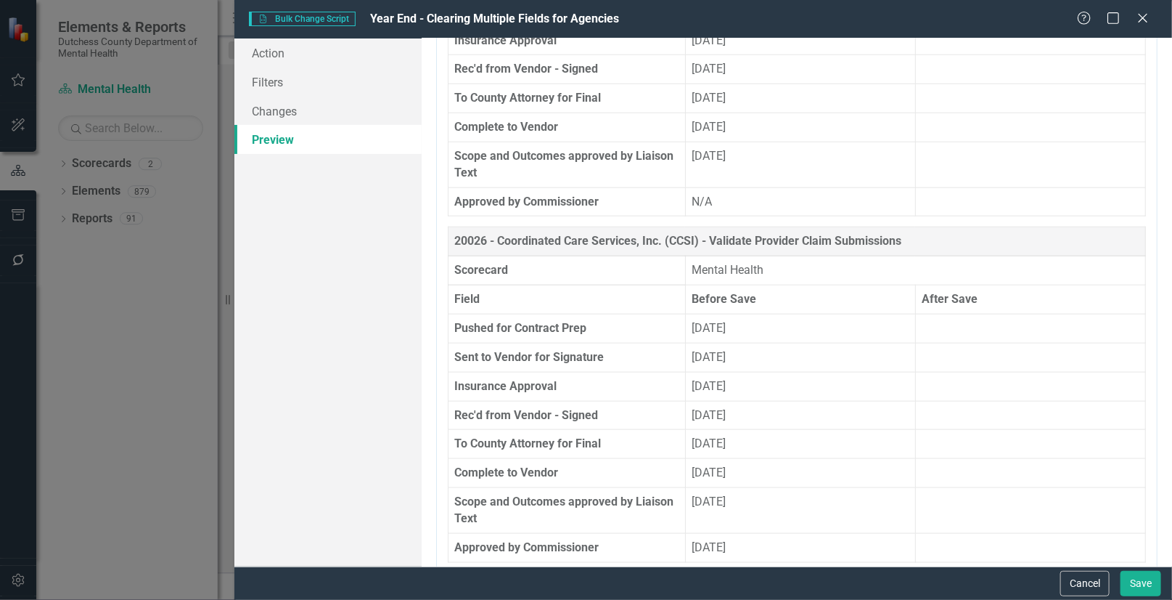
click at [587, 430] on th "To County Attorney for Final" at bounding box center [567, 444] width 237 height 29
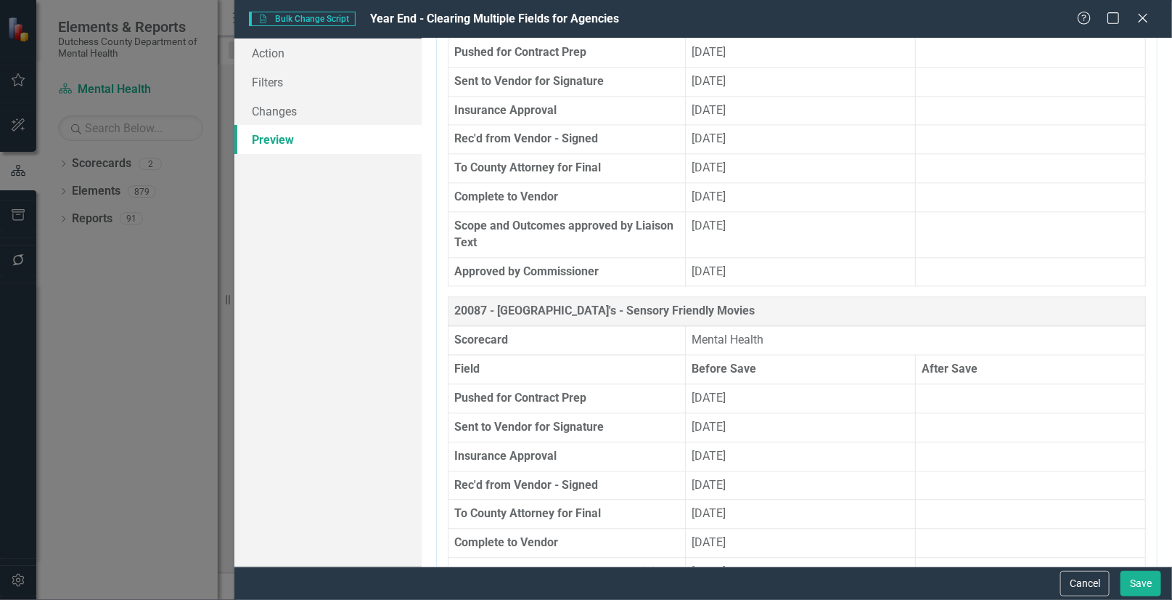
scroll to position [27300, 0]
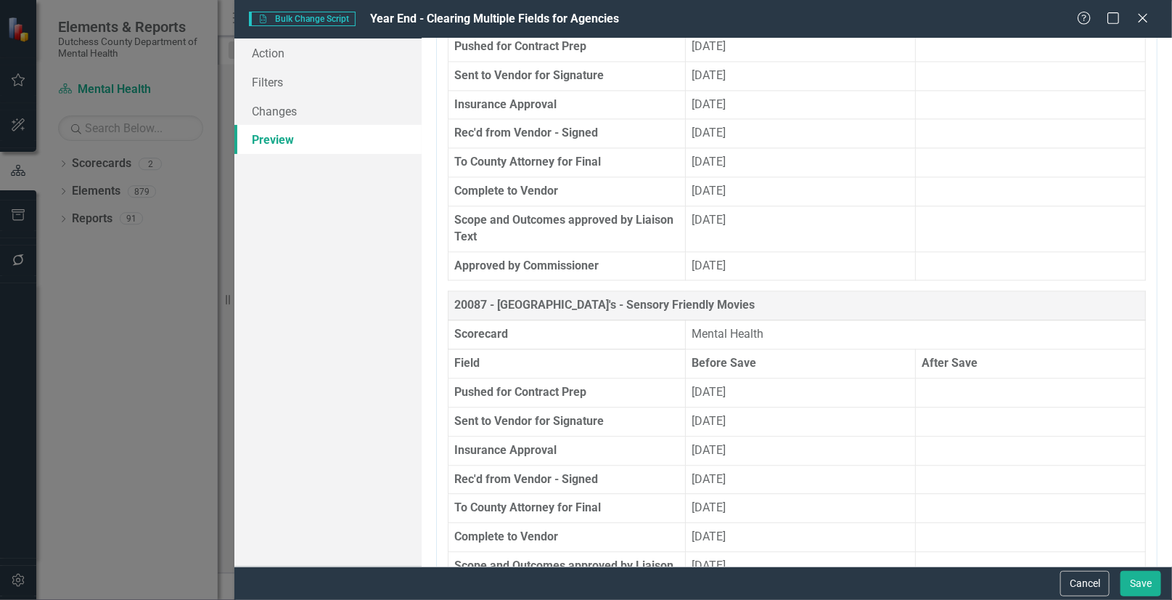
click at [465, 320] on th "Scorecard" at bounding box center [567, 334] width 237 height 29
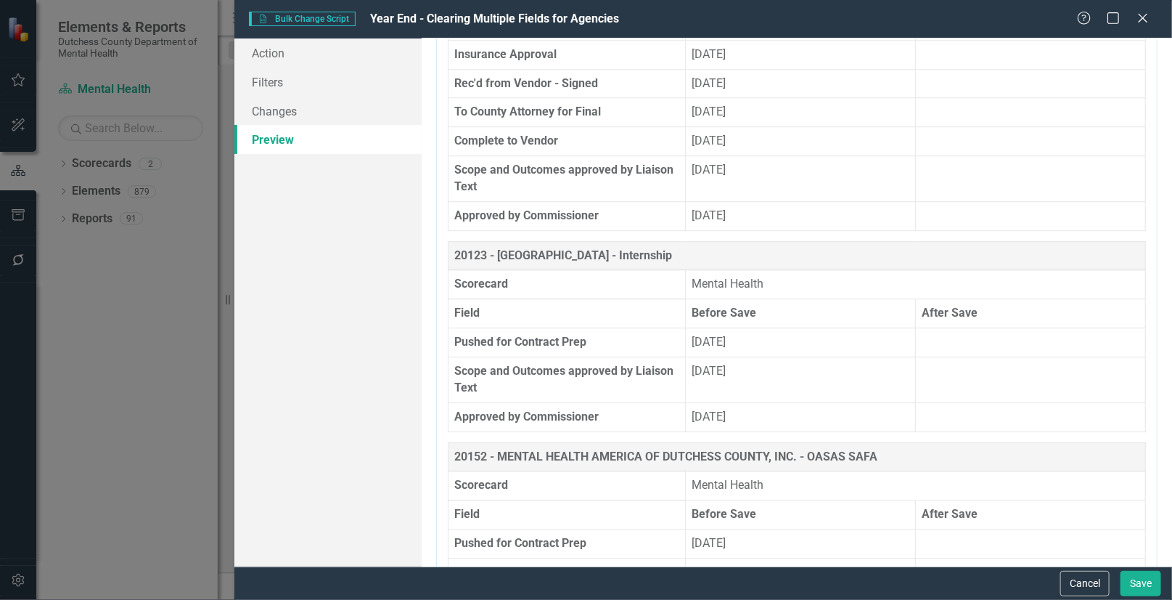
scroll to position [27697, 0]
click at [505, 470] on th "Scorecard" at bounding box center [567, 484] width 237 height 29
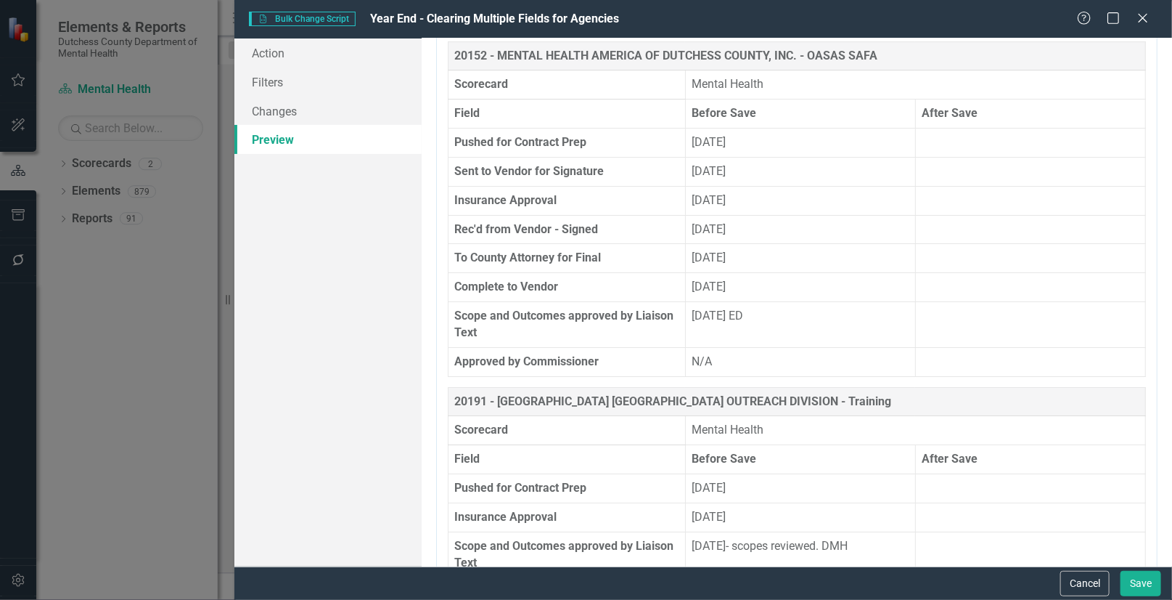
scroll to position [28097, 0]
click at [1140, 21] on icon "Close" at bounding box center [1143, 18] width 18 height 14
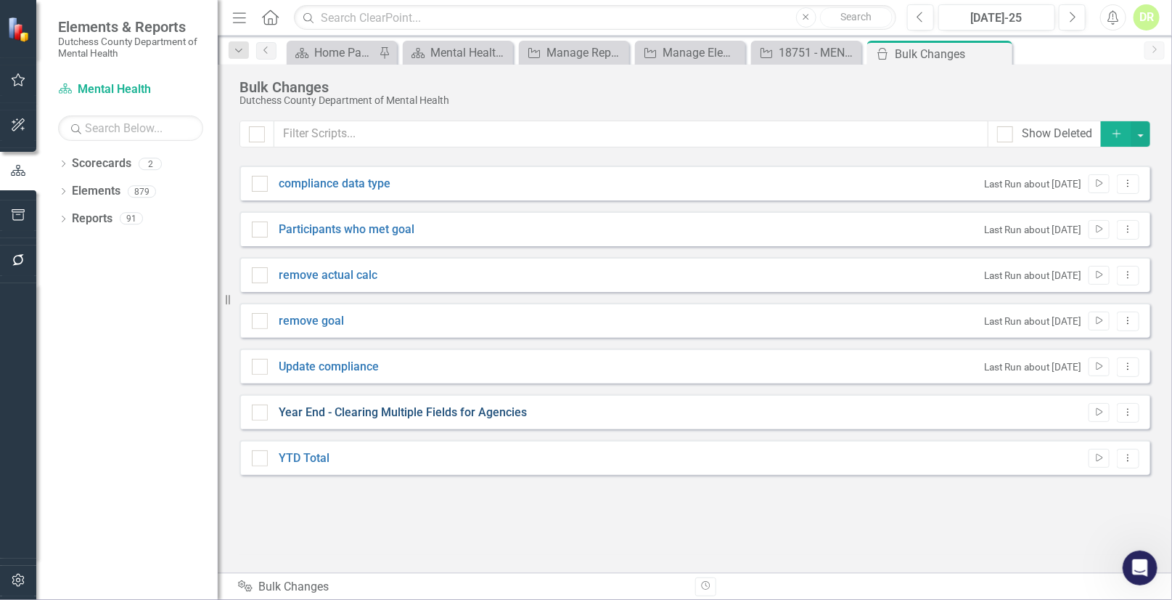
click at [451, 406] on link "Year End - Clearing Multiple Fields for Agencies" at bounding box center [403, 412] width 248 height 17
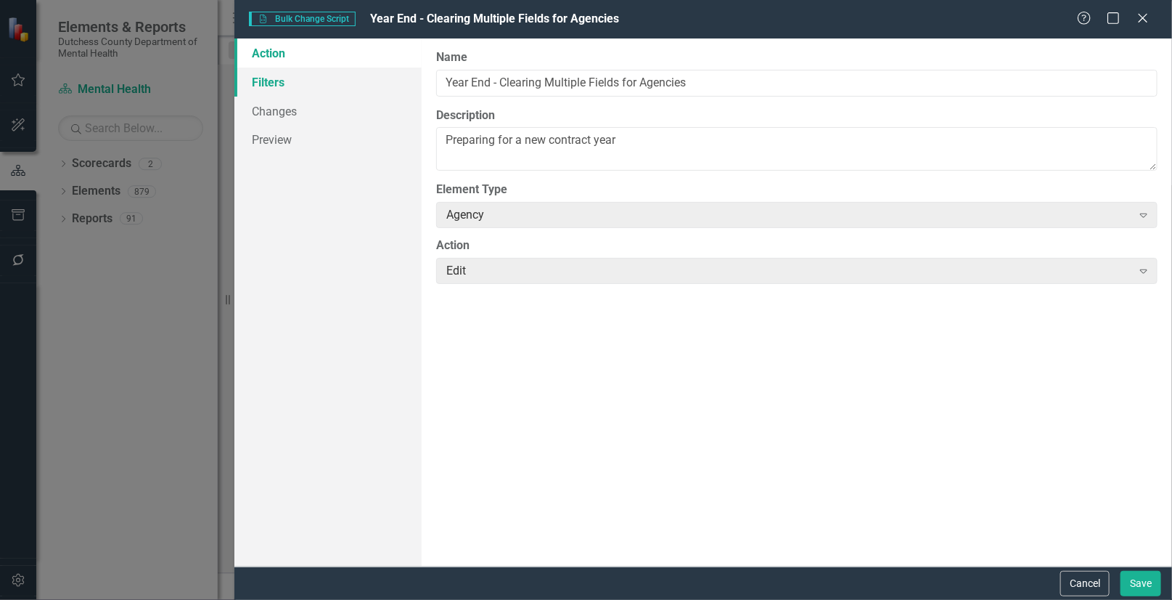
click at [256, 86] on link "Filters" at bounding box center [327, 82] width 187 height 29
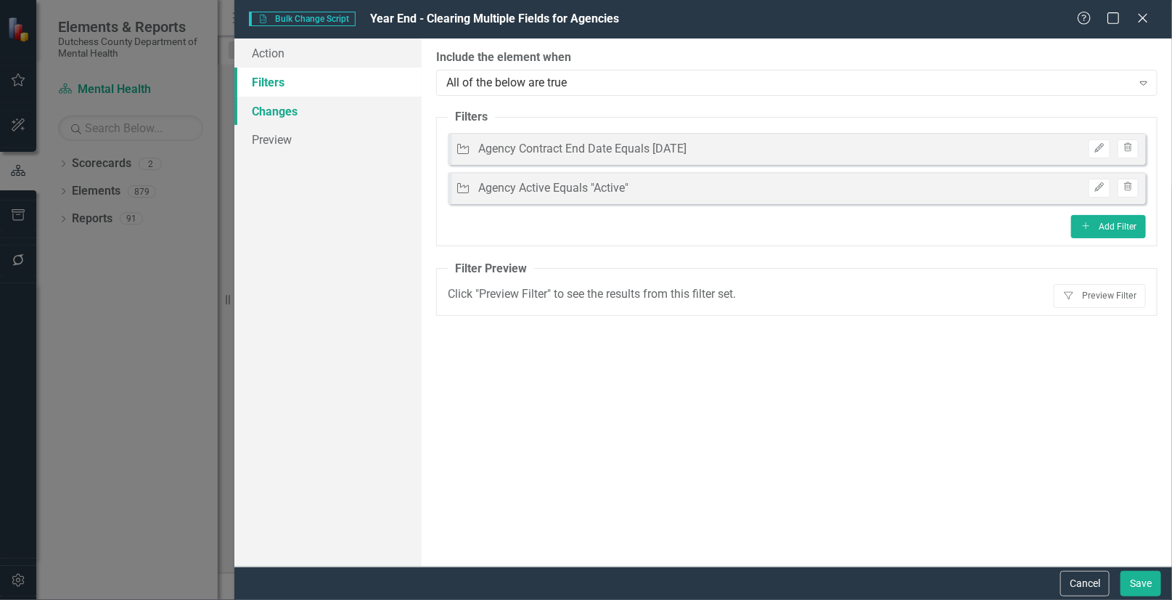
click at [264, 114] on link "Changes" at bounding box center [327, 111] width 187 height 29
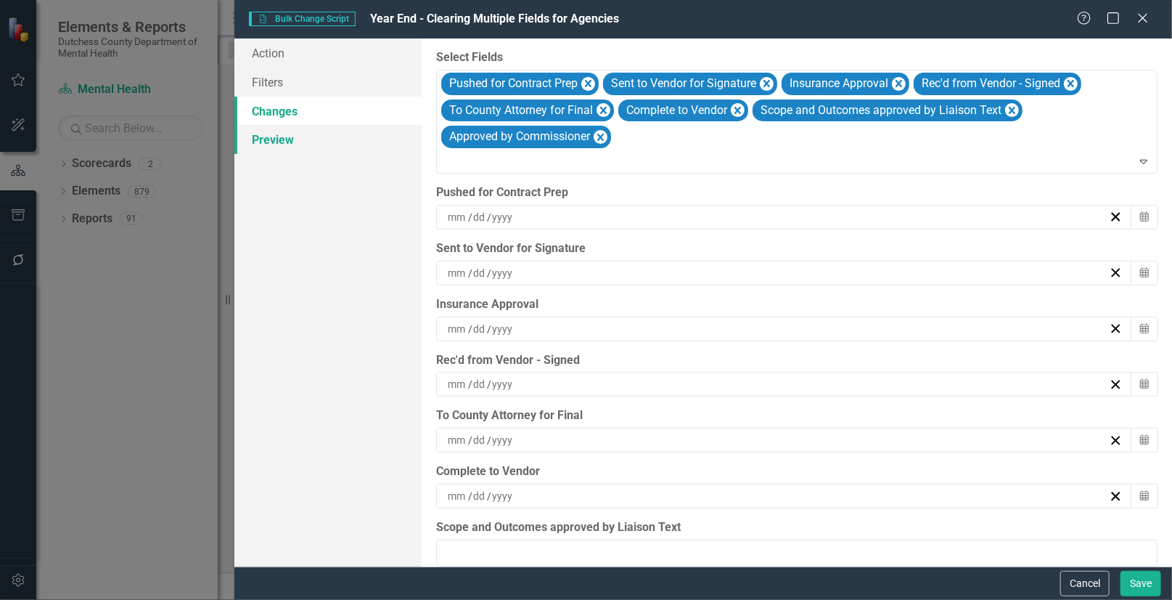
click at [272, 138] on link "Preview" at bounding box center [327, 139] width 187 height 29
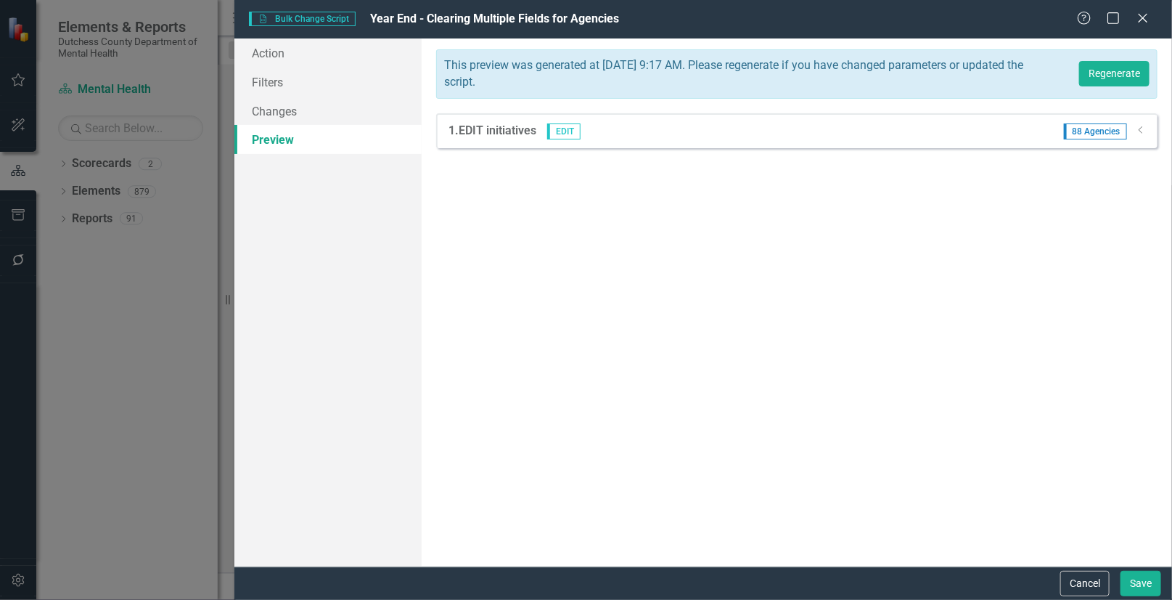
drag, startPoint x: 1141, startPoint y: 20, endPoint x: 790, endPoint y: 110, distance: 362.2
click at [1141, 20] on icon "Close" at bounding box center [1143, 18] width 15 height 12
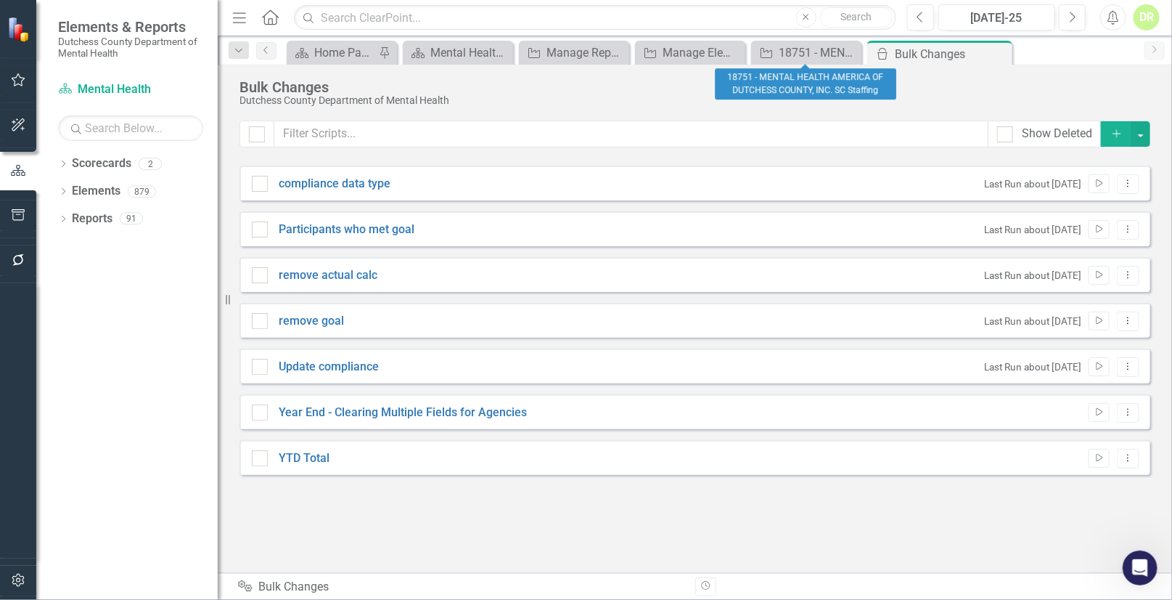
drag, startPoint x: 850, startPoint y: 49, endPoint x: 642, endPoint y: 94, distance: 213.1
click at [0, 0] on icon "Close" at bounding box center [0, 0] width 0 height 0
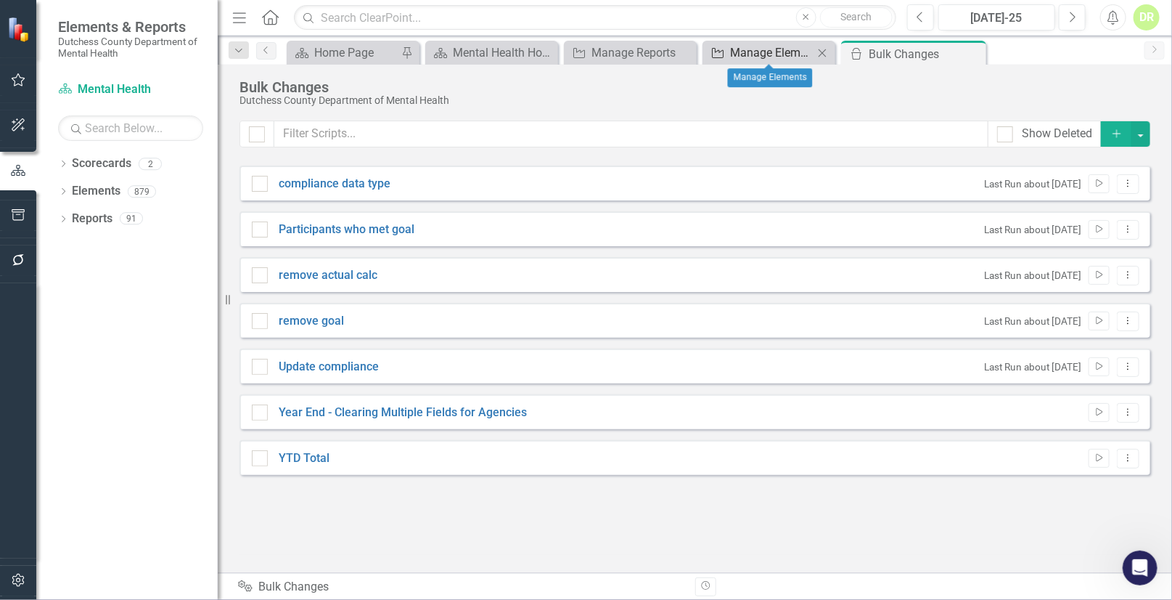
click at [743, 51] on div "Manage Elements" at bounding box center [771, 53] width 83 height 18
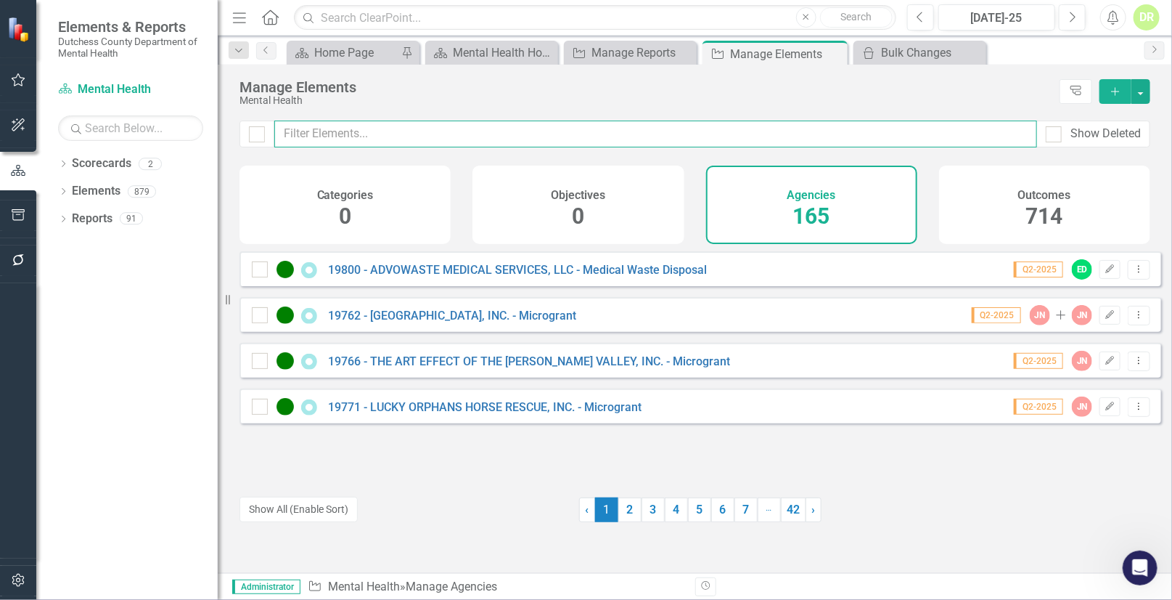
click at [363, 131] on input "text" at bounding box center [655, 133] width 763 height 27
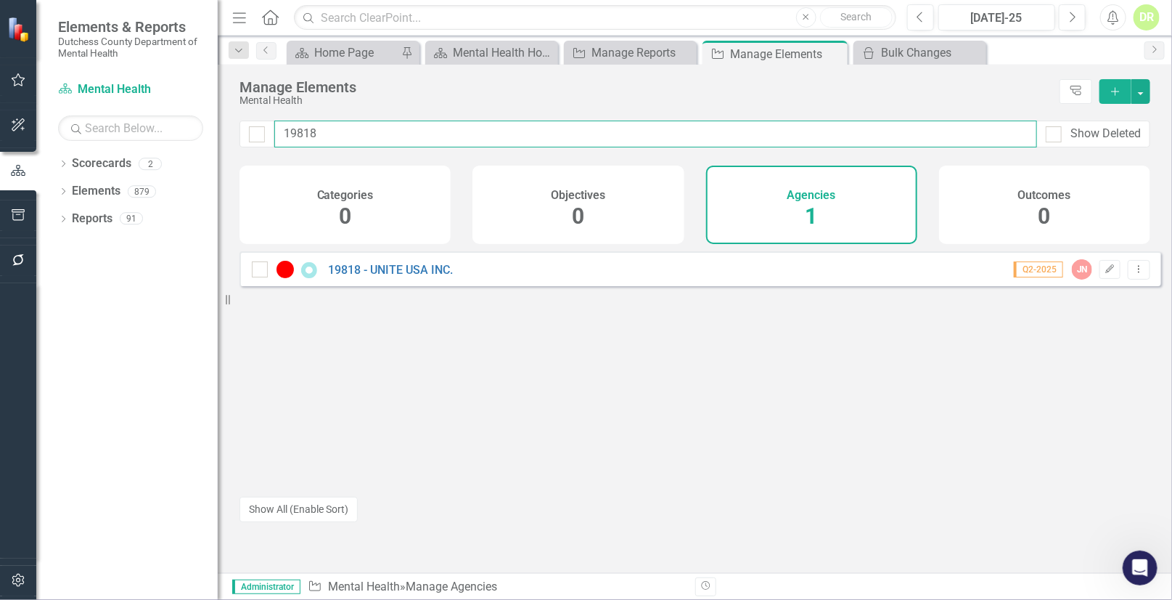
drag, startPoint x: 385, startPoint y: 130, endPoint x: 118, endPoint y: 144, distance: 266.8
click at [149, 138] on div "Elements & Reports Dutchess County Department of Mental Health Scorecard Mental…" at bounding box center [586, 300] width 1172 height 600
click at [316, 132] on input "19877" at bounding box center [655, 133] width 763 height 27
drag, startPoint x: 308, startPoint y: 131, endPoint x: 117, endPoint y: 147, distance: 191.6
click at [117, 147] on div "Elements & Reports Dutchess County Department of Mental Health Scorecard Mental…" at bounding box center [586, 300] width 1172 height 600
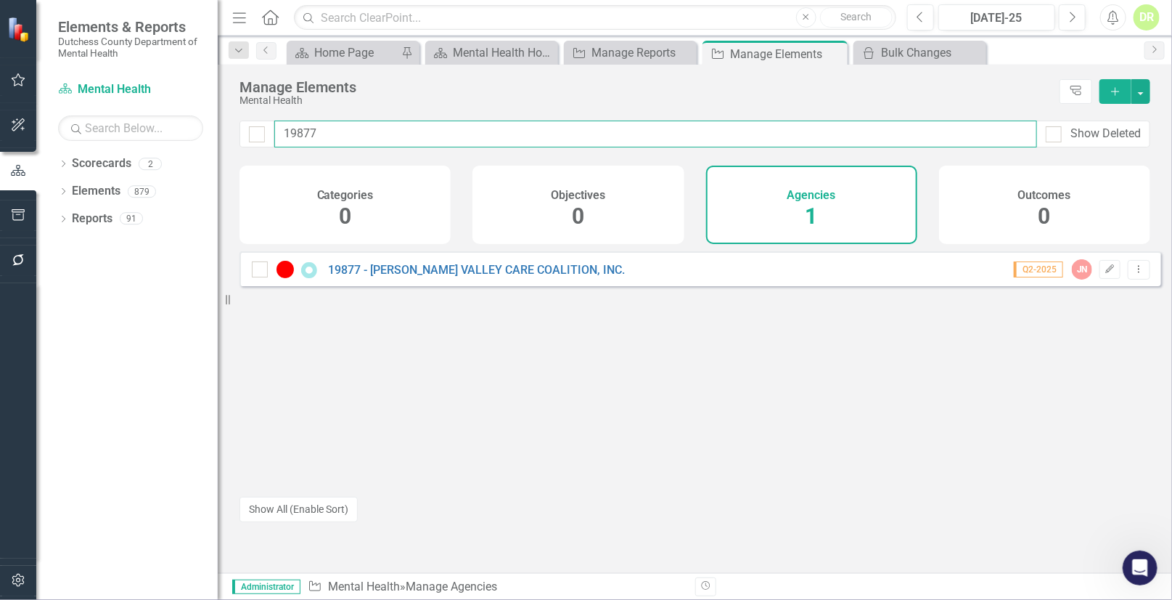
type input "7"
drag, startPoint x: 330, startPoint y: 138, endPoint x: 107, endPoint y: 132, distance: 222.9
click at [116, 130] on div "Elements & Reports Dutchess County Department of Mental Health Scorecard Mental…" at bounding box center [586, 300] width 1172 height 600
drag, startPoint x: 333, startPoint y: 134, endPoint x: 134, endPoint y: 142, distance: 199.8
click at [134, 142] on div "Elements & Reports Dutchess County Department of Mental Health Scorecard Mental…" at bounding box center [586, 300] width 1172 height 600
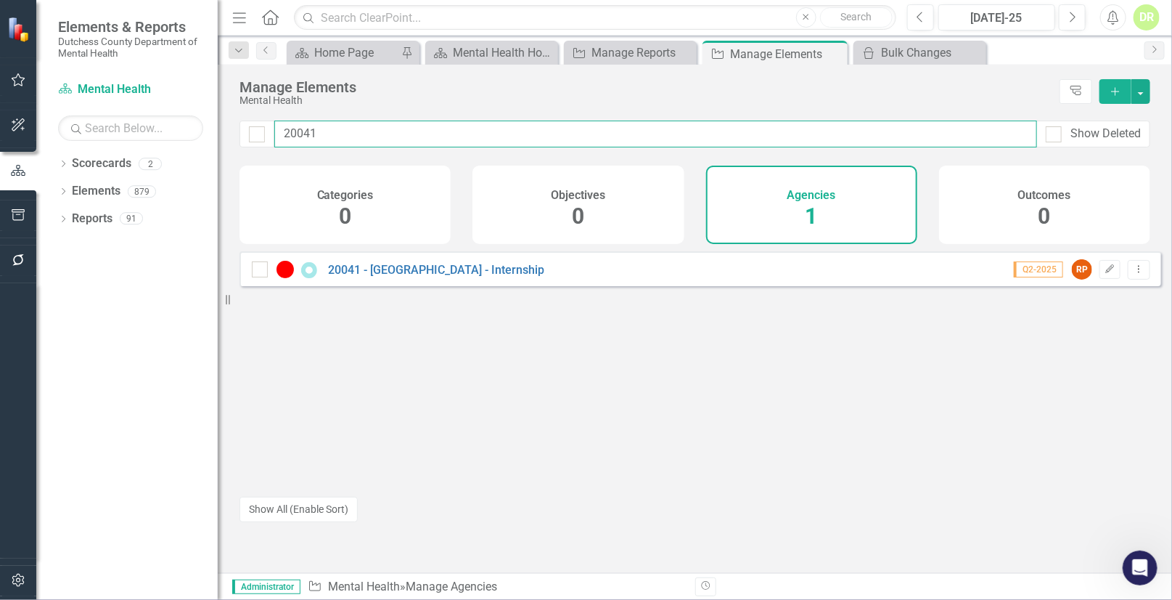
click at [331, 134] on input "20041" at bounding box center [655, 133] width 763 height 27
drag, startPoint x: 331, startPoint y: 131, endPoint x: 49, endPoint y: 119, distance: 281.9
click at [49, 119] on div "Elements & Reports Dutchess County Department of Mental Health Scorecard Mental…" at bounding box center [586, 300] width 1172 height 600
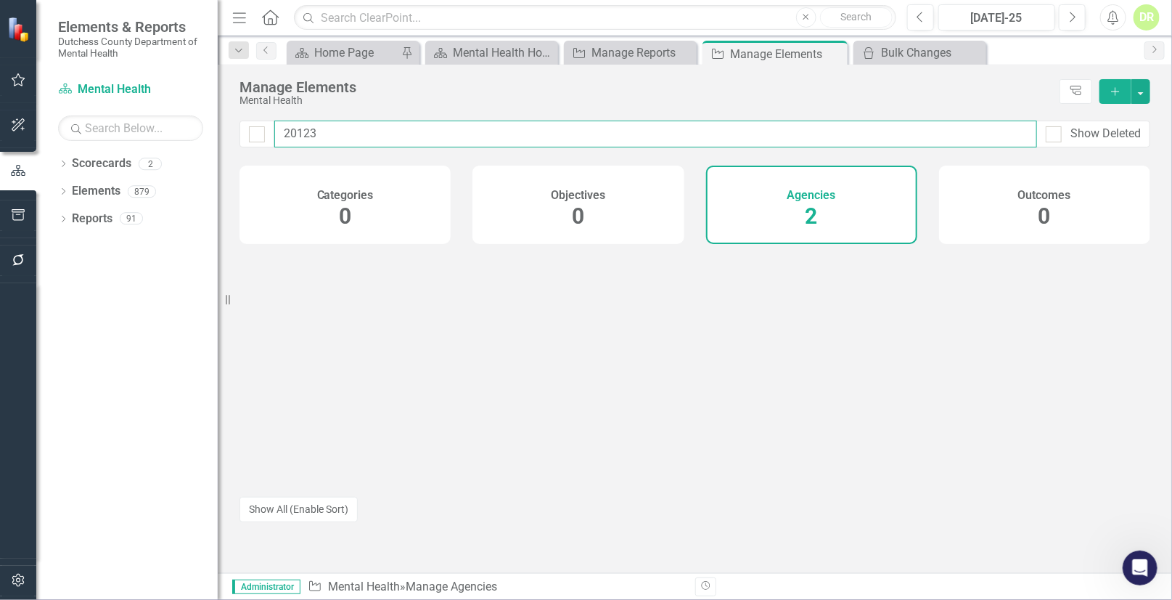
type input "20123"
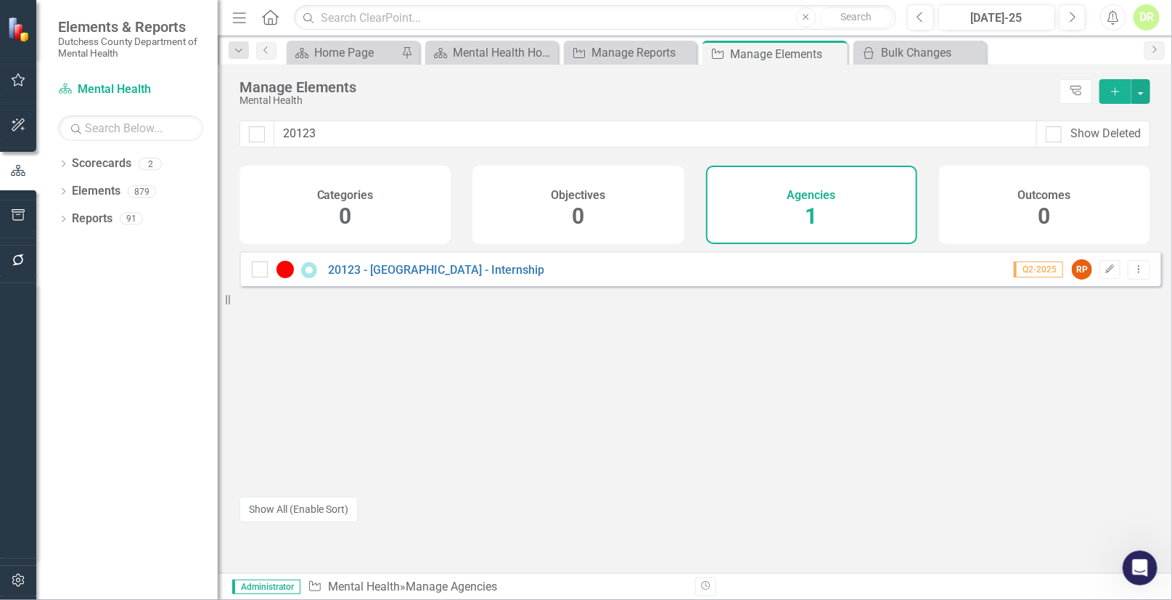
drag, startPoint x: 1911, startPoint y: 1079, endPoint x: 1134, endPoint y: 566, distance: 931.5
click at [1134, 566] on icon "Open Intercom Messenger" at bounding box center [1140, 567] width 24 height 24
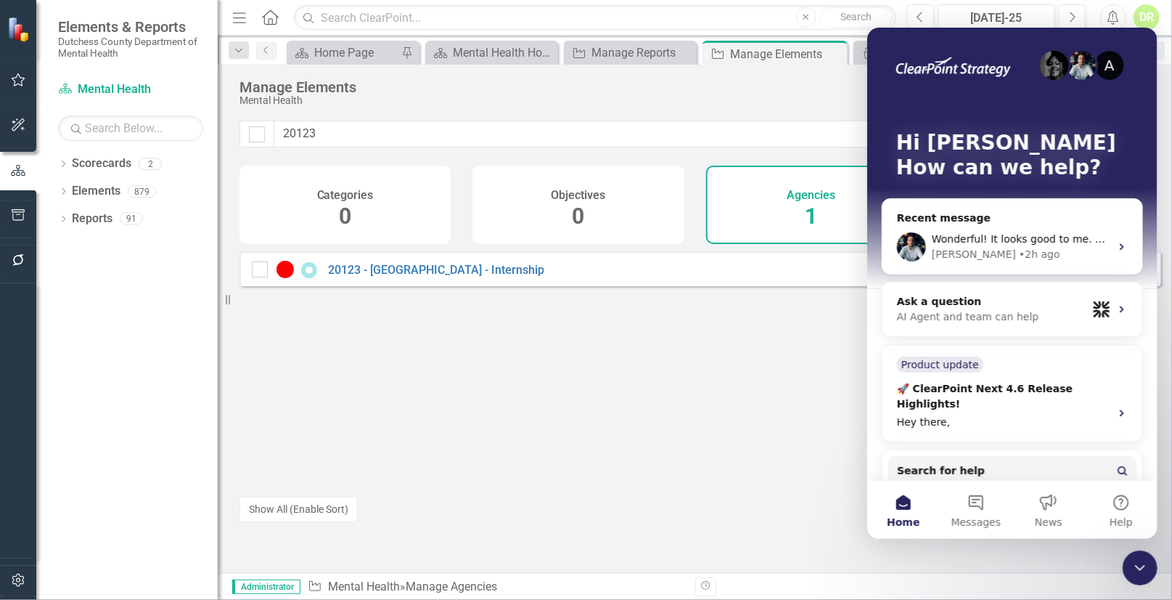
click at [1050, 67] on img "Intercom messenger" at bounding box center [1053, 64] width 29 height 29
click at [1099, 62] on div "A" at bounding box center [1109, 64] width 29 height 29
click at [846, 115] on div "Manage Elements Mental Health Tree Explorer Add" at bounding box center [695, 93] width 955 height 56
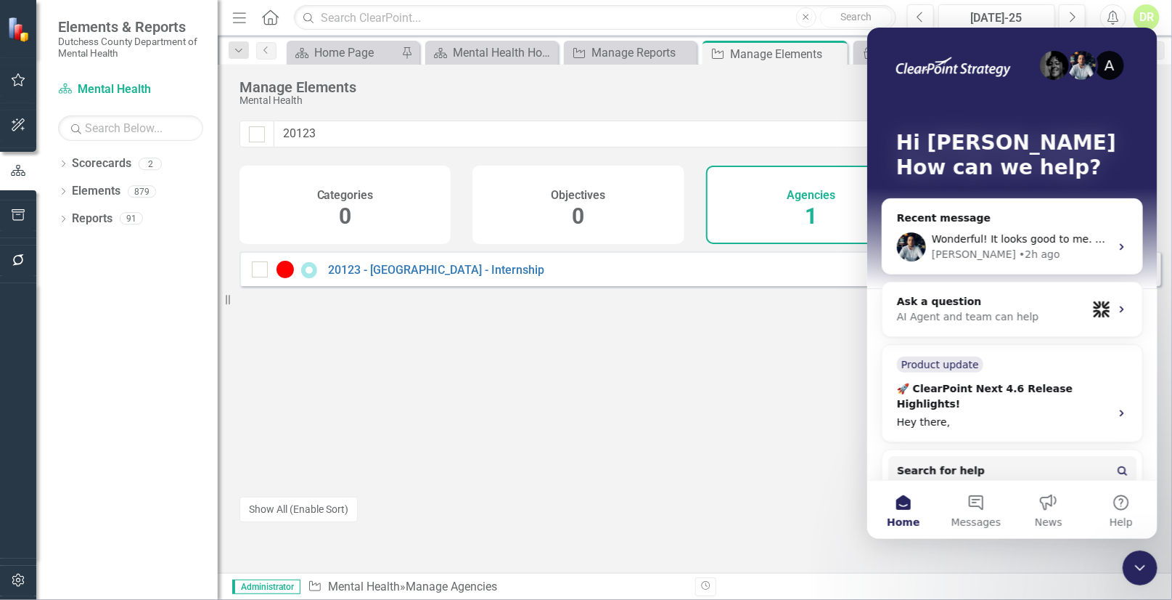
click at [994, 121] on div "A Hi [PERSON_NAME] 👋 How can we help?" at bounding box center [1011, 157] width 261 height 261
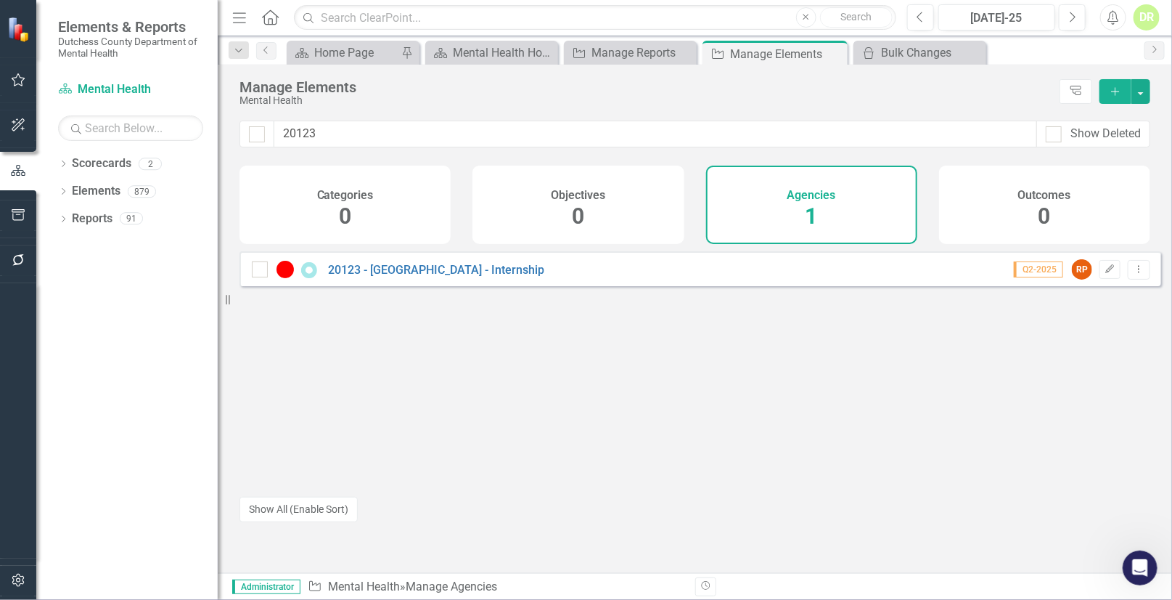
click at [1137, 560] on icon "Open Intercom Messenger" at bounding box center [1140, 567] width 24 height 24
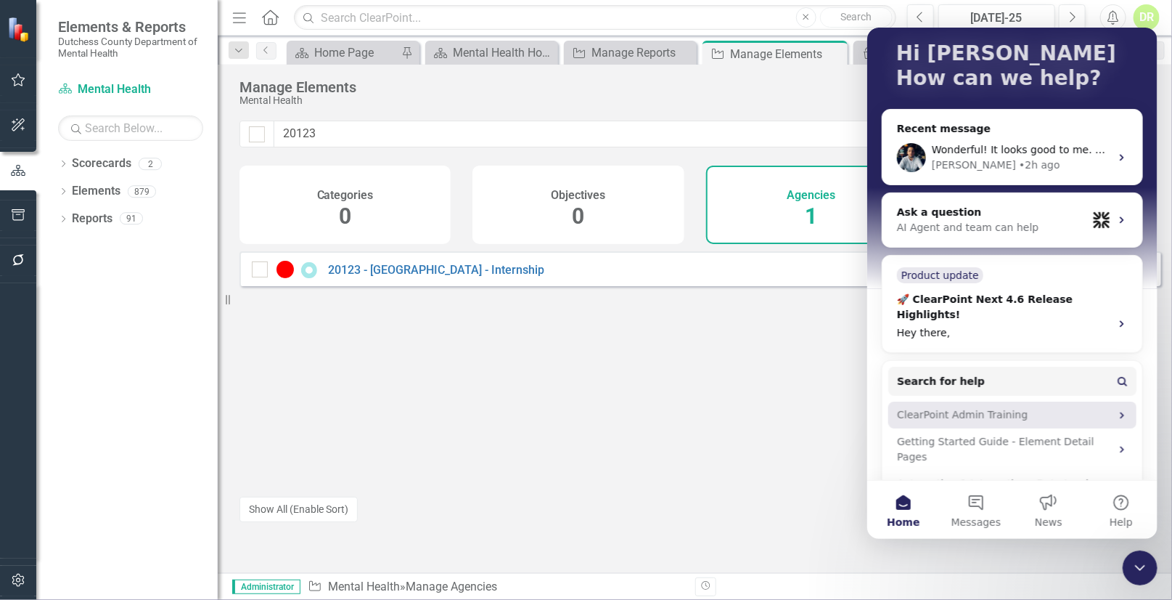
scroll to position [116, 0]
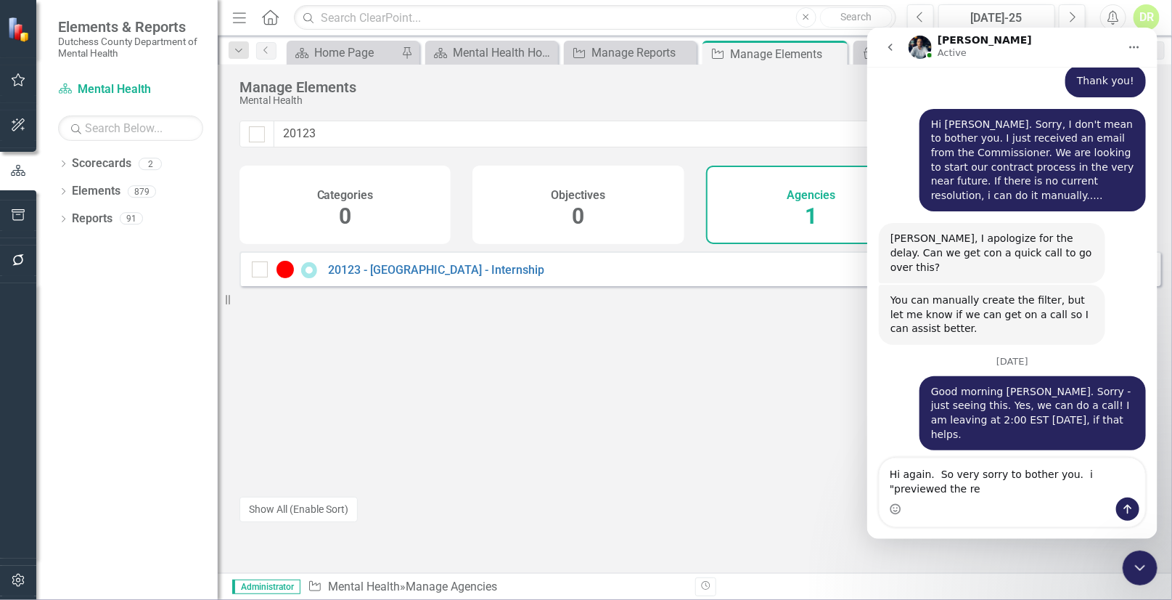
scroll to position [7165, 0]
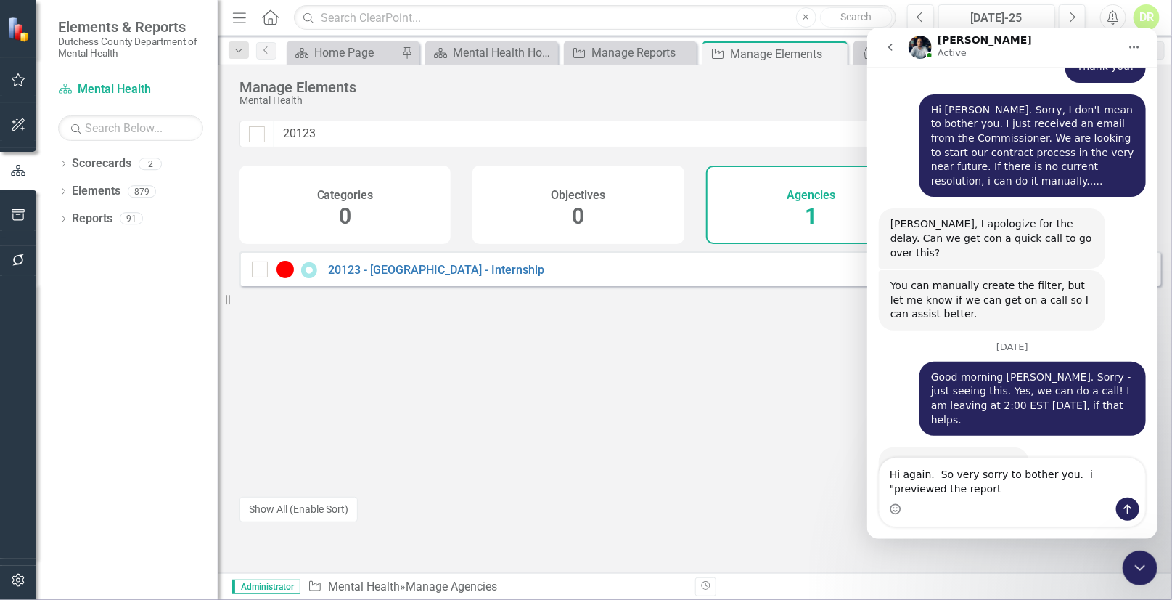
click at [1121, 475] on textarea "Hi again. So very sorry to bother you. i "previewed the report" at bounding box center [1012, 476] width 266 height 39
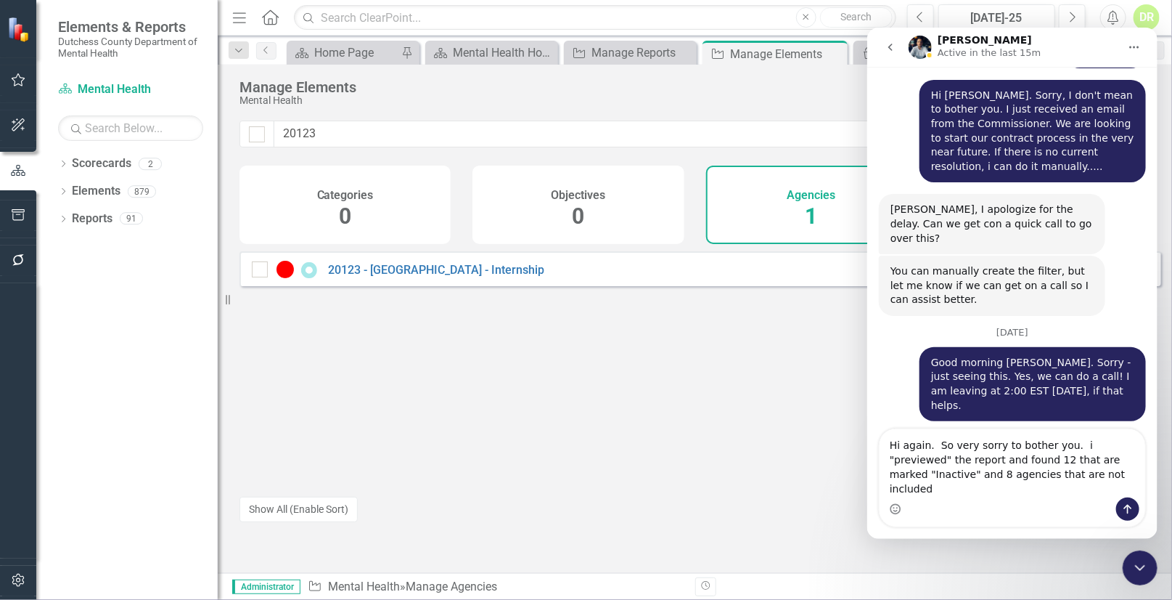
click at [999, 470] on textarea "Hi again. So very sorry to bother you. i "previewed" the report and found 12 th…" at bounding box center [1012, 462] width 266 height 68
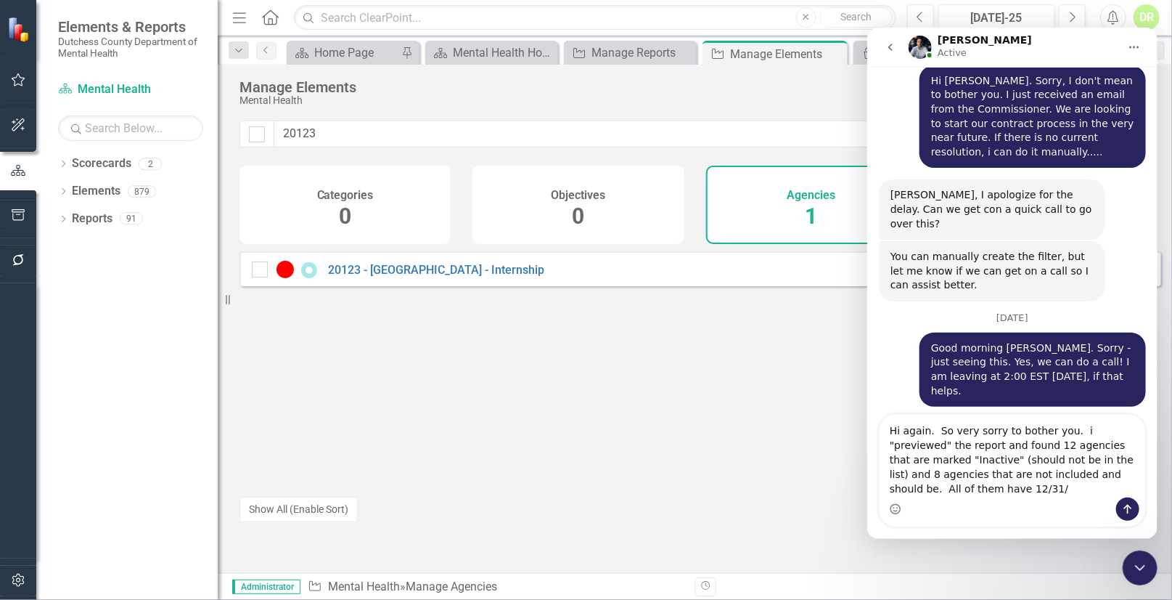
scroll to position [7209, 0]
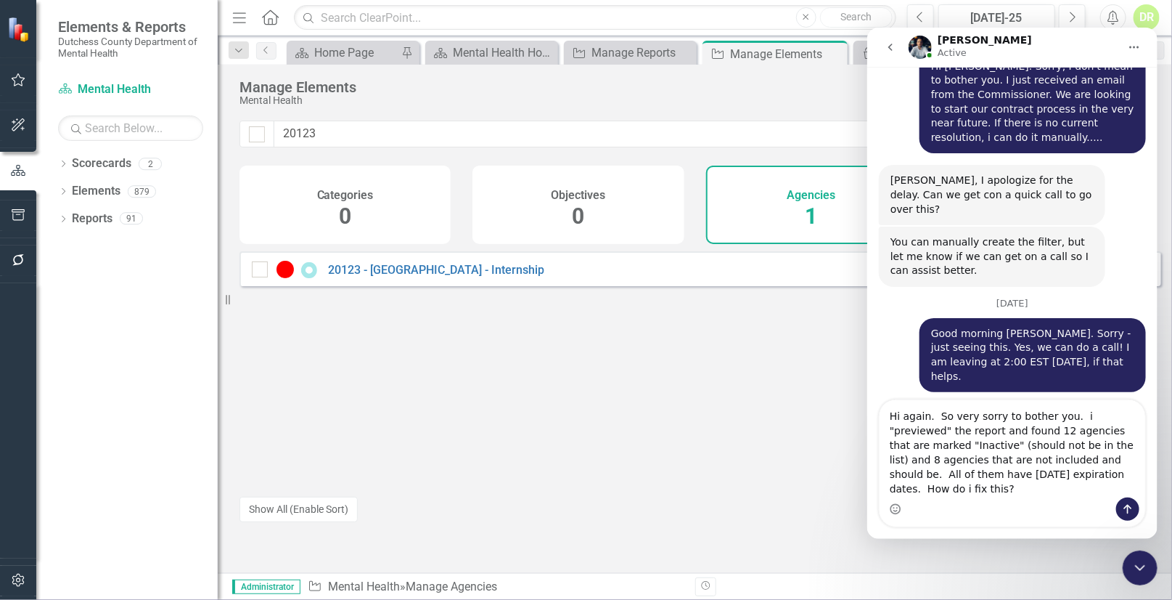
click at [1063, 427] on textarea "Hi again. So very sorry to bother you. i "previewed" the report and found 12 ag…" at bounding box center [1012, 447] width 266 height 97
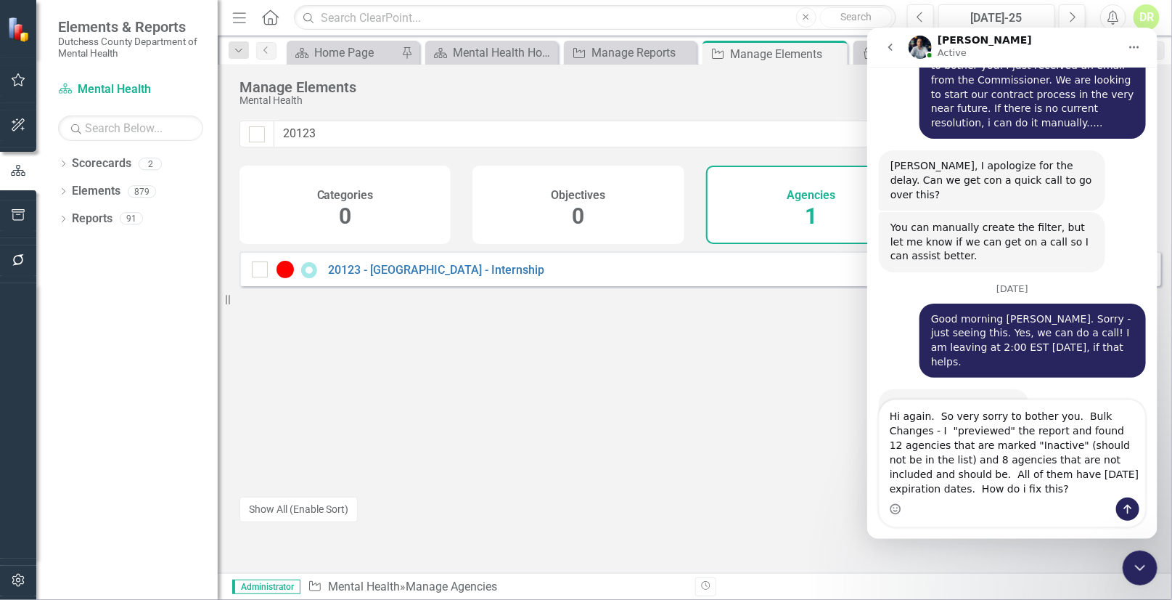
type textarea "Hi again. So very sorry to bother you. Bulk Changes - I "previewed" the report …"
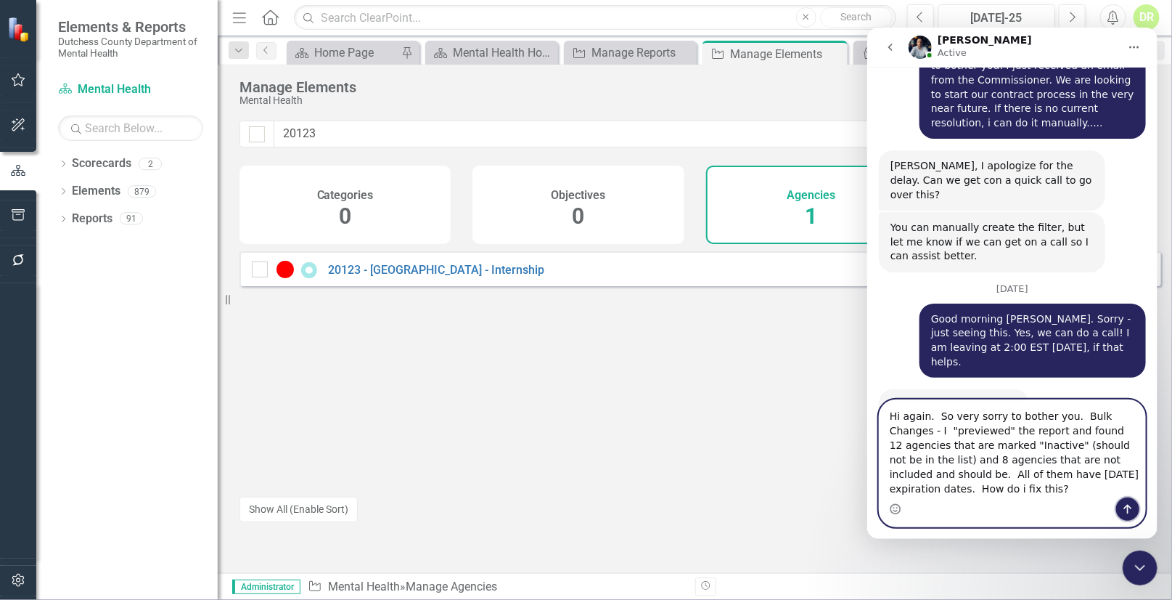
click at [1128, 505] on icon "Send a message…" at bounding box center [1128, 508] width 8 height 9
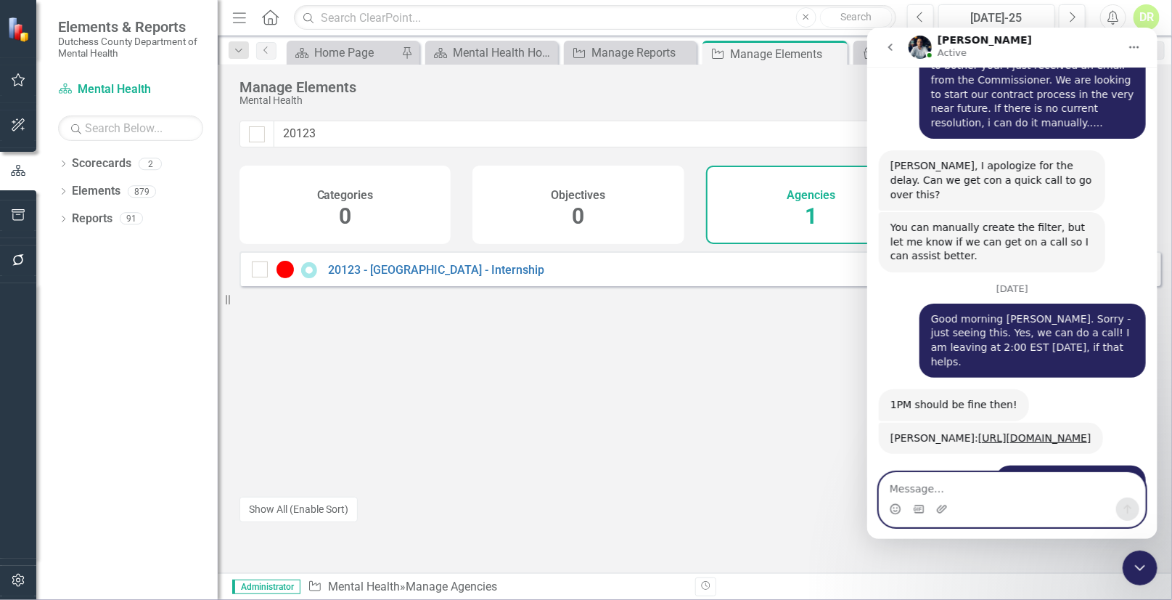
scroll to position [7280, 0]
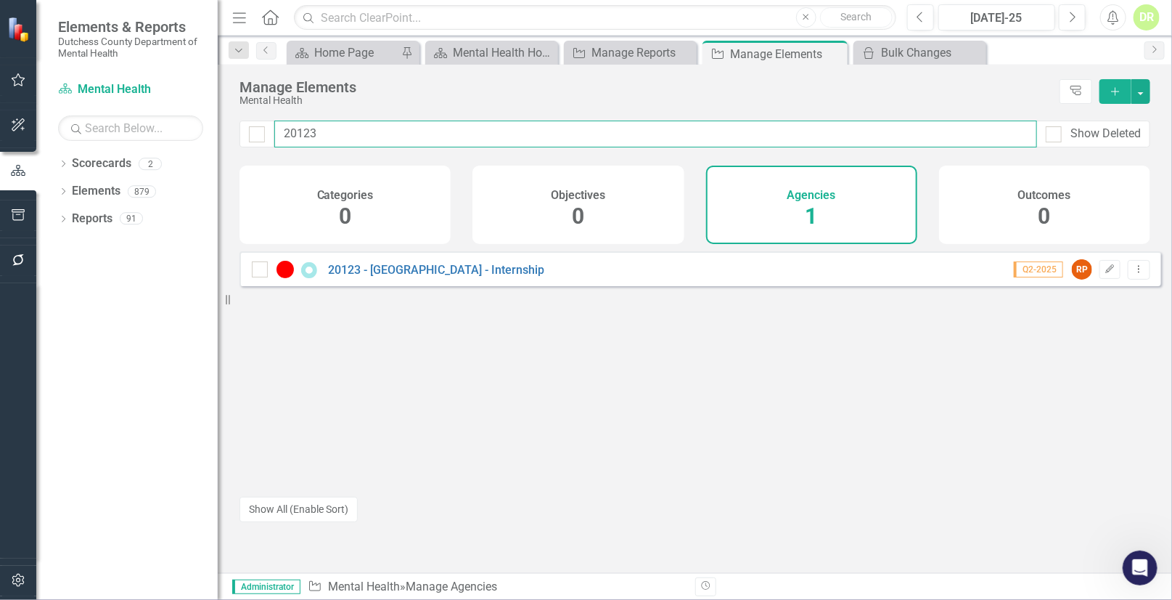
click at [355, 138] on input "20123" at bounding box center [655, 133] width 763 height 27
type input "20001"
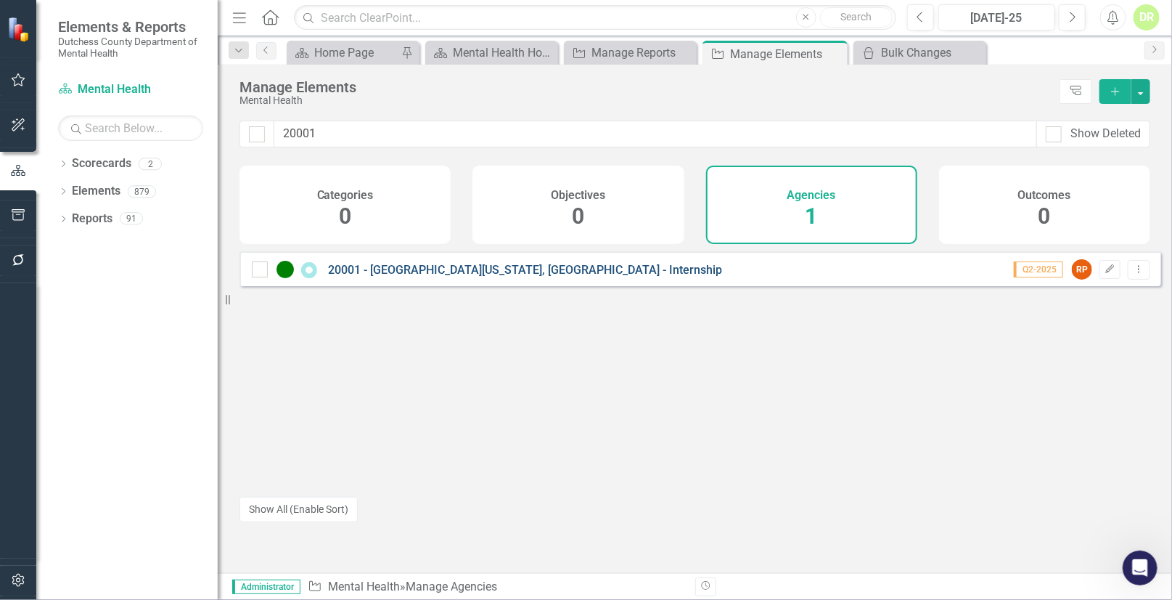
click at [506, 277] on link "20001 - [GEOGRAPHIC_DATA][US_STATE], [GEOGRAPHIC_DATA] - Internship" at bounding box center [525, 270] width 394 height 14
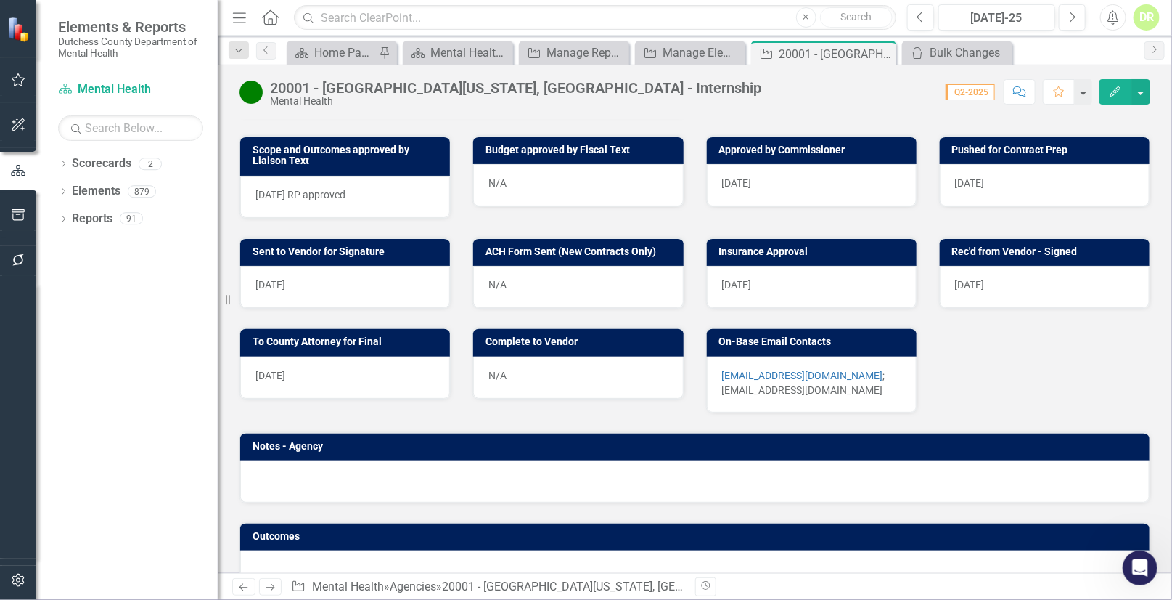
scroll to position [605, 0]
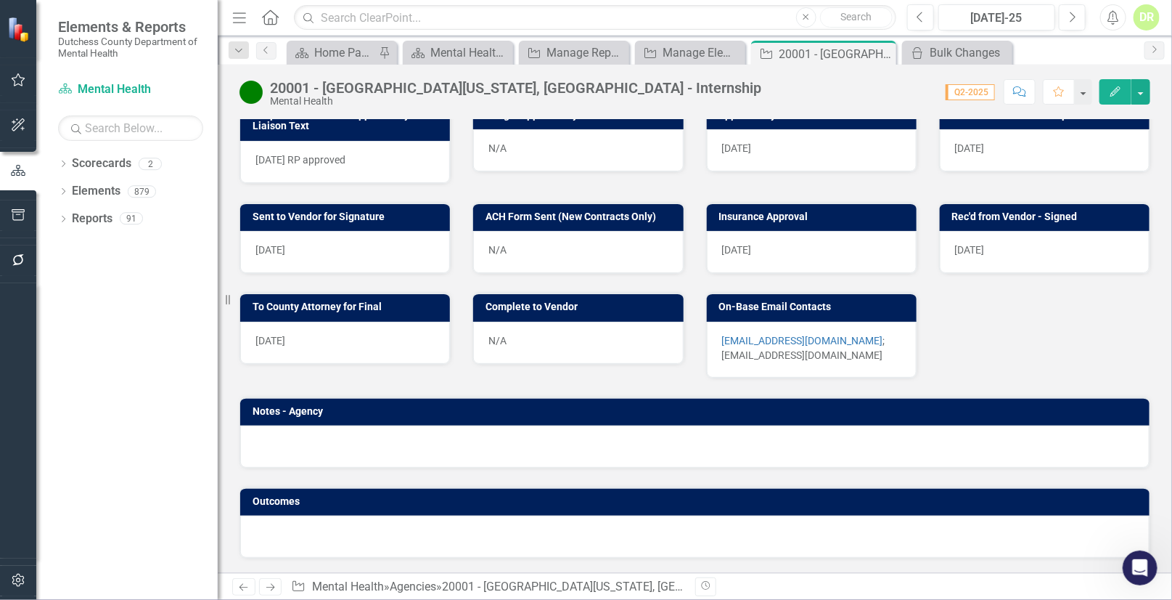
click at [902, 355] on div "[EMAIL_ADDRESS][DOMAIN_NAME] ; [EMAIL_ADDRESS][DOMAIN_NAME]" at bounding box center [812, 350] width 210 height 56
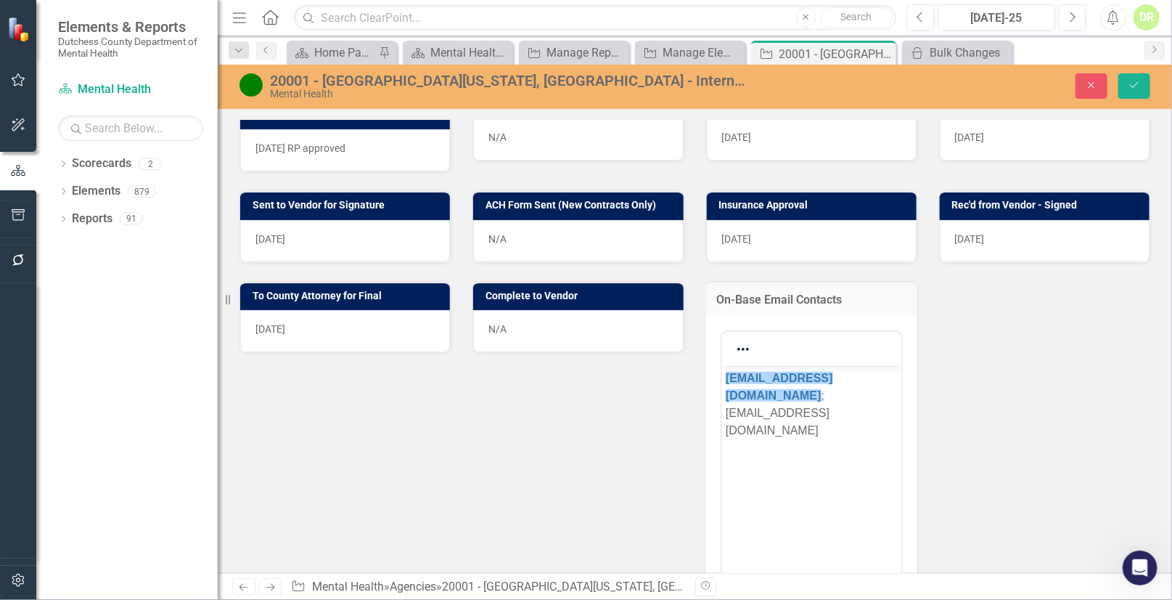
scroll to position [0, 0]
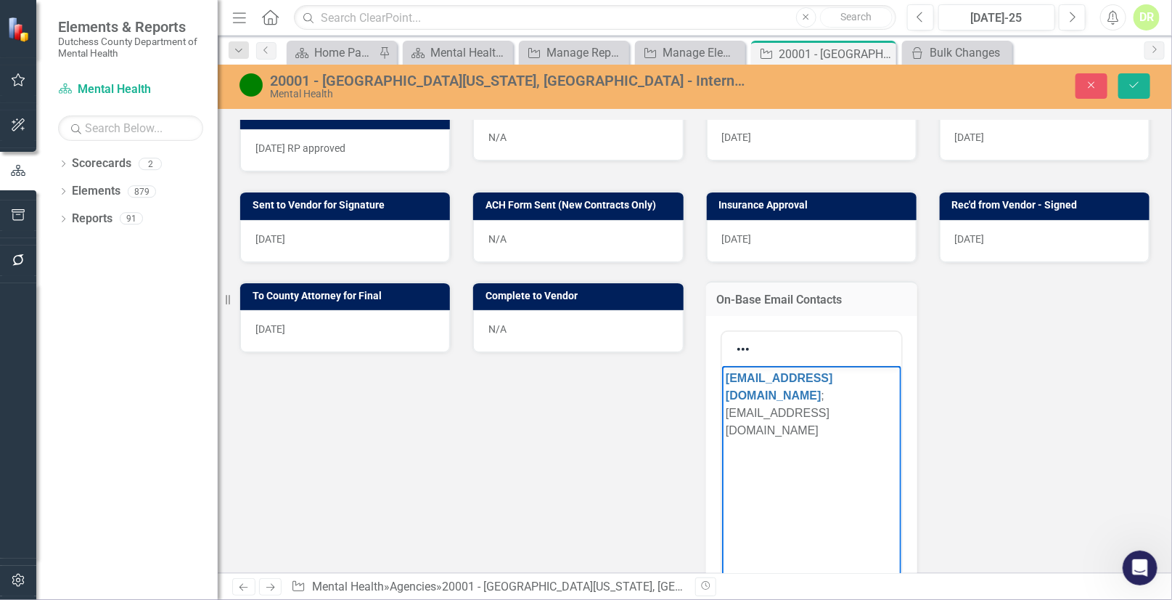
click at [777, 412] on p "[EMAIL_ADDRESS][DOMAIN_NAME] ; [EMAIL_ADDRESS][DOMAIN_NAME]" at bounding box center [811, 404] width 172 height 70
click at [814, 413] on p "[EMAIL_ADDRESS][DOMAIN_NAME] ; [EMAIL_ADDRESS][DOMAIN_NAME] ;" at bounding box center [811, 404] width 172 height 70
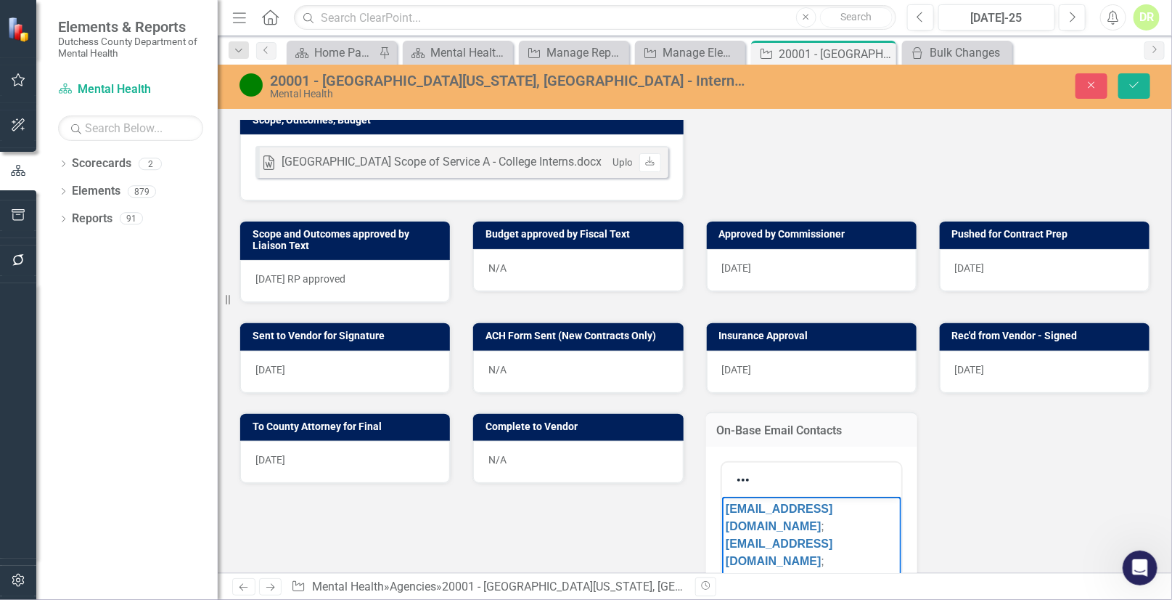
scroll to position [210, 0]
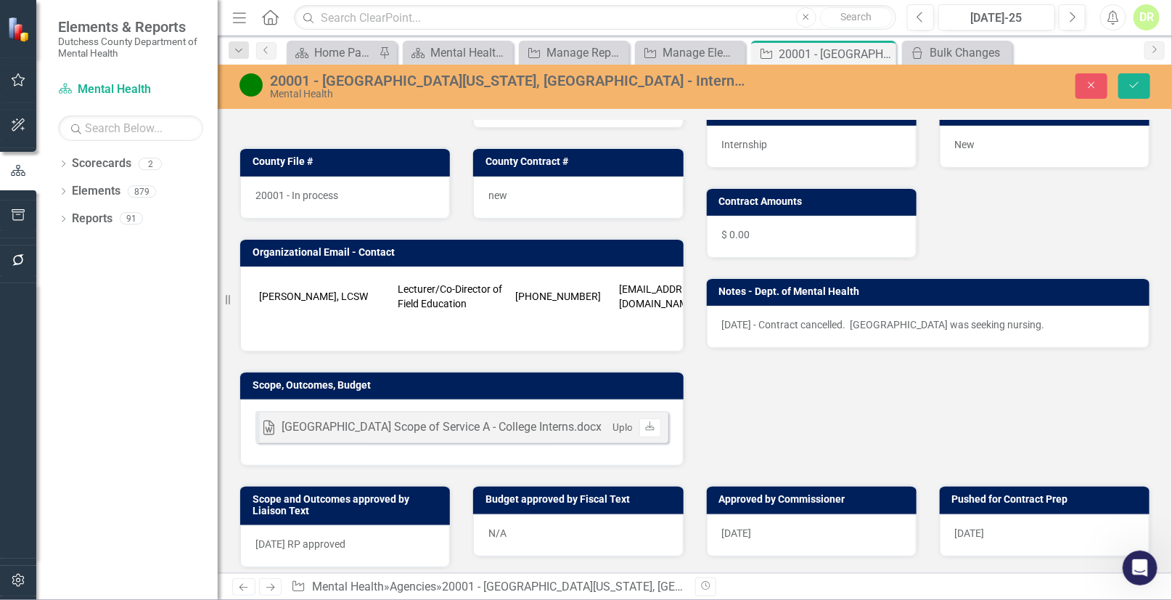
click at [280, 335] on td at bounding box center [325, 325] width 139 height 22
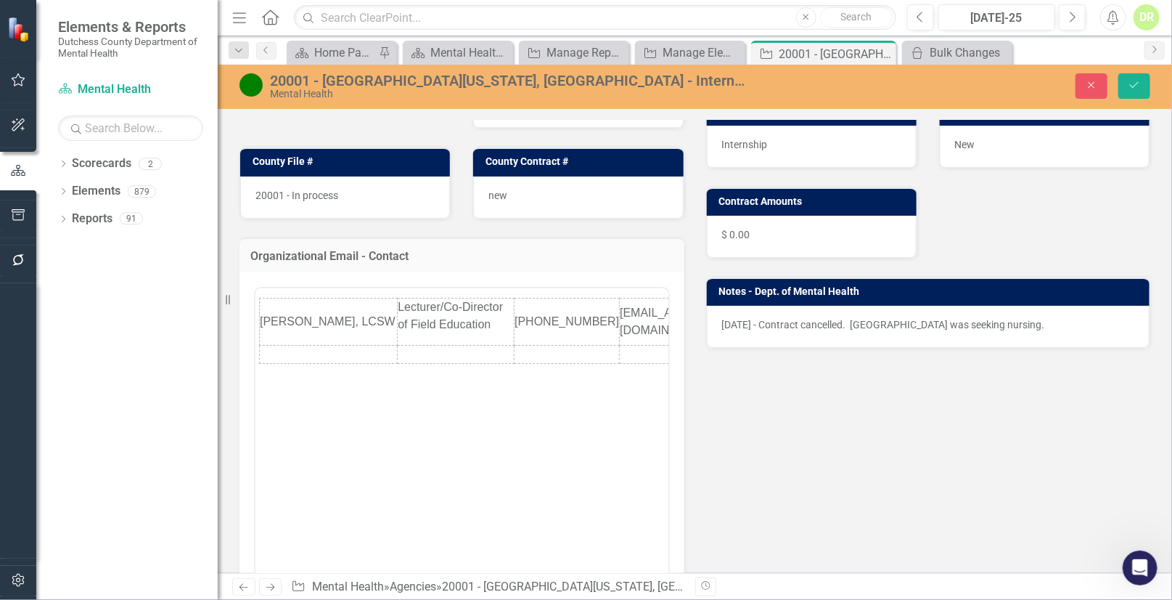
scroll to position [0, 0]
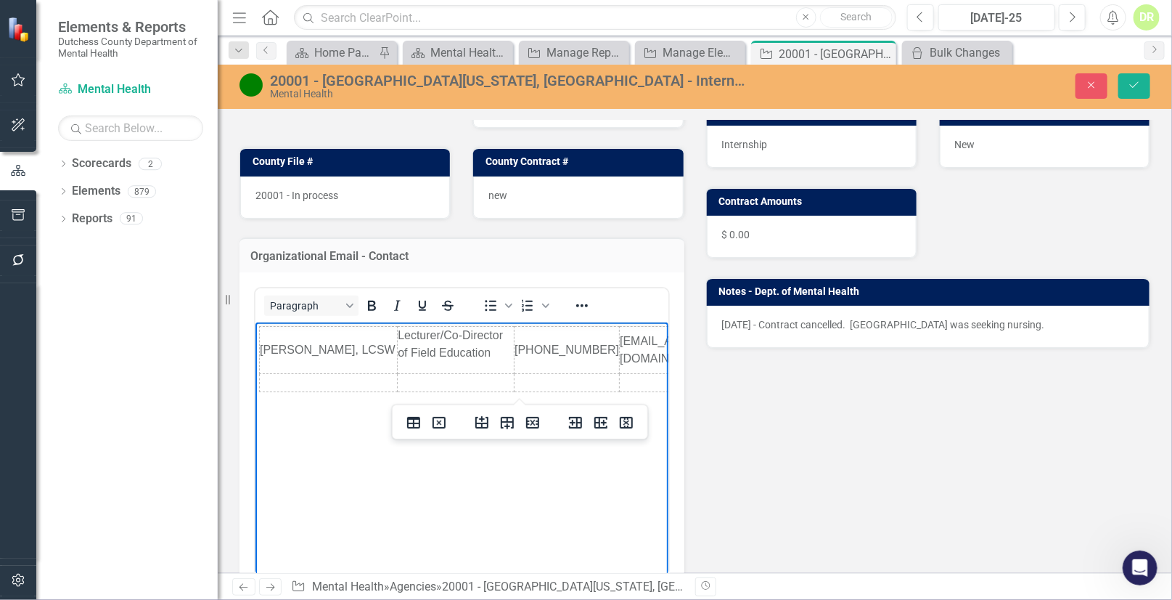
click at [266, 380] on td "Rich Text Area. Press ALT-0 for help." at bounding box center [328, 383] width 138 height 18
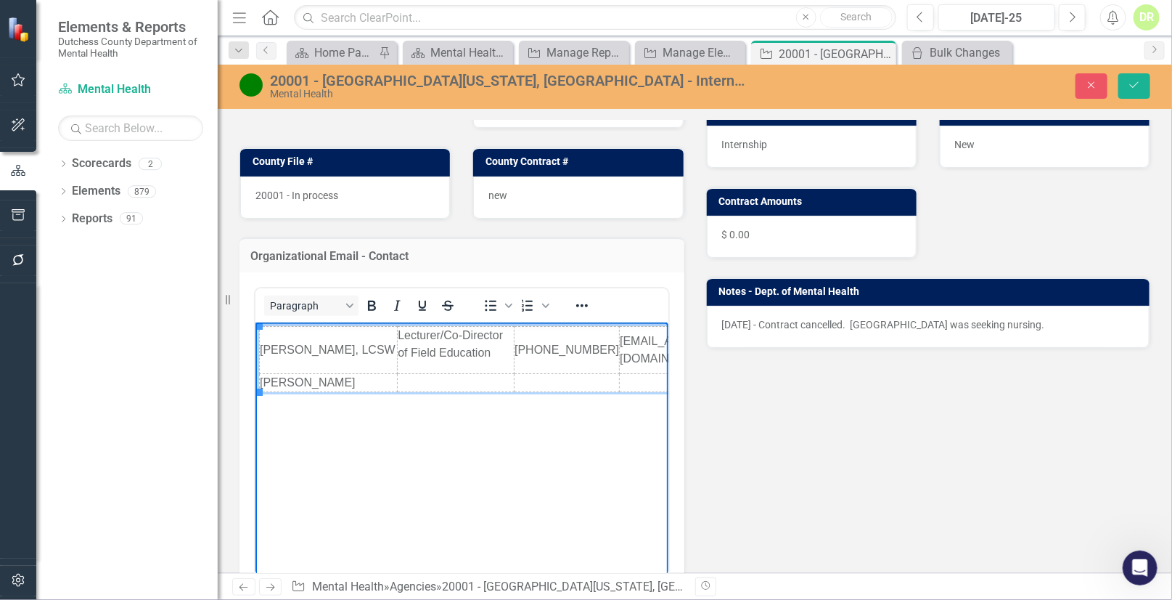
click at [401, 385] on td "Rich Text Area. Press ALT-0 for help." at bounding box center [455, 383] width 117 height 18
click at [619, 380] on td "Rich Text Area. Press ALT-0 for help." at bounding box center [699, 383] width 160 height 18
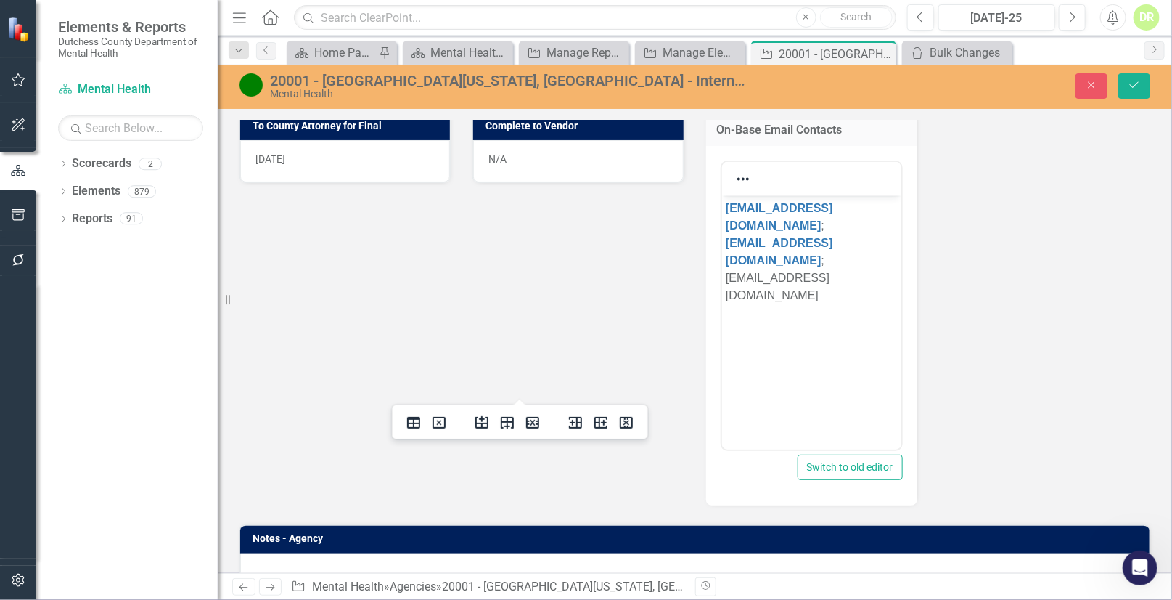
scroll to position [1053, 0]
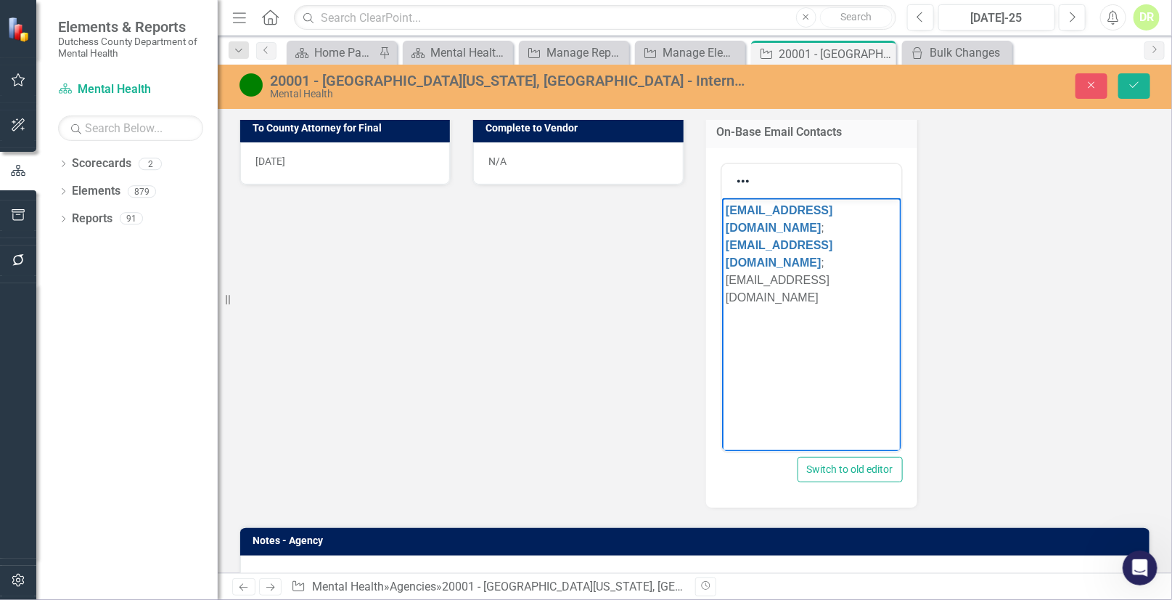
click at [875, 263] on p "[EMAIL_ADDRESS][DOMAIN_NAME] ; [EMAIL_ADDRESS][DOMAIN_NAME] ; [EMAIL_ADDRESS][D…" at bounding box center [811, 254] width 172 height 105
click at [725, 264] on p "[EMAIL_ADDRESS][DOMAIN_NAME] ; [EMAIL_ADDRESS][DOMAIN_NAME] ; [EMAIL_ADDRESS][D…" at bounding box center [811, 254] width 172 height 105
drag, startPoint x: 767, startPoint y: 245, endPoint x: 663, endPoint y: 168, distance: 129.2
click at [722, 198] on html "[EMAIL_ADDRESS][DOMAIN_NAME] ; [EMAIL_ADDRESS][DOMAIN_NAME]﻿ ; Insurance: [EMAI…" at bounding box center [811, 307] width 179 height 218
copy p "[EMAIL_ADDRESS][DOMAIN_NAME] ; [EMAIL_ADDRESS][DOMAIN_NAME]"
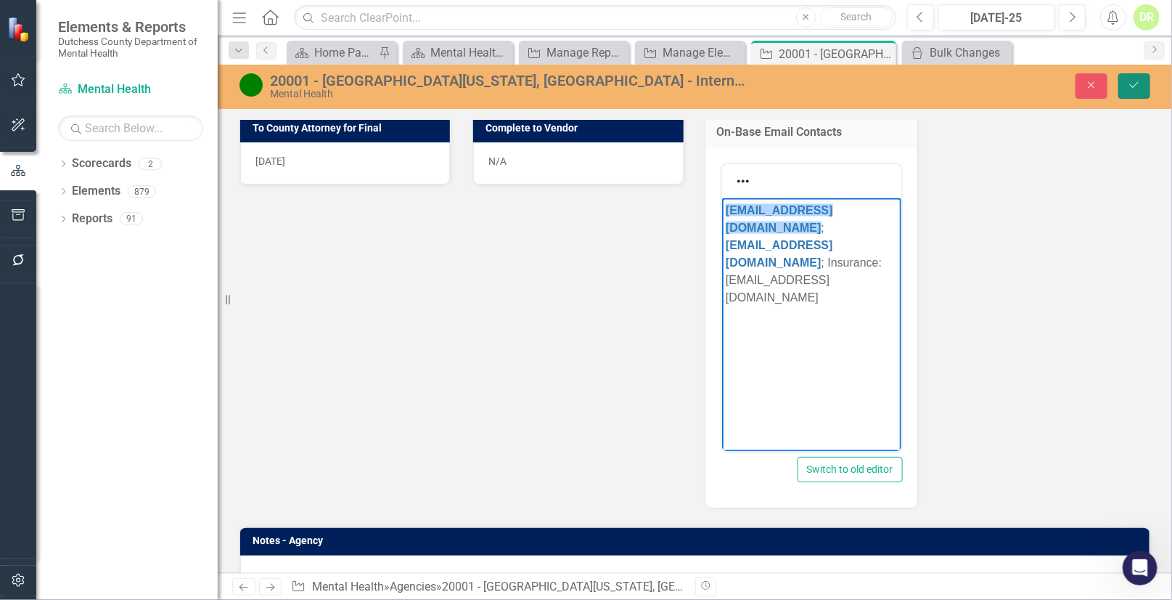
click at [1136, 77] on button "Save" at bounding box center [1135, 85] width 32 height 25
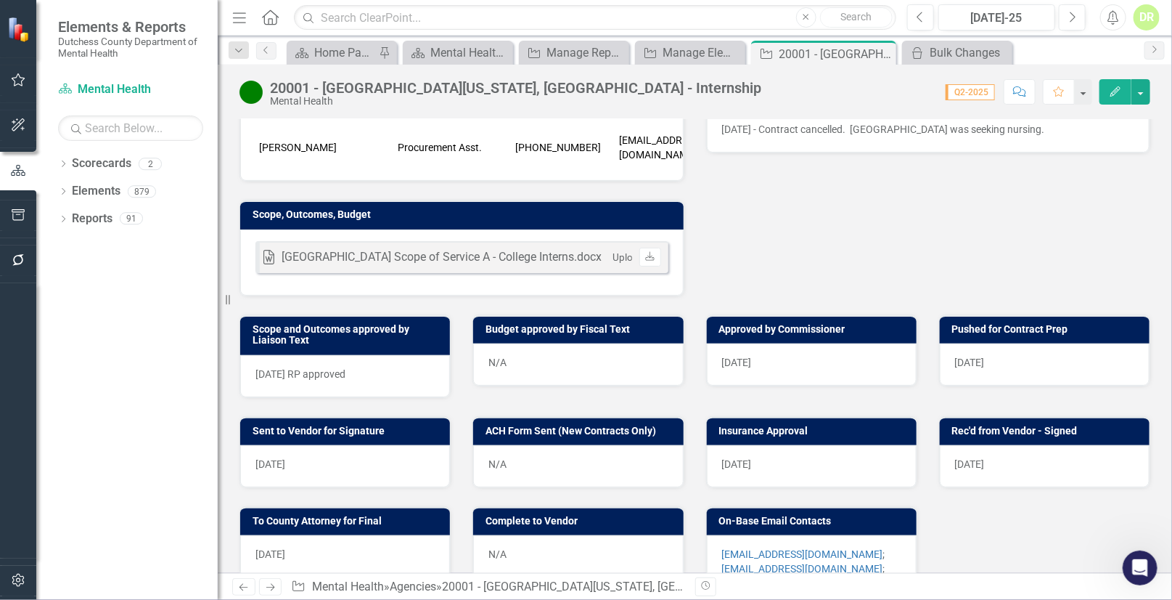
scroll to position [528, 0]
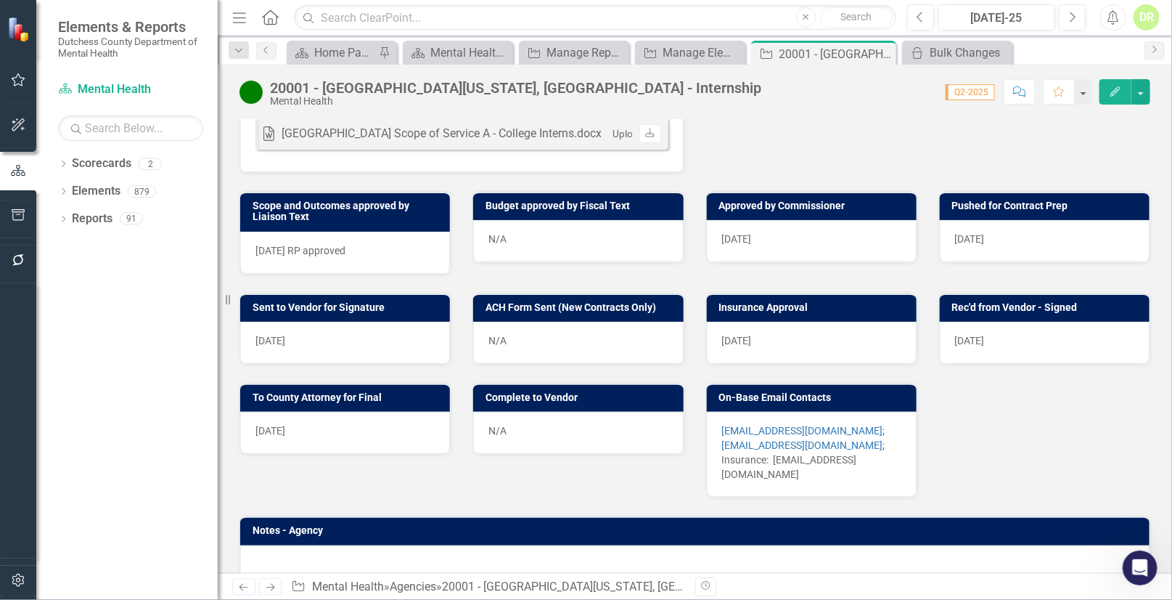
click at [574, 425] on div "N/A" at bounding box center [578, 433] width 210 height 42
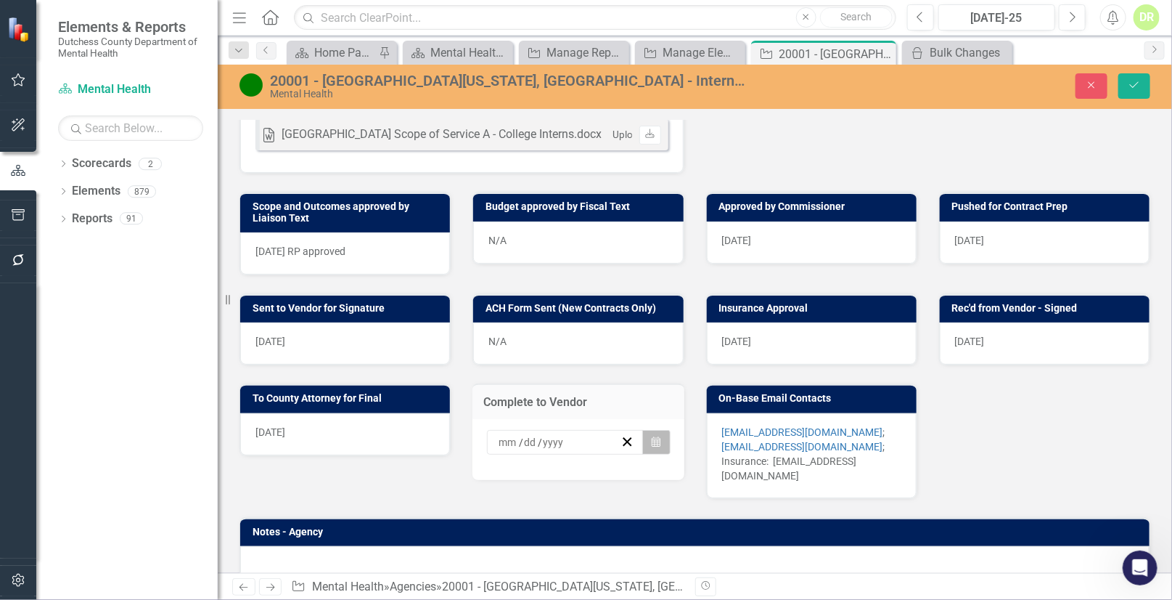
click at [652, 443] on icon "button" at bounding box center [656, 441] width 9 height 10
click at [609, 565] on abbr "13" at bounding box center [615, 571] width 12 height 12
click at [1131, 83] on icon "Save" at bounding box center [1134, 85] width 13 height 10
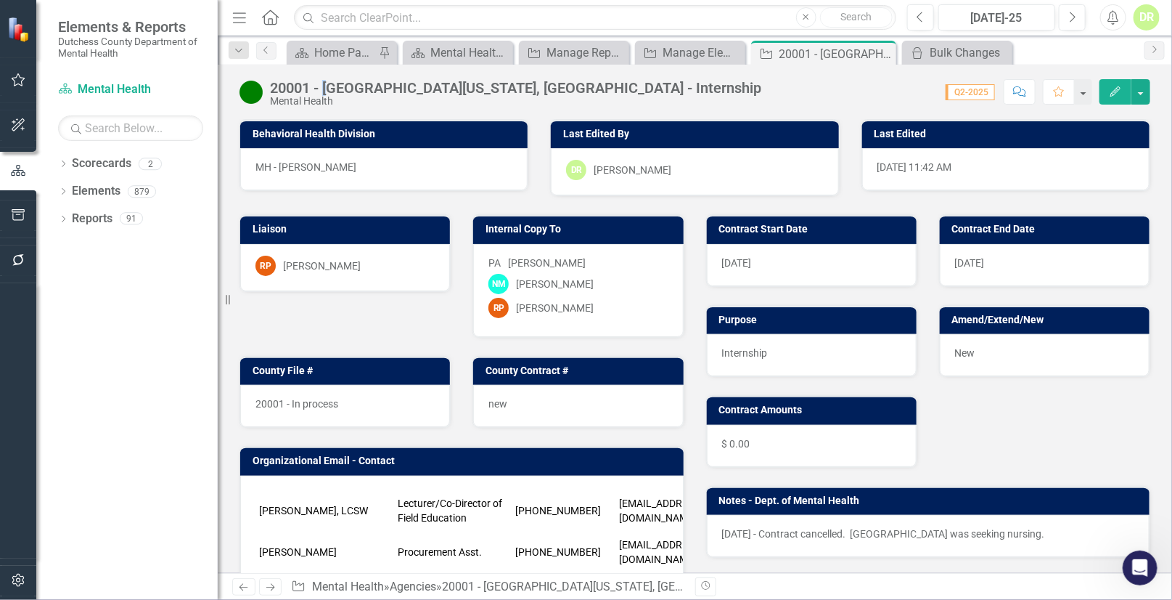
click at [327, 85] on div "20001 - [GEOGRAPHIC_DATA][US_STATE], [GEOGRAPHIC_DATA] - Internship" at bounding box center [515, 88] width 491 height 16
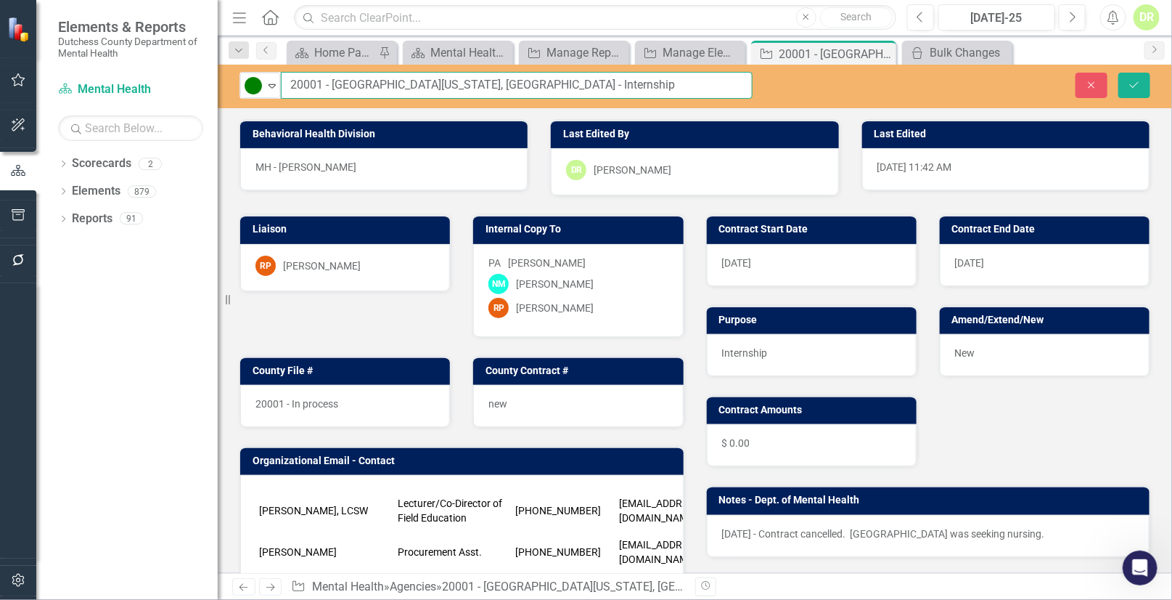
click at [333, 85] on input "20001 - [GEOGRAPHIC_DATA][US_STATE], [GEOGRAPHIC_DATA] - Internship" at bounding box center [517, 85] width 472 height 27
type input "20001 - [GEOGRAPHIC_DATA][US_STATE], [GEOGRAPHIC_DATA] - Internship"
click at [1137, 81] on icon "Save" at bounding box center [1134, 85] width 13 height 10
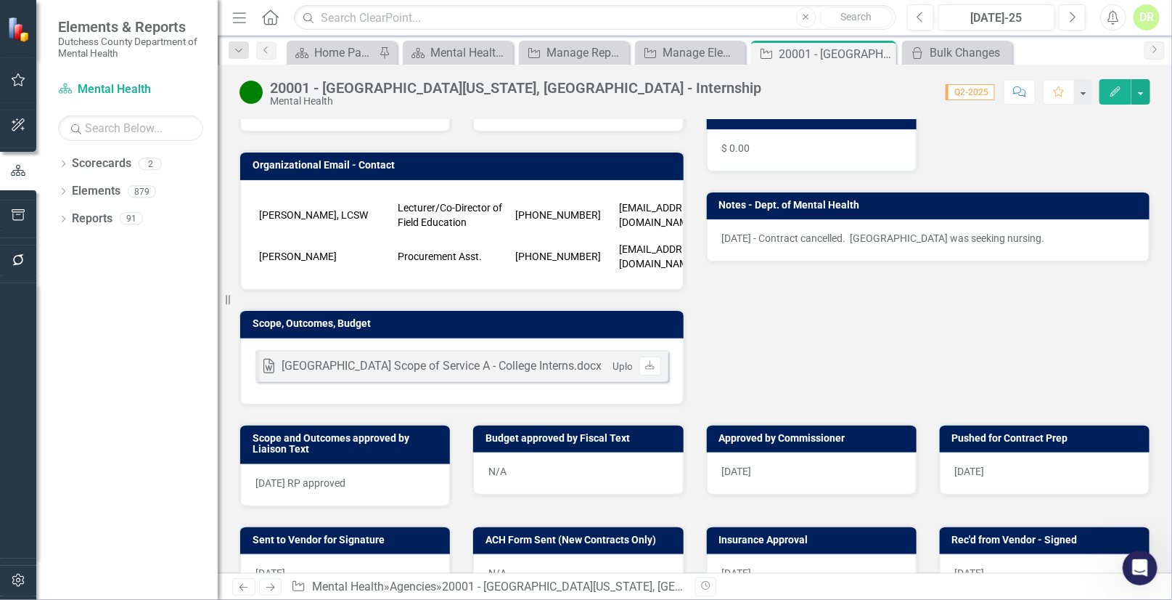
scroll to position [0, 0]
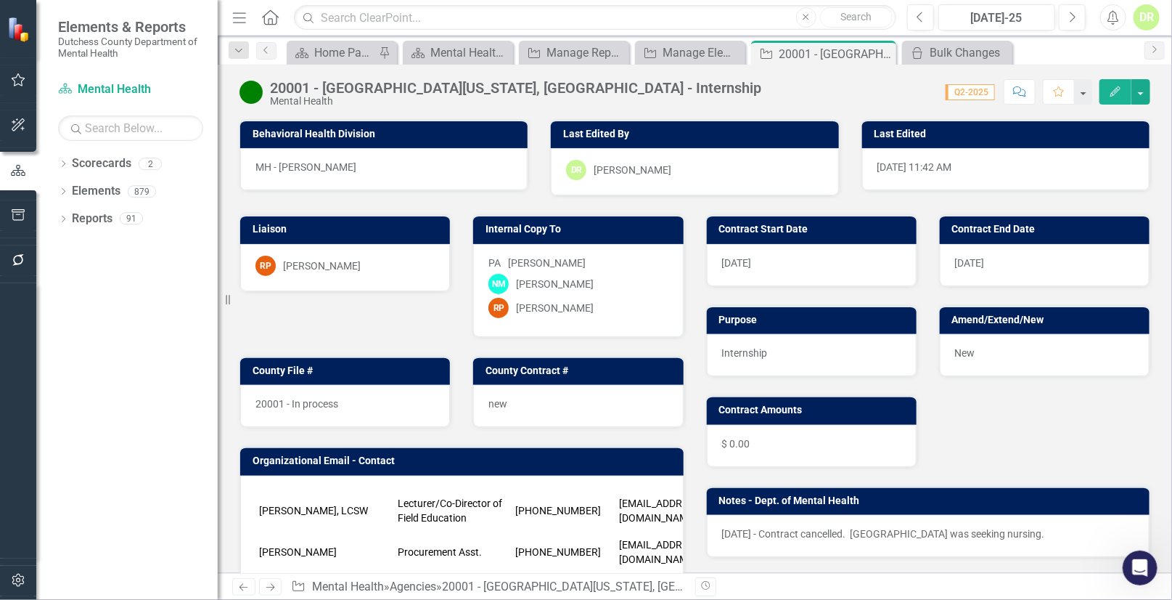
click at [494, 406] on span "new" at bounding box center [498, 404] width 19 height 12
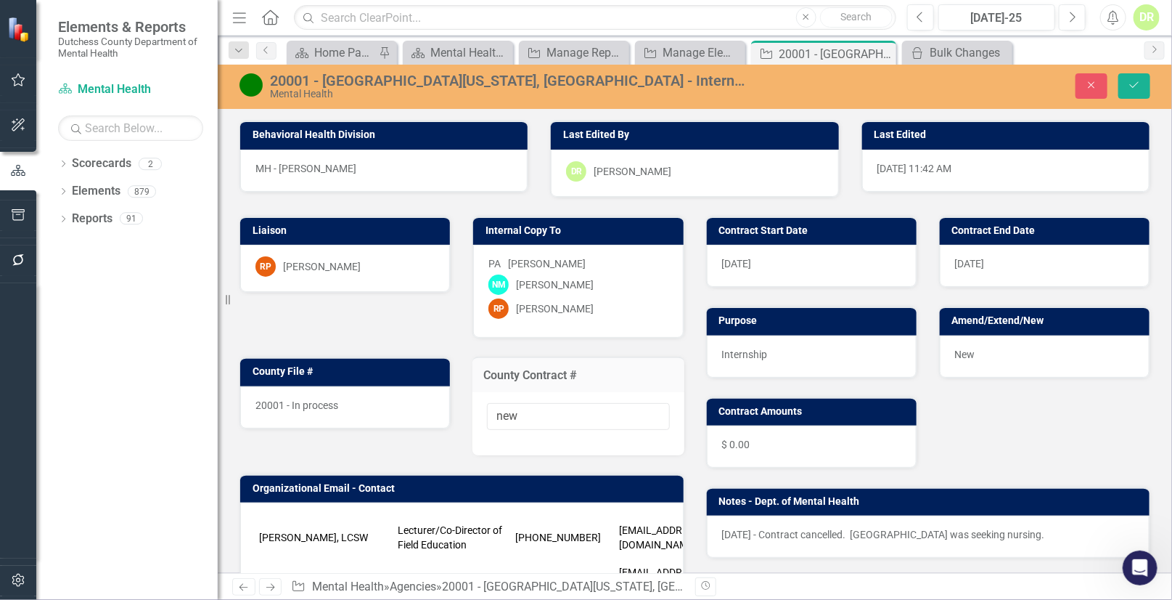
drag, startPoint x: 494, startPoint y: 406, endPoint x: 372, endPoint y: 380, distance: 124.0
click at [491, 404] on div "new" at bounding box center [578, 423] width 211 height 63
click at [514, 422] on input "new" at bounding box center [578, 416] width 182 height 27
drag, startPoint x: 523, startPoint y: 420, endPoint x: 362, endPoint y: 430, distance: 160.7
click at [362, 429] on div "Liaison RP [PERSON_NAME] Internal Copy To PA [PERSON_NAME] NM [PERSON_NAME] RP …" at bounding box center [462, 462] width 467 height 530
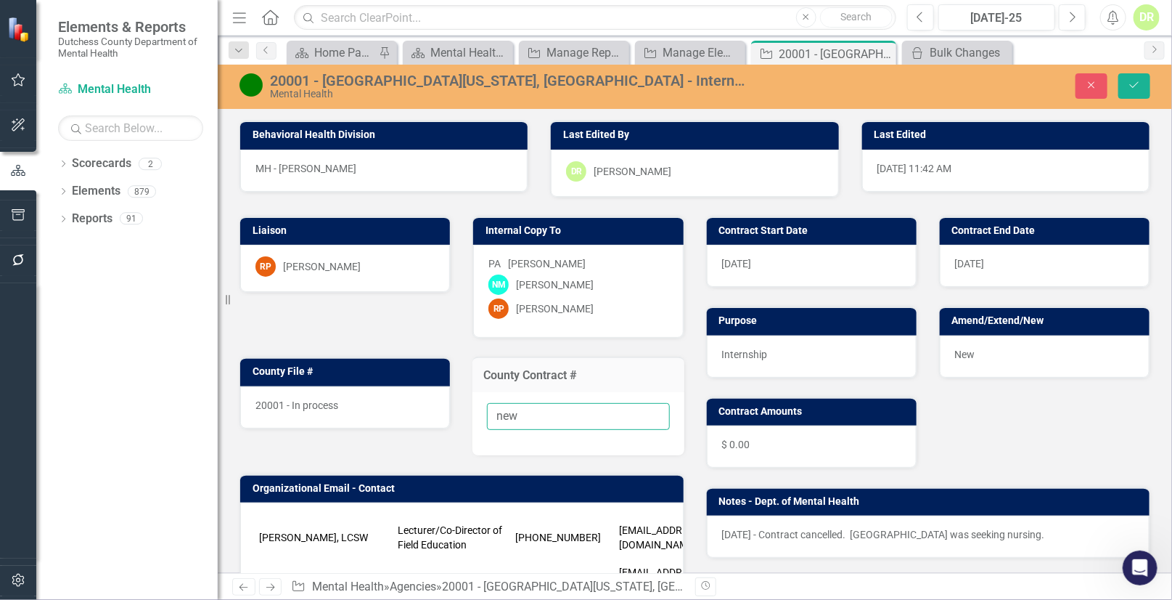
paste input "[PHONE_NUMBER]/25-DMH"
type input "[PHONE_NUMBER]/25-DMH"
drag, startPoint x: 1130, startPoint y: 79, endPoint x: 1119, endPoint y: 94, distance: 18.1
click at [1130, 79] on button "Save" at bounding box center [1135, 85] width 32 height 25
